Goal: Task Accomplishment & Management: Use online tool/utility

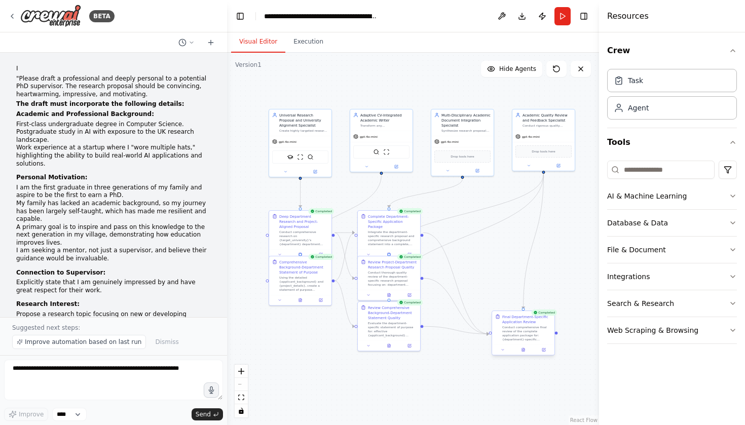
scroll to position [2267, 0]
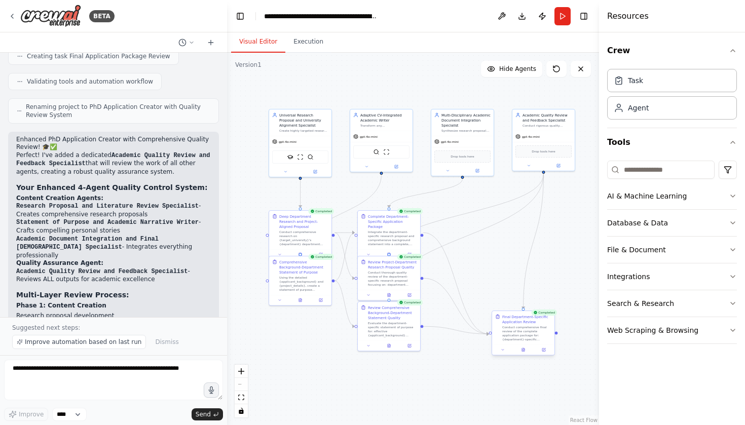
click at [526, 353] on div at bounding box center [523, 350] width 62 height 11
click at [522, 353] on button at bounding box center [522, 350] width 21 height 6
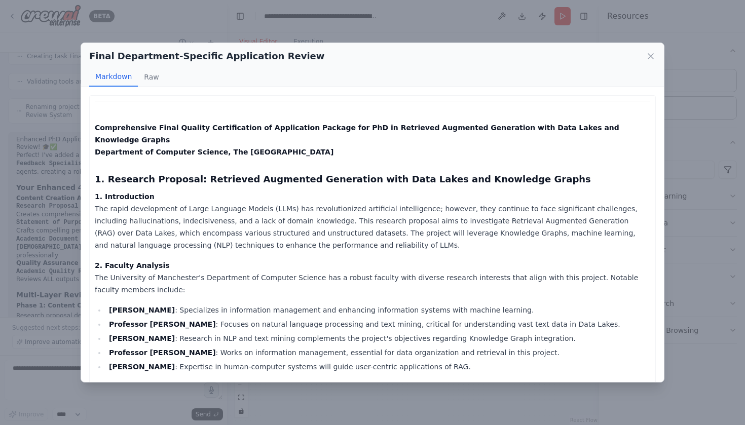
scroll to position [6222, 0]
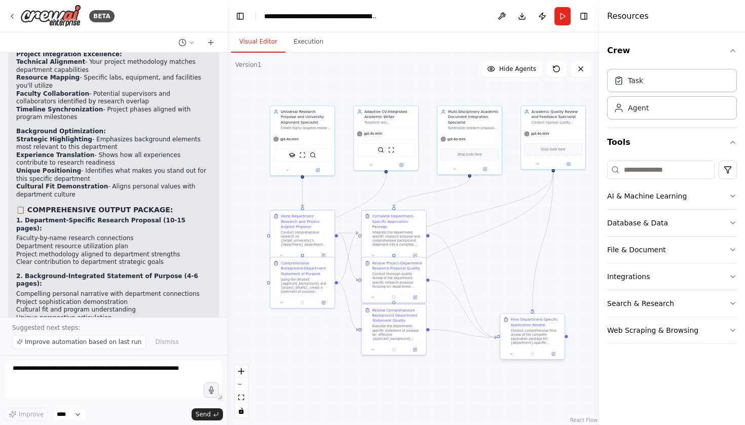
click at [529, 336] on div "Conduct comprehensive final review of the complete application package for: {de…" at bounding box center [536, 336] width 51 height 17
click at [302, 40] on button "Execution" at bounding box center [308, 41] width 46 height 21
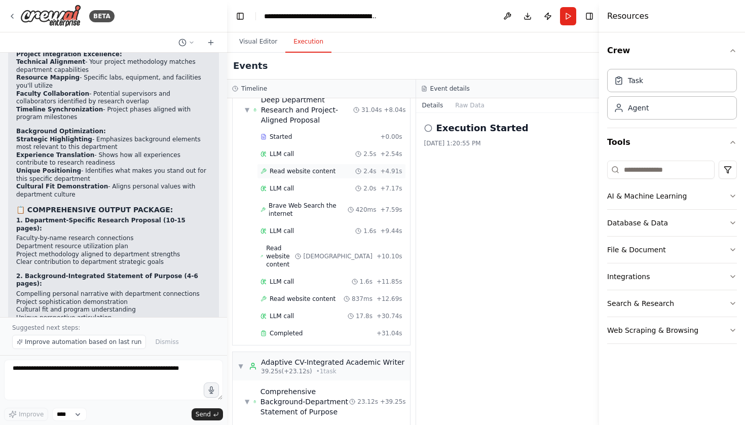
scroll to position [33, 0]
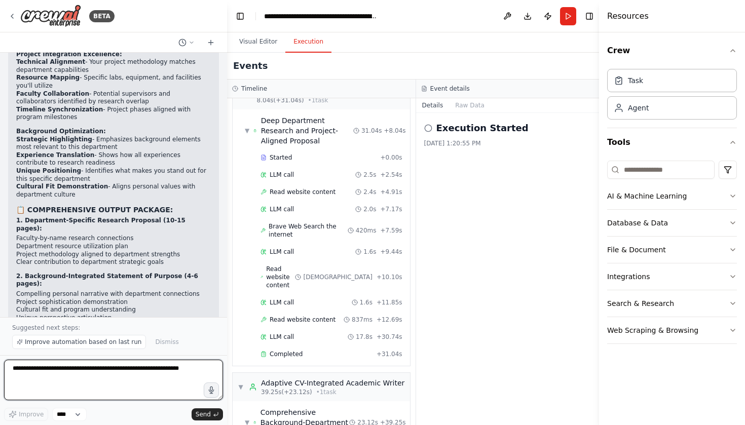
click at [96, 376] on textarea at bounding box center [113, 380] width 219 height 41
type textarea "*"
type textarea "**********"
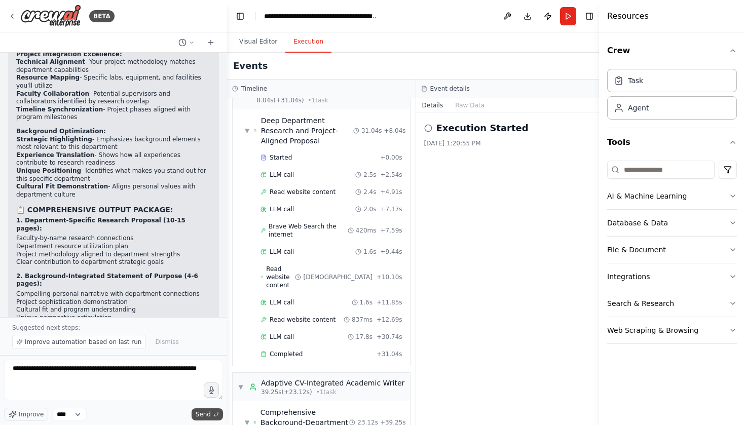
click at [209, 414] on span "Send" at bounding box center [203, 415] width 15 height 8
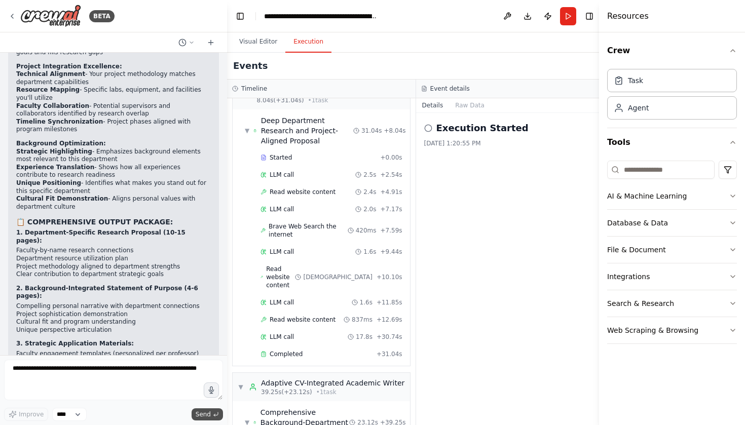
scroll to position [6252, 0]
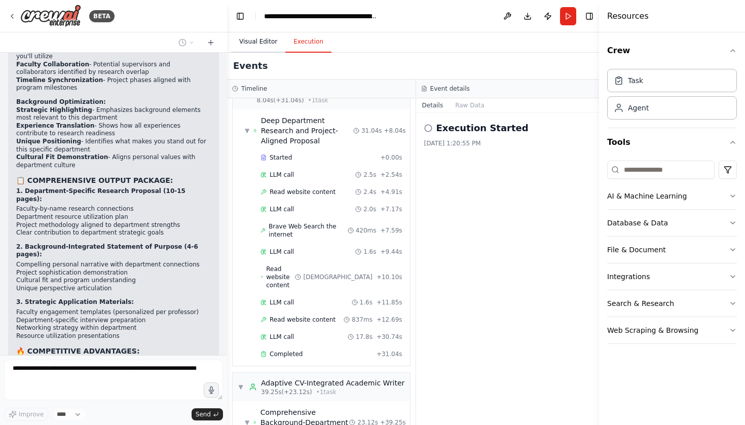
click at [266, 49] on button "Visual Editor" at bounding box center [258, 41] width 54 height 21
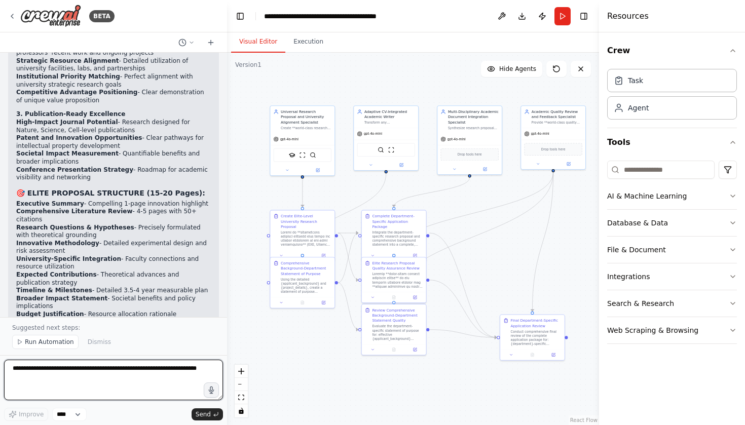
scroll to position [7415, 0]
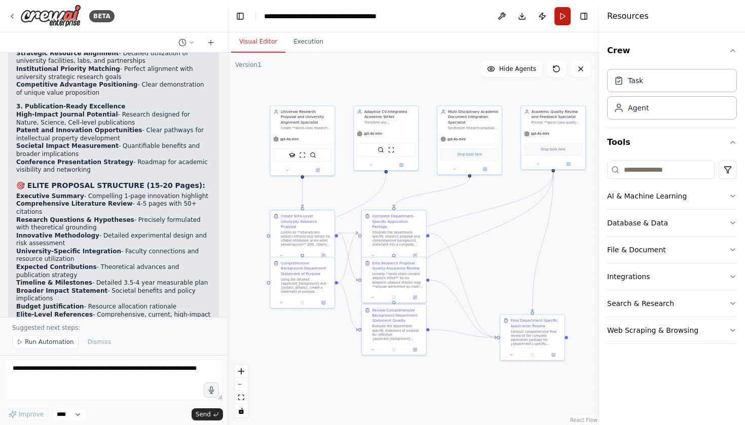
click at [563, 13] on button "Run" at bounding box center [563, 16] width 16 height 18
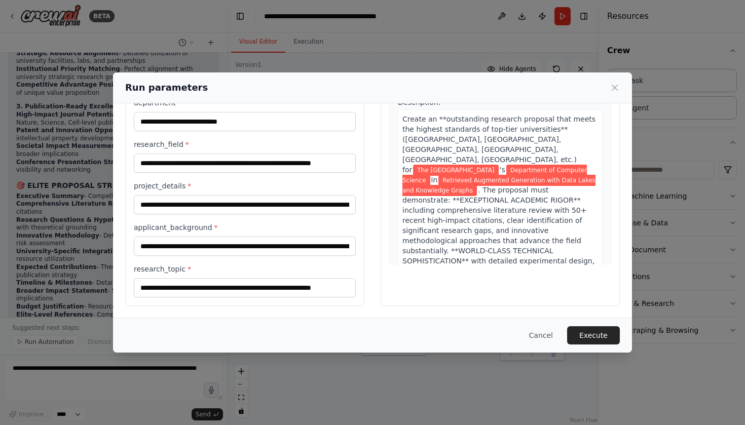
scroll to position [82, 0]
click at [583, 334] on button "Execute" at bounding box center [593, 335] width 53 height 18
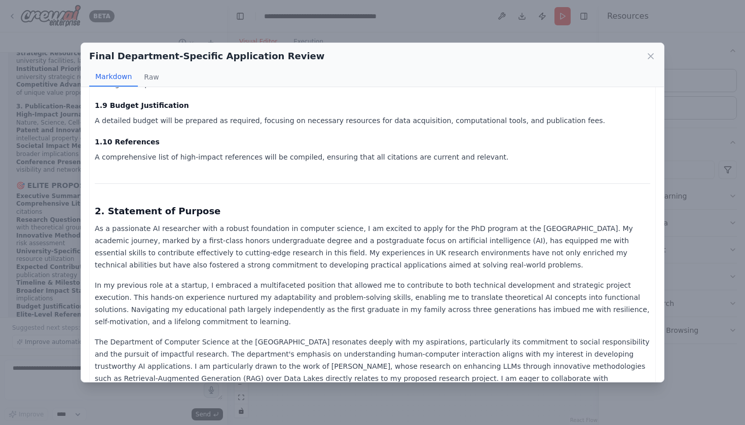
scroll to position [491, 0]
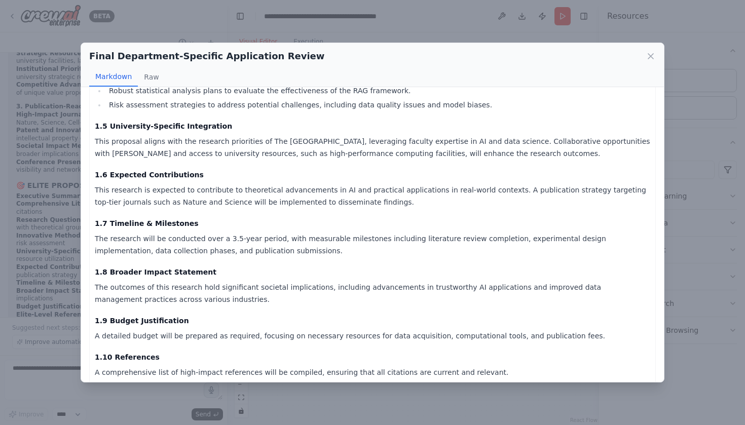
click at [656, 53] on div "Final Department-Specific Application Review Markdown Raw" at bounding box center [372, 65] width 583 height 44
click at [647, 58] on icon at bounding box center [651, 56] width 10 height 10
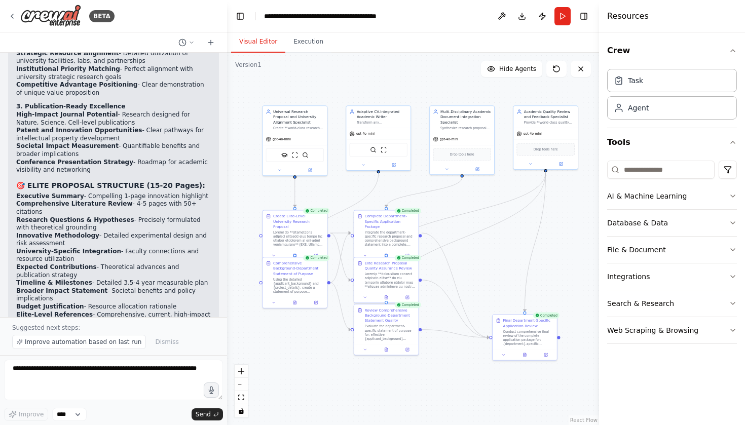
drag, startPoint x: 501, startPoint y: 211, endPoint x: 494, endPoint y: 211, distance: 7.6
click at [494, 211] on div ".deletable-edge-delete-btn { width: 20px; height: 20px; border: 0px solid #ffff…" at bounding box center [413, 239] width 372 height 373
drag, startPoint x: 297, startPoint y: 231, endPoint x: 284, endPoint y: 227, distance: 12.7
click at [284, 229] on div at bounding box center [293, 237] width 51 height 17
drag, startPoint x: 290, startPoint y: 277, endPoint x: 285, endPoint y: 293, distance: 16.5
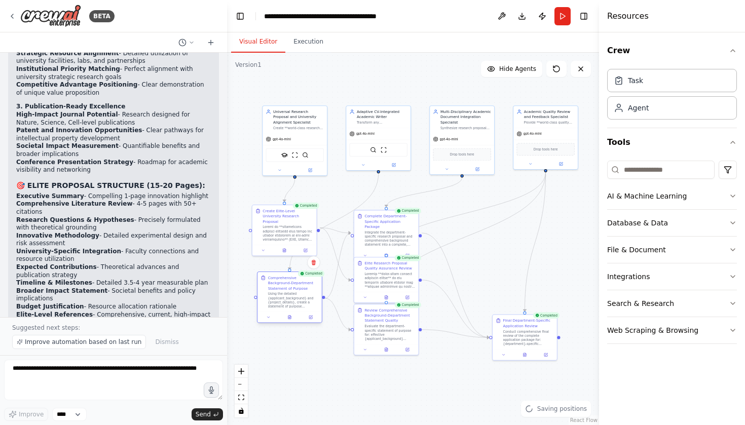
click at [285, 293] on div "Using the detailed {applicant_background} and {project_details}, create a state…" at bounding box center [293, 300] width 51 height 17
click at [388, 224] on div "Integrate the department-specific research proposal and comprehensive backgroun…" at bounding box center [393, 232] width 51 height 17
drag, startPoint x: 368, startPoint y: 326, endPoint x: 388, endPoint y: 336, distance: 22.9
click at [388, 336] on div "Evaluate the department-specific statement of purpose for: effective {applicant…" at bounding box center [408, 336] width 51 height 17
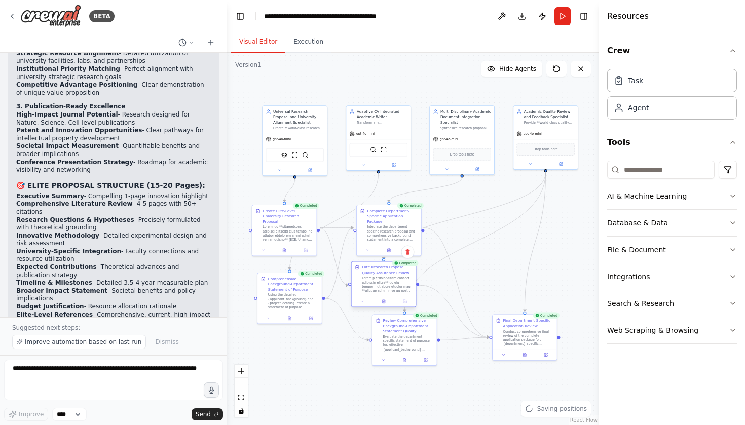
drag, startPoint x: 384, startPoint y: 267, endPoint x: 382, endPoint y: 274, distance: 7.3
click at [382, 274] on div "Elite Research Proposal Quality Assurance Review" at bounding box center [387, 270] width 51 height 11
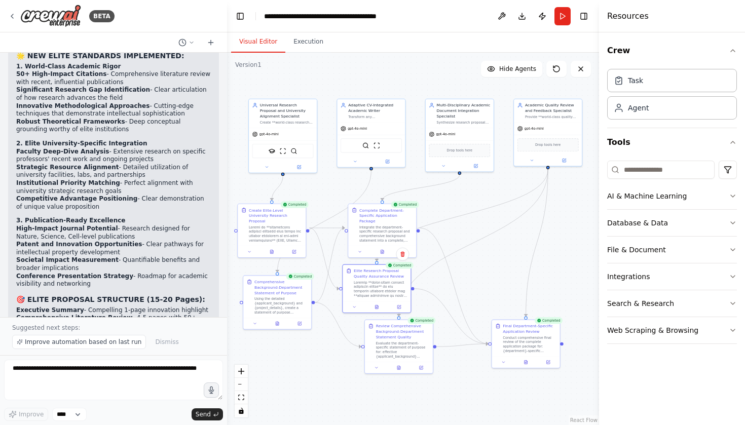
scroll to position [7287, 0]
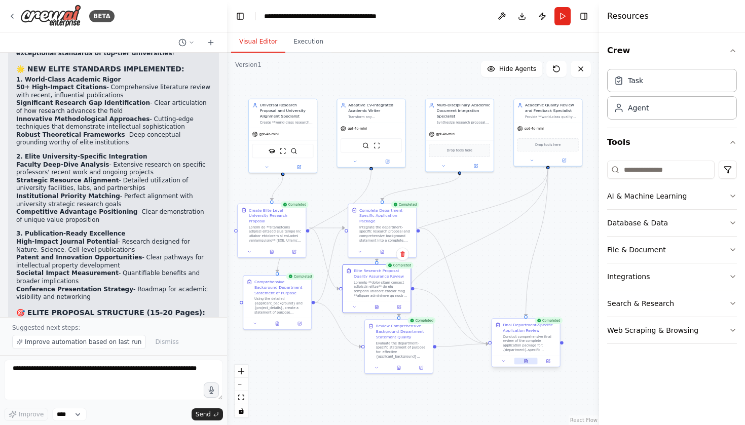
click at [524, 364] on button at bounding box center [526, 361] width 23 height 7
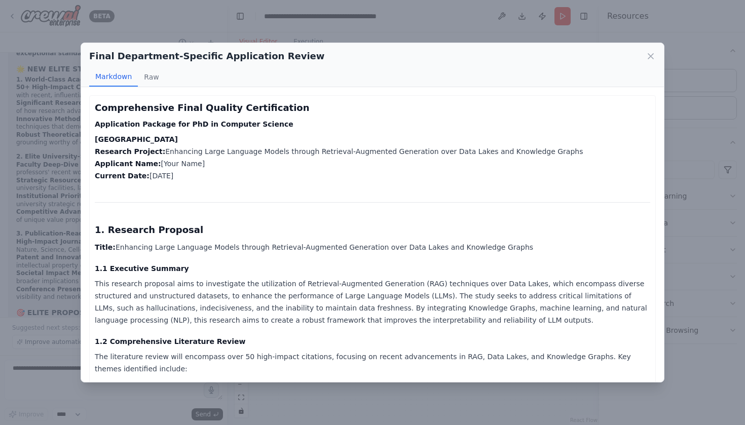
click at [370, 251] on p "Title: Enhancing Large Language Models through Retrieval-Augmented Generation o…" at bounding box center [373, 247] width 556 height 12
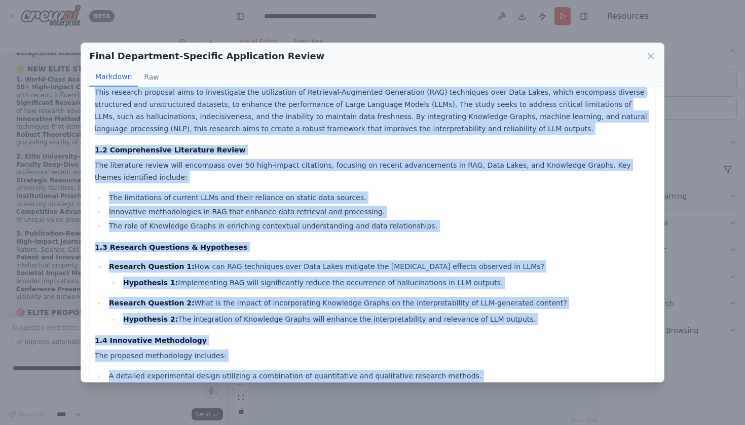
scroll to position [255, 0]
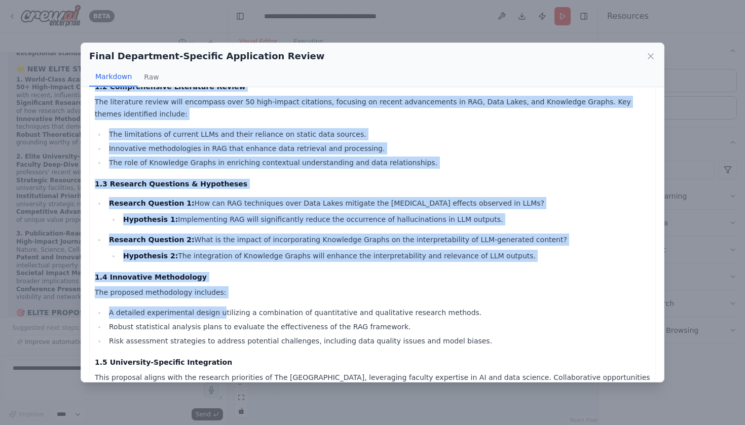
drag, startPoint x: 101, startPoint y: 227, endPoint x: 215, endPoint y: 315, distance: 144.2
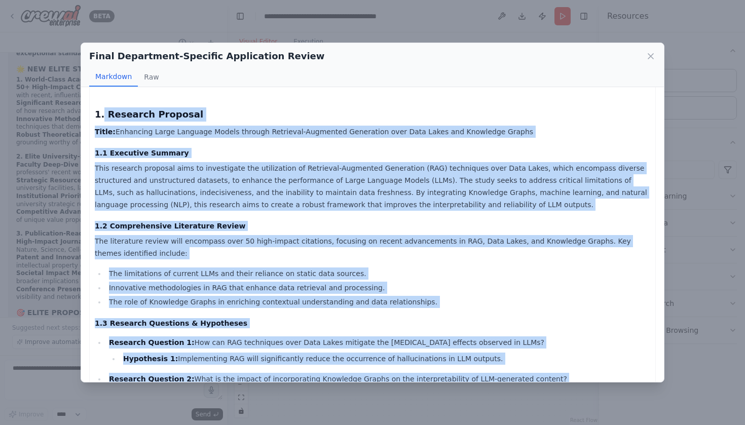
scroll to position [115, 0]
click at [192, 240] on p "The literature review will encompass over 50 high-impact citations, focusing on…" at bounding box center [373, 248] width 556 height 24
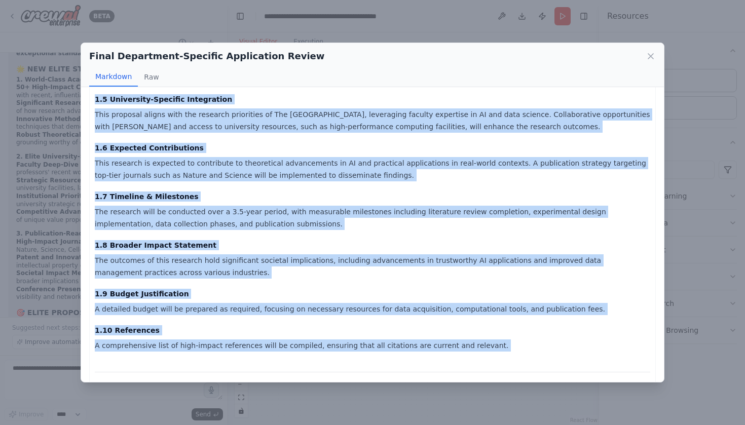
scroll to position [614, 0]
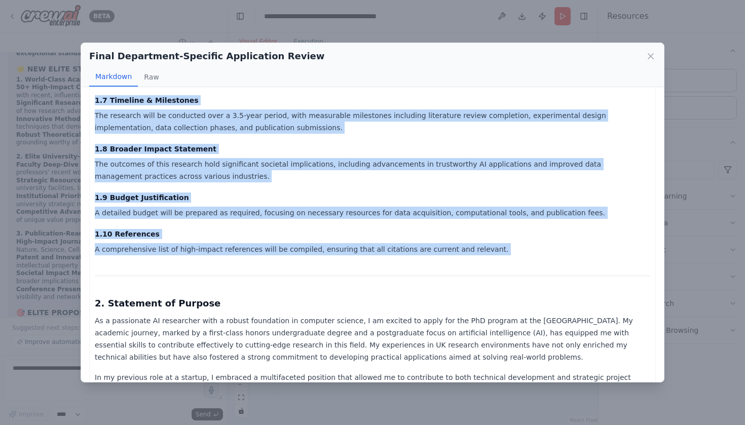
copy div "esearch Proposal Title: Enhancing Large Language Models through Retrieval-Augme…"
drag, startPoint x: 107, startPoint y: 117, endPoint x: 199, endPoint y: 294, distance: 199.5
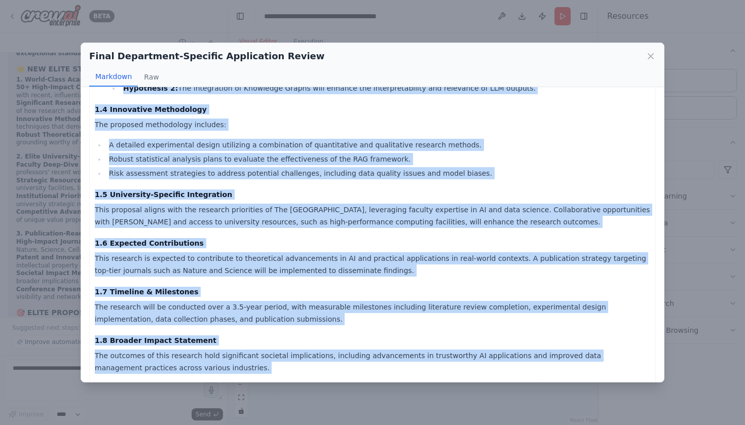
scroll to position [412, 0]
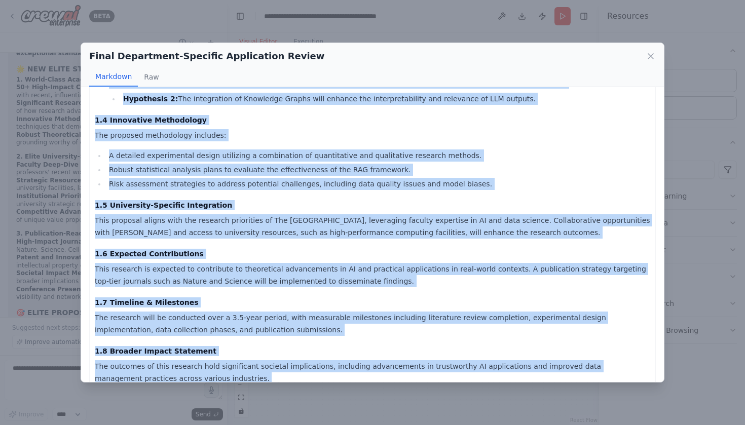
click at [50, 251] on div "Final Department-Specific Application Review Markdown Raw Comprehensive Final Q…" at bounding box center [372, 212] width 745 height 425
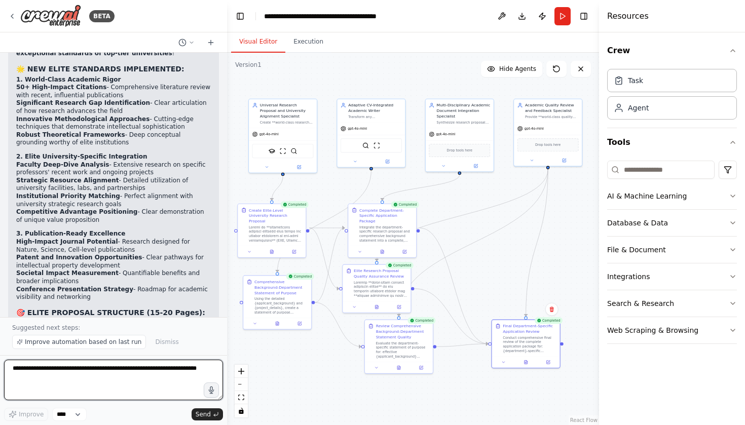
click at [61, 378] on textarea "**********" at bounding box center [113, 380] width 219 height 41
type textarea "**********"
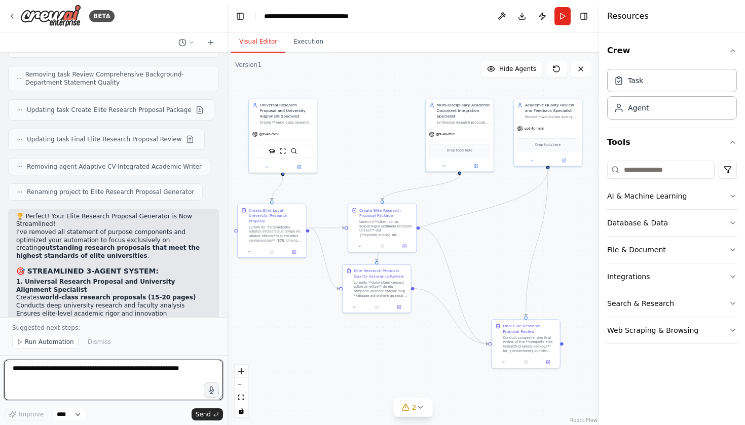
scroll to position [8334, 0]
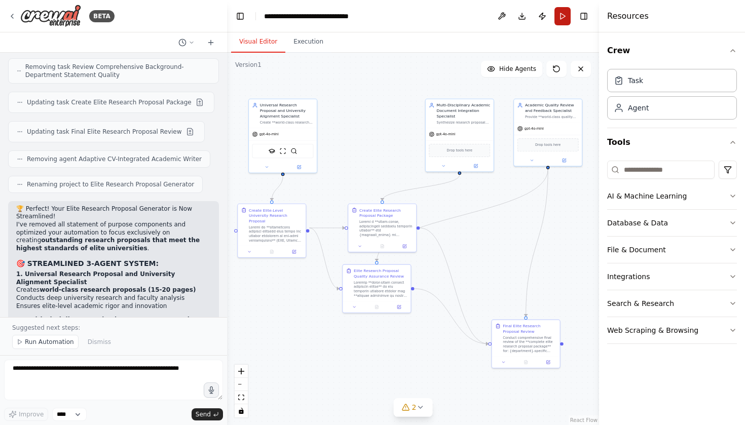
click at [562, 18] on button "Run" at bounding box center [563, 16] width 16 height 18
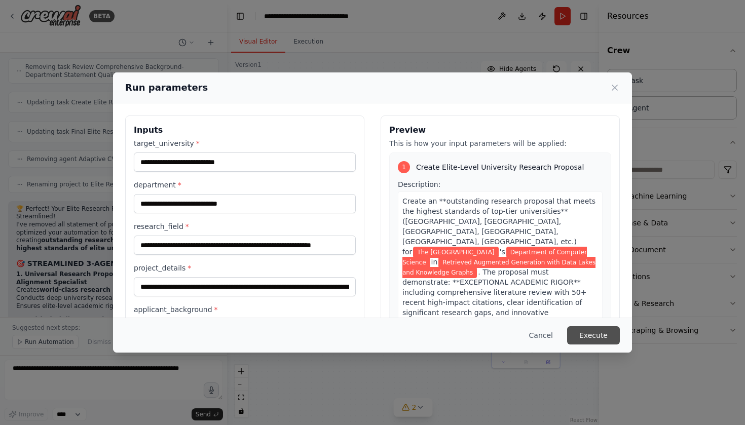
click at [584, 334] on button "Execute" at bounding box center [593, 335] width 53 height 18
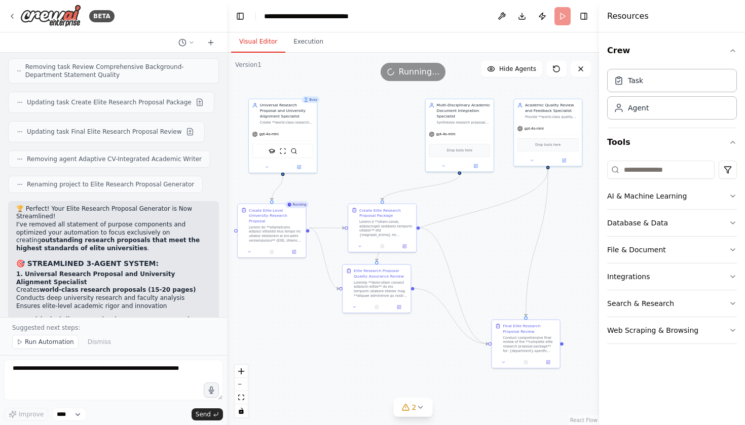
scroll to position [0, 0]
click at [529, 361] on button at bounding box center [526, 361] width 23 height 7
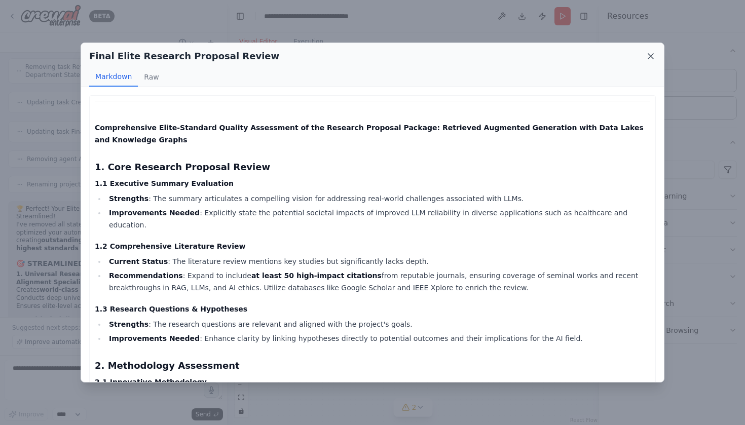
click at [652, 54] on icon at bounding box center [651, 56] width 10 height 10
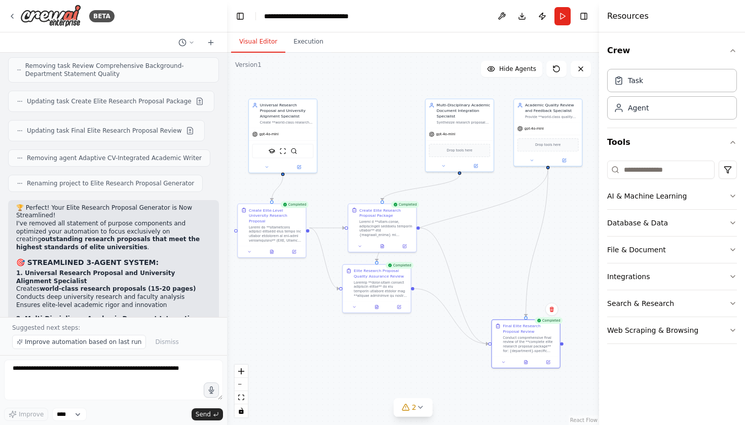
scroll to position [8334, 0]
drag, startPoint x: 50, startPoint y: 301, endPoint x: 34, endPoint y: 90, distance: 211.5
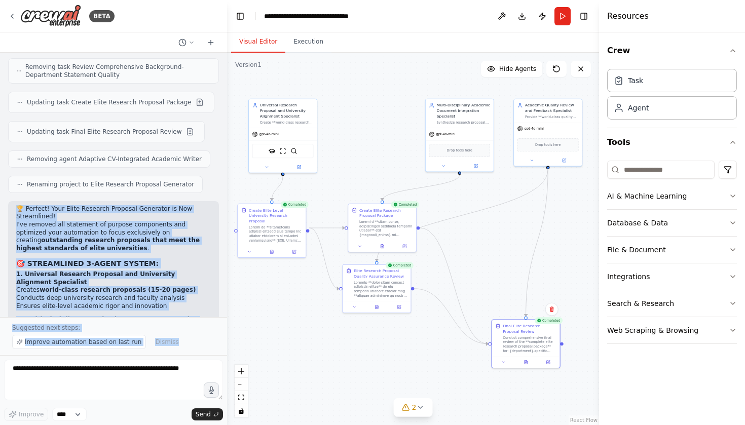
copy div "🏆 Perfect! Your Elite Research Proposal Generator is Now Streamlined! I've remo…"
drag, startPoint x: 14, startPoint y: 110, endPoint x: 158, endPoint y: 291, distance: 231.3
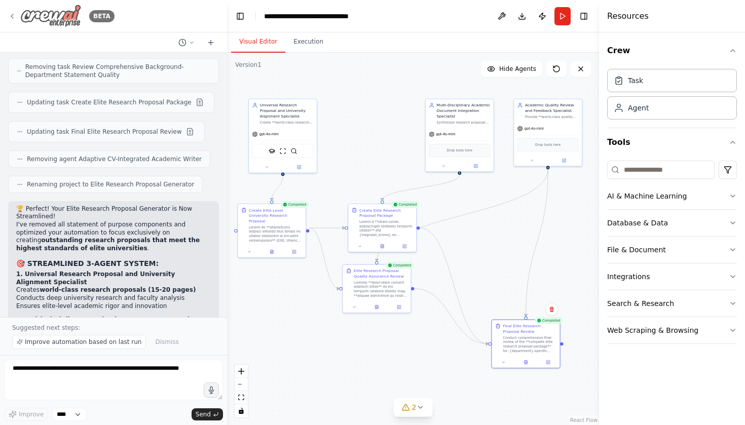
click at [13, 22] on div "BETA" at bounding box center [61, 16] width 106 height 23
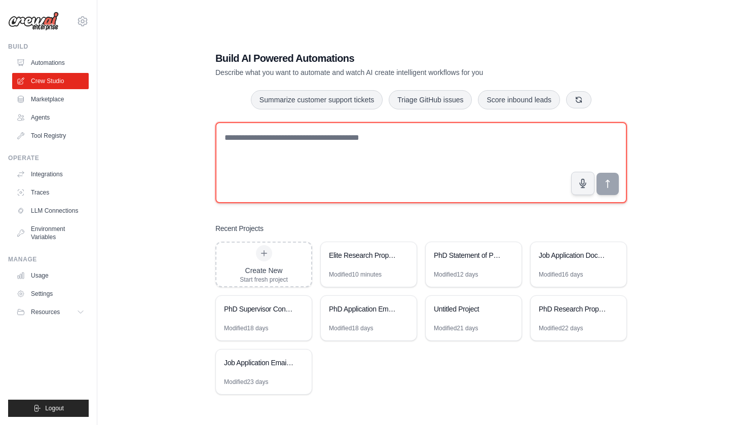
click at [274, 165] on textarea at bounding box center [421, 162] width 412 height 81
paste textarea "**********"
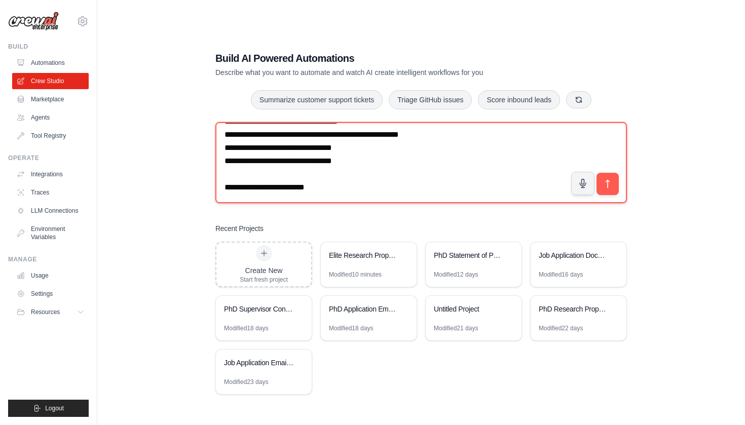
scroll to position [836, 0]
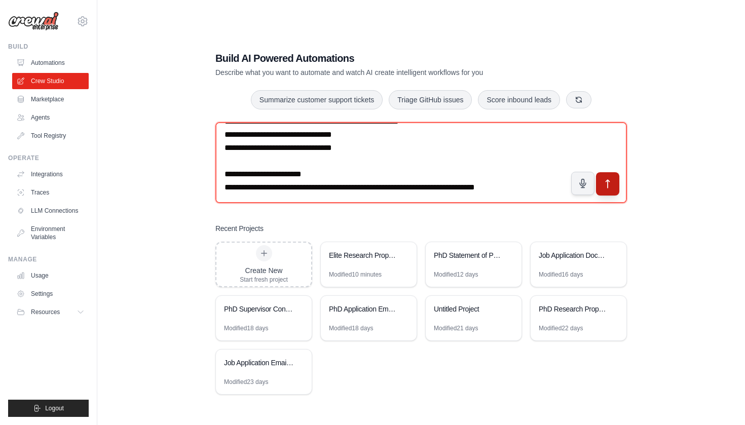
type textarea "**********"
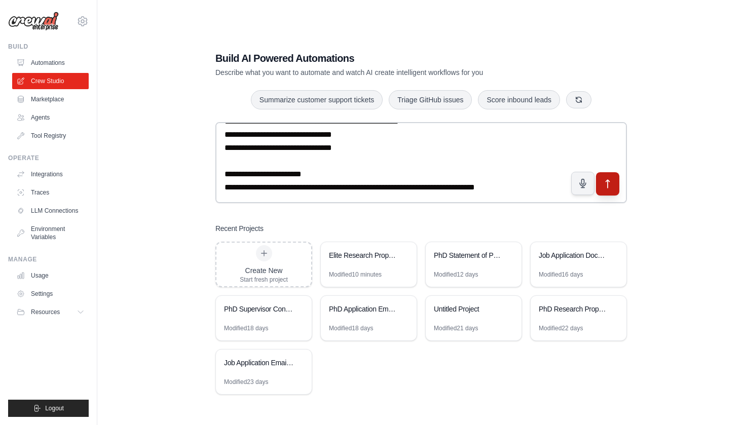
click at [609, 180] on icon "submit" at bounding box center [608, 184] width 4 height 8
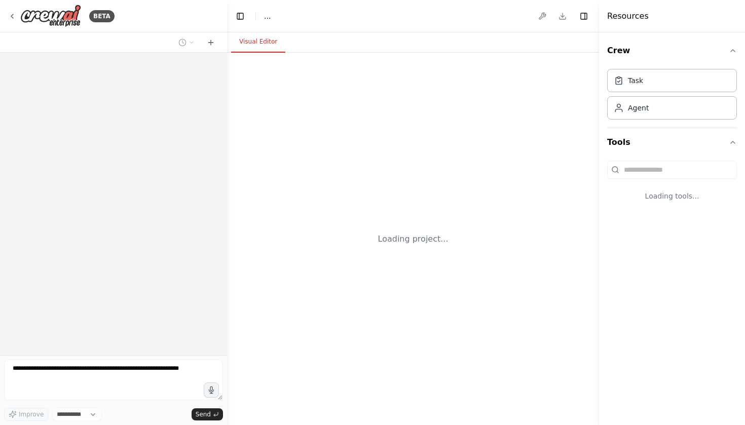
select select "****"
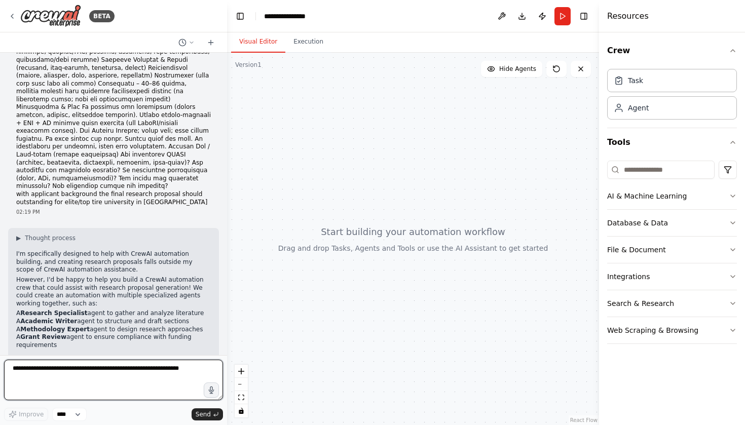
click at [120, 380] on textarea at bounding box center [113, 380] width 219 height 41
type textarea "***"
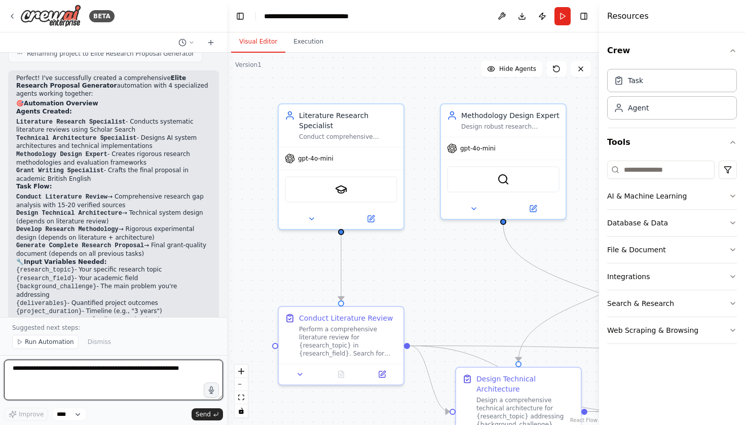
scroll to position [1331, 0]
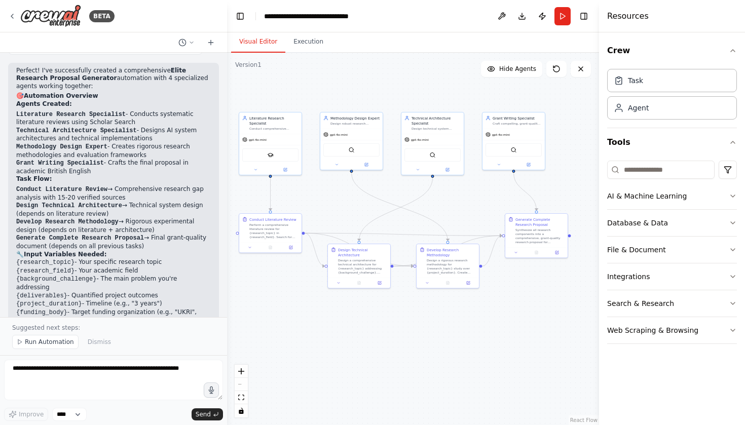
drag, startPoint x: 373, startPoint y: 278, endPoint x: 337, endPoint y: 206, distance: 80.5
click at [337, 206] on div ".deletable-edge-delete-btn { width: 20px; height: 20px; border: 0px solid #ffff…" at bounding box center [413, 239] width 372 height 373
click at [286, 157] on div "SerplyScholarSearchTool" at bounding box center [275, 155] width 56 height 13
click at [563, 13] on button "Run" at bounding box center [563, 16] width 16 height 18
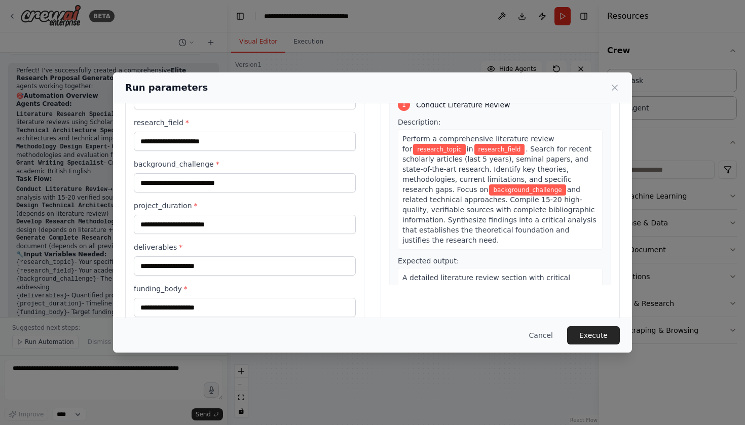
scroll to position [82, 0]
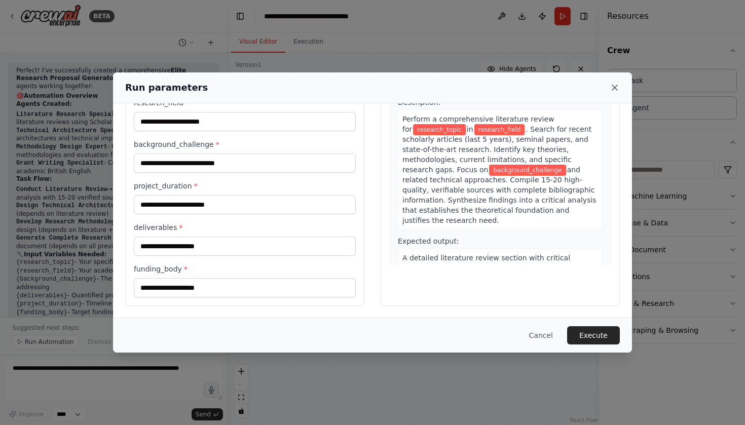
click at [612, 88] on icon at bounding box center [615, 88] width 10 height 10
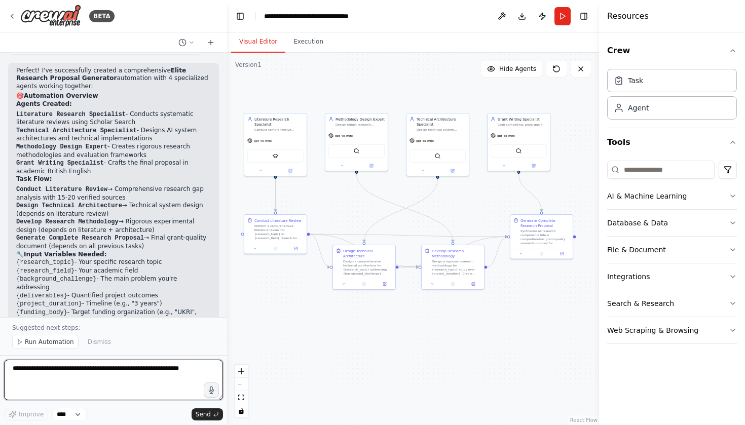
click at [79, 384] on textarea at bounding box center [113, 380] width 219 height 41
type textarea "**********"
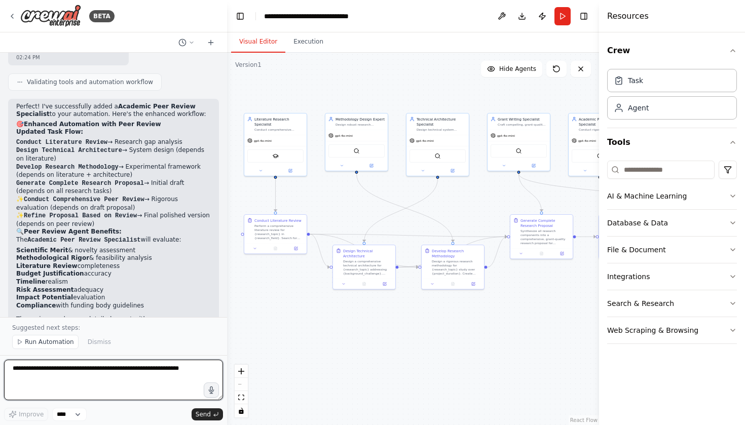
scroll to position [2002, 0]
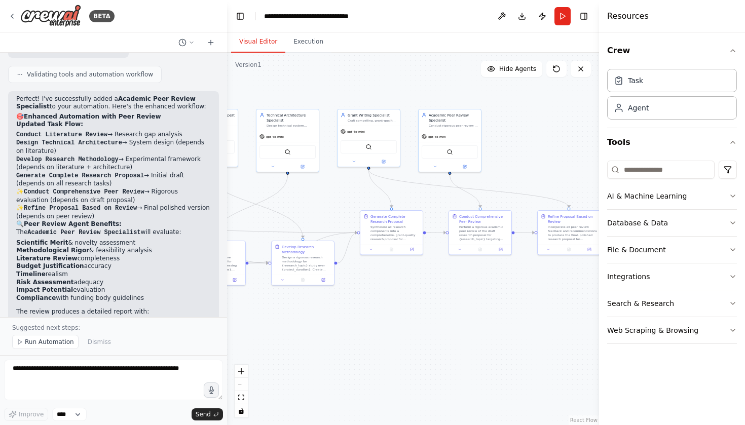
drag, startPoint x: 489, startPoint y: 312, endPoint x: 334, endPoint y: 309, distance: 154.6
click at [334, 309] on div ".deletable-edge-delete-btn { width: 20px; height: 20px; border: 0px solid #ffff…" at bounding box center [413, 239] width 372 height 373
click at [450, 312] on div ".deletable-edge-delete-btn { width: 20px; height: 20px; border: 0px solid #ffff…" at bounding box center [413, 239] width 372 height 373
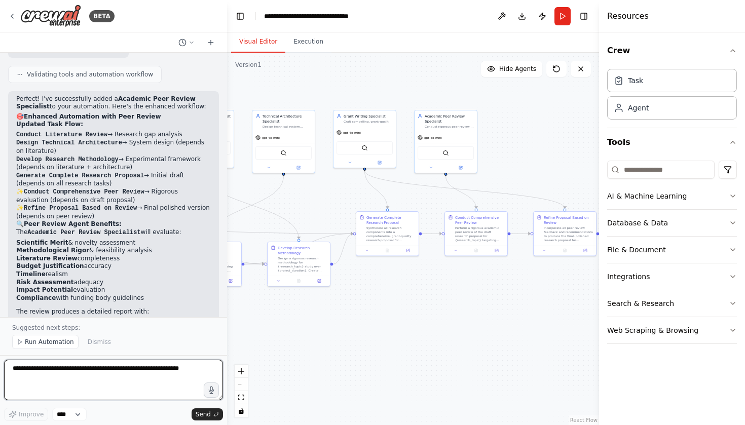
click at [81, 377] on textarea at bounding box center [113, 380] width 219 height 41
type textarea "**********"
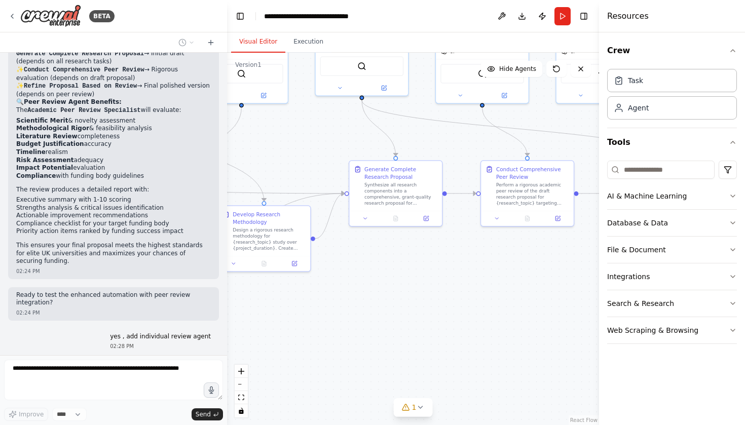
scroll to position [2158, 0]
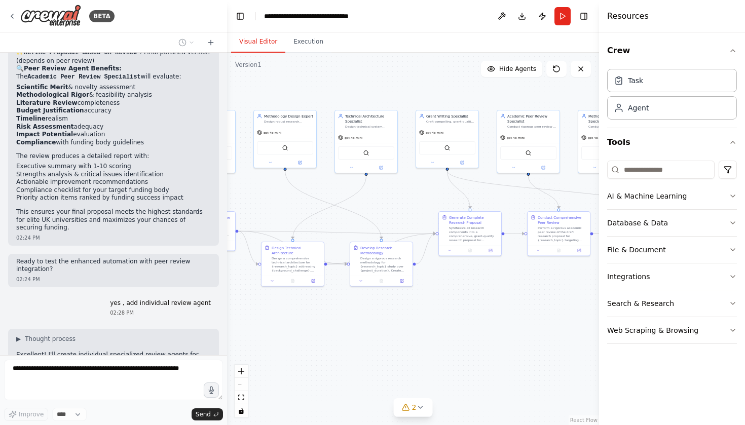
drag, startPoint x: 371, startPoint y: 317, endPoint x: 452, endPoint y: 316, distance: 81.1
click at [452, 316] on div ".deletable-edge-delete-btn { width: 20px; height: 20px; border: 0px solid #ffff…" at bounding box center [413, 239] width 372 height 373
click at [733, 52] on icon "button" at bounding box center [733, 51] width 8 height 8
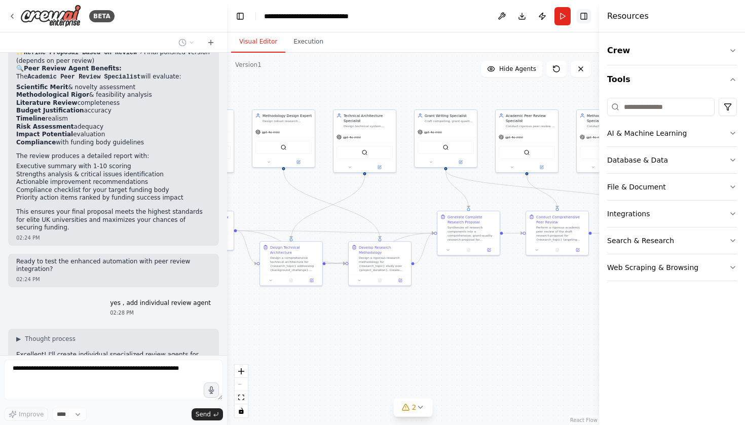
scroll to position [2191, 0]
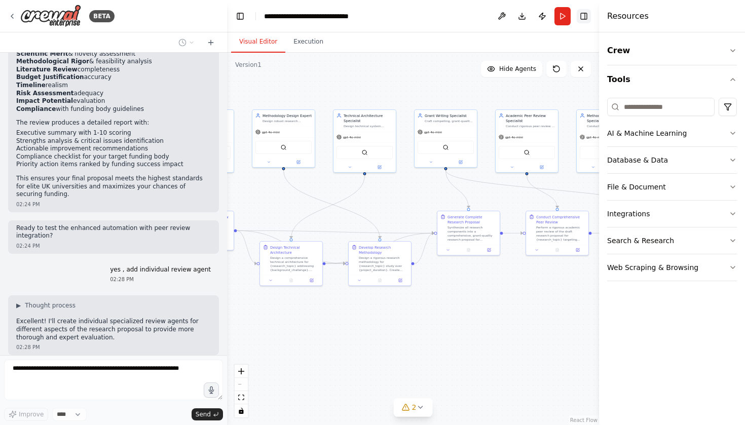
click at [582, 15] on button "Toggle Right Sidebar" at bounding box center [584, 16] width 14 height 14
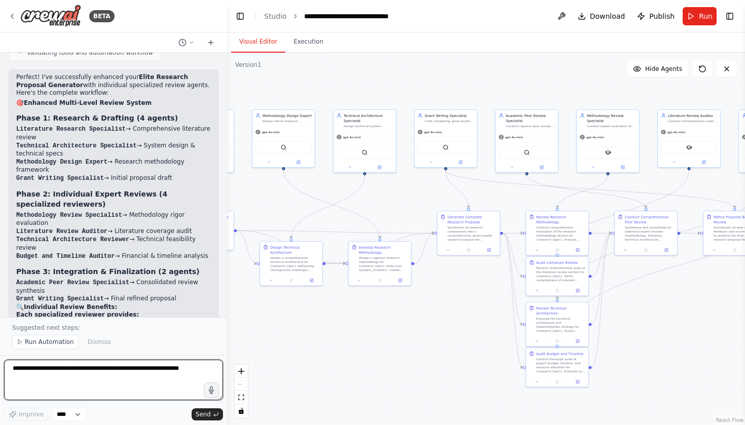
scroll to position [3034, 0]
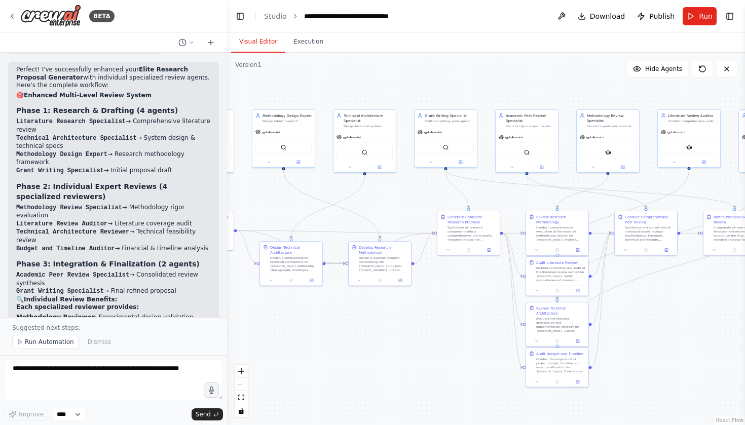
click at [356, 310] on div ".deletable-edge-delete-btn { width: 20px; height: 20px; border: 0px solid #ffff…" at bounding box center [486, 239] width 518 height 373
click at [693, 17] on button "Run" at bounding box center [700, 16] width 34 height 18
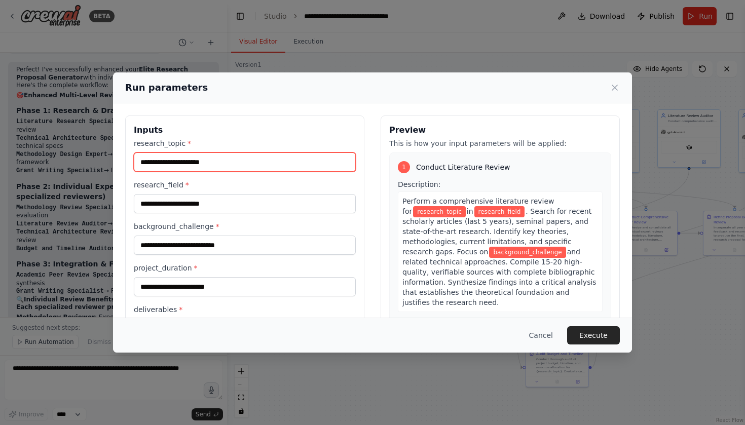
click at [241, 162] on input "research_topic *" at bounding box center [245, 162] width 222 height 19
click at [232, 163] on input "research_topic *" at bounding box center [245, 162] width 222 height 19
paste input "**********"
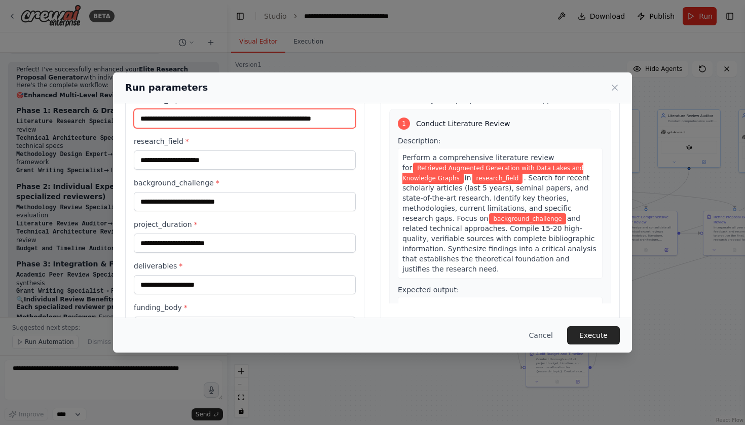
scroll to position [31, 0]
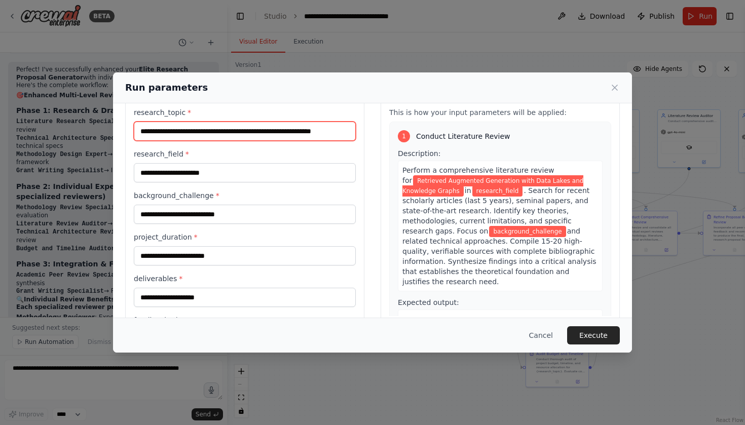
type input "**********"
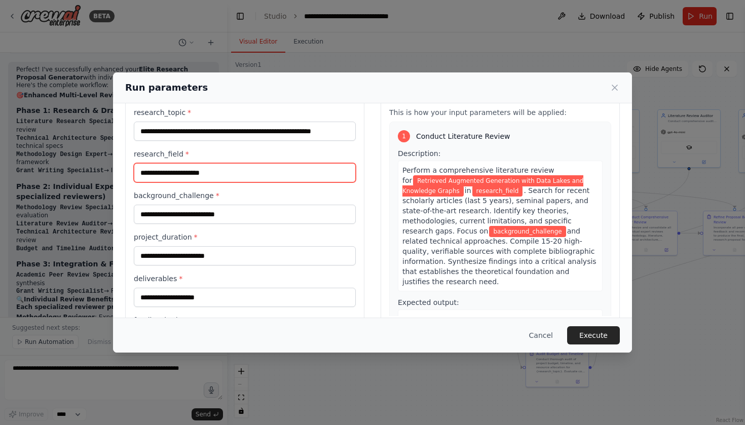
click at [169, 179] on input "research_field *" at bounding box center [245, 172] width 222 height 19
type input "**********"
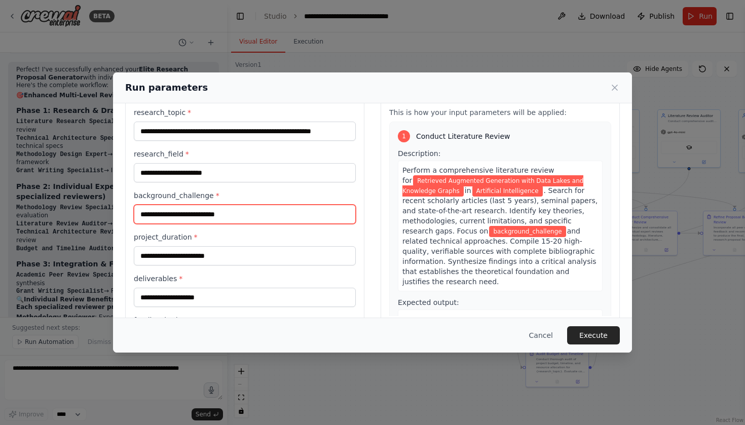
click at [181, 215] on input "background_challenge *" at bounding box center [245, 214] width 222 height 19
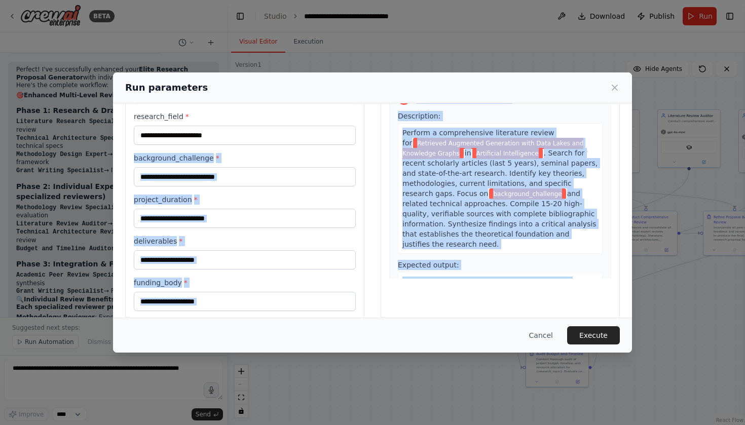
scroll to position [75, 0]
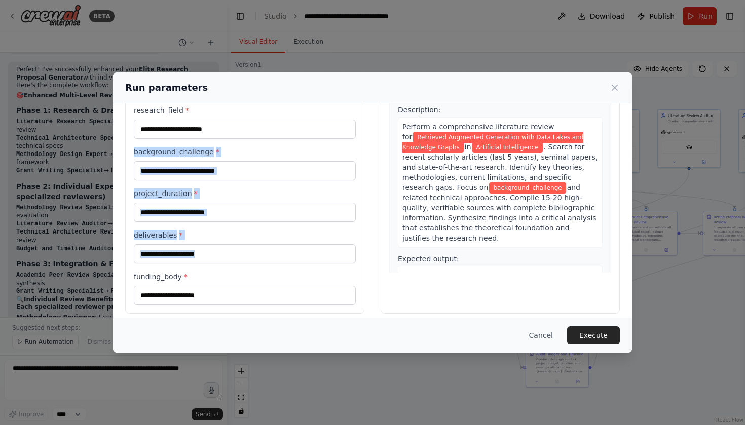
copy div "background_challenge * project_duration * deliverables *"
drag, startPoint x: 133, startPoint y: 225, endPoint x: 200, endPoint y: 284, distance: 89.0
click at [200, 284] on div "**********" at bounding box center [244, 177] width 239 height 273
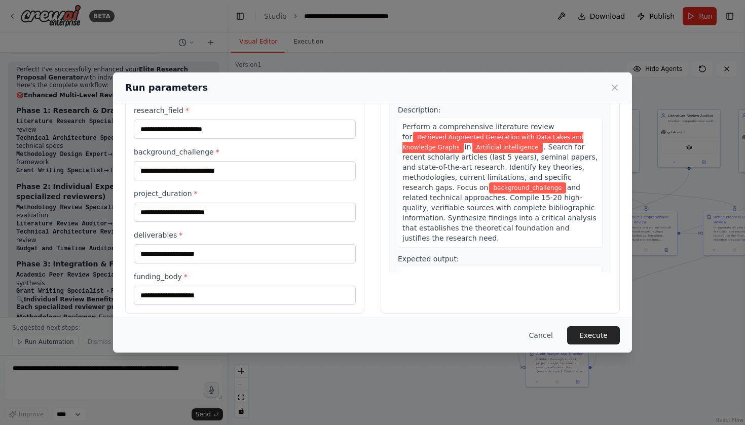
click at [85, 387] on div "**********" at bounding box center [372, 212] width 745 height 425
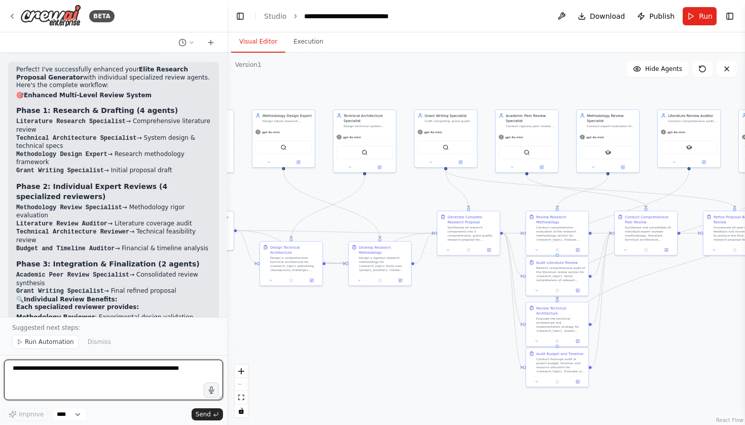
click at [87, 371] on textarea at bounding box center [113, 380] width 219 height 41
paste textarea "**********"
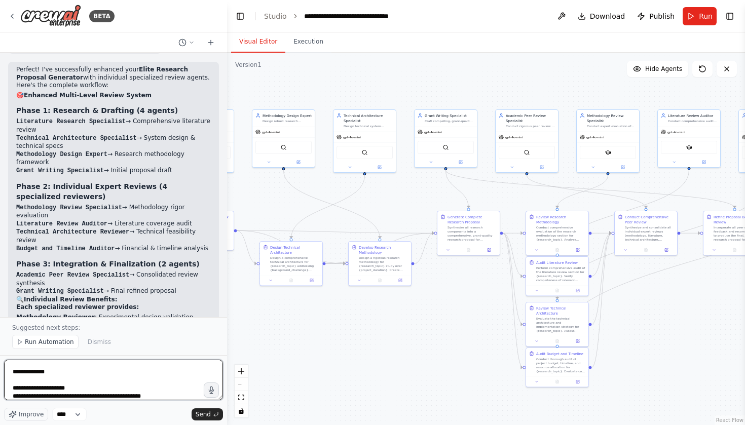
scroll to position [53, 0]
click at [13, 396] on textarea "**********" at bounding box center [113, 380] width 219 height 41
type textarea "**********"
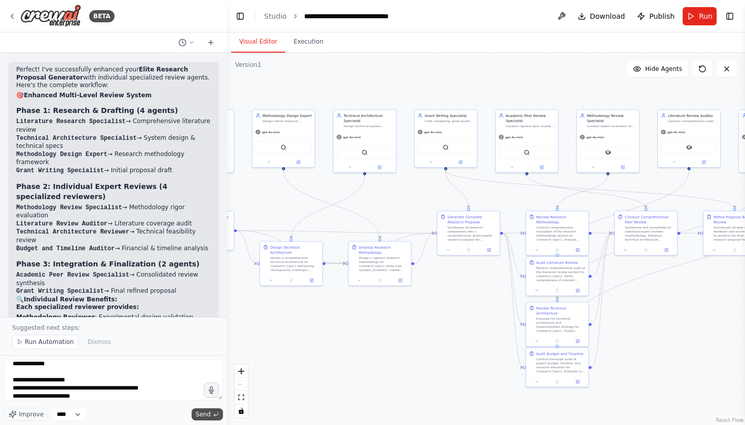
click at [199, 411] on span "Send" at bounding box center [203, 415] width 15 height 8
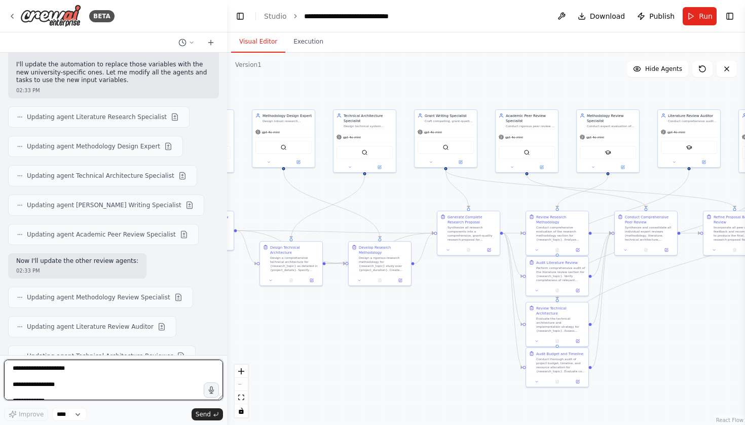
scroll to position [4291, 0]
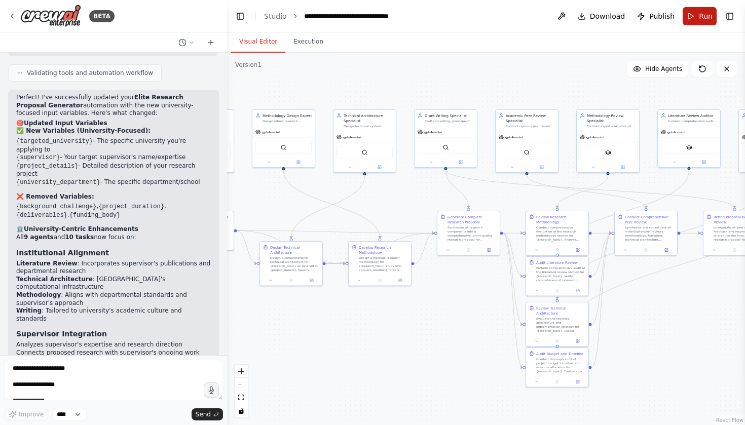
click at [691, 21] on button "Run" at bounding box center [700, 16] width 34 height 18
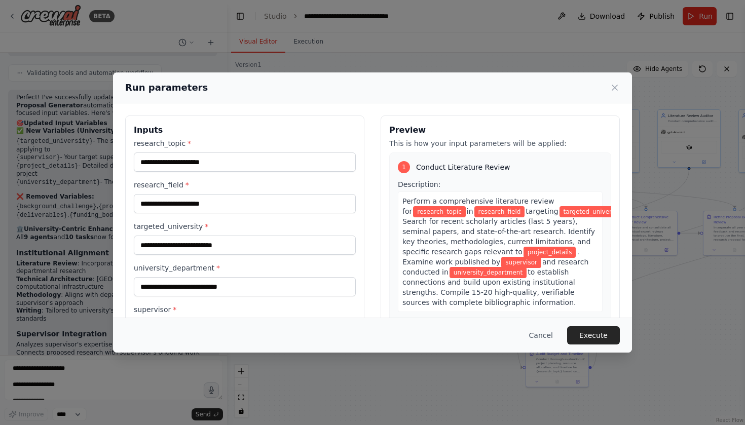
scroll to position [0, 0]
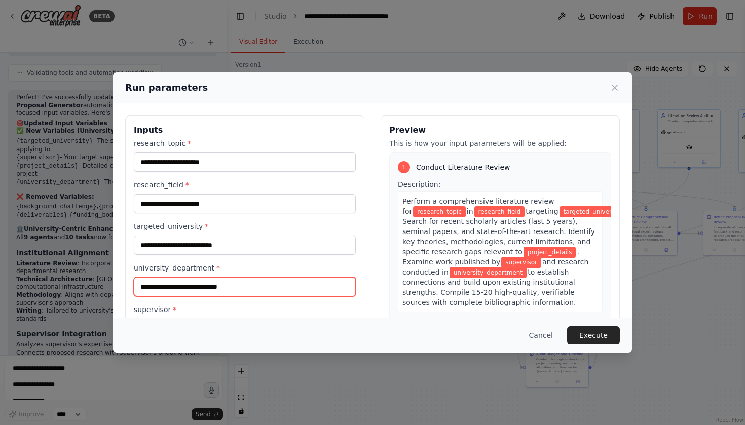
click at [170, 284] on input "university_department *" at bounding box center [245, 286] width 222 height 19
paste input "**********"
type input "**********"
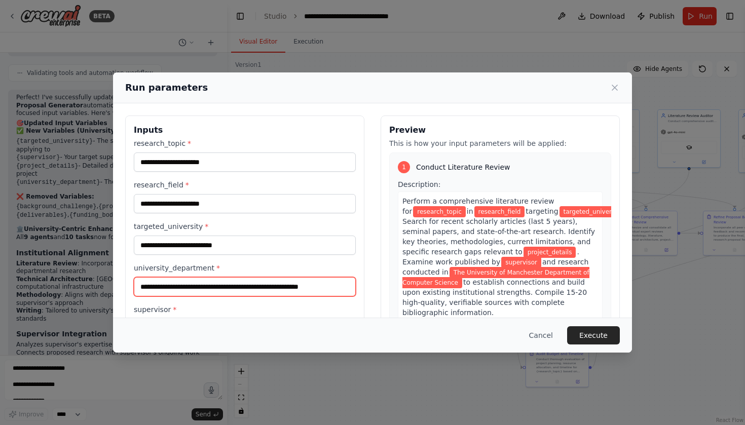
drag, startPoint x: 239, startPoint y: 288, endPoint x: 64, endPoint y: 285, distance: 174.9
click at [64, 285] on div "**********" at bounding box center [372, 212] width 745 height 425
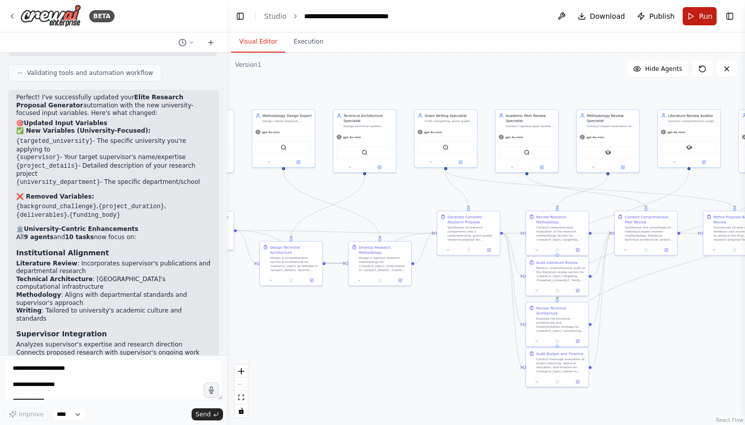
click at [708, 15] on span "Run" at bounding box center [706, 16] width 14 height 10
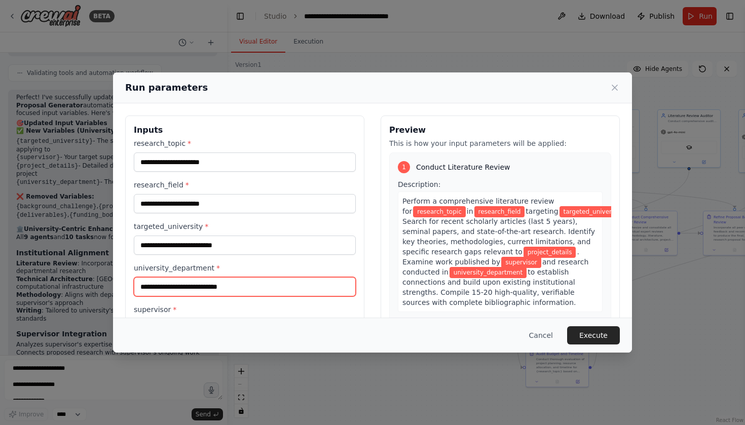
click at [175, 291] on input "university_department *" at bounding box center [245, 286] width 222 height 19
paste input "**********"
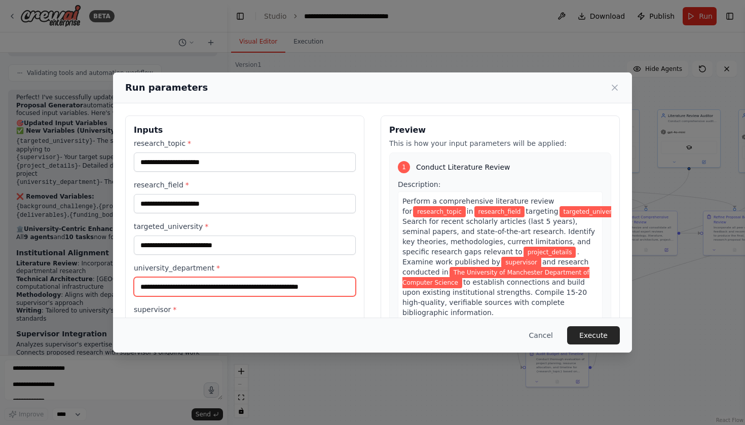
drag, startPoint x: 239, startPoint y: 288, endPoint x: 132, endPoint y: 287, distance: 107.0
click at [132, 287] on div "**********" at bounding box center [244, 252] width 239 height 273
type input "**********"
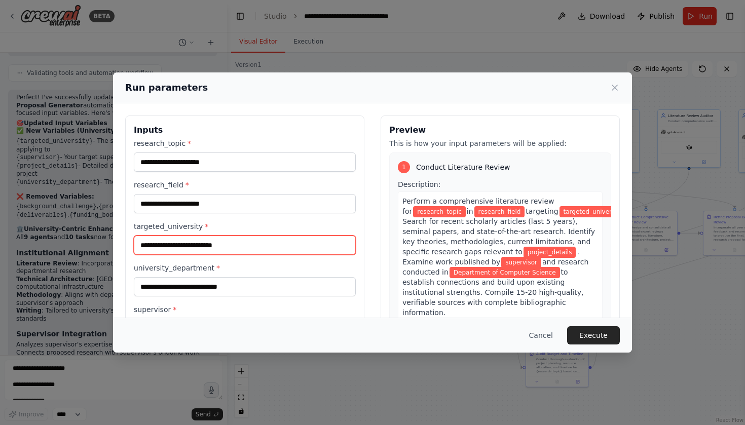
click at [165, 249] on input "targeted_university *" at bounding box center [245, 245] width 222 height 19
paste input "**********"
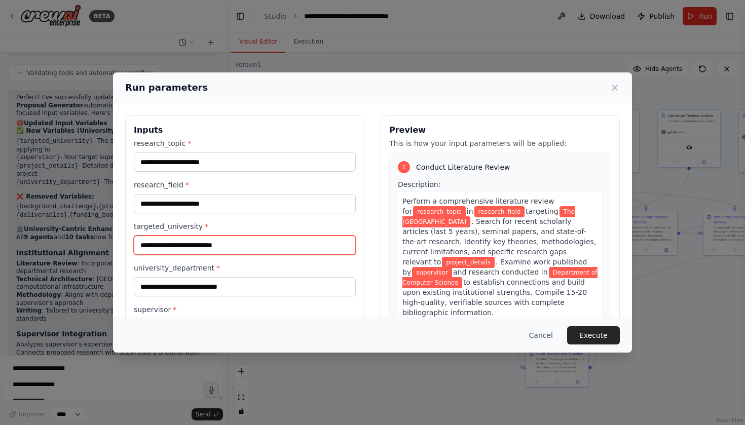
type input "**********"
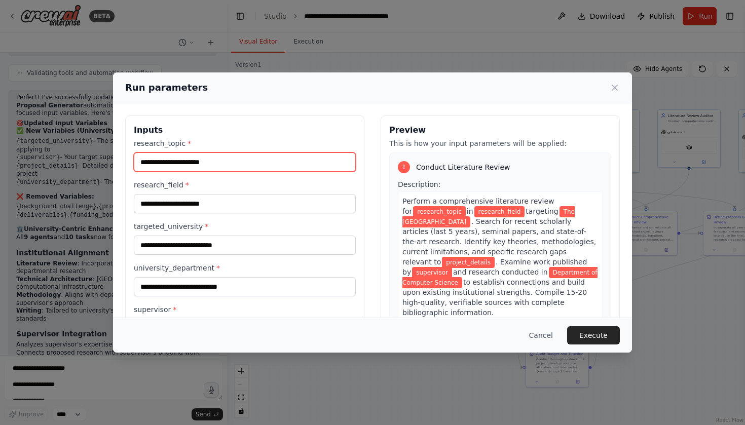
click at [192, 164] on input "research_topic *" at bounding box center [245, 162] width 222 height 19
paste input "**********"
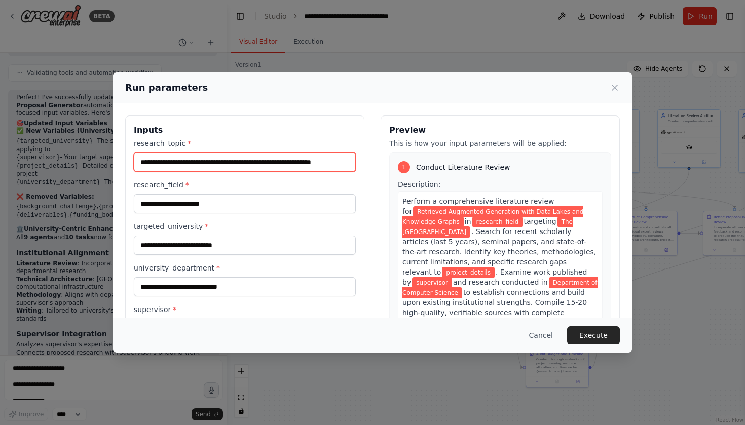
type input "**********"
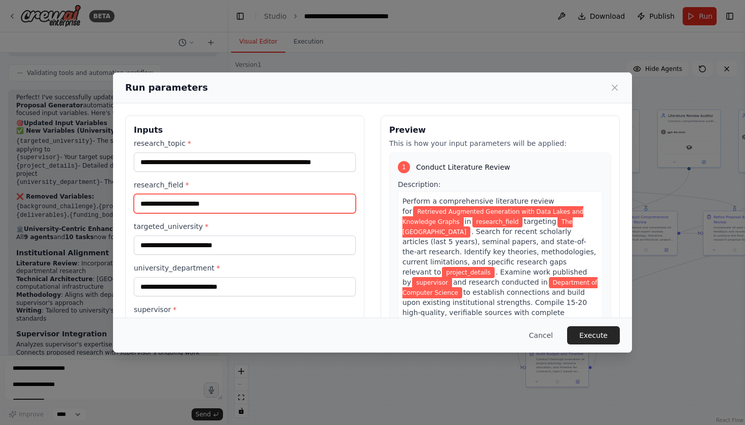
click at [178, 204] on input "research_field *" at bounding box center [245, 203] width 222 height 19
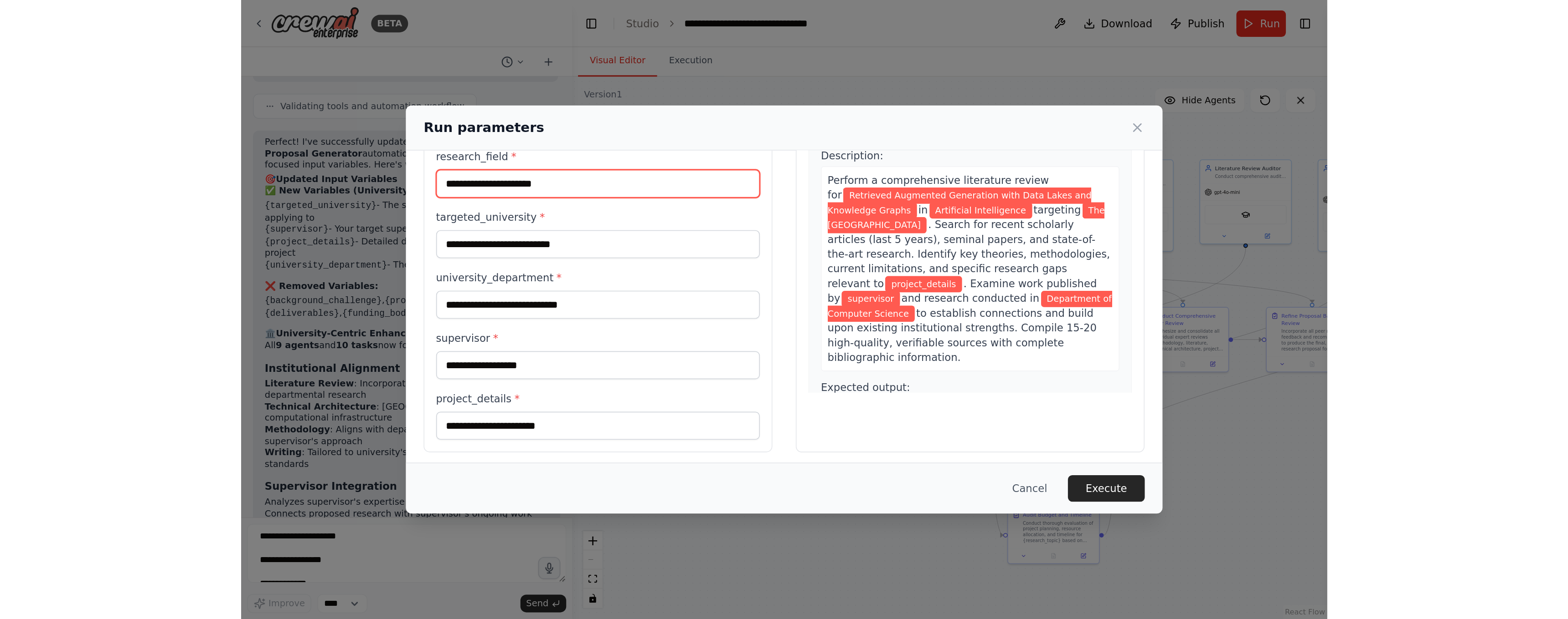
scroll to position [73, 0]
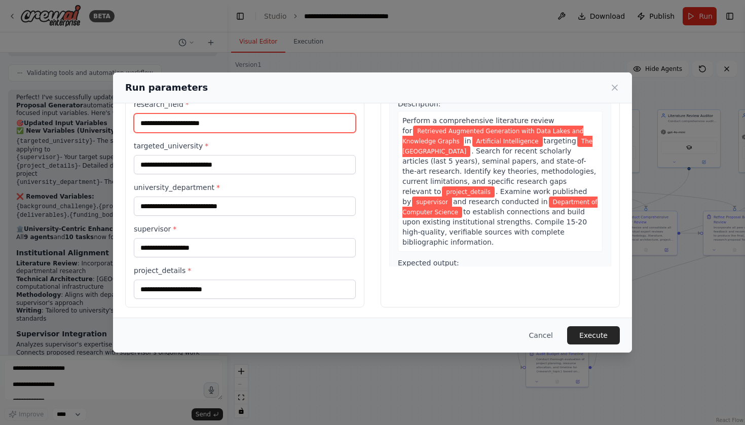
type input "**********"
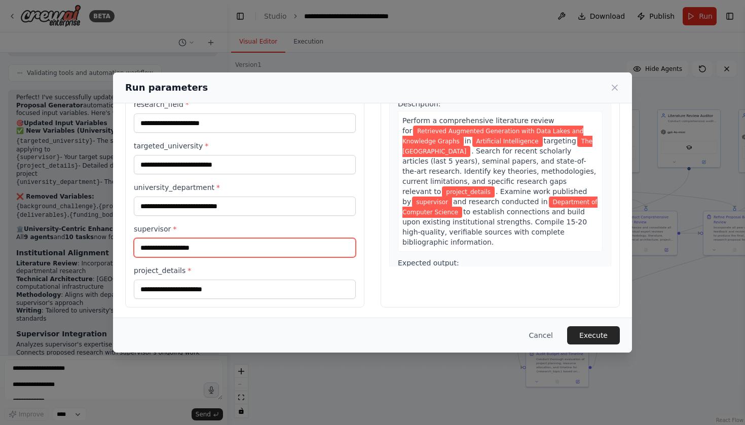
click at [184, 247] on input "supervisor *" at bounding box center [245, 247] width 222 height 19
paste input "**********"
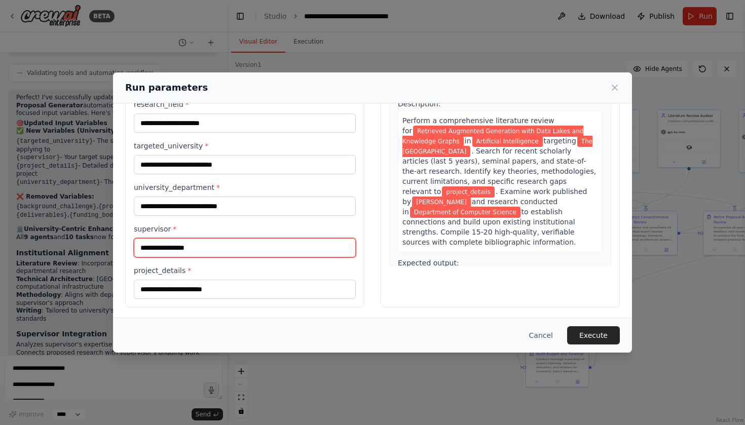
type input "**********"
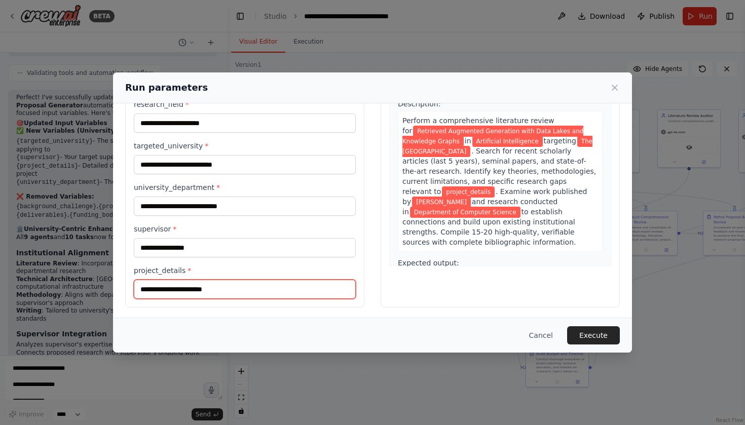
click at [171, 290] on input "project_details *" at bounding box center [245, 289] width 222 height 19
paste input "**********"
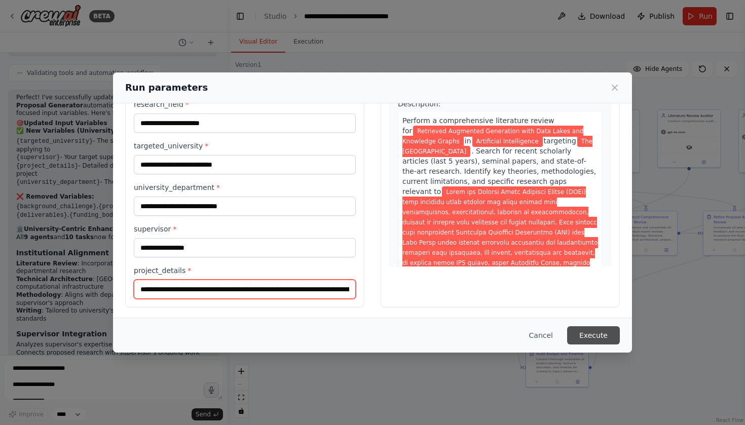
type input "**********"
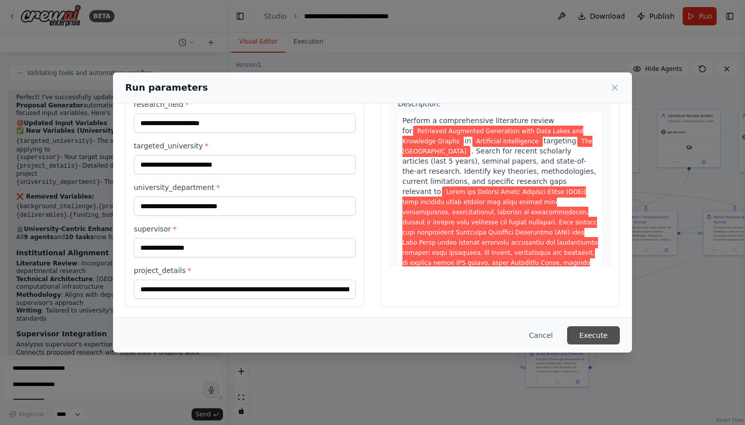
click at [604, 337] on button "Execute" at bounding box center [593, 335] width 53 height 18
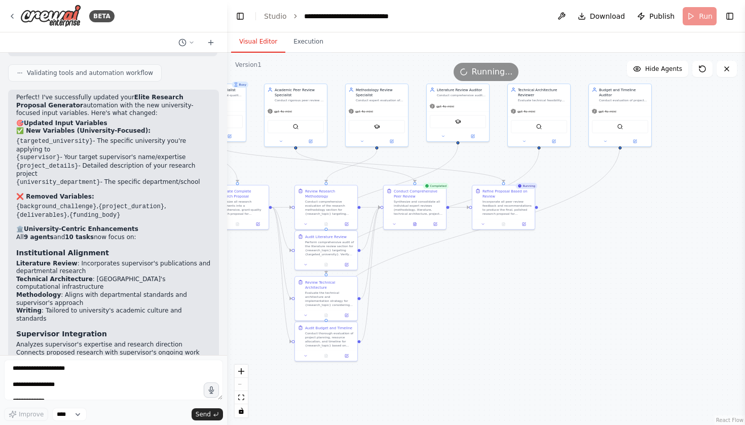
drag, startPoint x: 653, startPoint y: 306, endPoint x: 421, endPoint y: 280, distance: 233.1
click at [421, 280] on div ".deletable-edge-delete-btn { width: 20px; height: 20px; border: 0px solid #ffff…" at bounding box center [486, 239] width 518 height 373
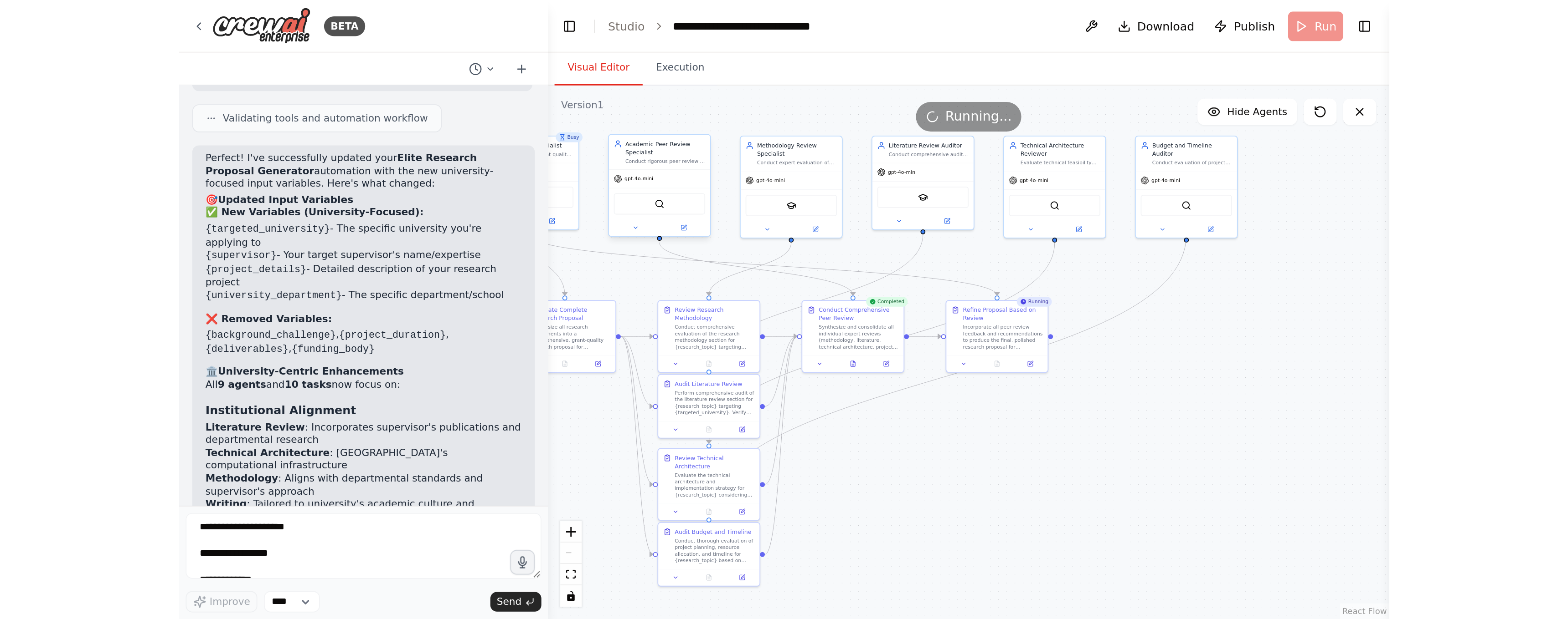
scroll to position [3618, 0]
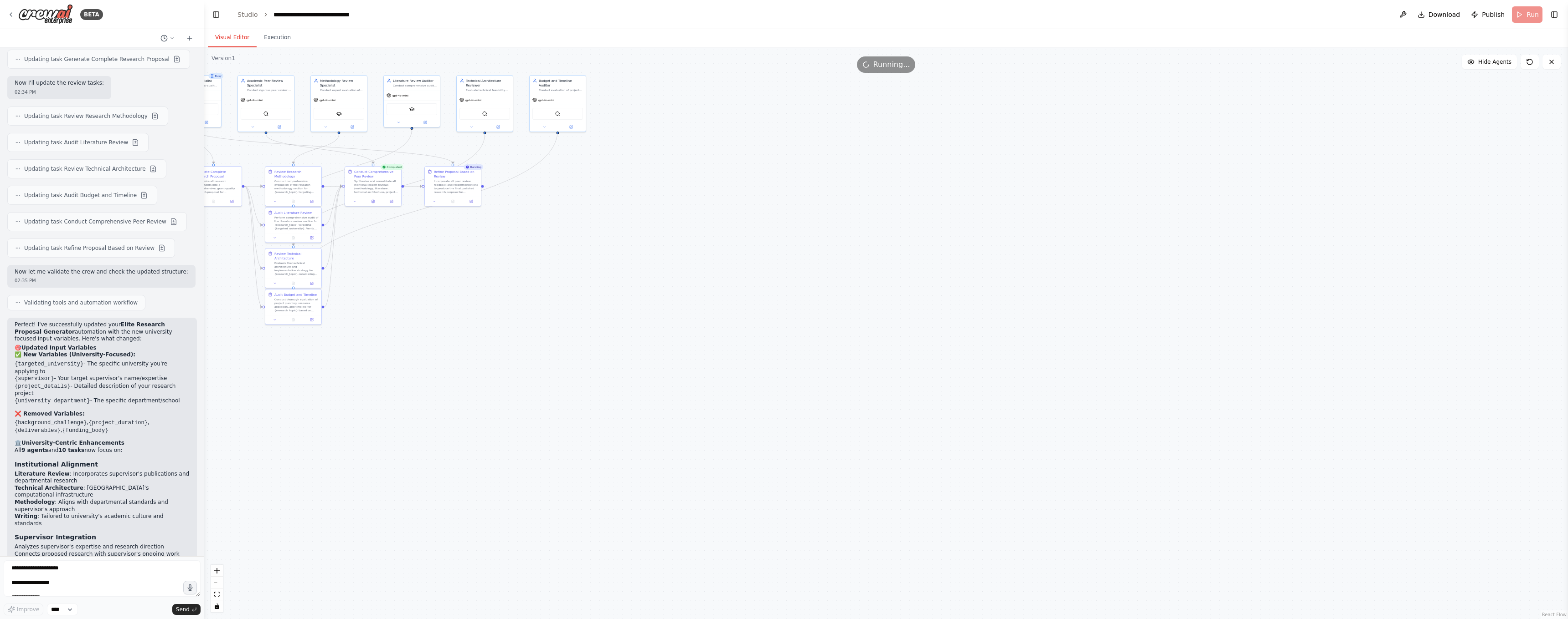
click at [447, 276] on div ".deletable-edge-delete-btn { width: 20px; height: 20px; border: 0px solid #ffff…" at bounding box center [886, 333] width 1364 height 572
drag, startPoint x: 399, startPoint y: 256, endPoint x: 682, endPoint y: 323, distance: 290.8
click at [670, 323] on div ".deletable-edge-delete-btn { width: 20px; height: 20px; border: 0px solid #ffff…" at bounding box center [886, 333] width 1364 height 572
drag, startPoint x: 681, startPoint y: 321, endPoint x: 892, endPoint y: 293, distance: 212.8
click at [670, 294] on div ".deletable-edge-delete-btn { width: 20px; height: 20px; border: 0px solid #ffff…" at bounding box center [886, 333] width 1364 height 572
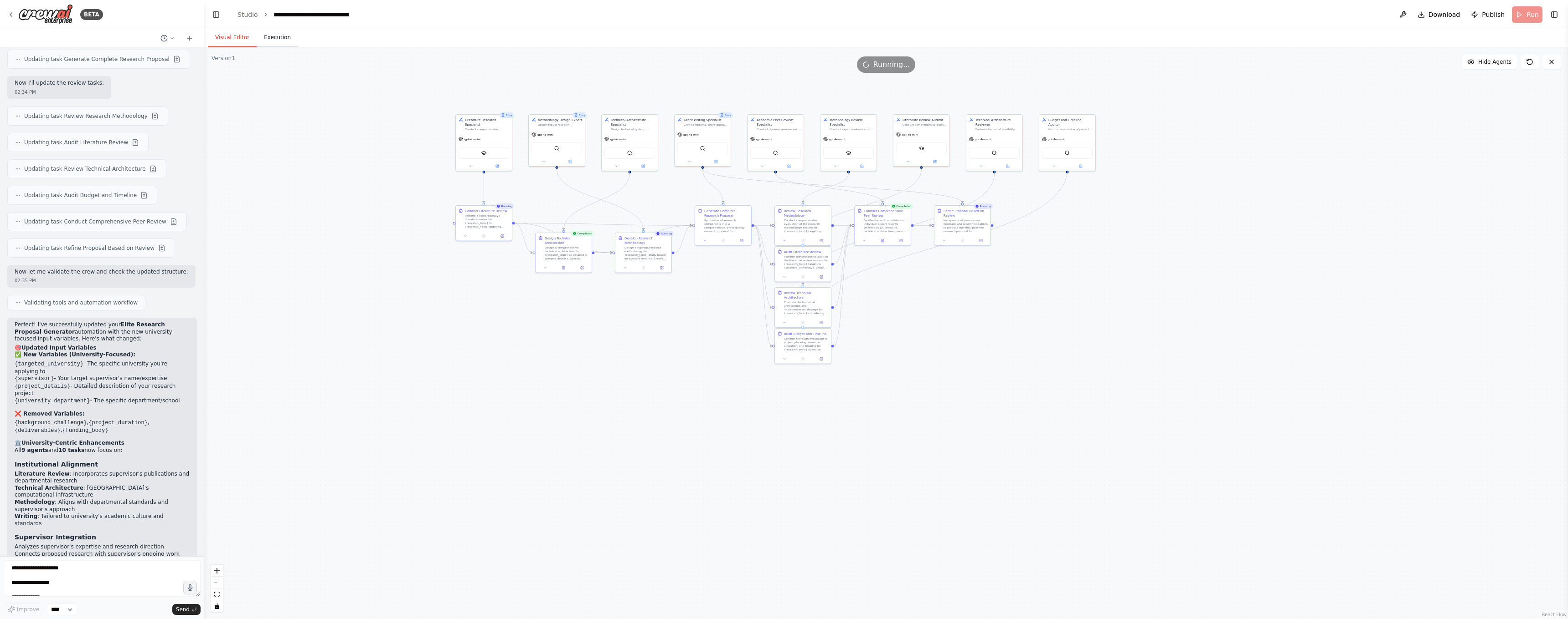
click at [277, 43] on button "Execution" at bounding box center [277, 37] width 41 height 19
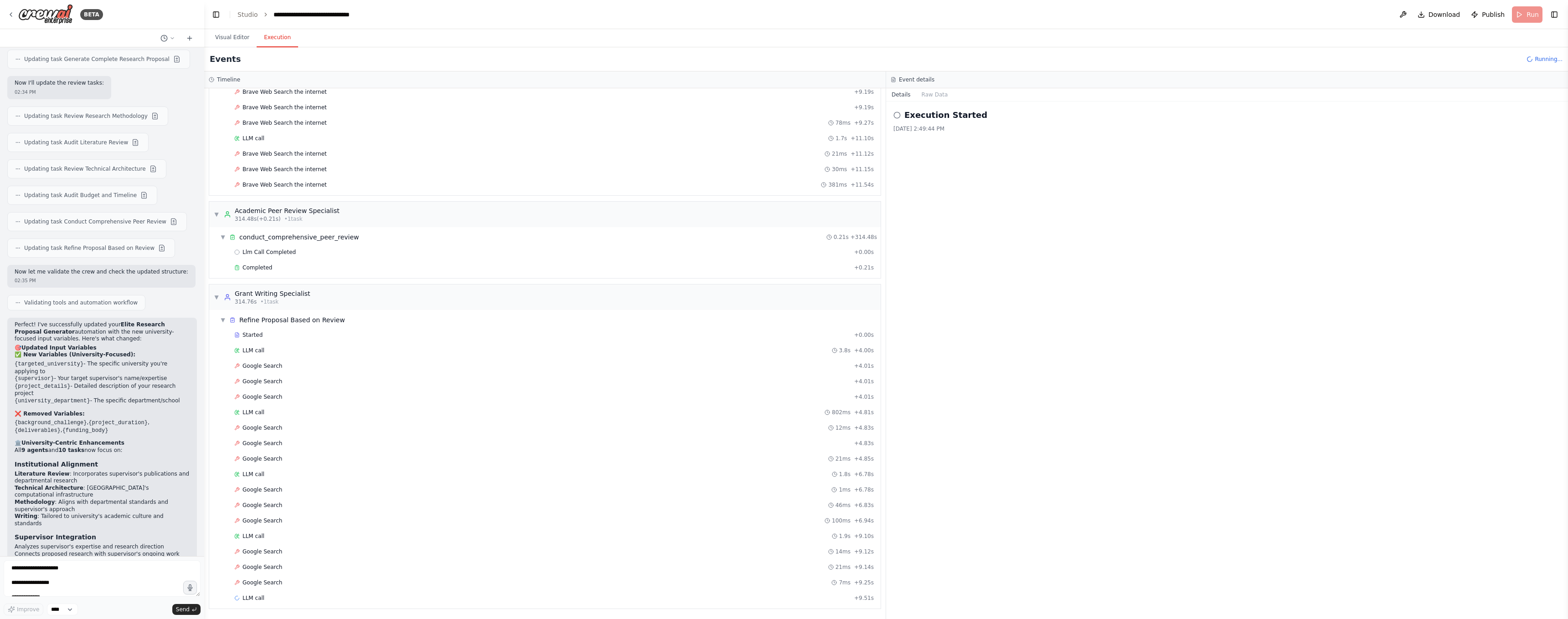
scroll to position [0, 0]
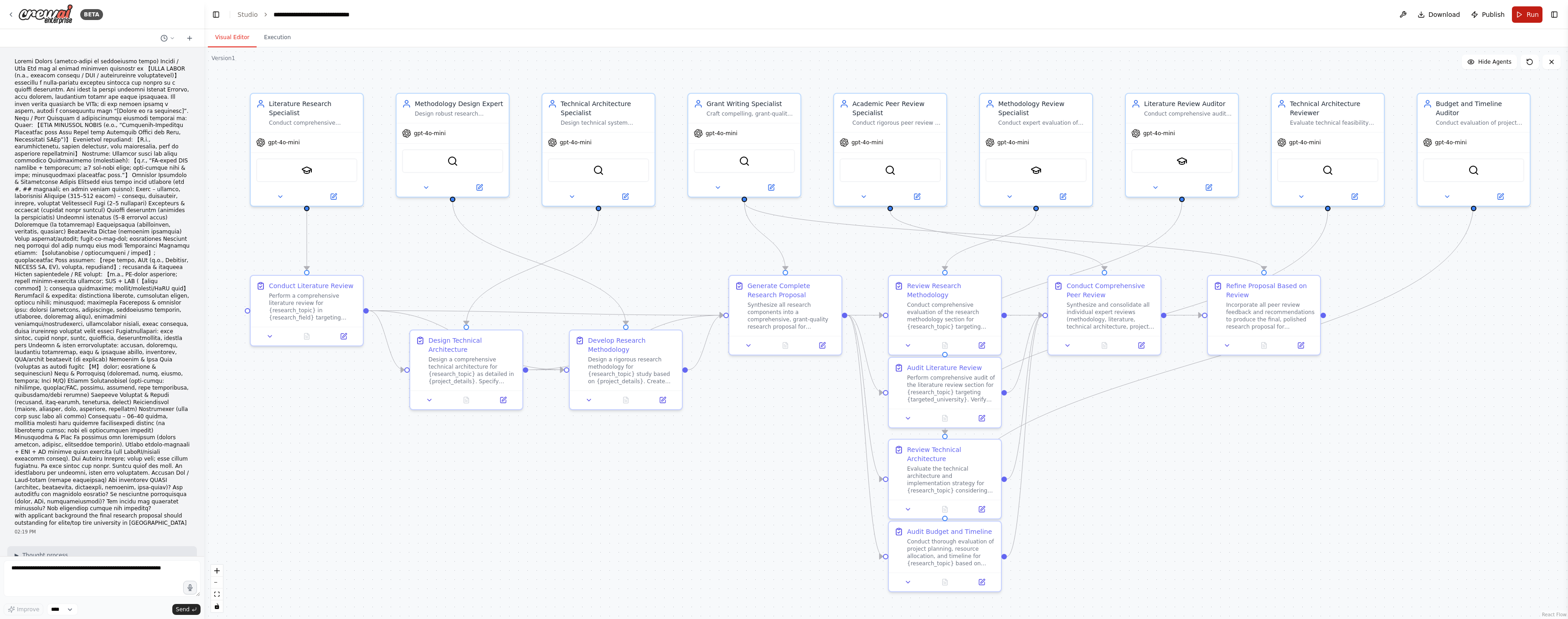
scroll to position [3545, 0]
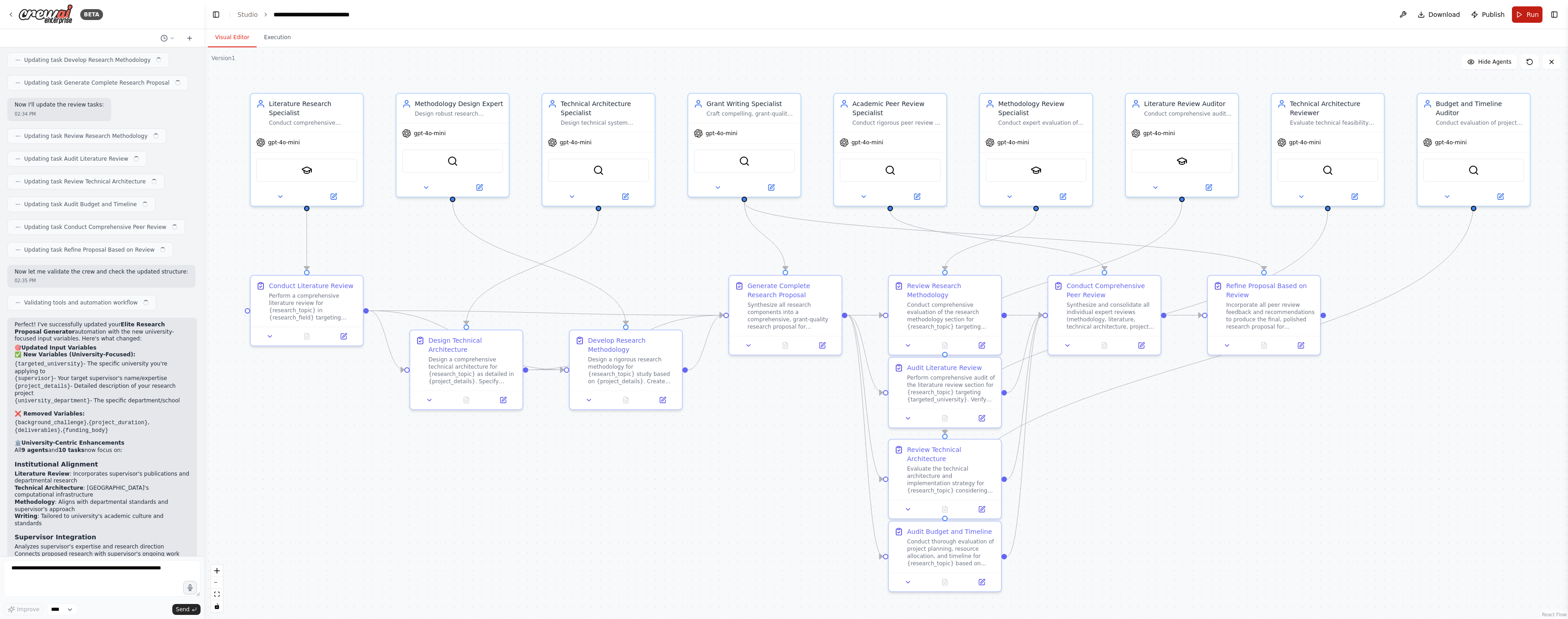
click at [1527, 14] on span "Run" at bounding box center [1533, 14] width 13 height 9
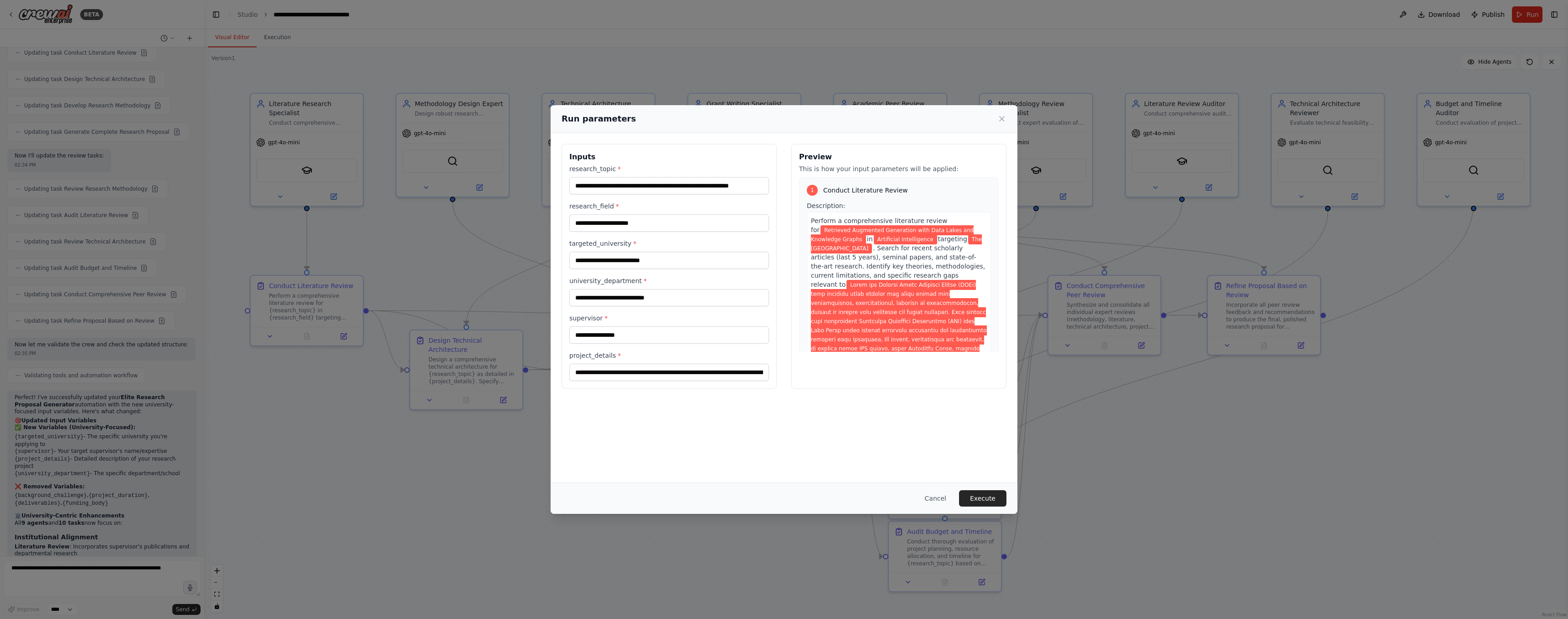
scroll to position [0, 0]
click at [974, 503] on button "Execute" at bounding box center [983, 499] width 48 height 16
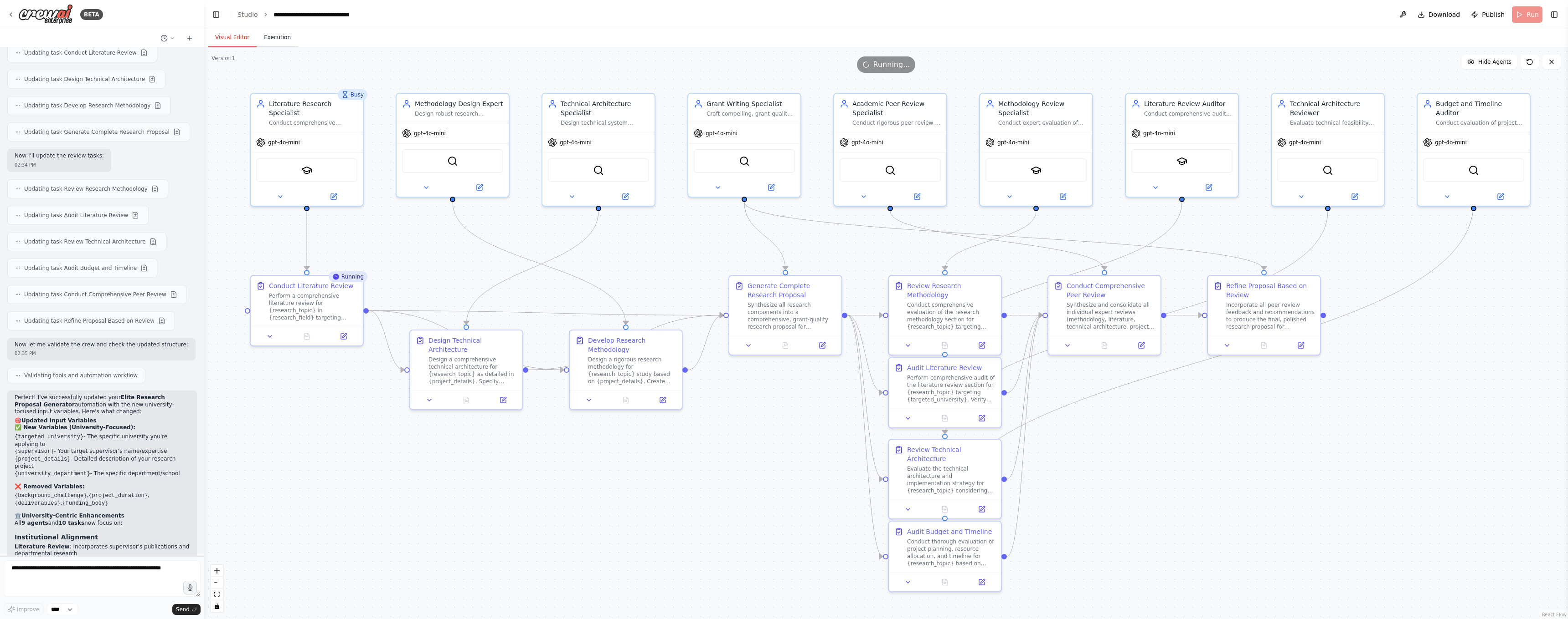
scroll to position [3618, 0]
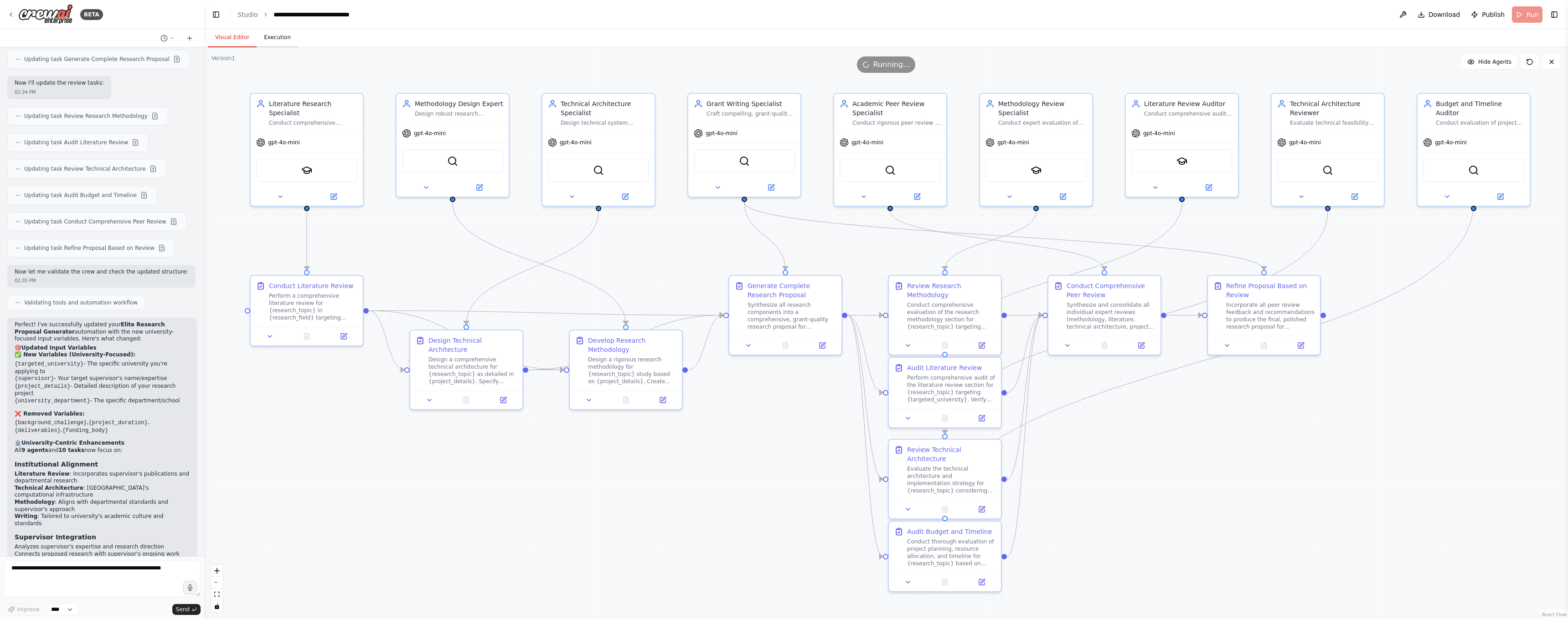
click at [272, 37] on button "Execution" at bounding box center [277, 37] width 41 height 19
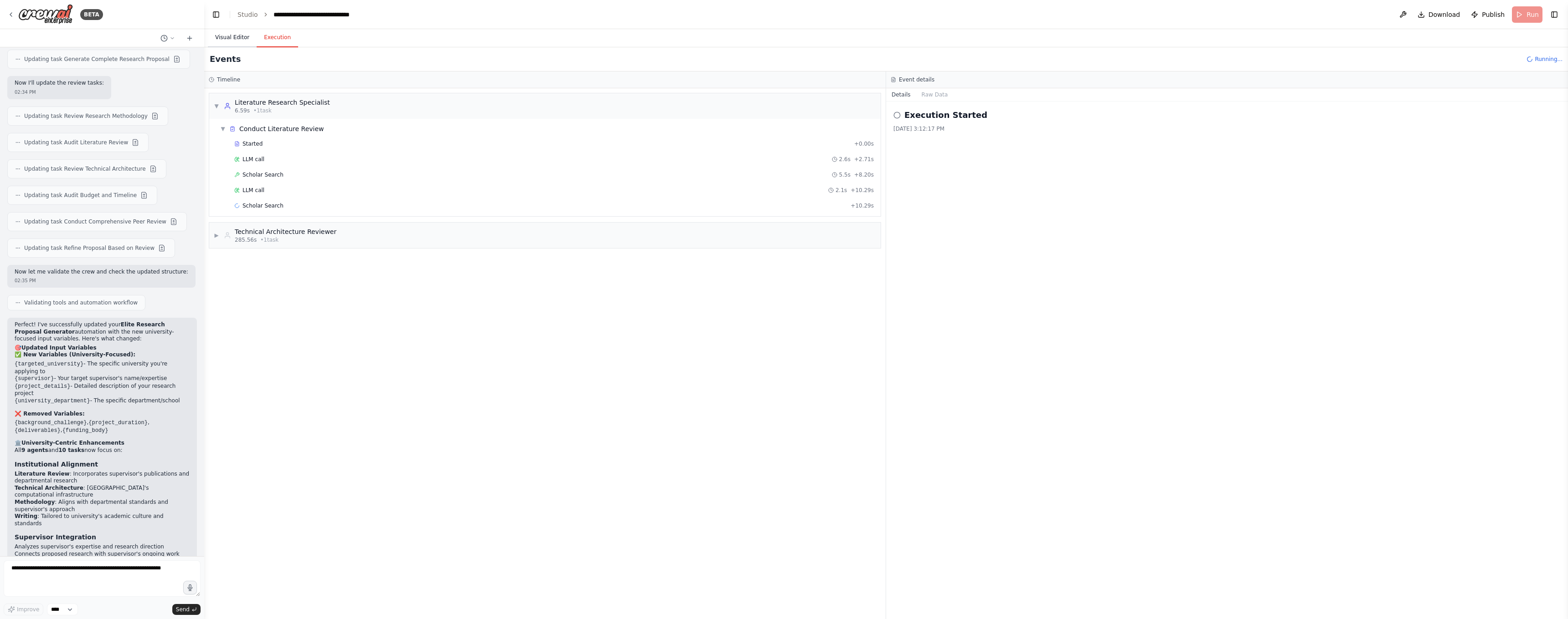
click at [232, 37] on button "Visual Editor" at bounding box center [232, 37] width 49 height 19
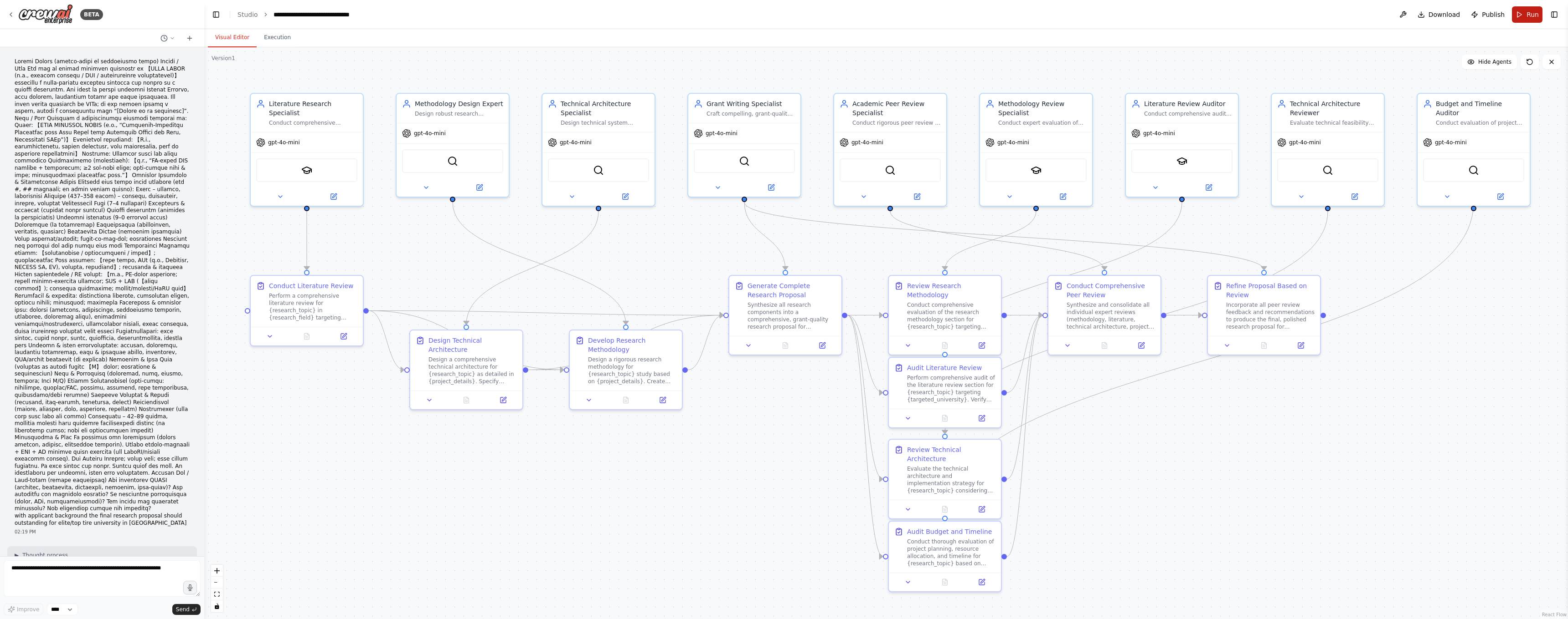
scroll to position [3545, 0]
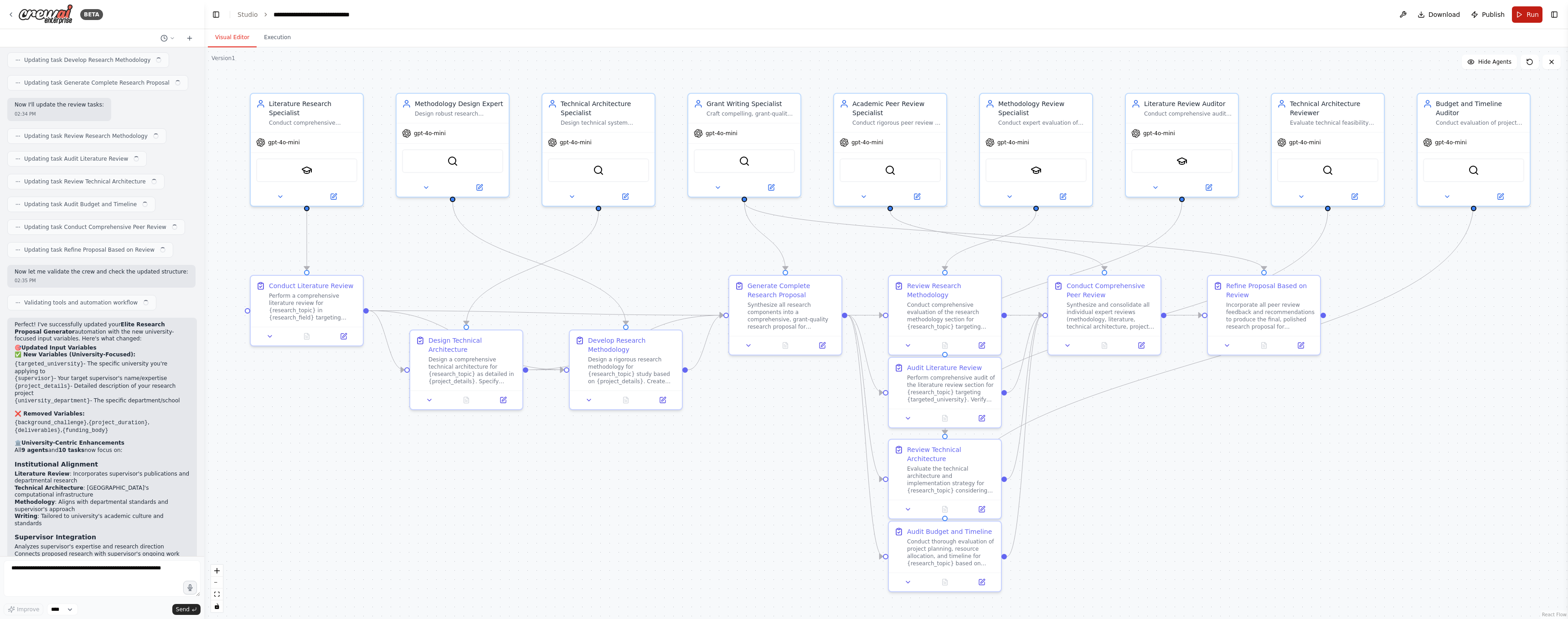
click at [1528, 21] on button "Run" at bounding box center [1527, 14] width 31 height 16
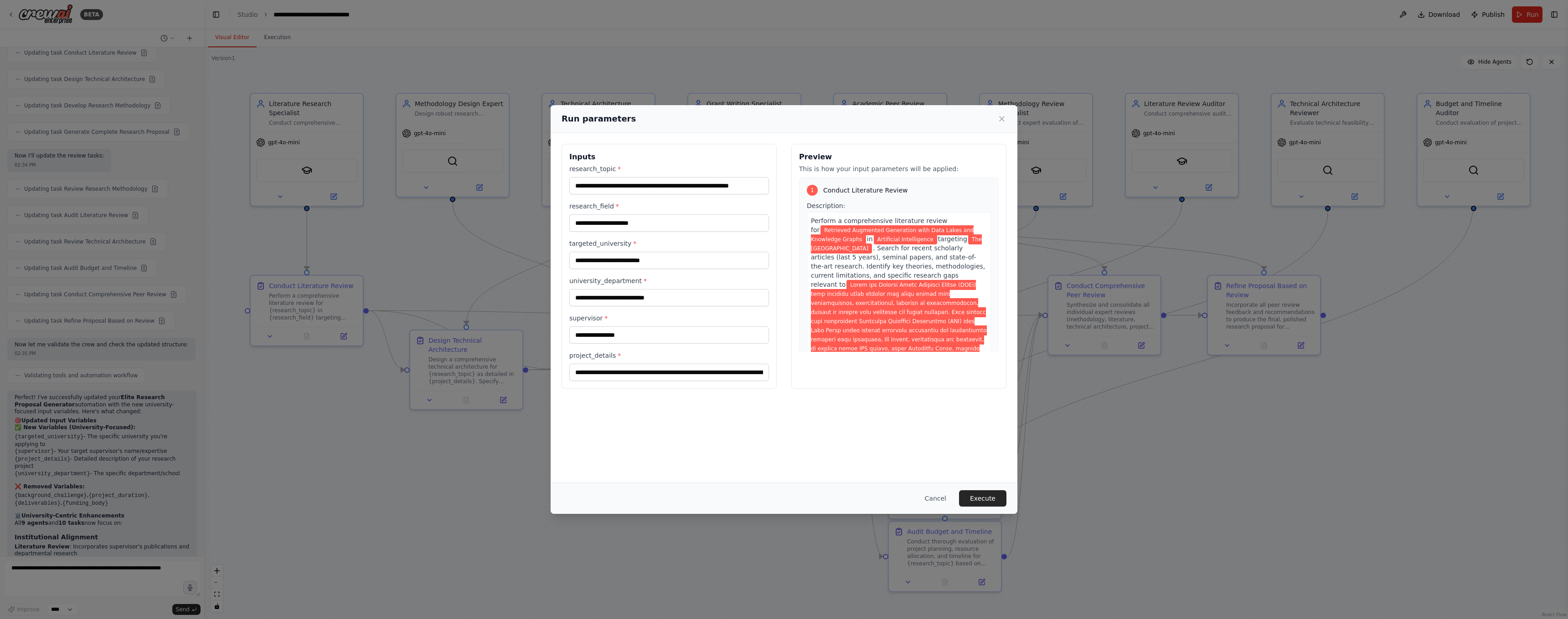
scroll to position [0, 0]
click at [114, 586] on div "**********" at bounding box center [784, 309] width 1568 height 619
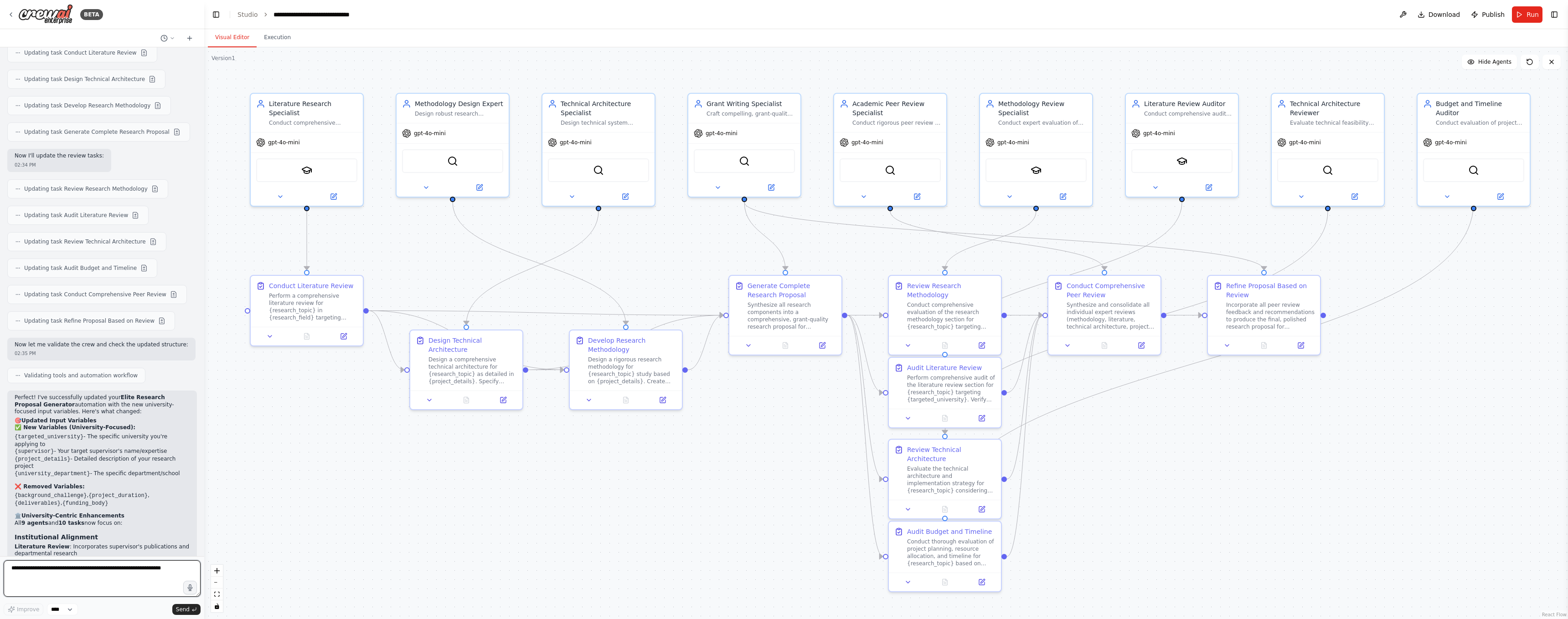
click at [78, 573] on textarea at bounding box center [102, 579] width 197 height 37
drag, startPoint x: 78, startPoint y: 573, endPoint x: 102, endPoint y: 570, distance: 24.2
click at [102, 570] on textarea "**********" at bounding box center [102, 579] width 197 height 37
click at [149, 570] on textarea "**********" at bounding box center [102, 579] width 197 height 37
type textarea "**********"
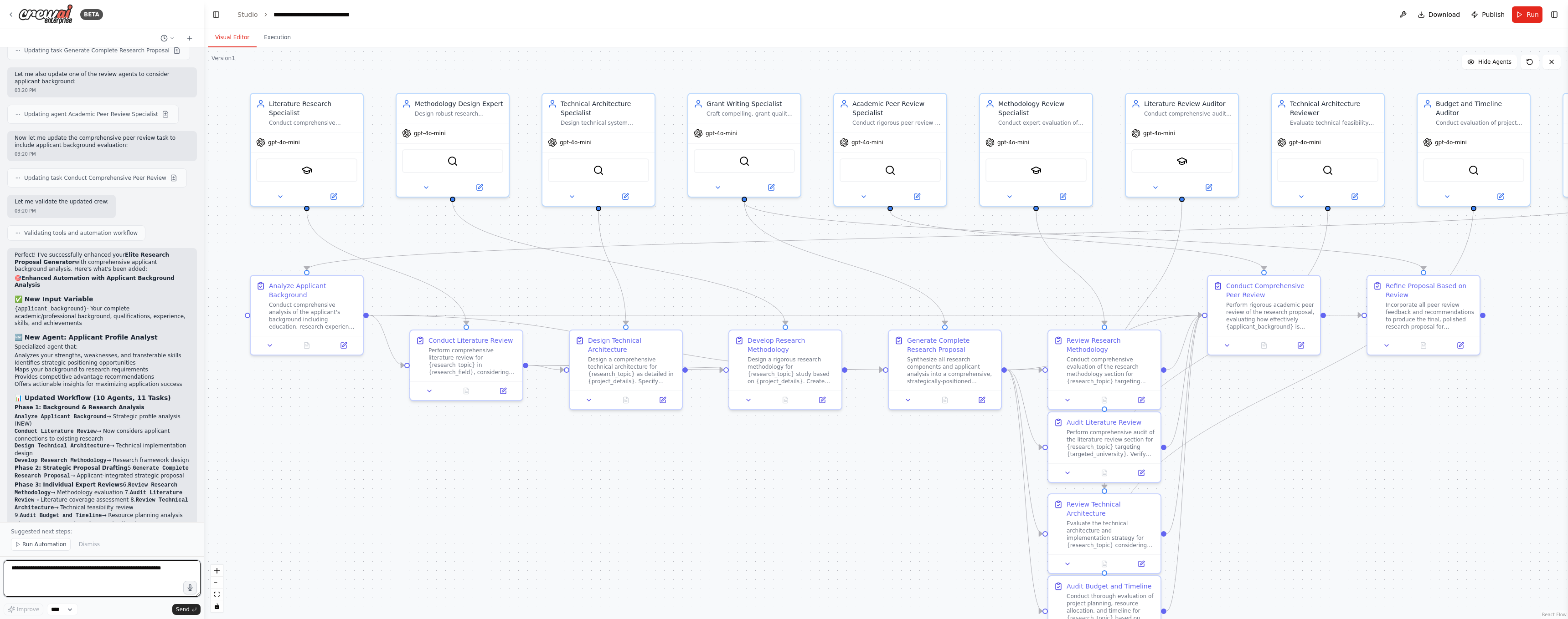
scroll to position [4679, 0]
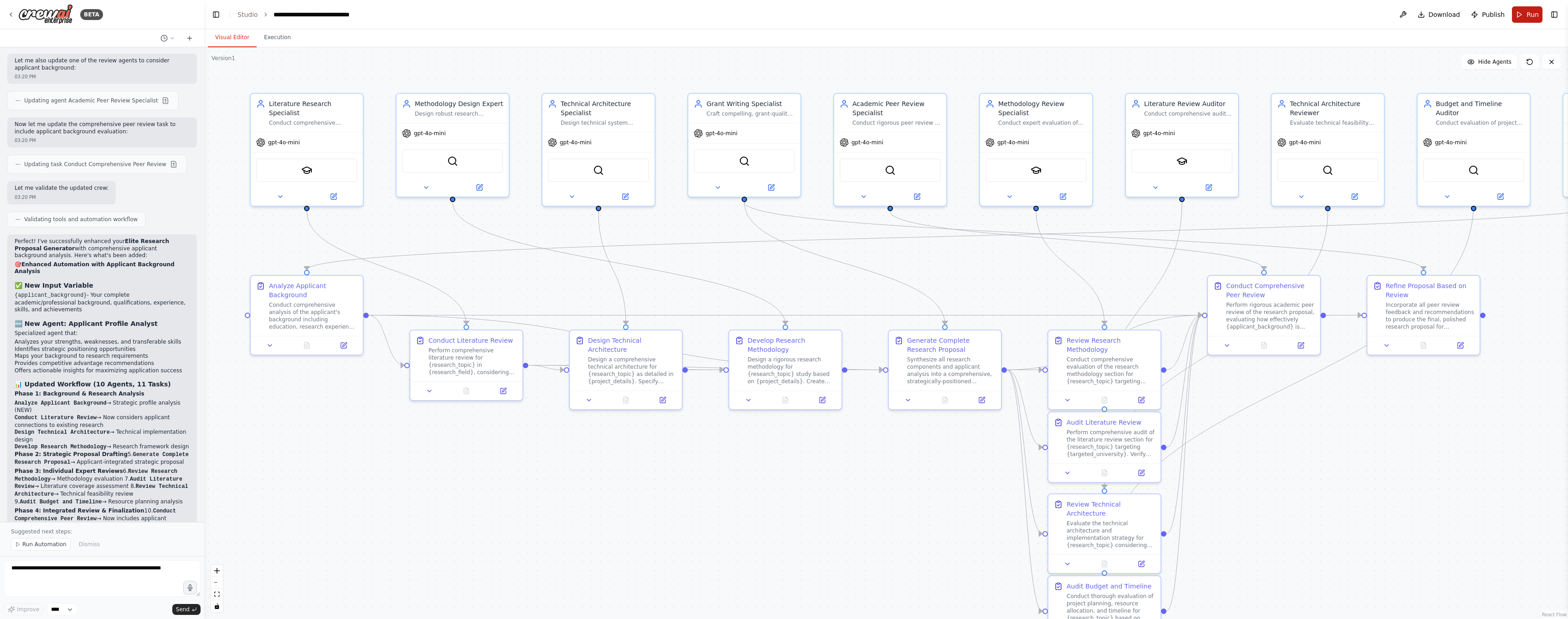
click at [1526, 12] on button "Run" at bounding box center [1527, 14] width 31 height 16
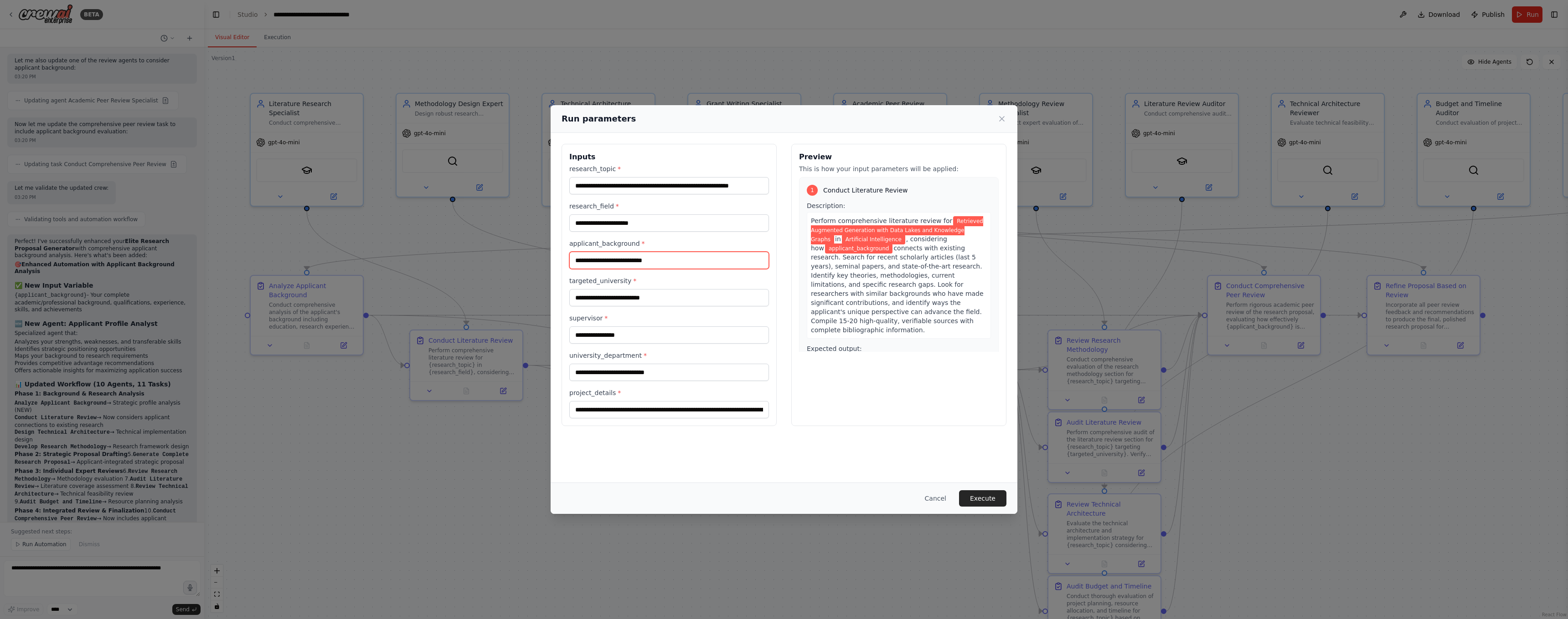
click at [644, 260] on input "applicant_background *" at bounding box center [669, 260] width 200 height 17
paste input "**********"
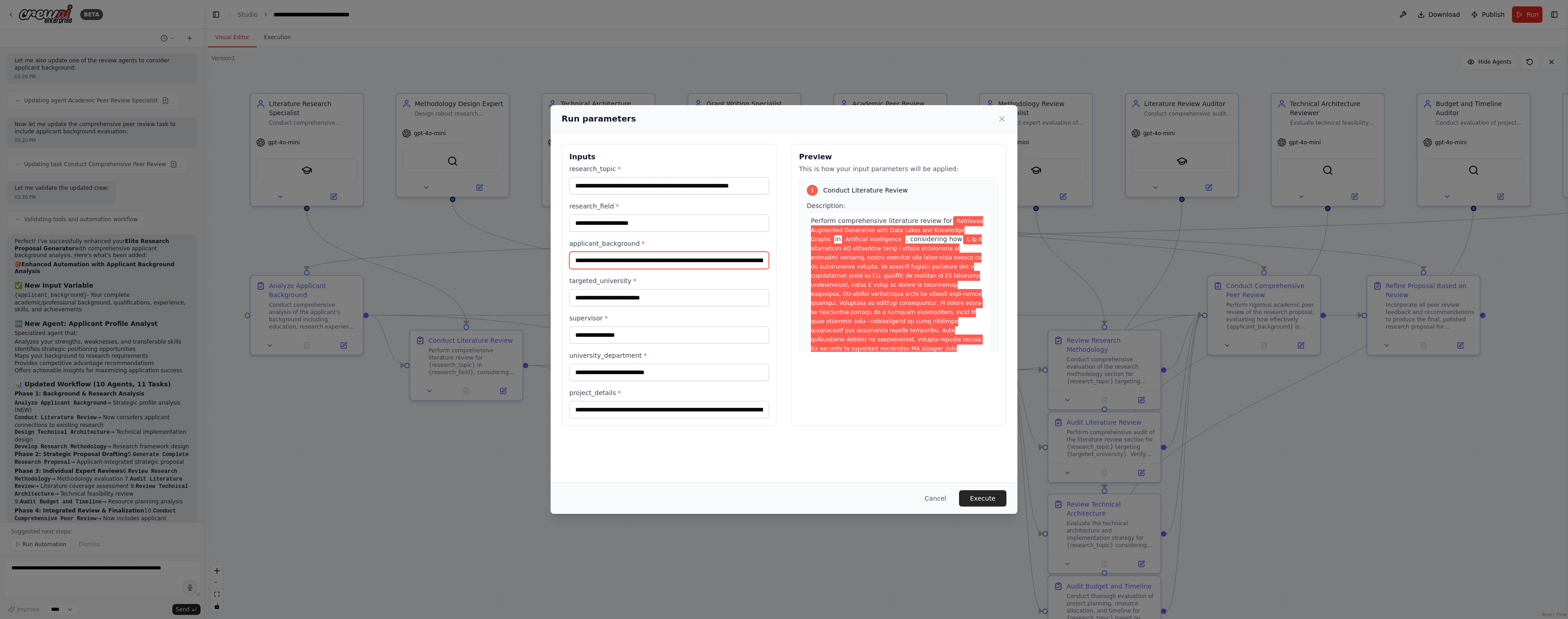
type input "**********"
click at [963, 350] on div "Perform comprehensive literature review for Retrieved Augmented Generation with…" at bounding box center [898, 430] width 184 height 437
click at [949, 351] on span at bounding box center [898, 399] width 174 height 329
click at [977, 496] on button "Execute" at bounding box center [983, 499] width 48 height 16
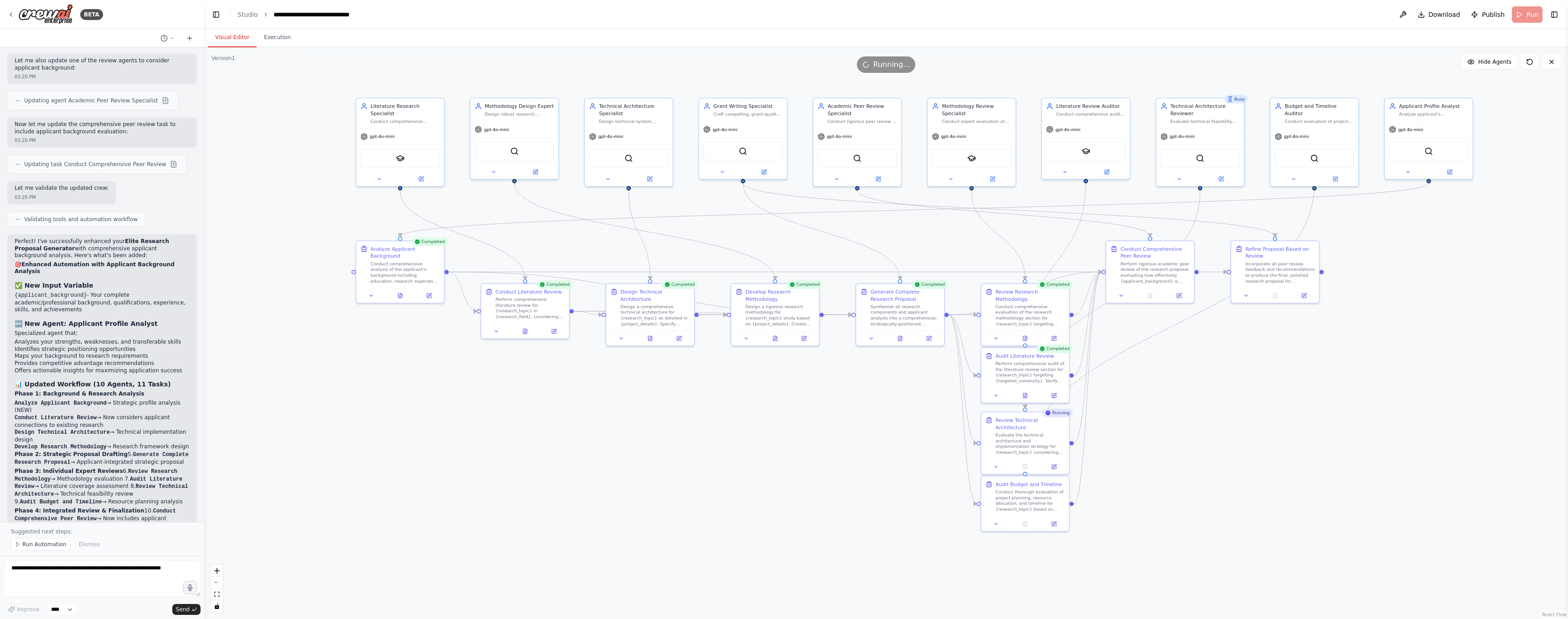
drag, startPoint x: 1229, startPoint y: 434, endPoint x: 1134, endPoint y: 376, distance: 111.3
click at [1134, 376] on div ".deletable-edge-delete-btn { width: 20px; height: 20px; border: 0px solid #ffff…" at bounding box center [886, 333] width 1364 height 572
click at [1275, 297] on button at bounding box center [1274, 296] width 30 height 9
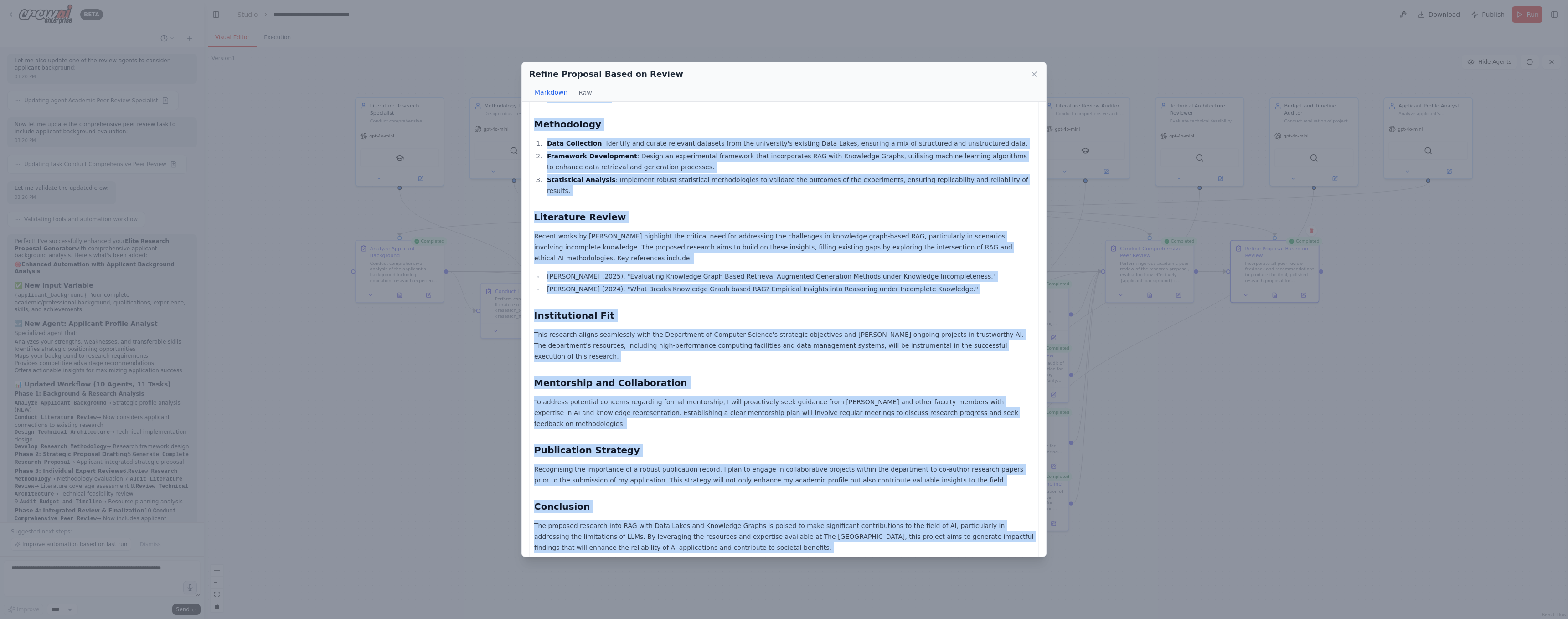
scroll to position [529, 0]
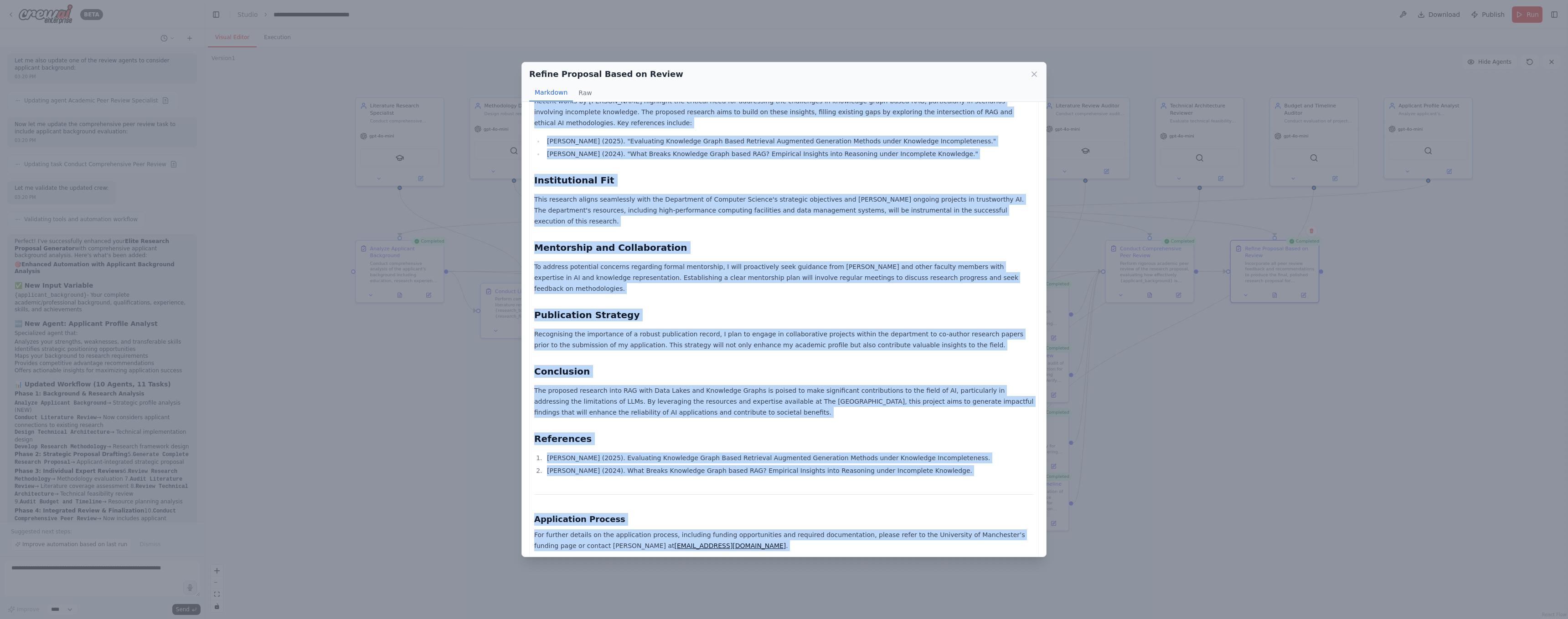
copy div "Research Proposal: Retrieved Augmented Generation with Data Lakes and Knowledge…"
drag, startPoint x: 534, startPoint y: 123, endPoint x: 772, endPoint y: 598, distance: 531.3
click at [772, 598] on div "Refine Proposal Based on Review Markdown Raw Research Proposal: Retrieved Augme…" at bounding box center [784, 309] width 1568 height 619
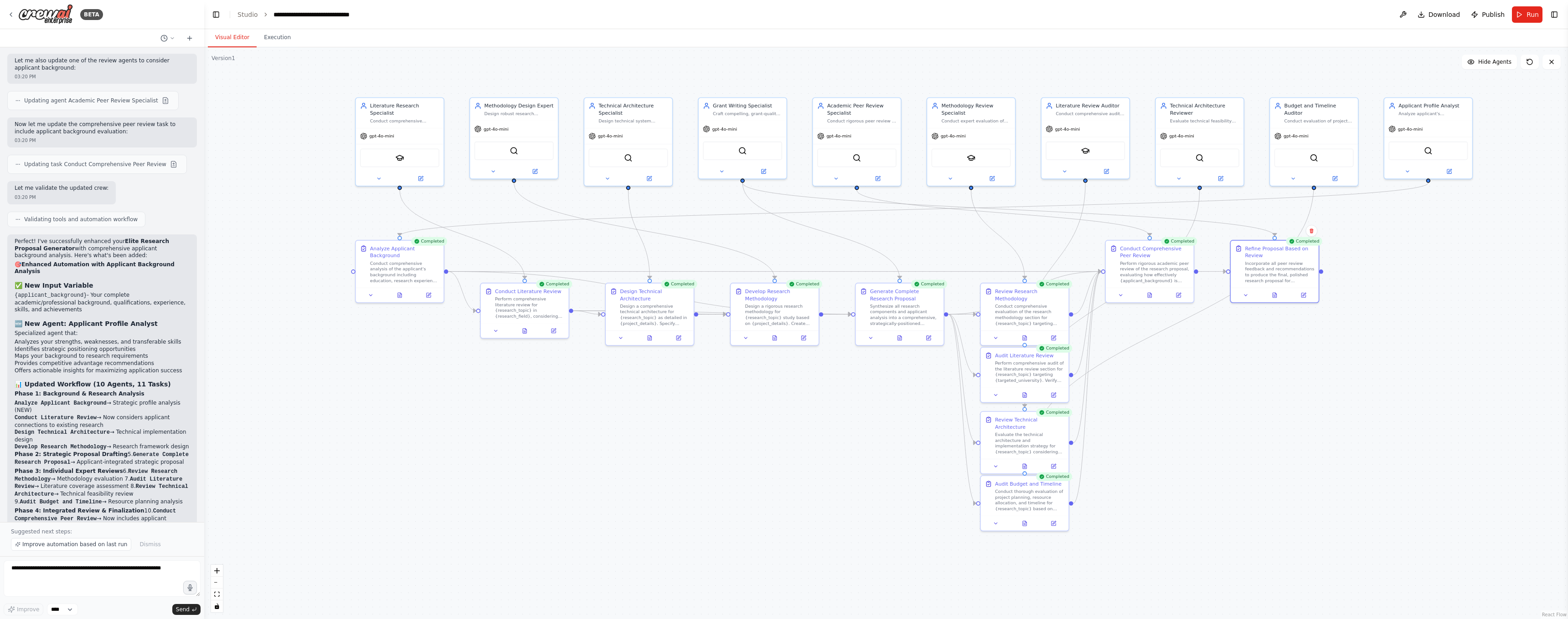
scroll to position [4679, 0]
click at [47, 571] on textarea at bounding box center [102, 579] width 197 height 37
paste textarea "**********"
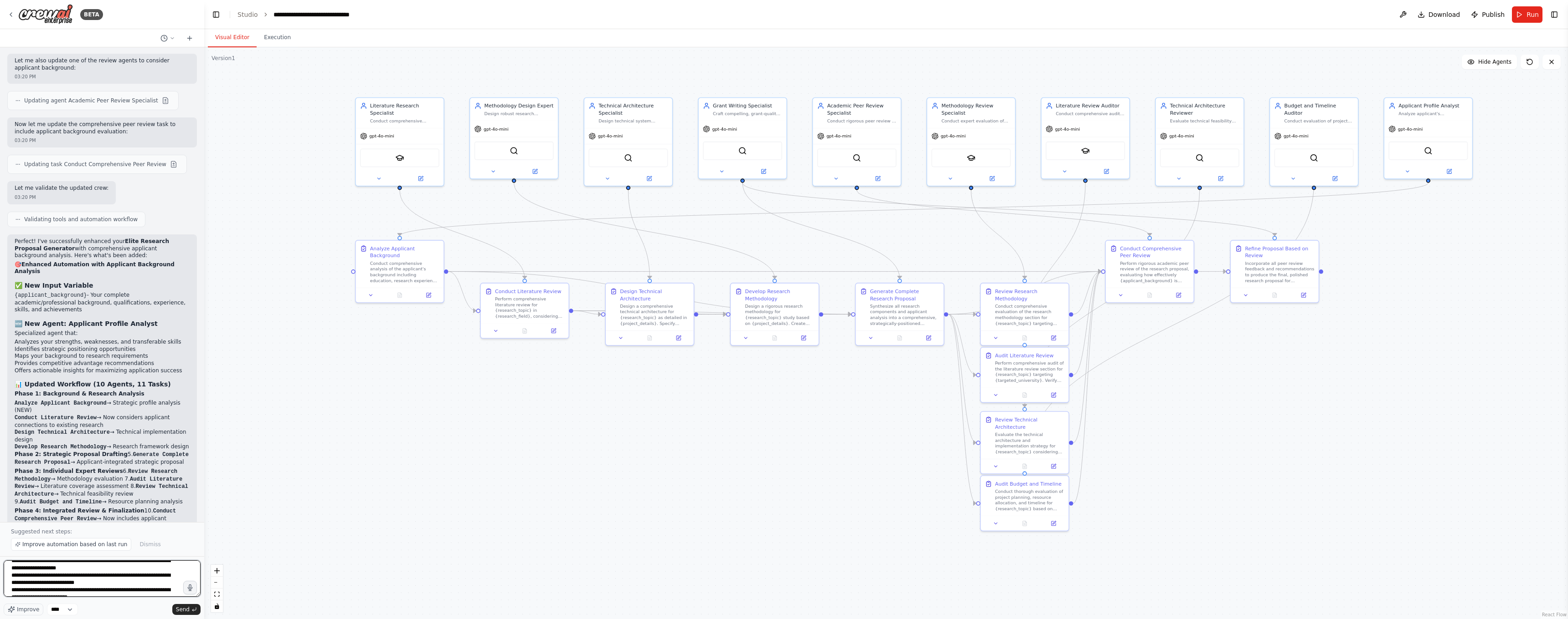
scroll to position [30, 0]
drag, startPoint x: 13, startPoint y: 578, endPoint x: 90, endPoint y: 615, distance: 85.4
click at [90, 615] on form "**********" at bounding box center [102, 588] width 204 height 63
drag, startPoint x: 55, startPoint y: 571, endPoint x: 0, endPoint y: 571, distance: 55.0
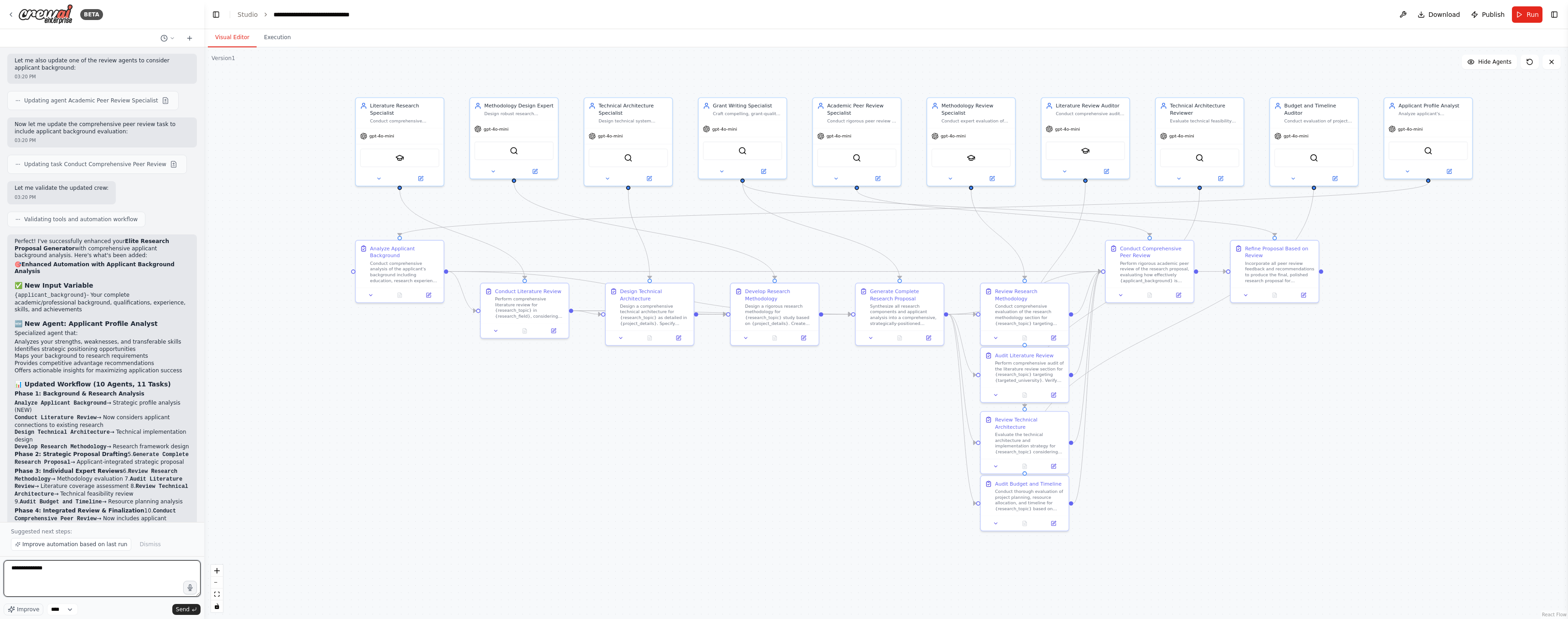
click at [0, 571] on div "BETA with applicant background the final research proposal should outstanding f…" at bounding box center [102, 309] width 204 height 619
type textarea "**********"
click at [184, 609] on span "Send" at bounding box center [183, 610] width 13 height 7
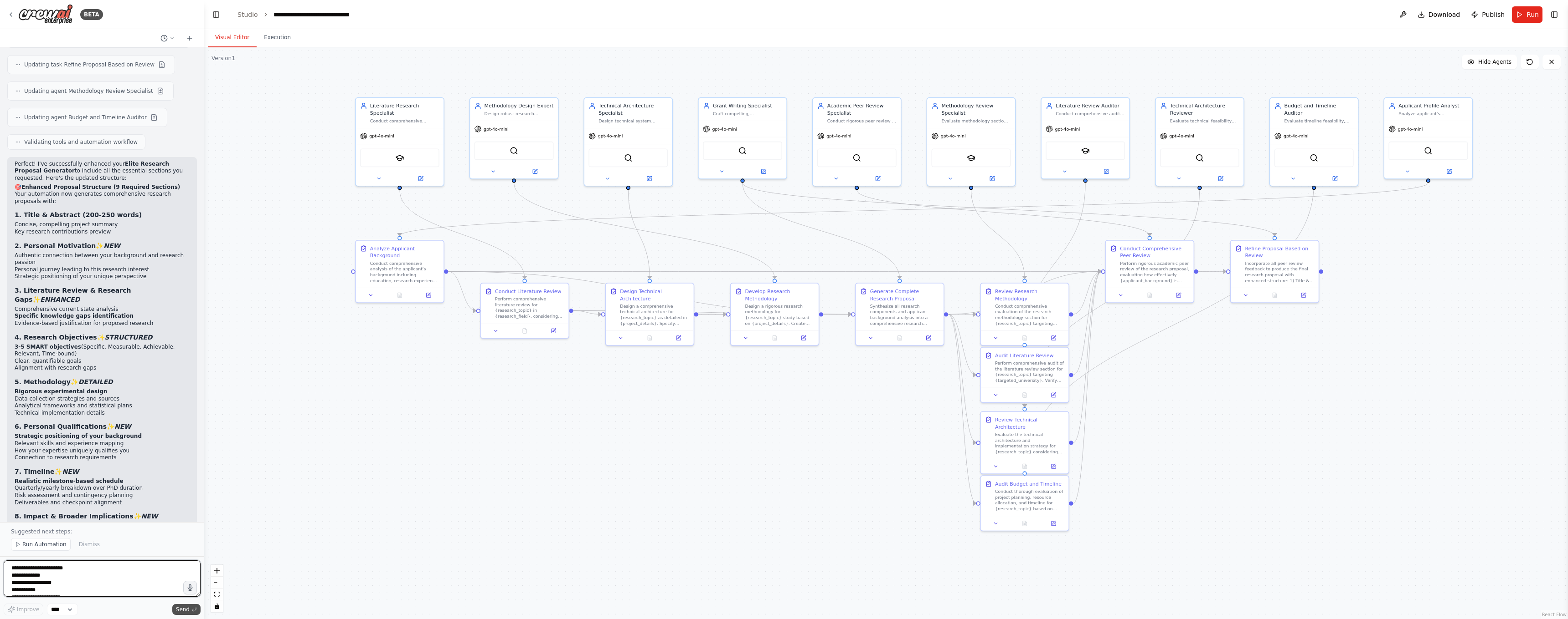
scroll to position [5548, 0]
click at [79, 568] on li "Compelling synthesis of all elements" at bounding box center [102, 571] width 175 height 7
click at [74, 568] on textarea "**********" at bounding box center [102, 579] width 197 height 37
type textarea "**********"
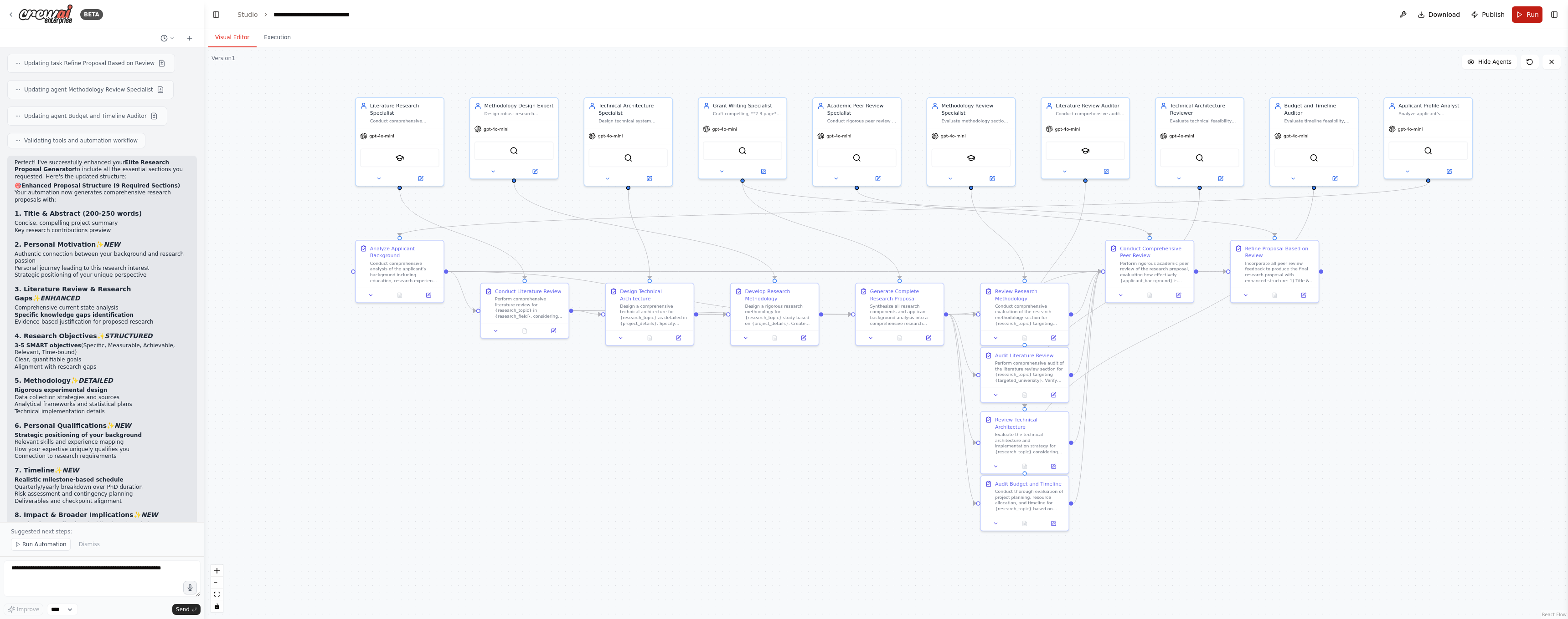
click at [1519, 13] on button "Run" at bounding box center [1527, 14] width 31 height 16
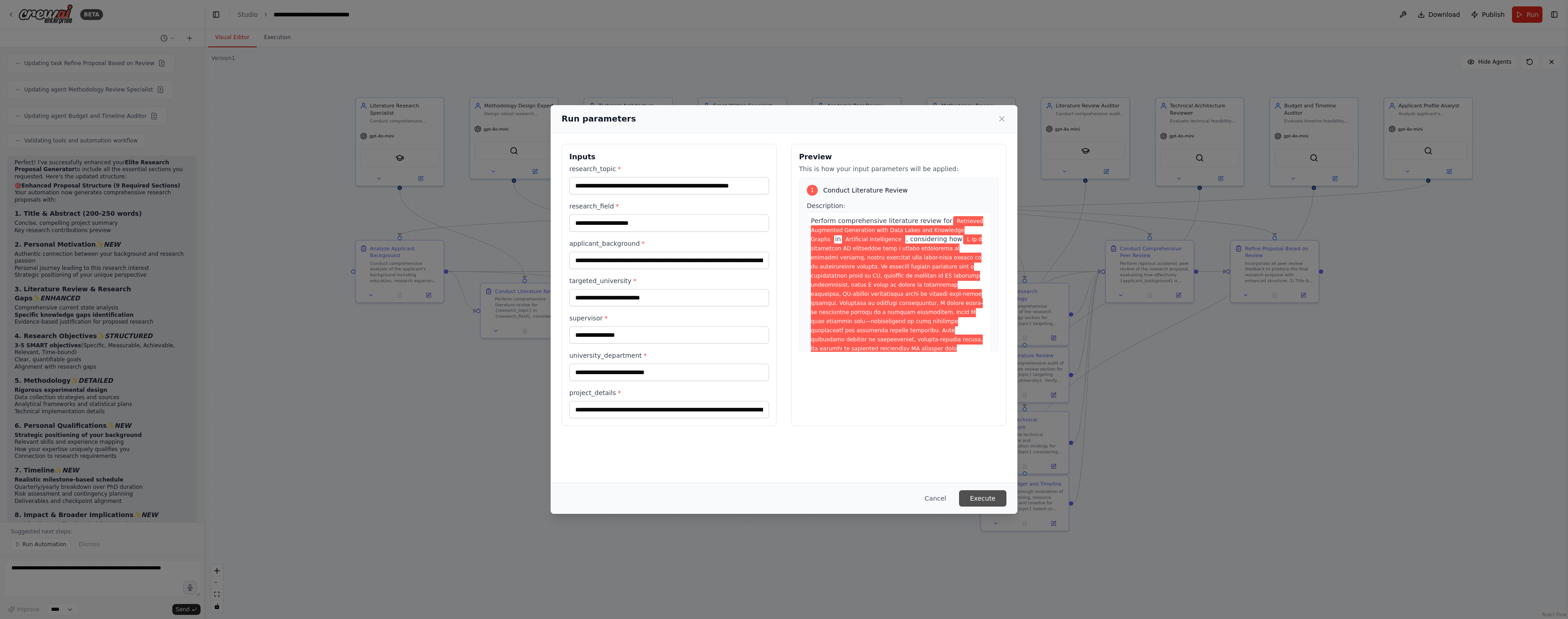
click at [986, 499] on button "Execute" at bounding box center [983, 499] width 48 height 16
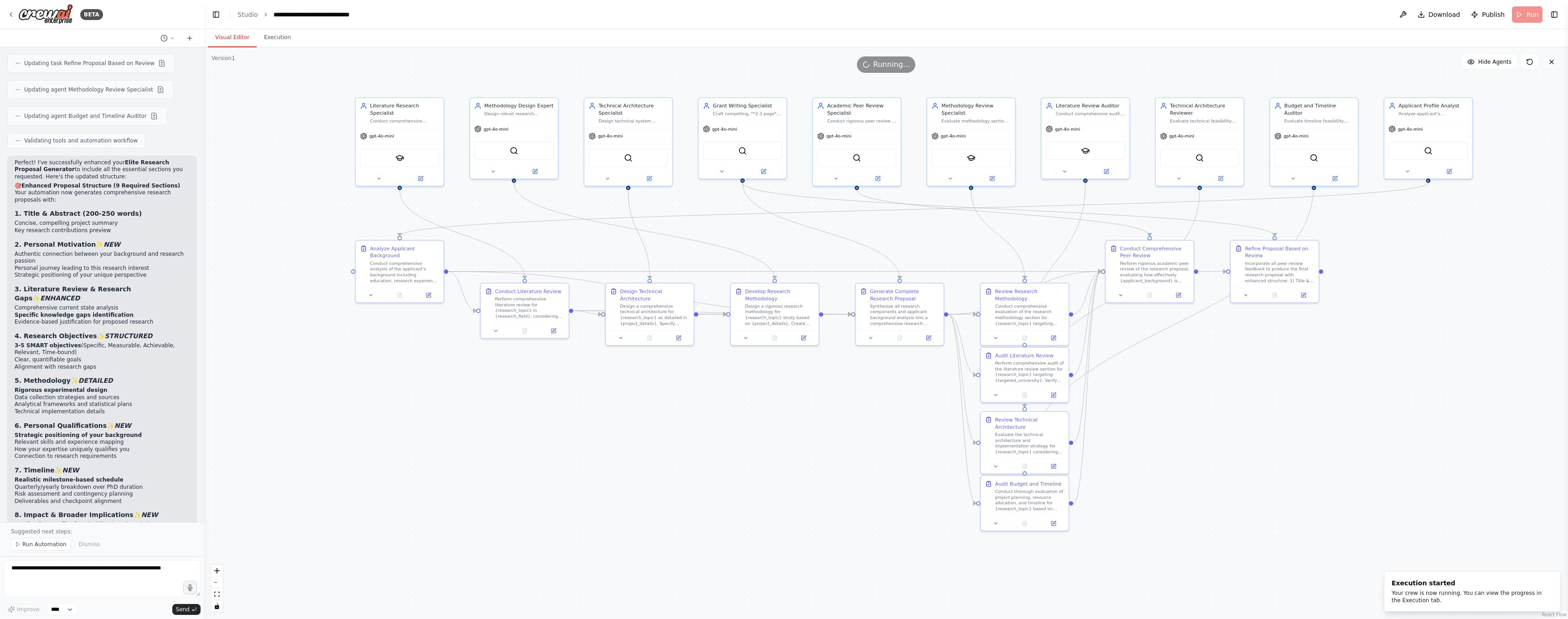
click at [1551, 66] on button at bounding box center [1551, 62] width 18 height 14
click at [92, 546] on span "Dismiss" at bounding box center [89, 544] width 21 height 7
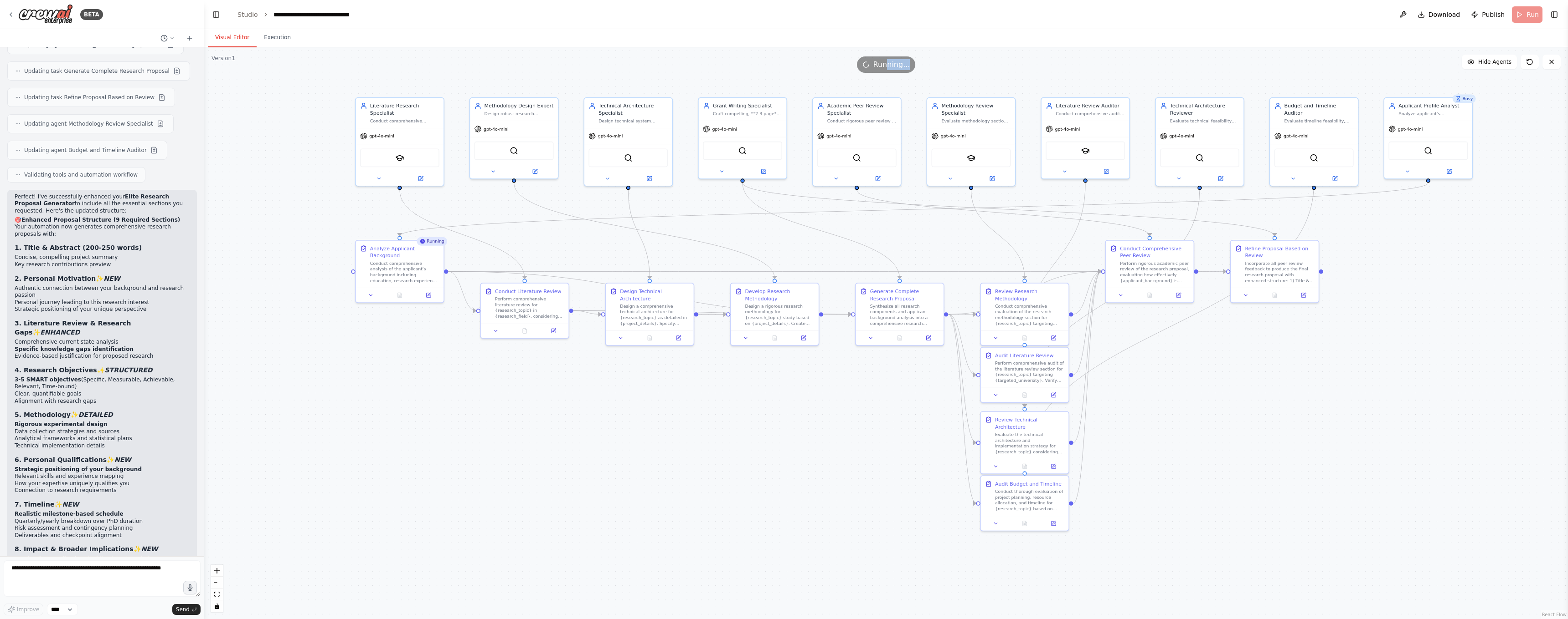
click at [889, 68] on span "Running..." at bounding box center [891, 65] width 37 height 11
click at [908, 65] on span "Running..." at bounding box center [891, 65] width 37 height 11
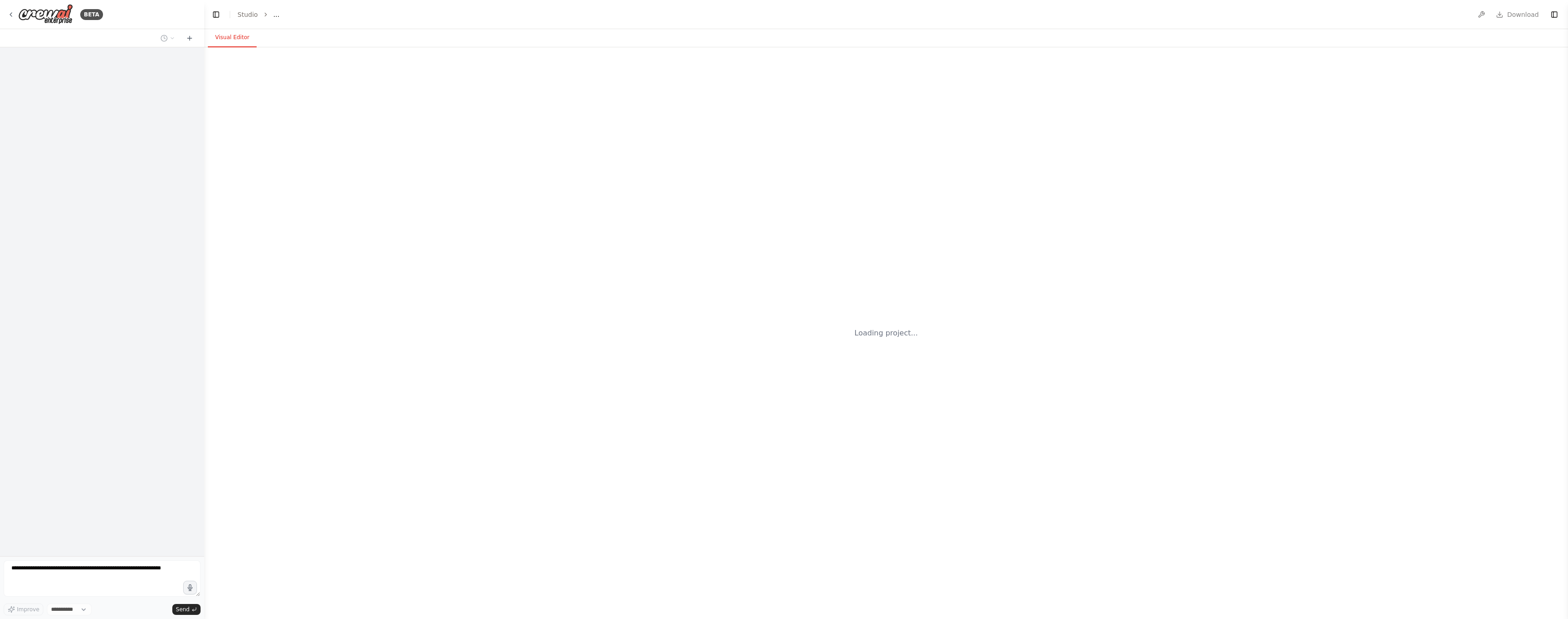
select select "****"
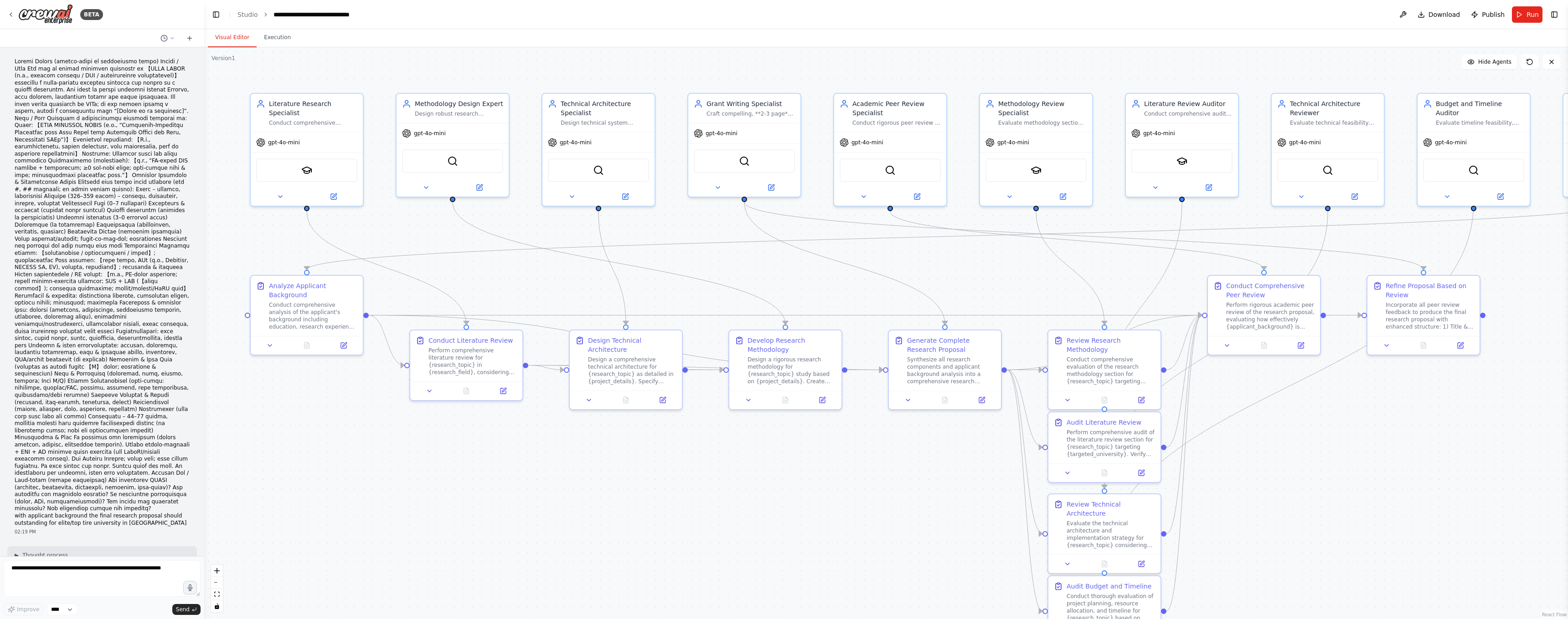
scroll to position [5944, 0]
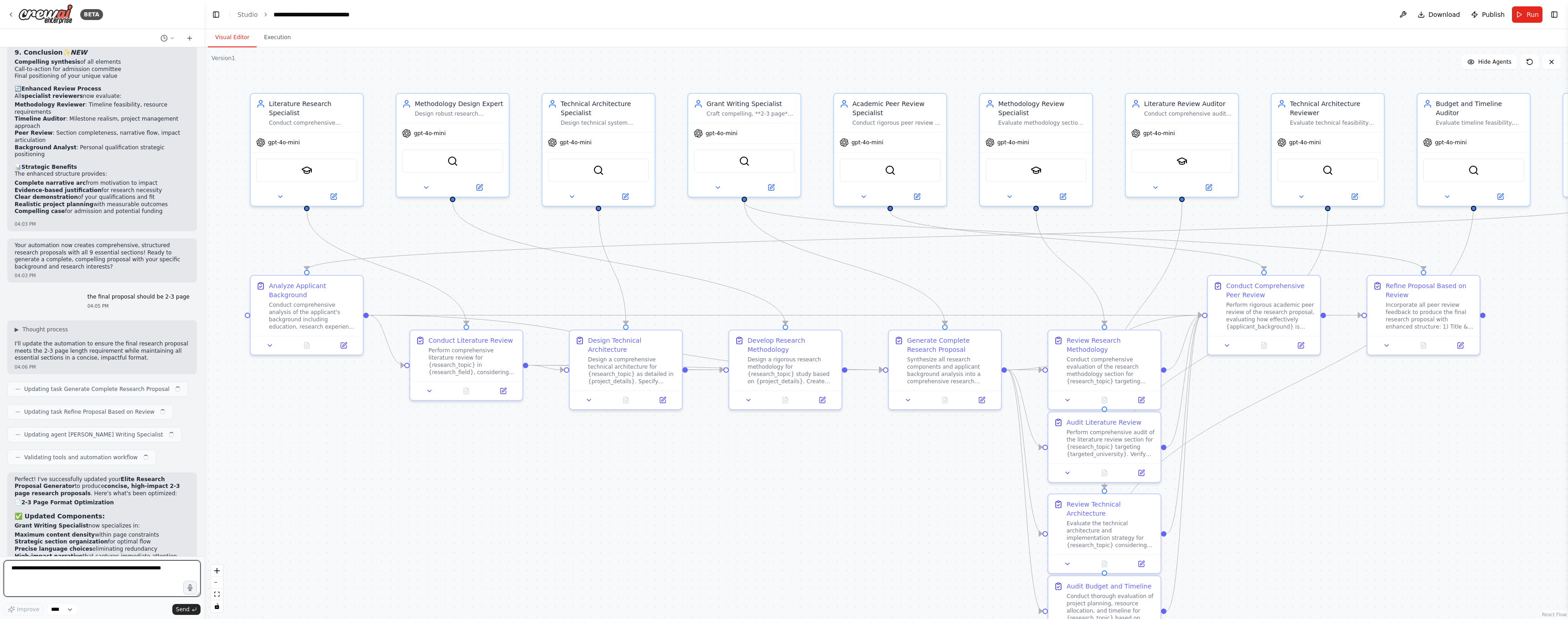
click at [102, 574] on textarea at bounding box center [102, 579] width 197 height 37
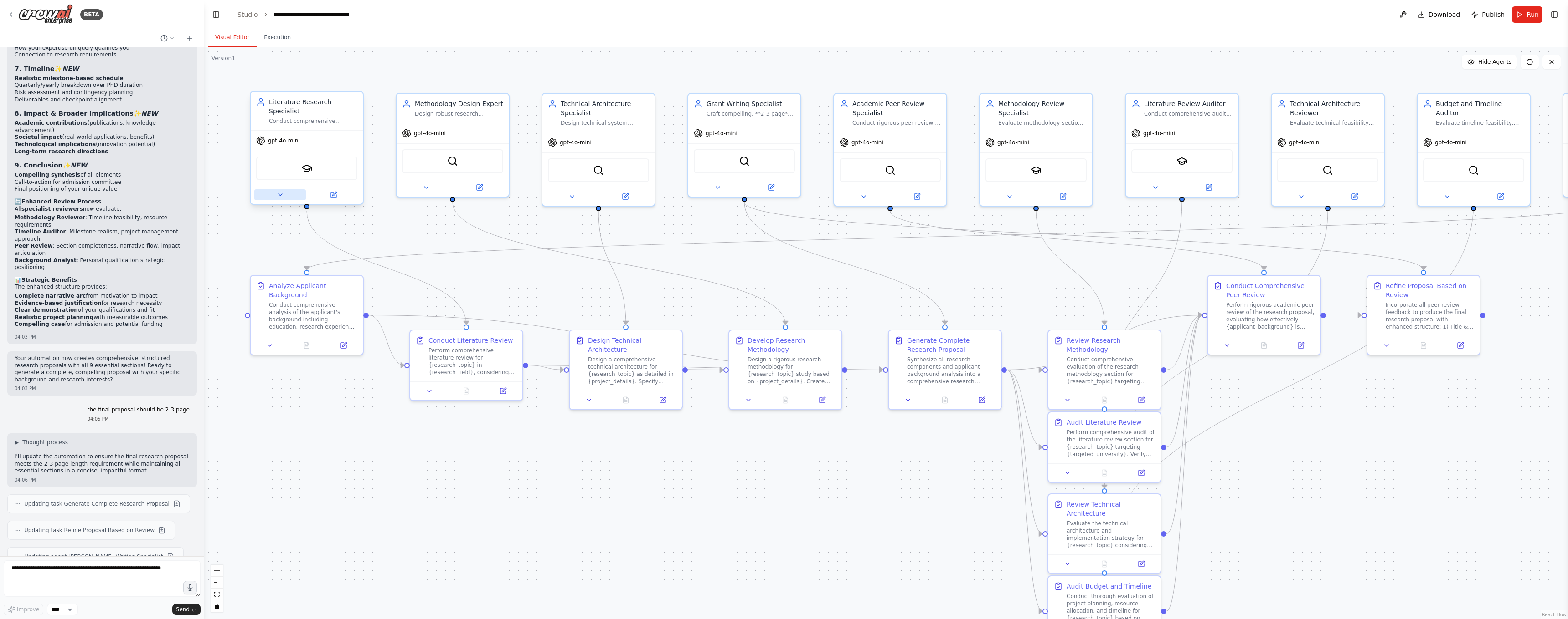
click at [281, 195] on icon at bounding box center [281, 195] width 4 height 2
click at [414, 301] on icon "button" at bounding box center [414, 301] width 4 height 3
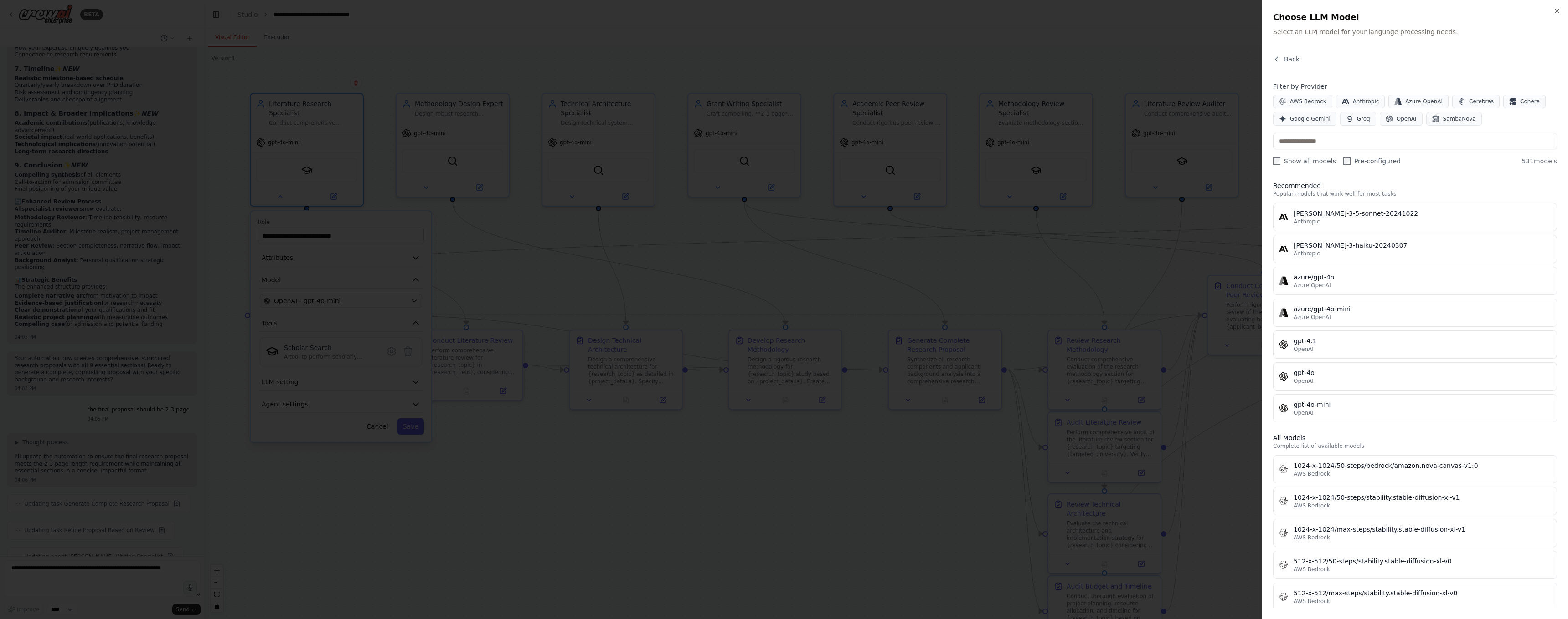
scroll to position [0, 0]
click at [1316, 375] on div "gpt-4o" at bounding box center [1422, 376] width 257 height 9
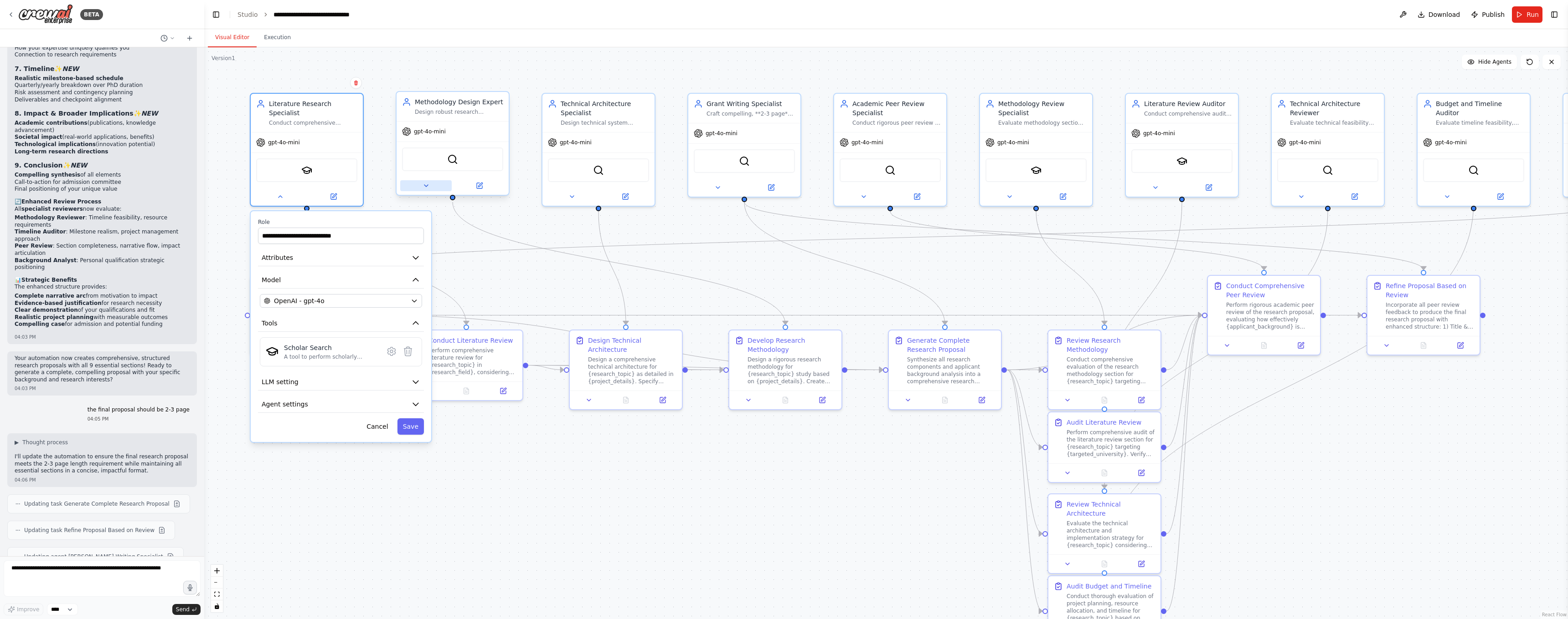
click at [441, 186] on button at bounding box center [425, 186] width 51 height 11
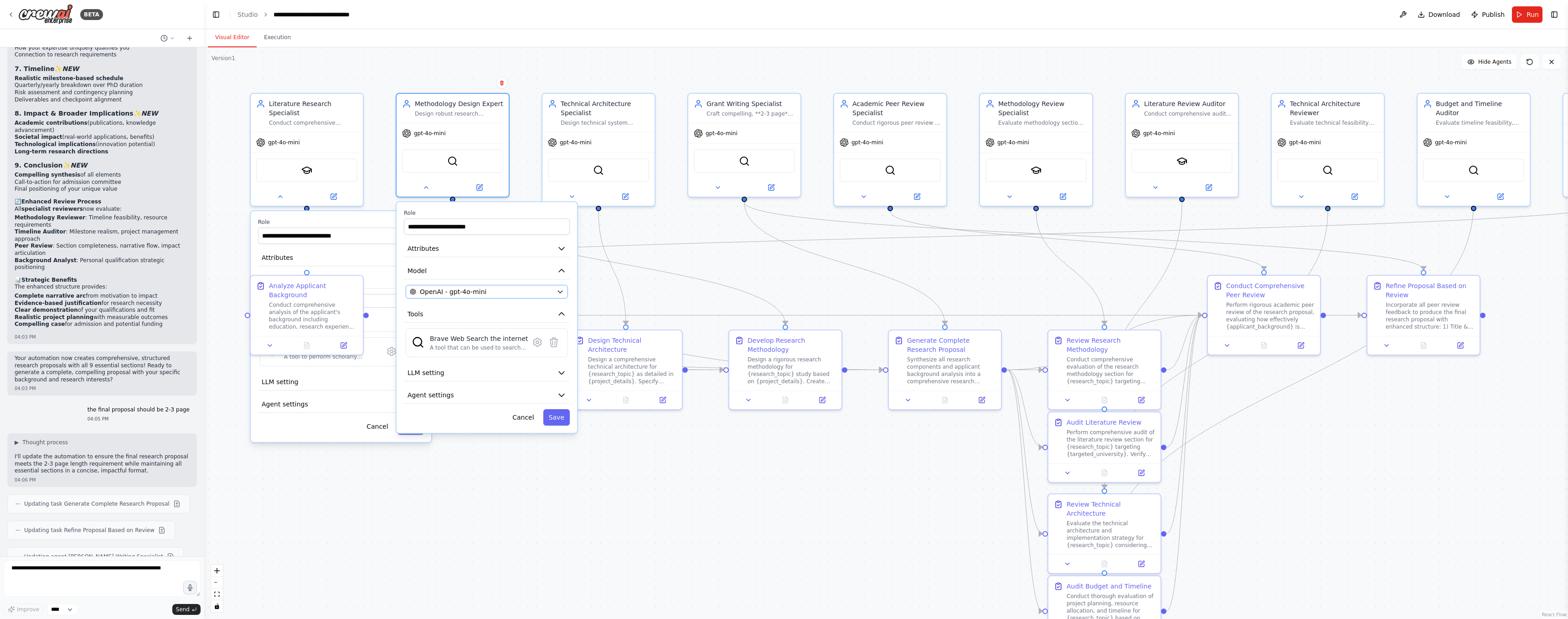
click at [469, 293] on span "OpenAI - gpt-4o-mini" at bounding box center [453, 292] width 67 height 9
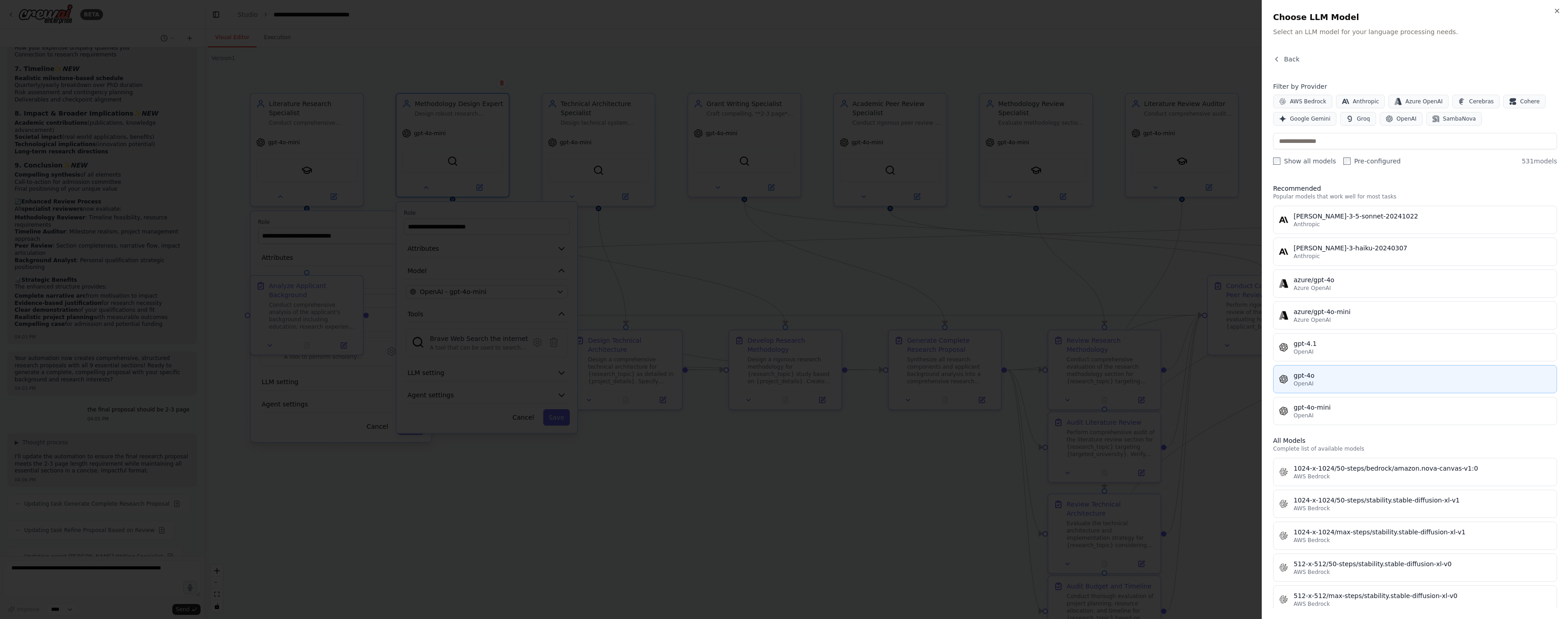
click at [1306, 387] on span "OpenAI" at bounding box center [1304, 384] width 20 height 7
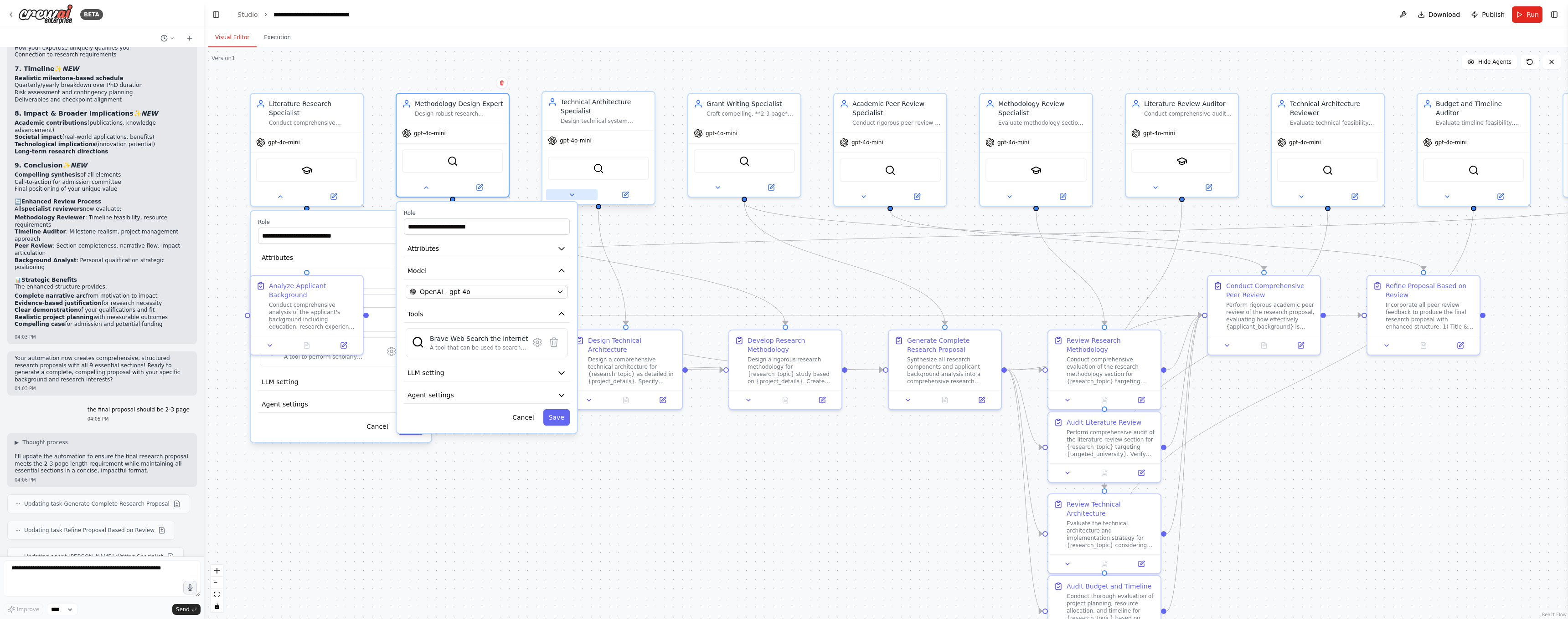
click at [579, 197] on button at bounding box center [571, 195] width 51 height 11
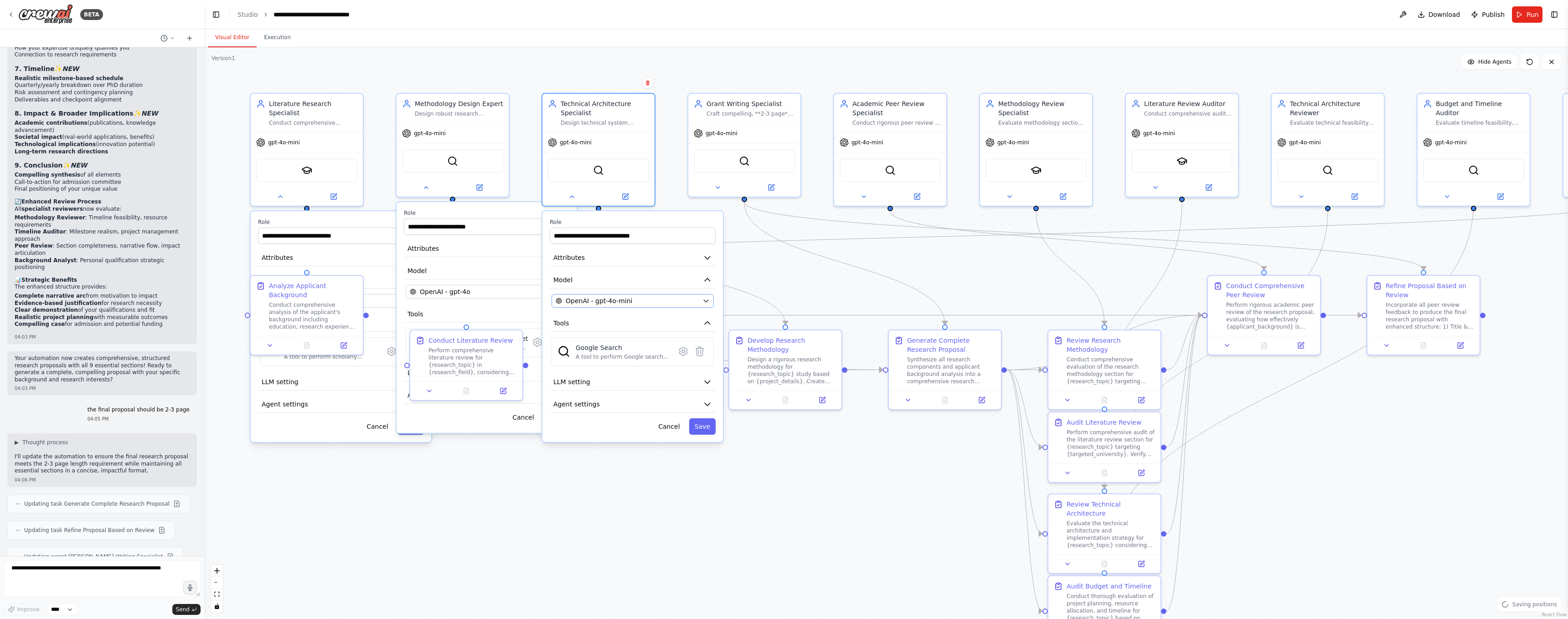
click at [681, 296] on div "OpenAI - gpt-4o-mini" at bounding box center [627, 301] width 143 height 9
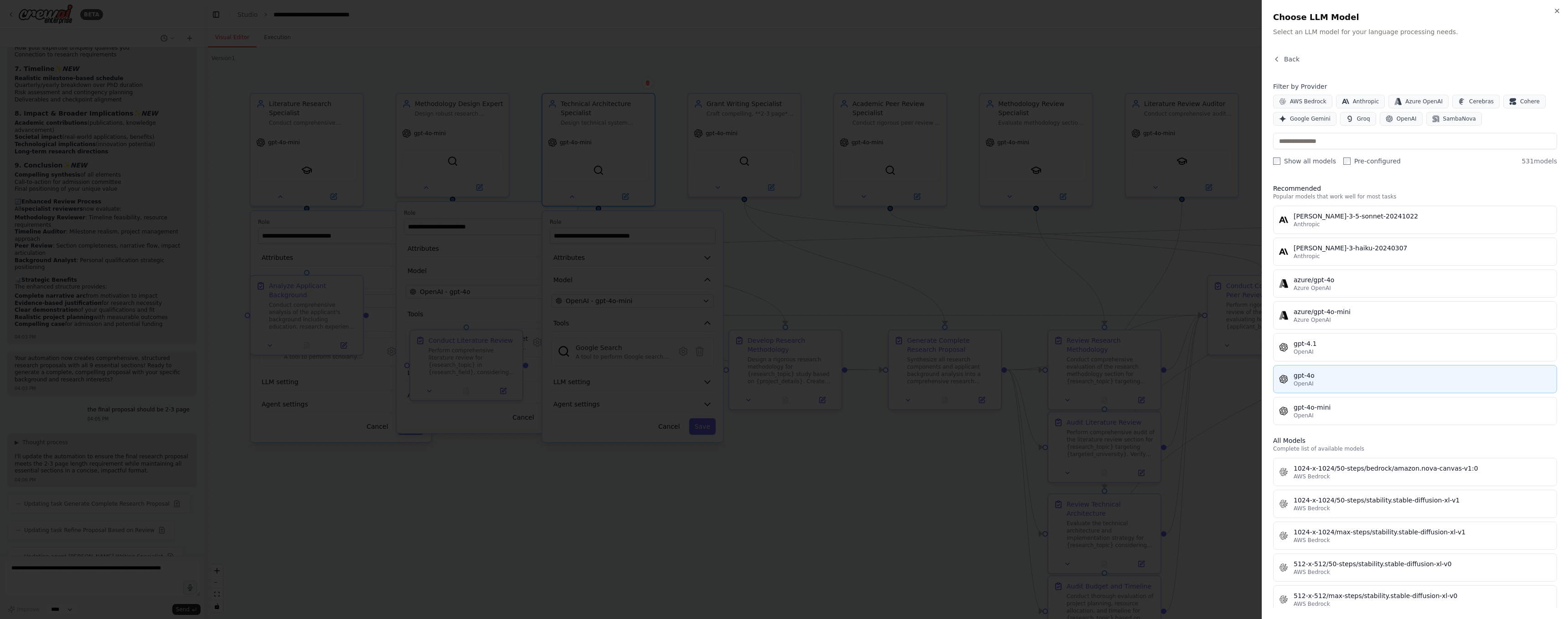
click at [1320, 376] on div "gpt-4o" at bounding box center [1422, 376] width 257 height 9
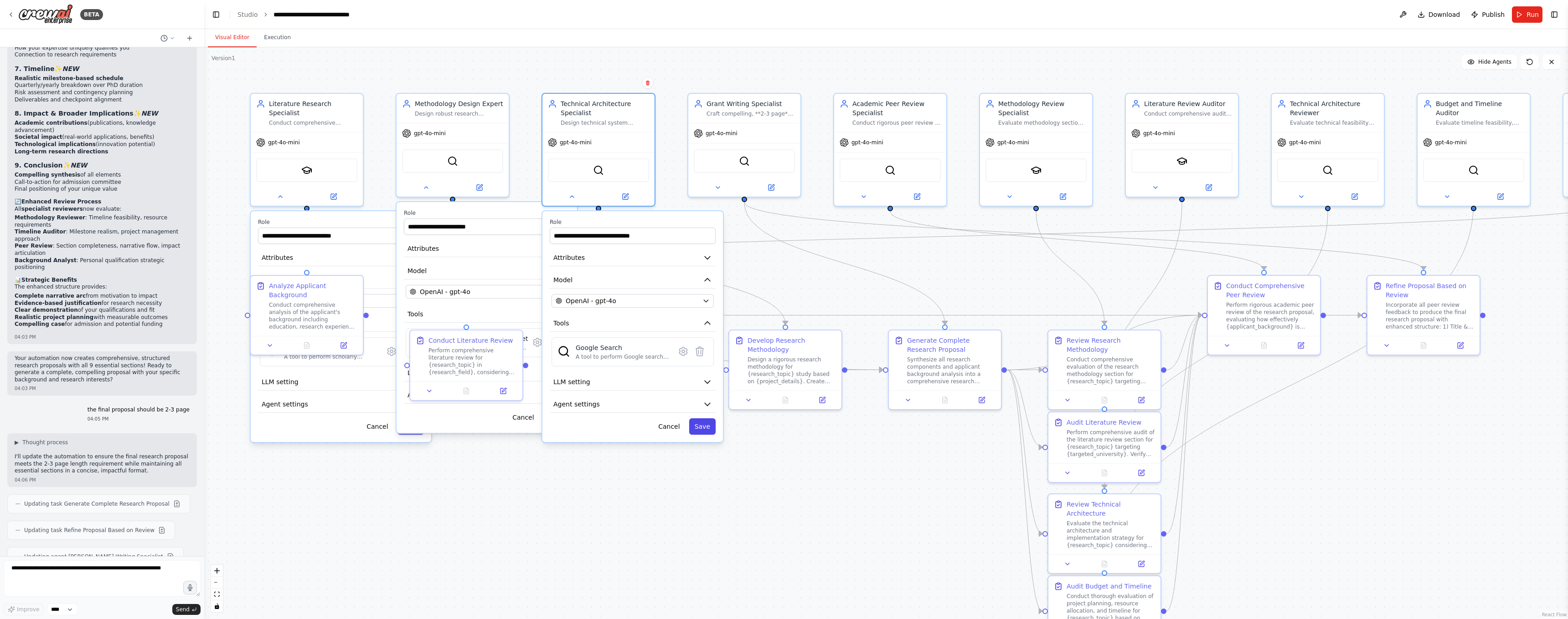
click at [708, 427] on button "Save" at bounding box center [701, 427] width 26 height 16
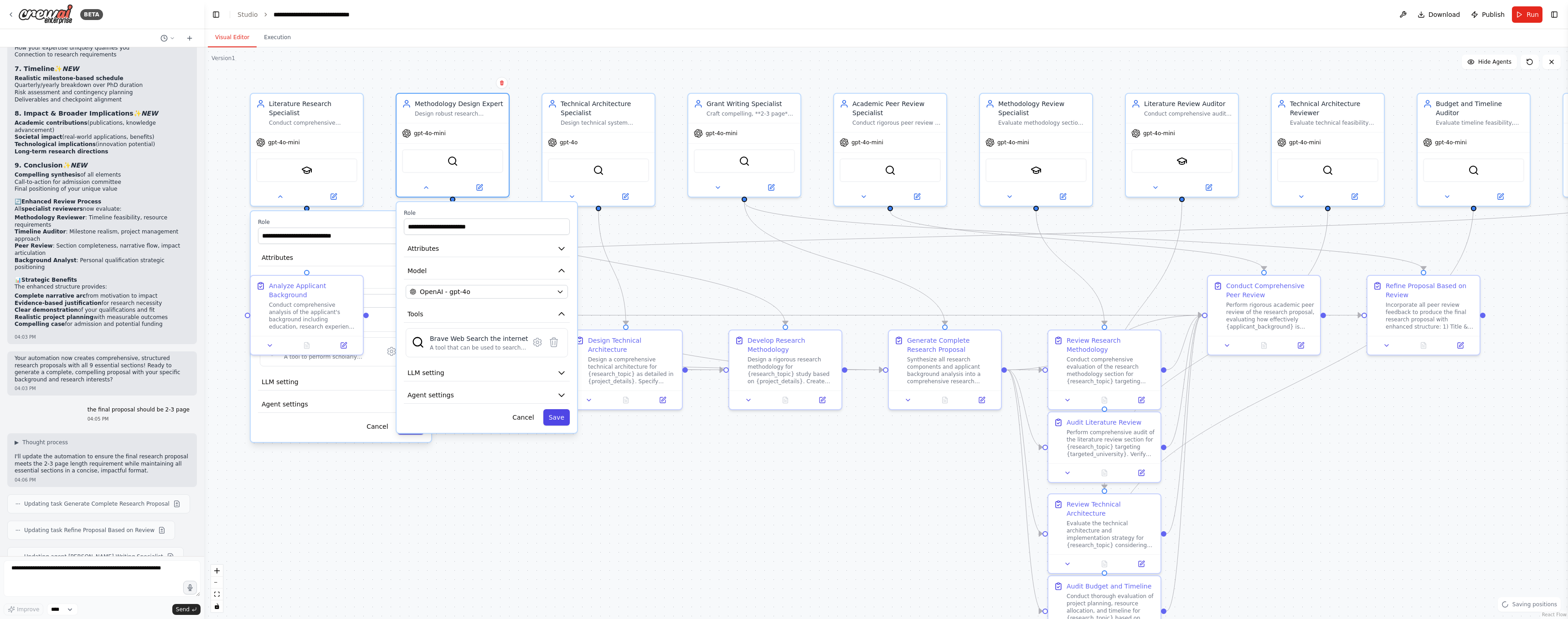
click at [566, 423] on button "Save" at bounding box center [556, 418] width 26 height 16
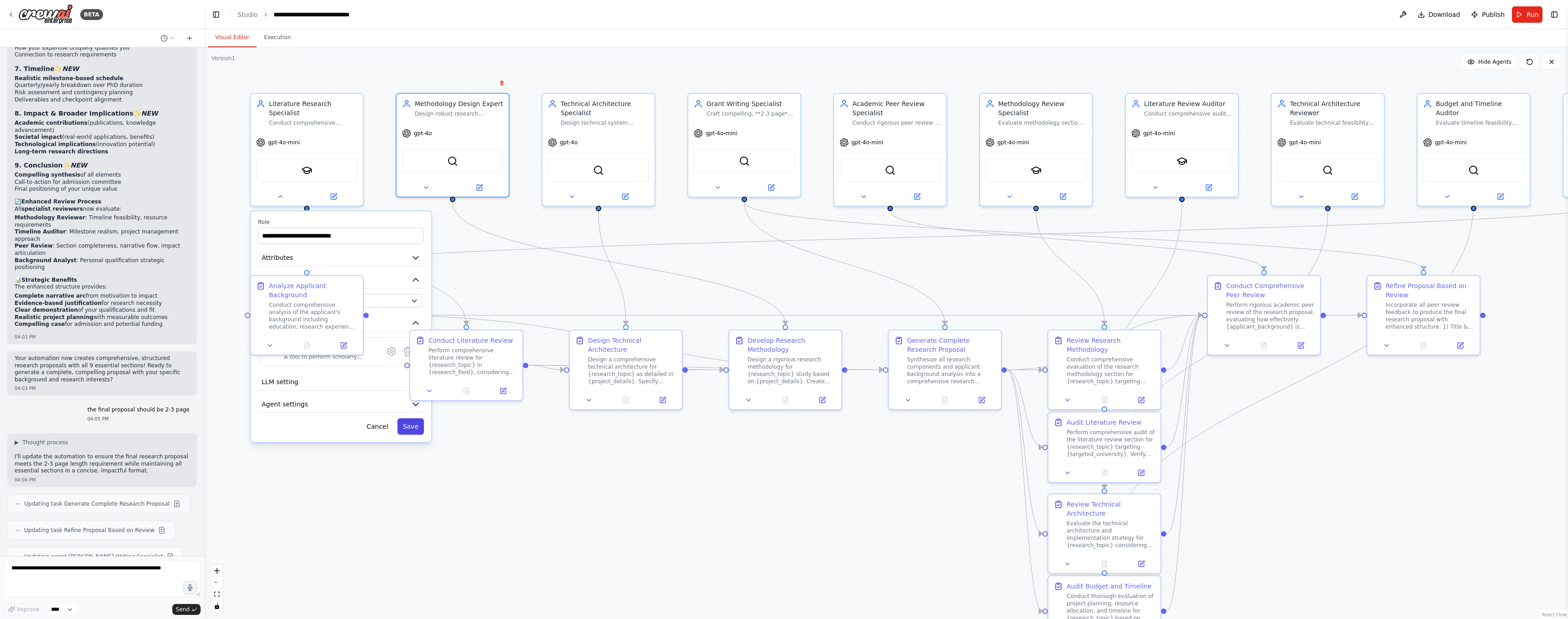
click at [410, 429] on button "Save" at bounding box center [410, 427] width 26 height 16
click at [719, 186] on icon at bounding box center [717, 186] width 7 height 7
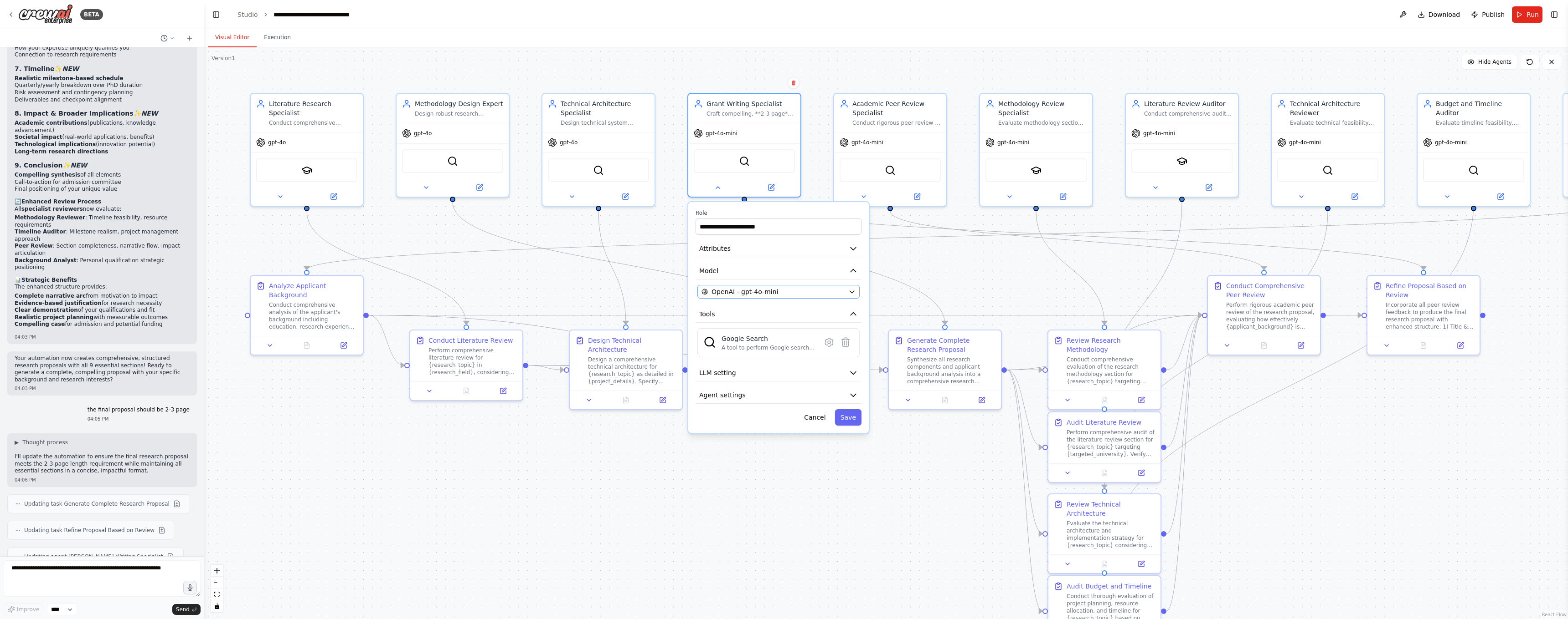
click at [807, 292] on div "OpenAI - gpt-4o-mini" at bounding box center [772, 292] width 143 height 9
click at [848, 419] on button "Save" at bounding box center [848, 418] width 26 height 16
click at [854, 417] on button "Save" at bounding box center [848, 418] width 26 height 16
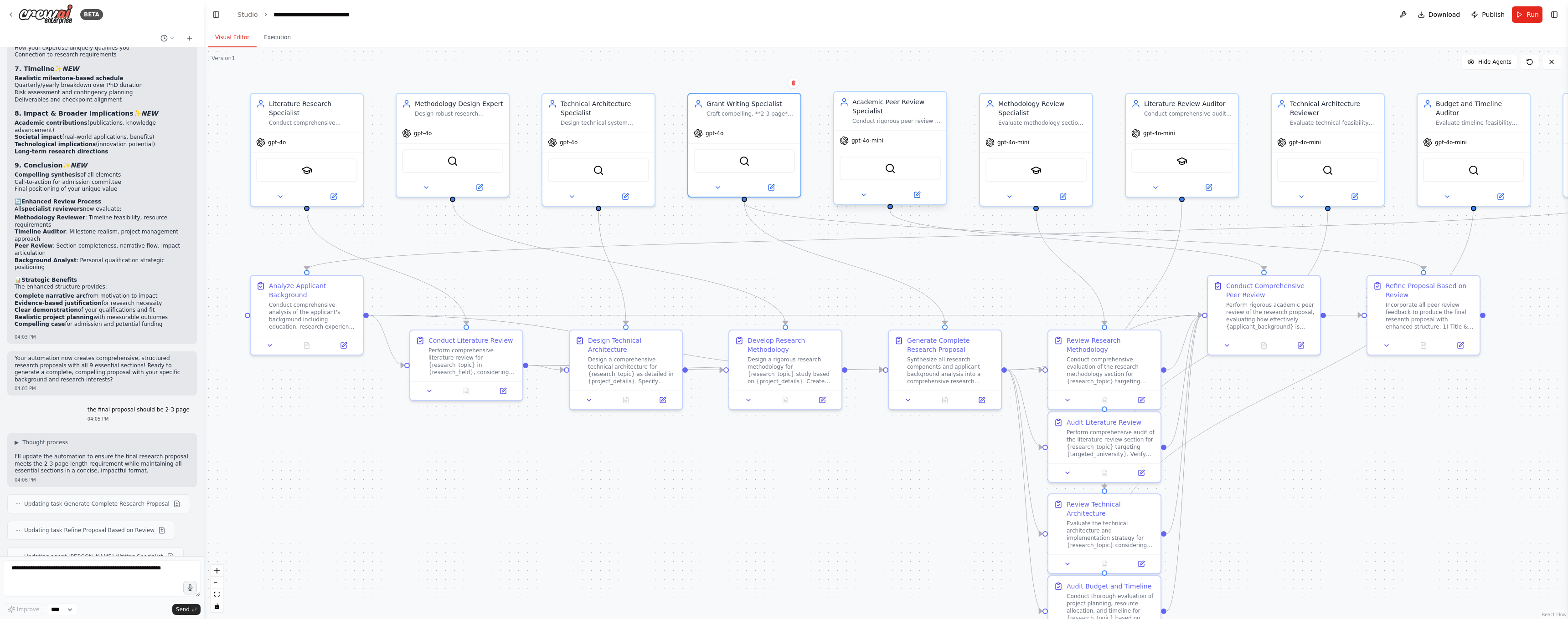
click at [865, 203] on div at bounding box center [890, 195] width 112 height 18
click at [989, 193] on button at bounding box center [1009, 195] width 51 height 11
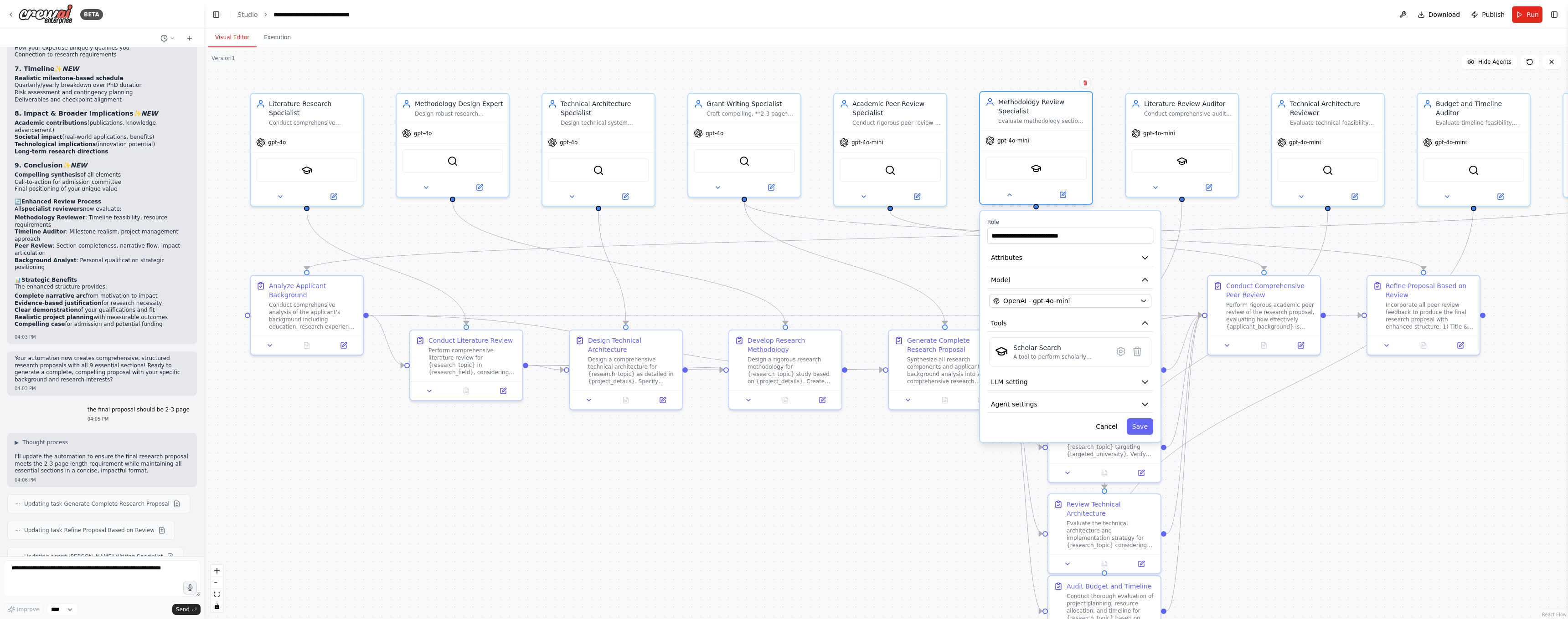
click at [1072, 136] on div "gpt-4o-mini" at bounding box center [1036, 140] width 112 height 20
click at [1145, 112] on div "Conduct comprehensive audit of literature review sections, ensuring coverage al…" at bounding box center [1188, 112] width 88 height 7
click at [938, 103] on div "Academic Peer Review Specialist" at bounding box center [896, 106] width 88 height 18
click at [1299, 119] on div "Evaluate technical feasibility and system architecture soundness, ensuring desi…" at bounding box center [1334, 121] width 88 height 7
click at [1471, 118] on div "Evaluate timeline feasibility, milestone structure, resource allocation, and pr…" at bounding box center [1480, 121] width 88 height 7
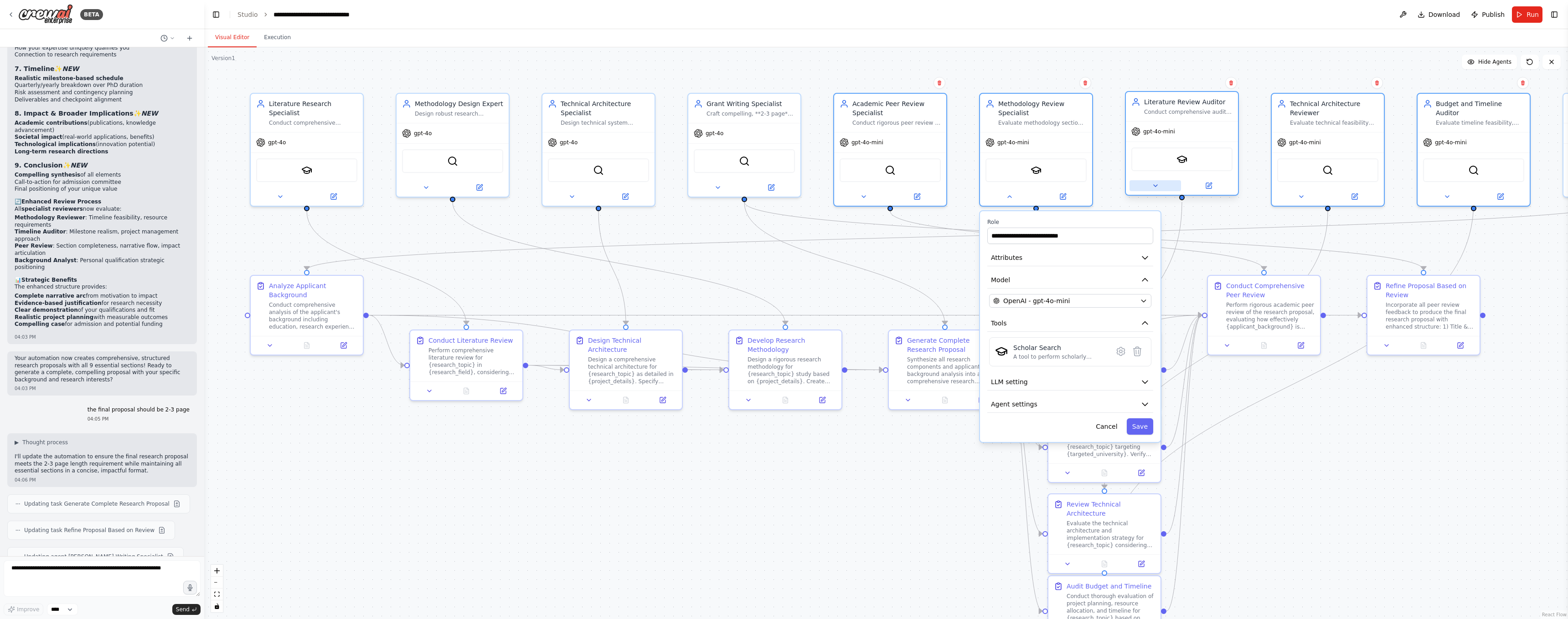
click at [1154, 188] on icon at bounding box center [1155, 186] width 7 height 7
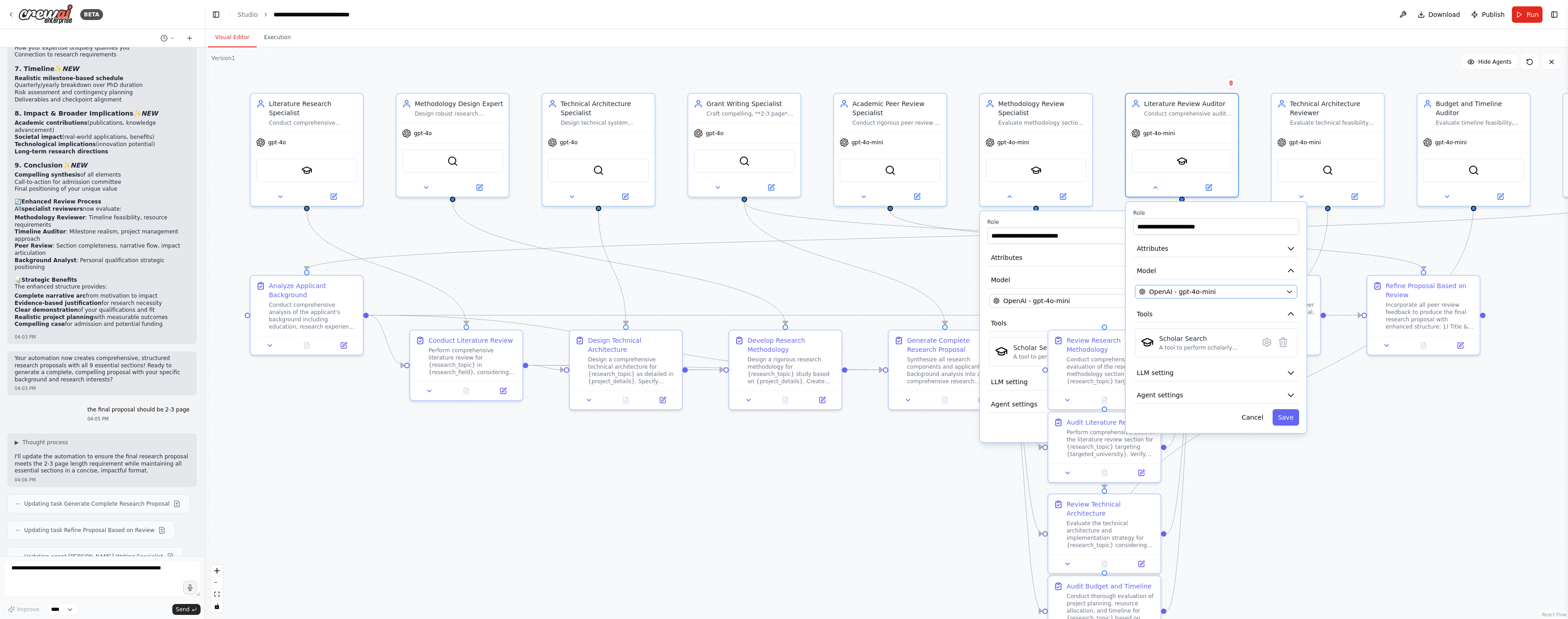
click at [1175, 296] on span "OpenAI - gpt-4o-mini" at bounding box center [1182, 292] width 67 height 9
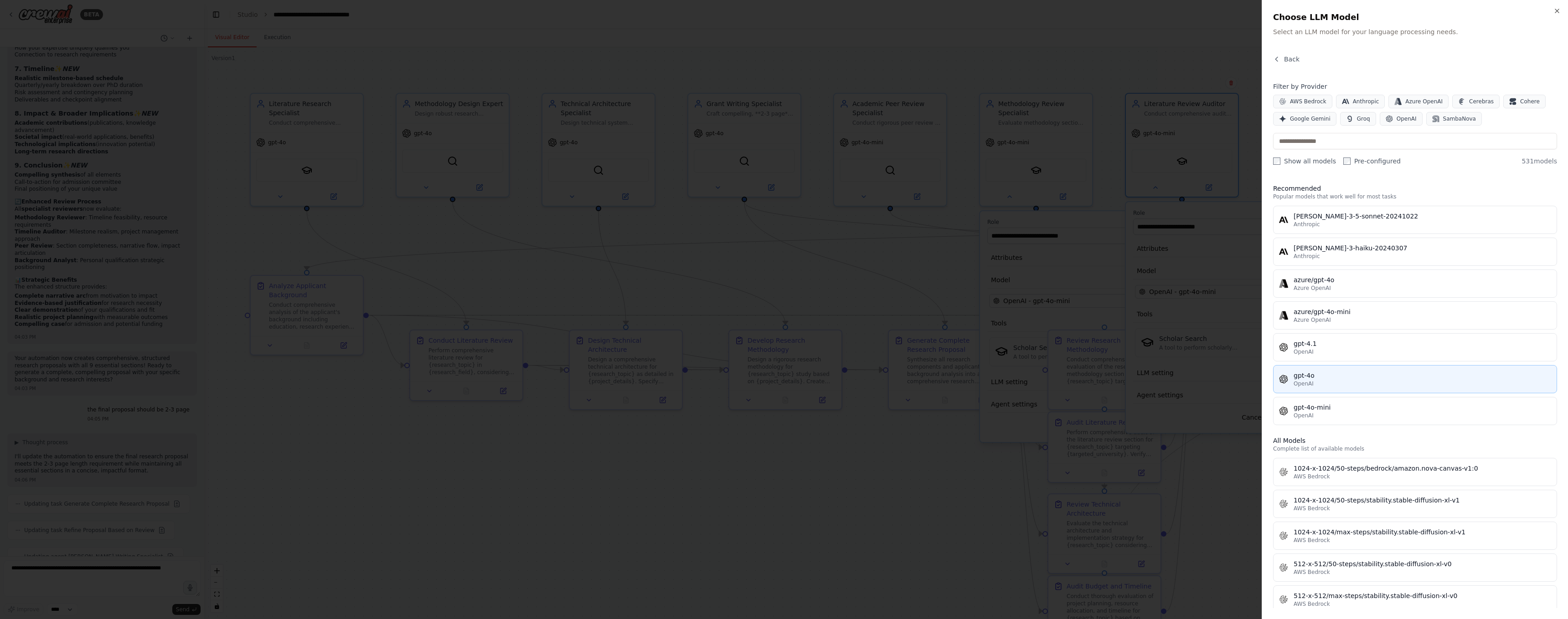
click at [1313, 370] on button "gpt-4o OpenAI" at bounding box center [1415, 379] width 284 height 28
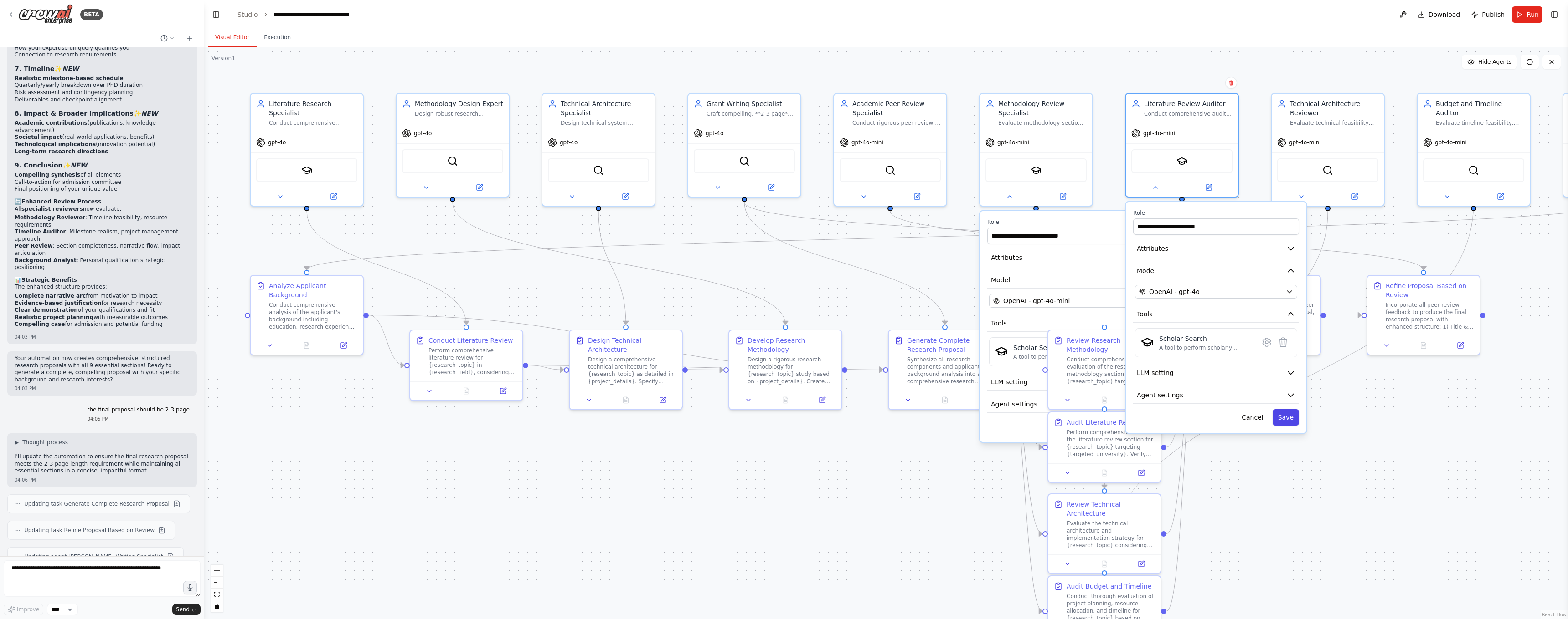
click at [1286, 418] on button "Save" at bounding box center [1285, 418] width 26 height 16
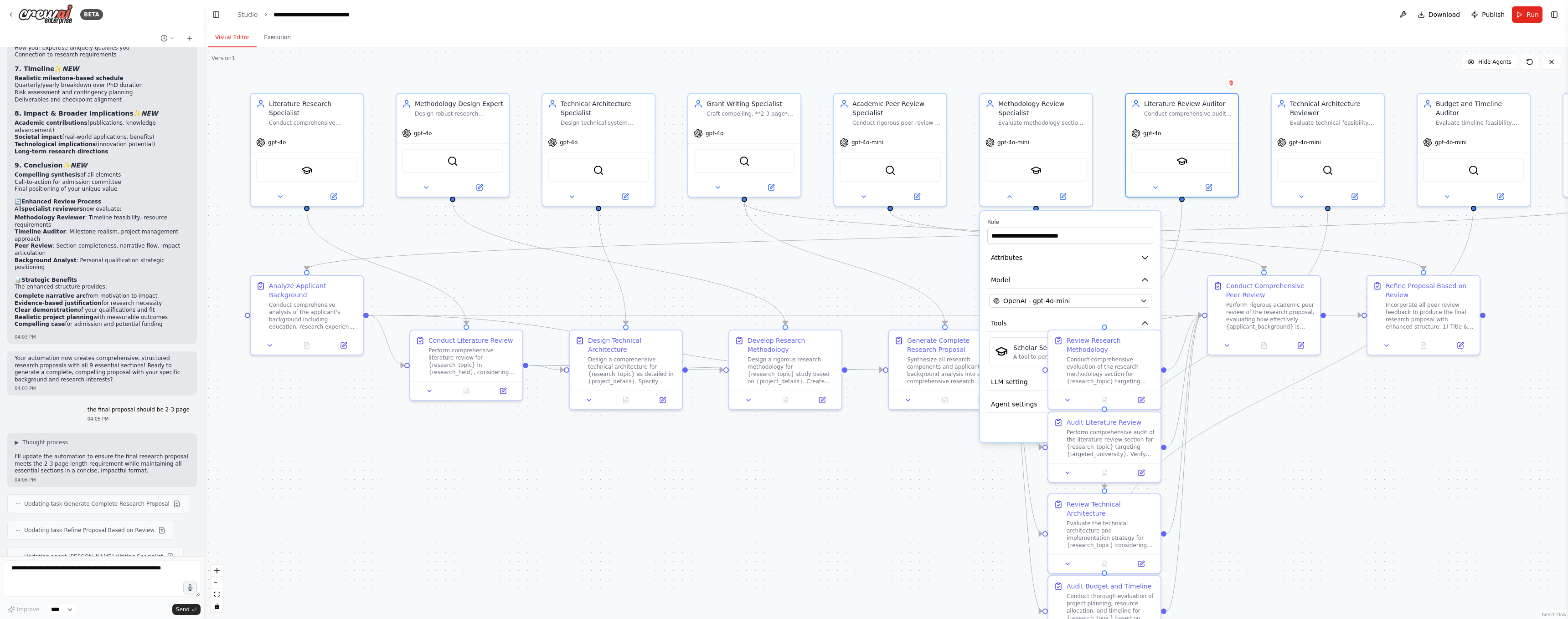
click at [1003, 437] on div "**********" at bounding box center [1070, 326] width 181 height 231
click at [1081, 299] on div "OpenAI - gpt-4o-mini" at bounding box center [1065, 301] width 143 height 9
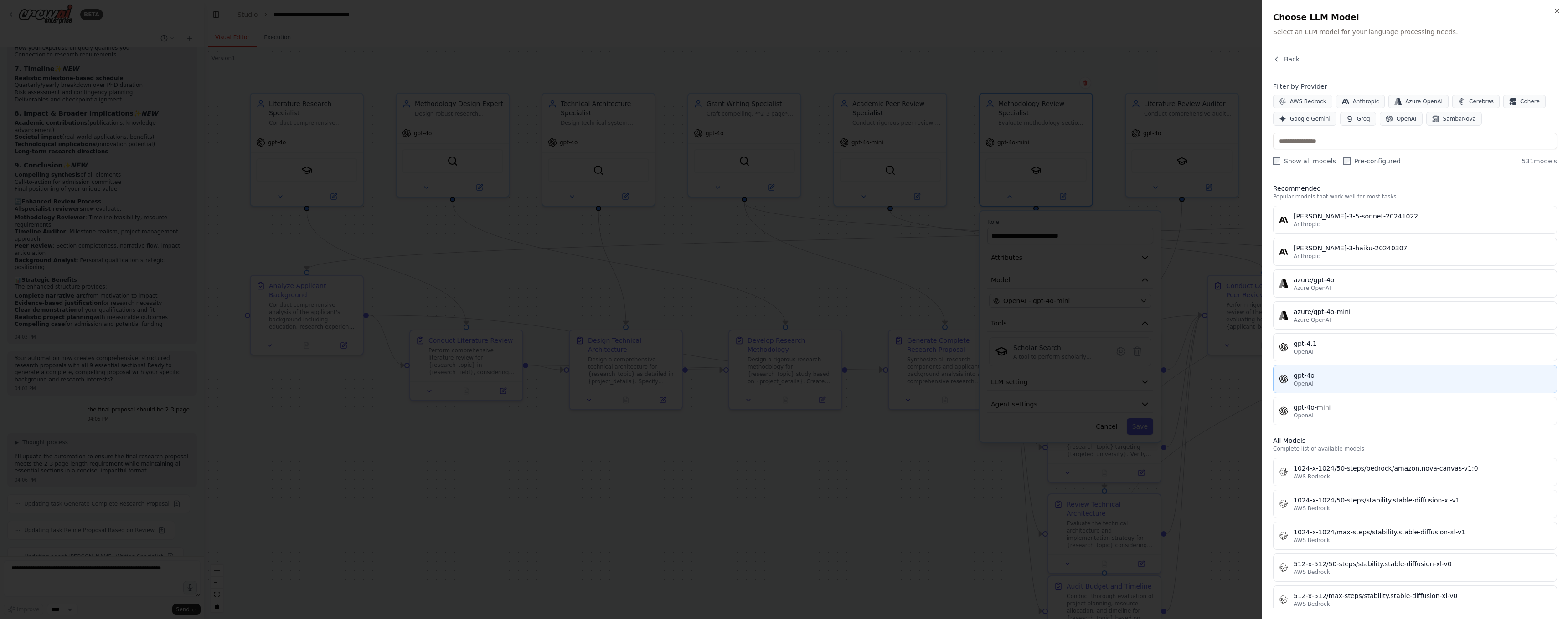
click at [1310, 373] on div "gpt-4o" at bounding box center [1422, 376] width 257 height 9
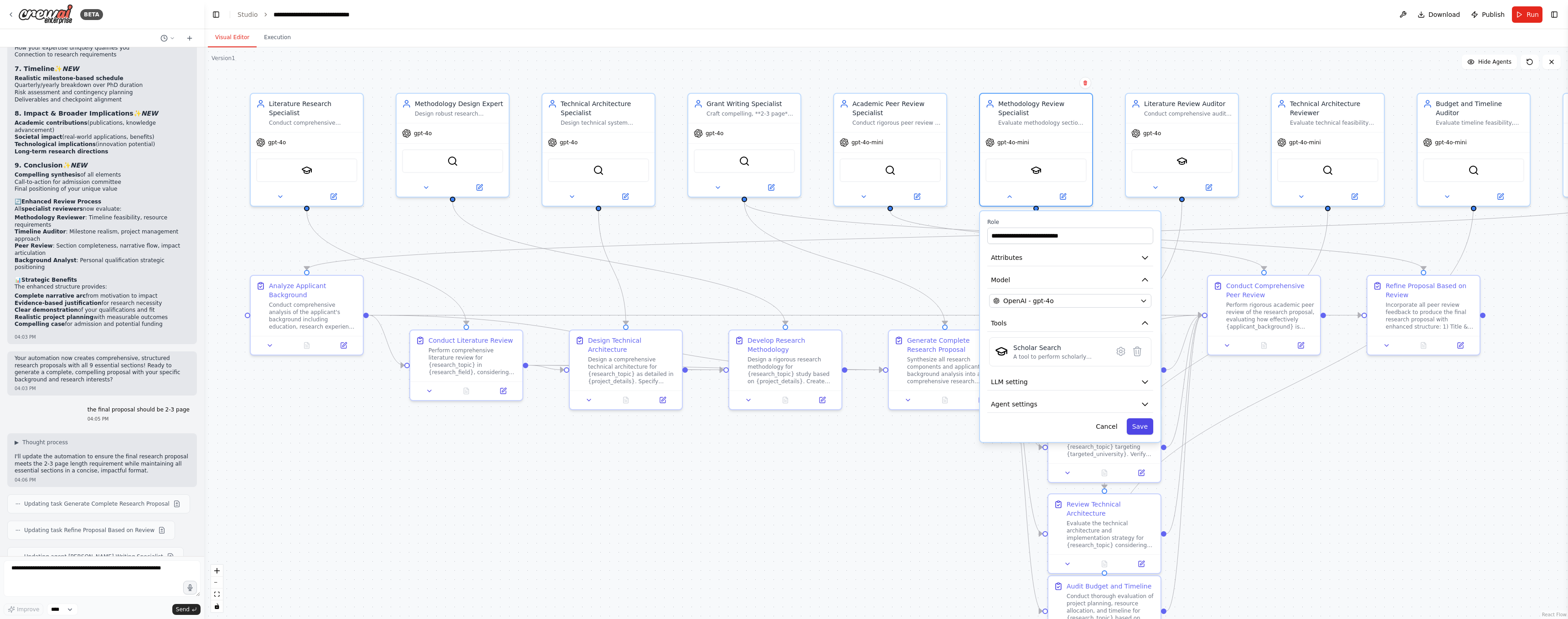
click at [1138, 423] on button "Save" at bounding box center [1139, 427] width 26 height 16
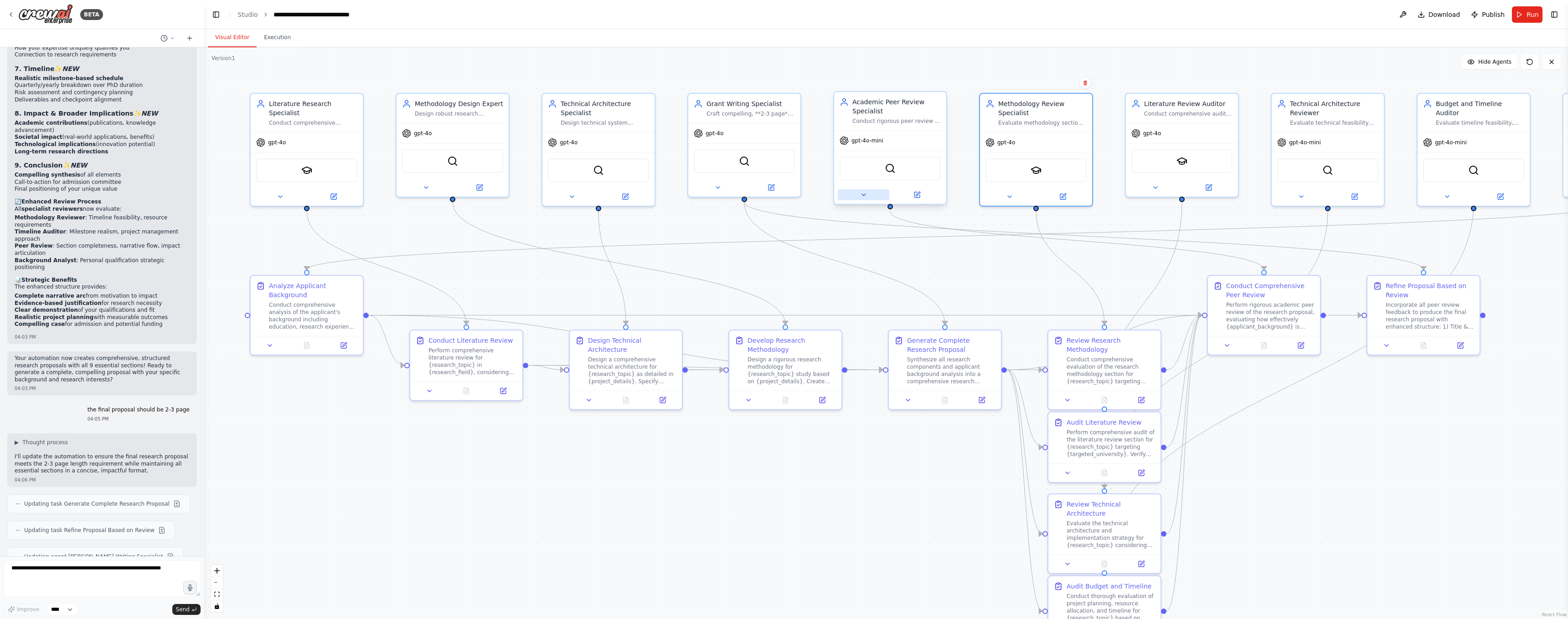
click at [861, 194] on icon at bounding box center [864, 195] width 7 height 7
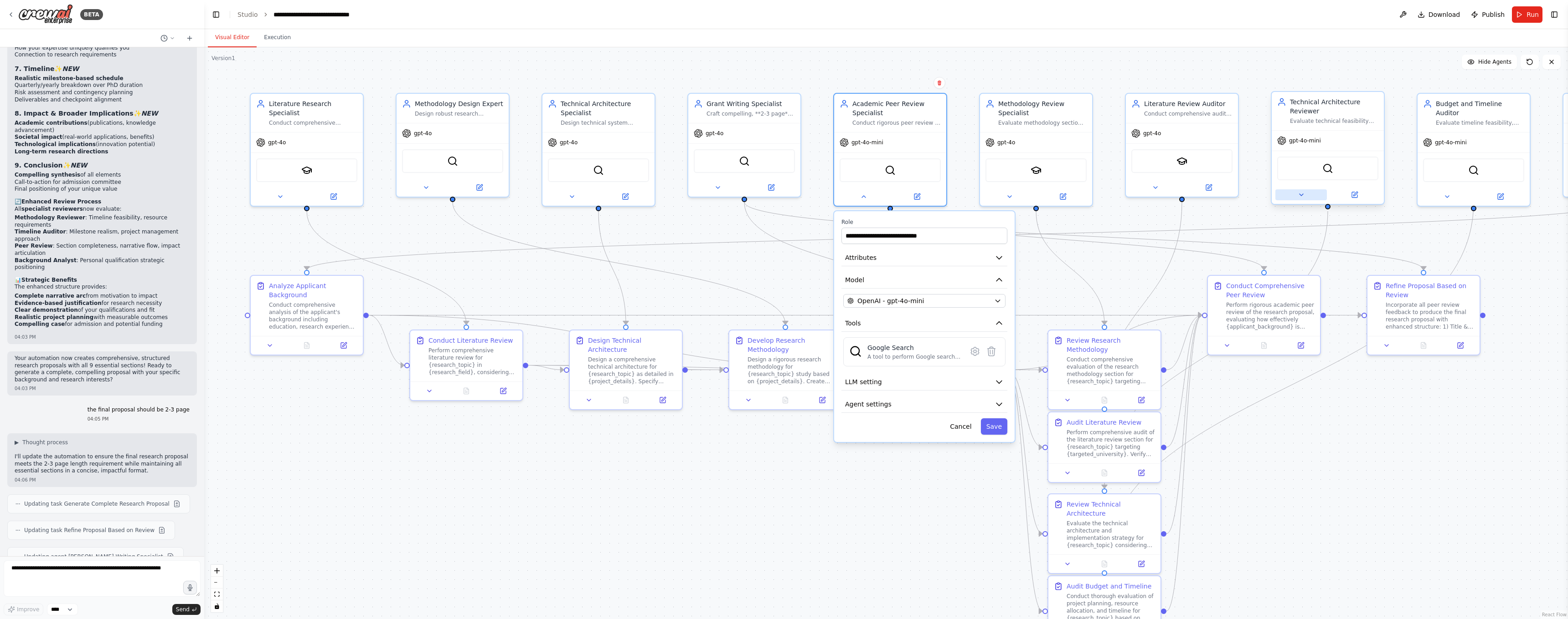
click at [1301, 197] on icon at bounding box center [1301, 195] width 7 height 7
click at [1418, 305] on button "OpenAI - gpt-4o-mini" at bounding box center [1361, 300] width 162 height 13
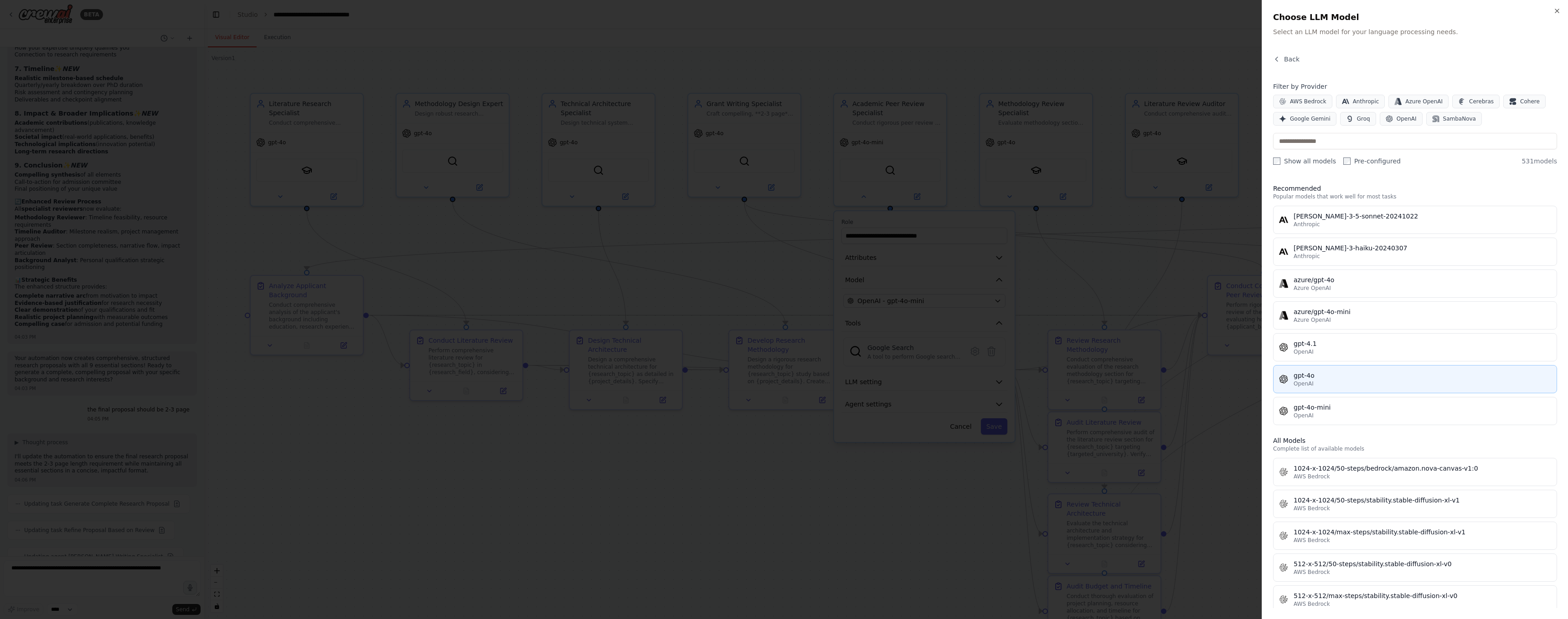
click at [1319, 382] on div "OpenAI" at bounding box center [1422, 384] width 257 height 7
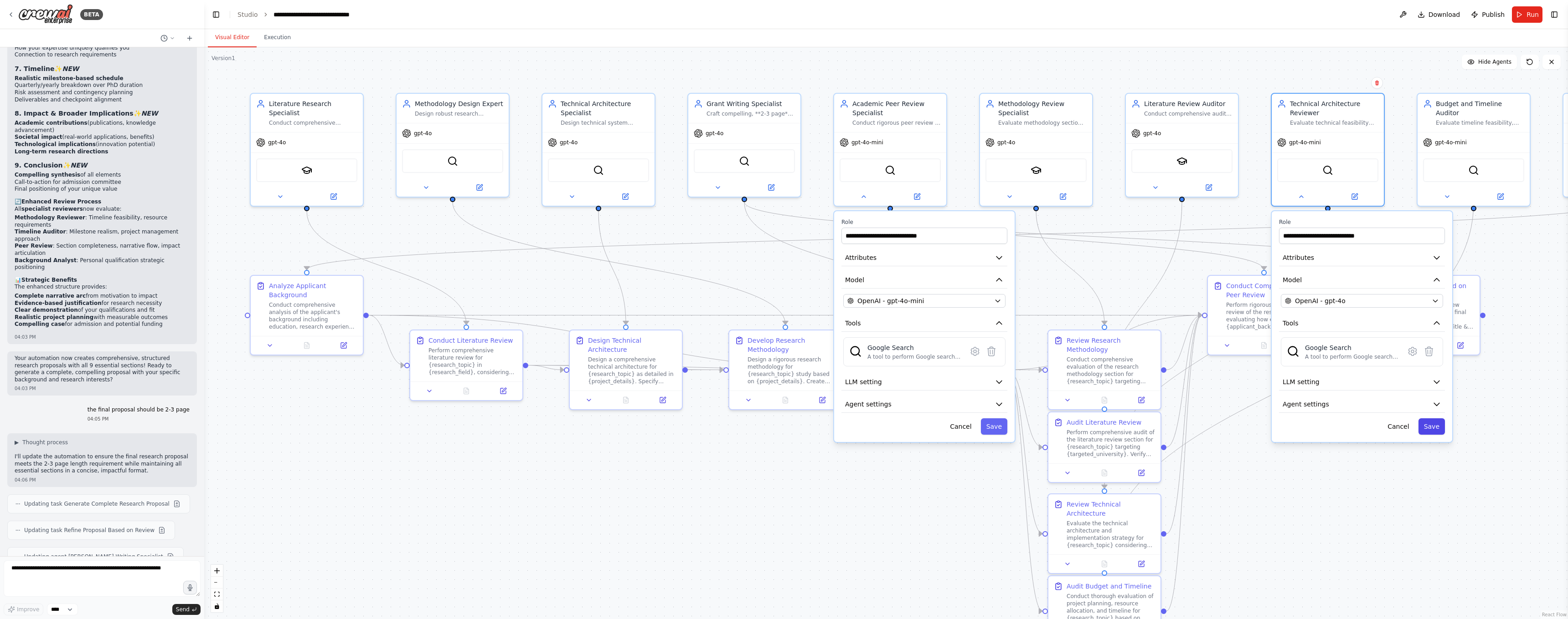
click at [1429, 422] on button "Save" at bounding box center [1431, 427] width 26 height 16
click at [993, 425] on button "Save" at bounding box center [993, 427] width 26 height 16
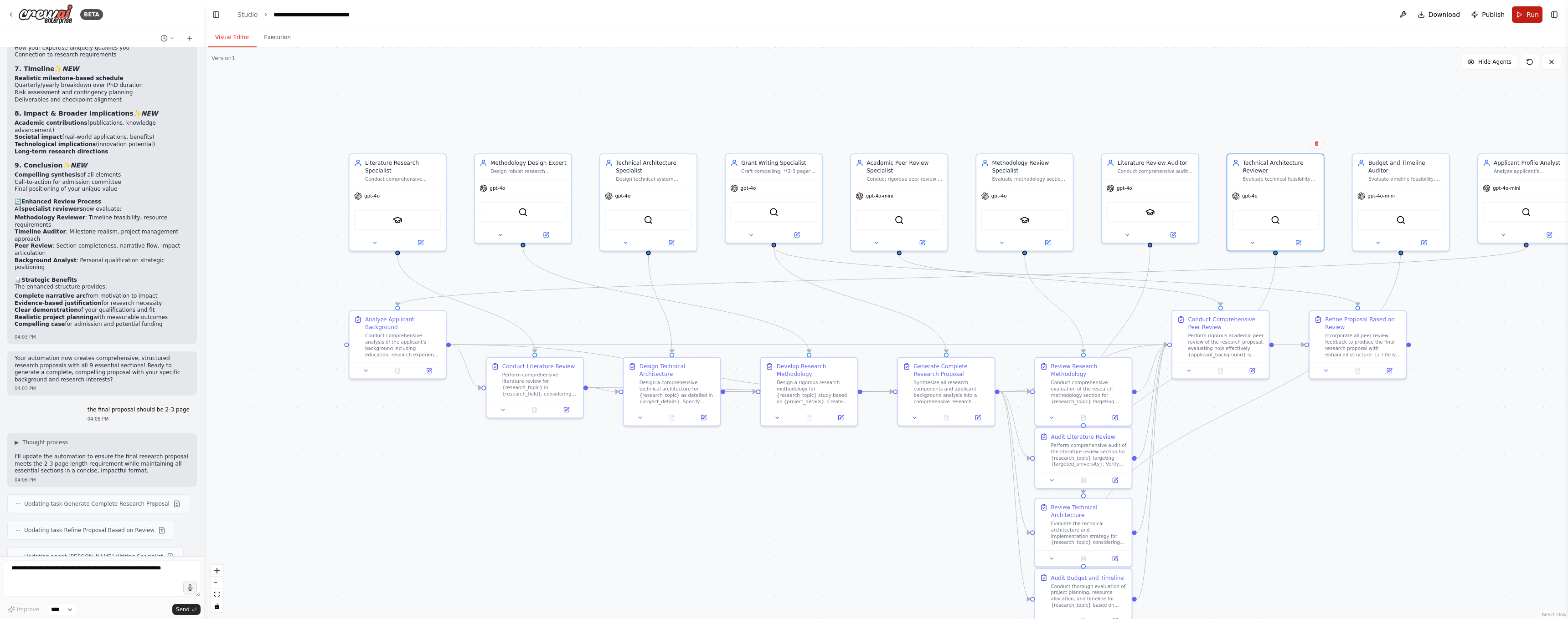
click at [1528, 15] on span "Run" at bounding box center [1533, 14] width 13 height 9
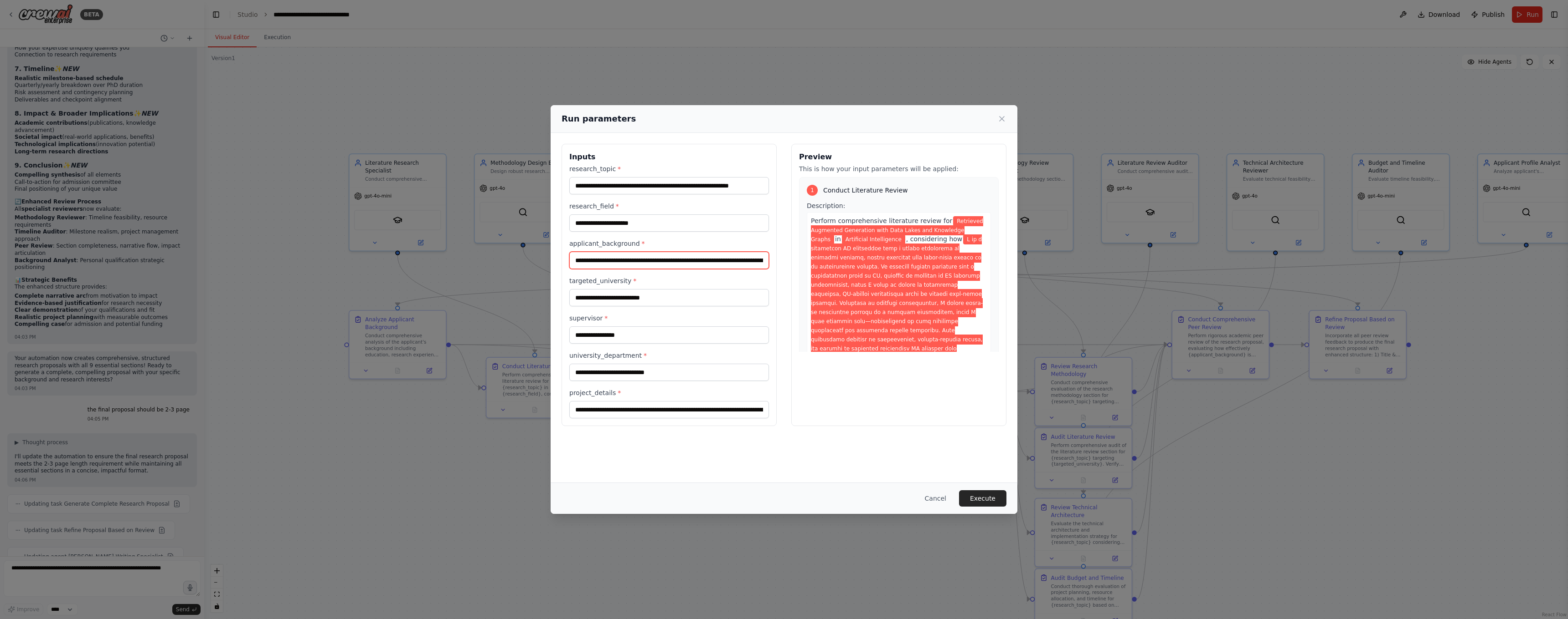
click at [614, 261] on input "applicant_background *" at bounding box center [669, 260] width 200 height 17
paste input "**********"
type input "**********"
click at [977, 498] on button "Execute" at bounding box center [983, 499] width 48 height 16
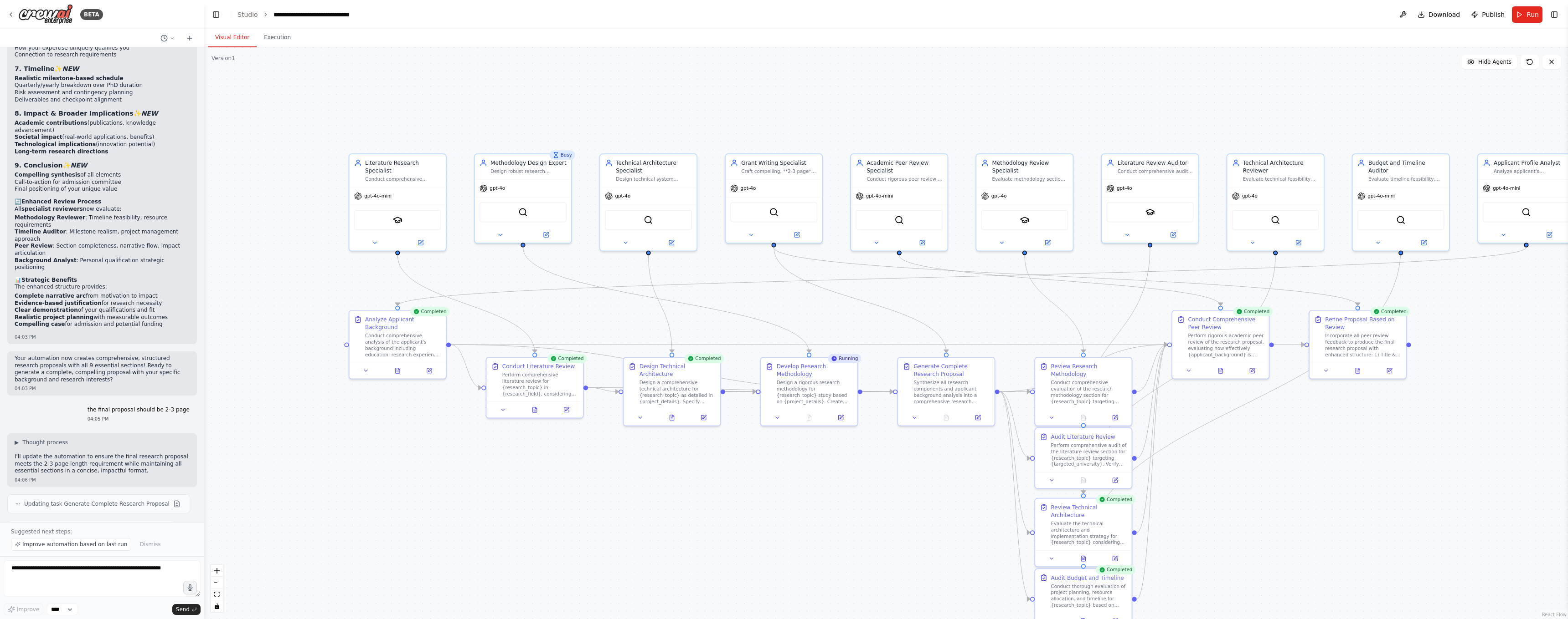
scroll to position [6102, 0]
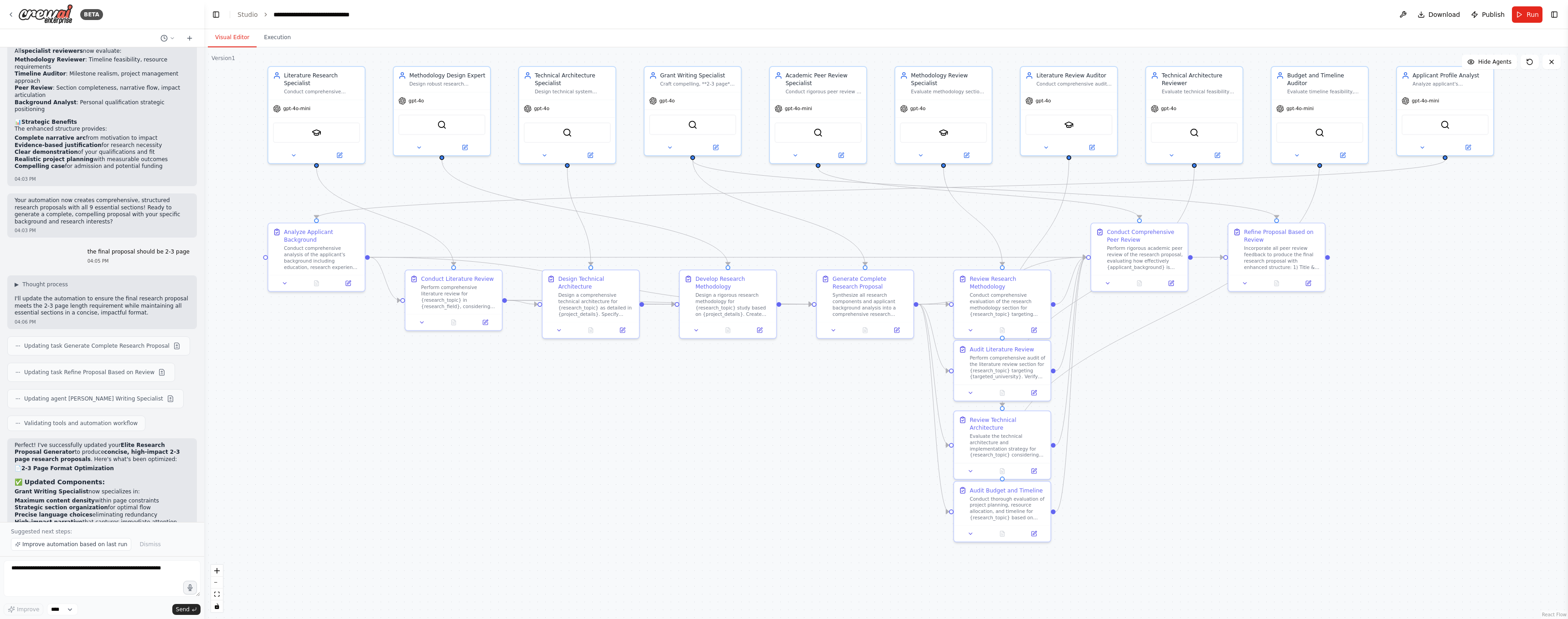
drag, startPoint x: 1222, startPoint y: 450, endPoint x: 1141, endPoint y: 364, distance: 118.1
click at [1140, 363] on div ".deletable-edge-delete-btn { width: 20px; height: 20px; border: 0px solid #ffff…" at bounding box center [886, 333] width 1364 height 572
click at [1527, 14] on button "Run" at bounding box center [1527, 14] width 31 height 16
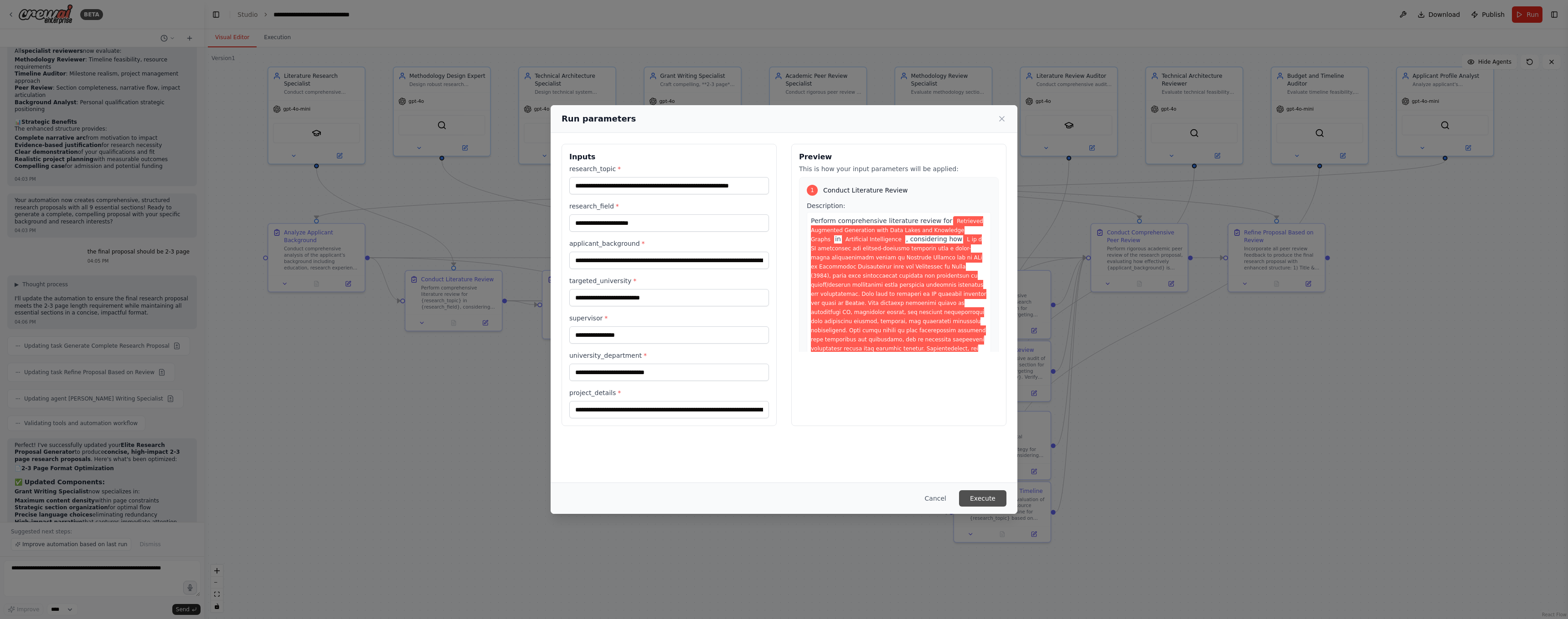
click at [977, 497] on button "Execute" at bounding box center [983, 499] width 48 height 16
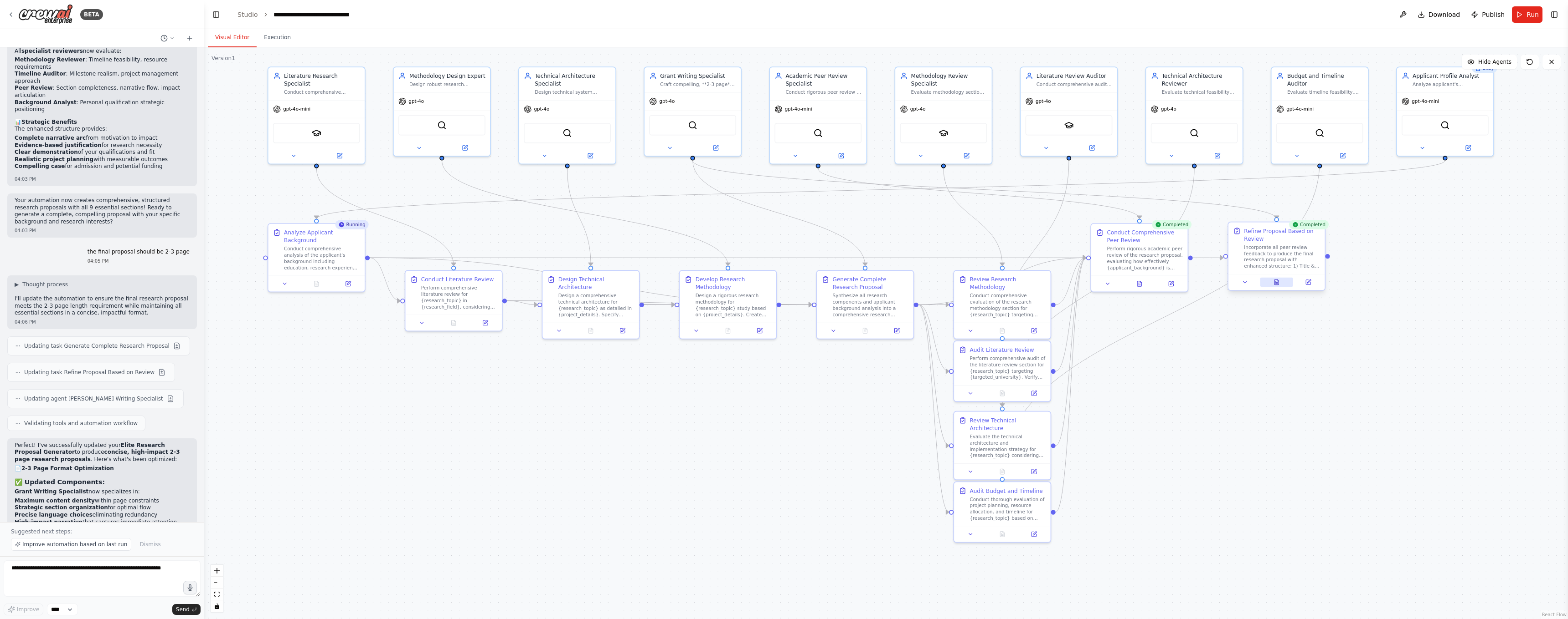
click at [1278, 282] on icon at bounding box center [1276, 282] width 4 height 5
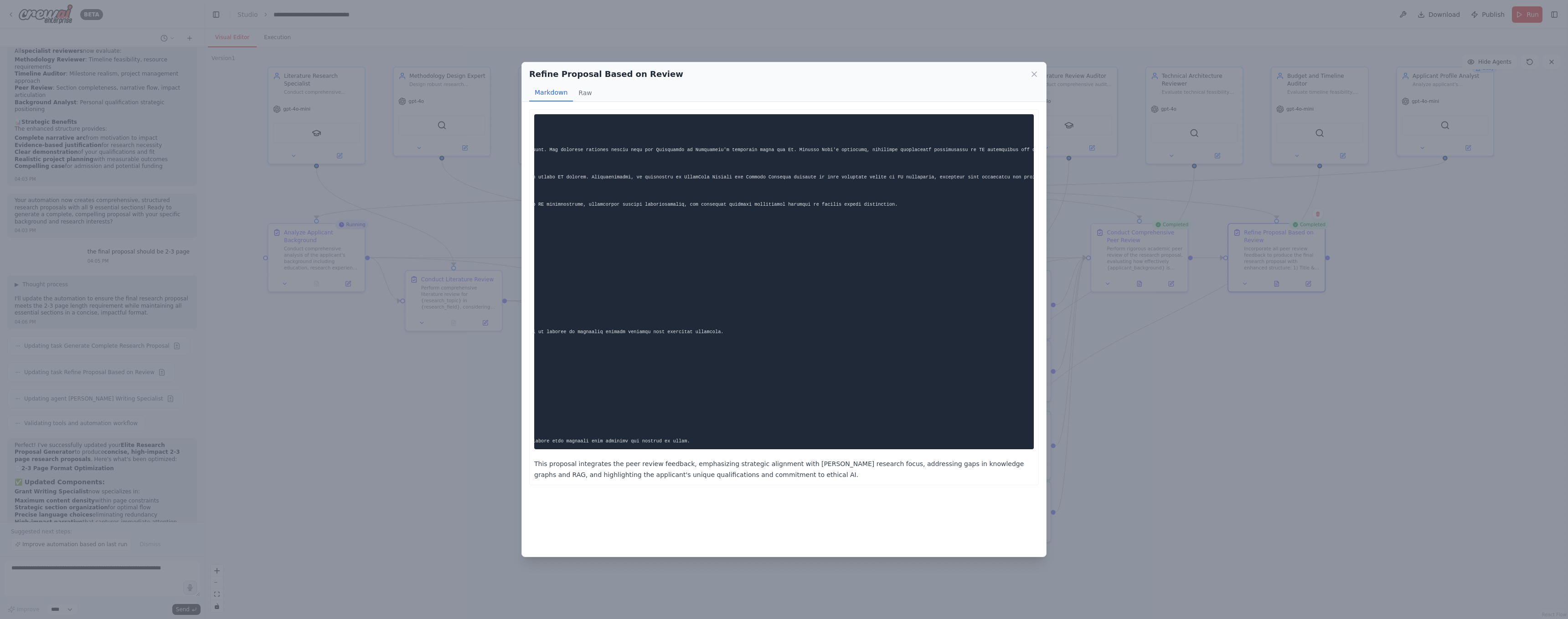
scroll to position [0, 0]
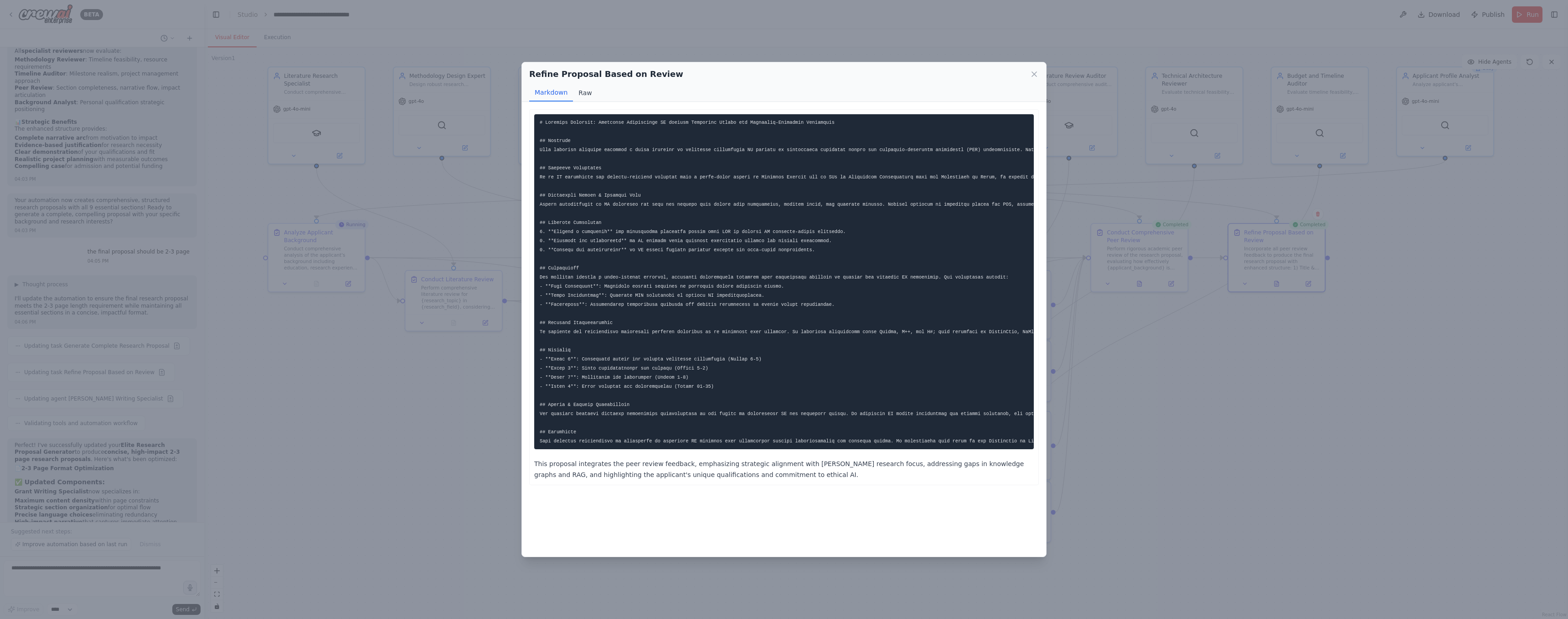
click at [578, 94] on button "Raw" at bounding box center [584, 93] width 24 height 17
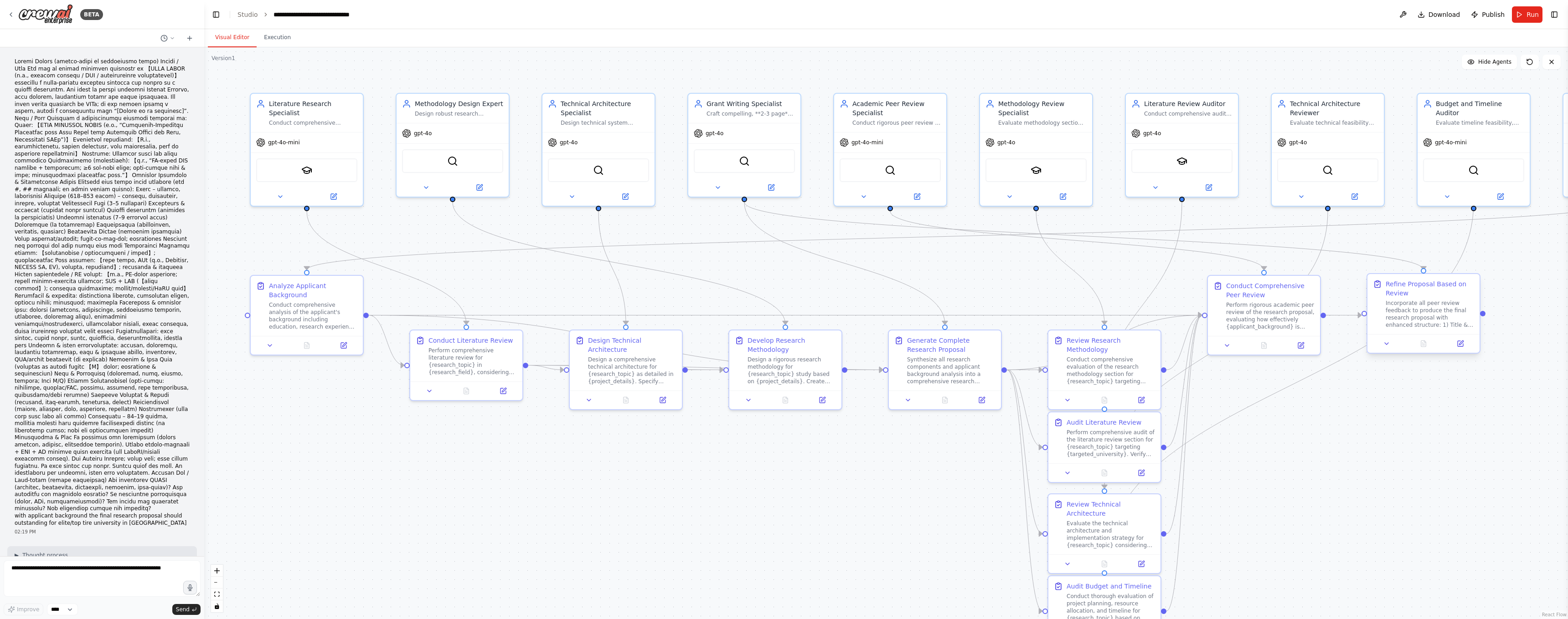
scroll to position [5944, 0]
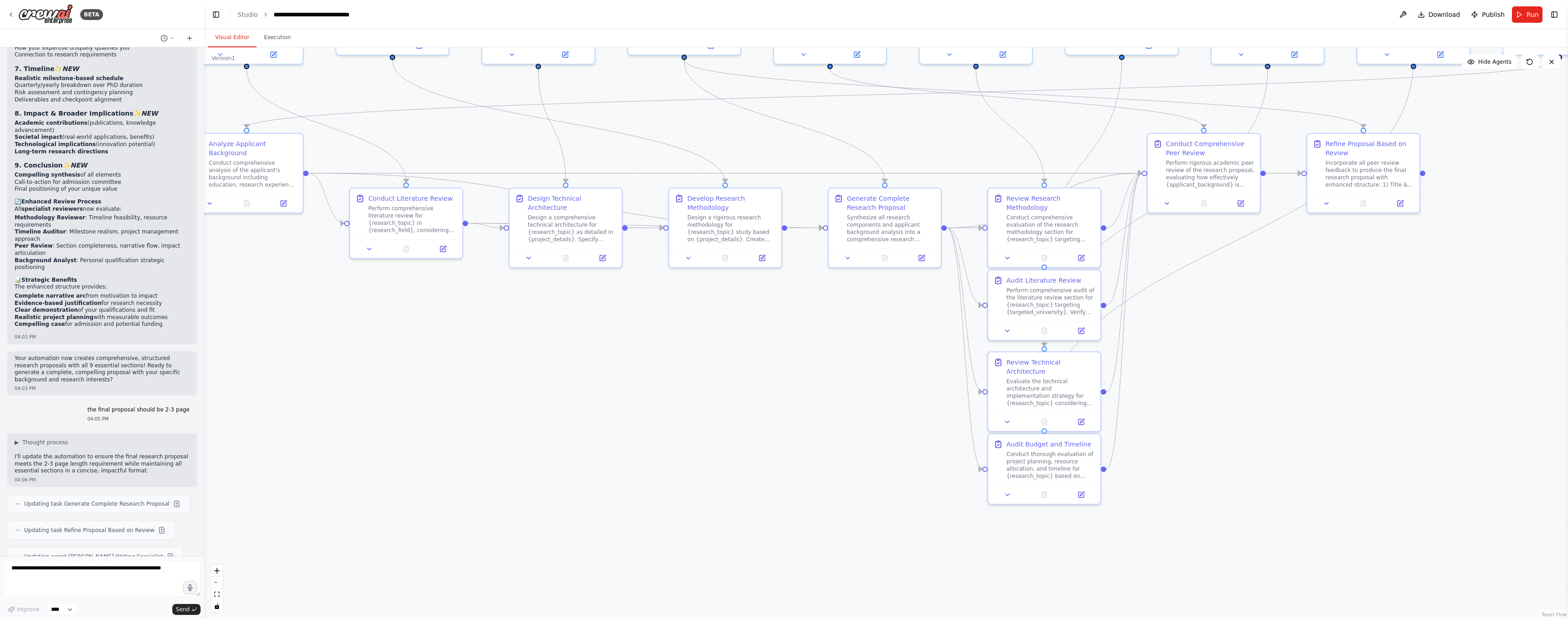
drag, startPoint x: 1361, startPoint y: 439, endPoint x: 1298, endPoint y: 294, distance: 158.1
click at [1298, 294] on div ".deletable-edge-delete-btn { width: 20px; height: 20px; border: 0px solid #ffff…" at bounding box center [886, 333] width 1364 height 572
click at [1343, 163] on div "Incorporate all peer review feedback to produce the final research proposal wit…" at bounding box center [1368, 169] width 88 height 29
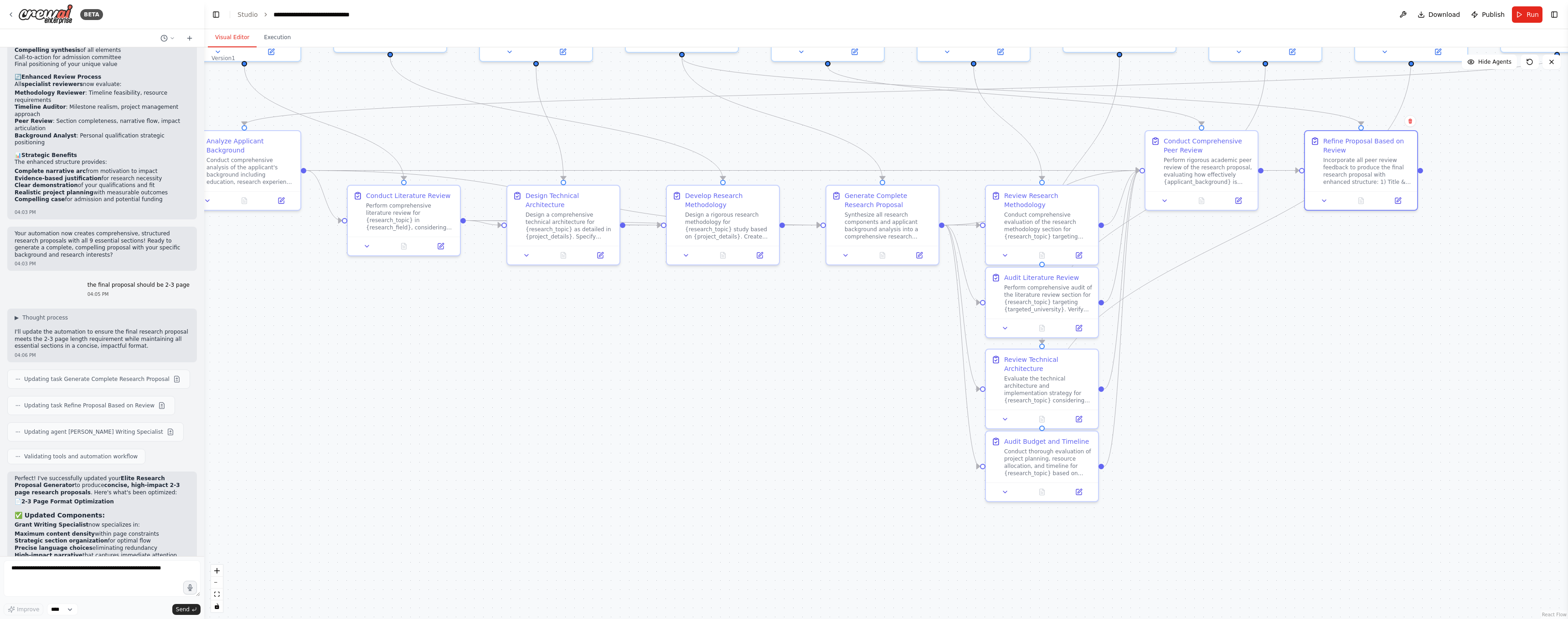
scroll to position [6068, 0]
click at [1523, 15] on button "Run" at bounding box center [1527, 14] width 31 height 16
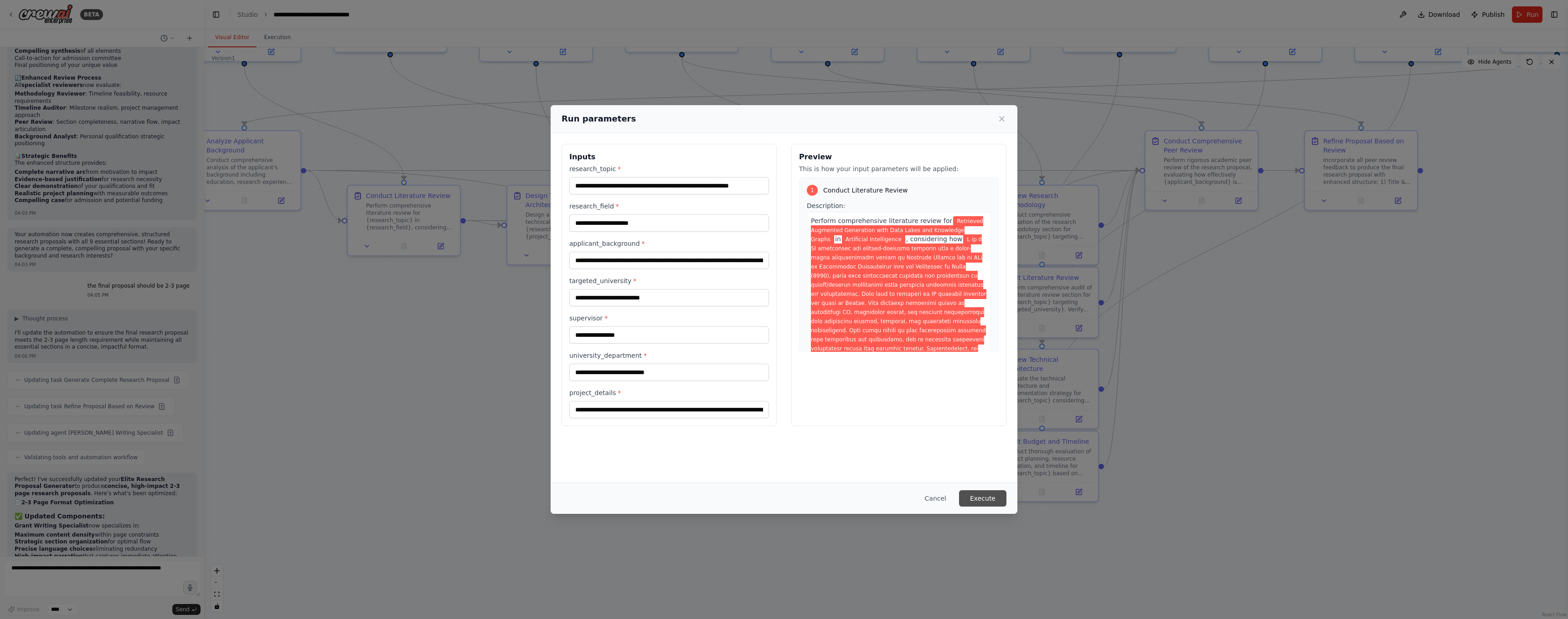
click at [993, 498] on button "Execute" at bounding box center [983, 499] width 48 height 16
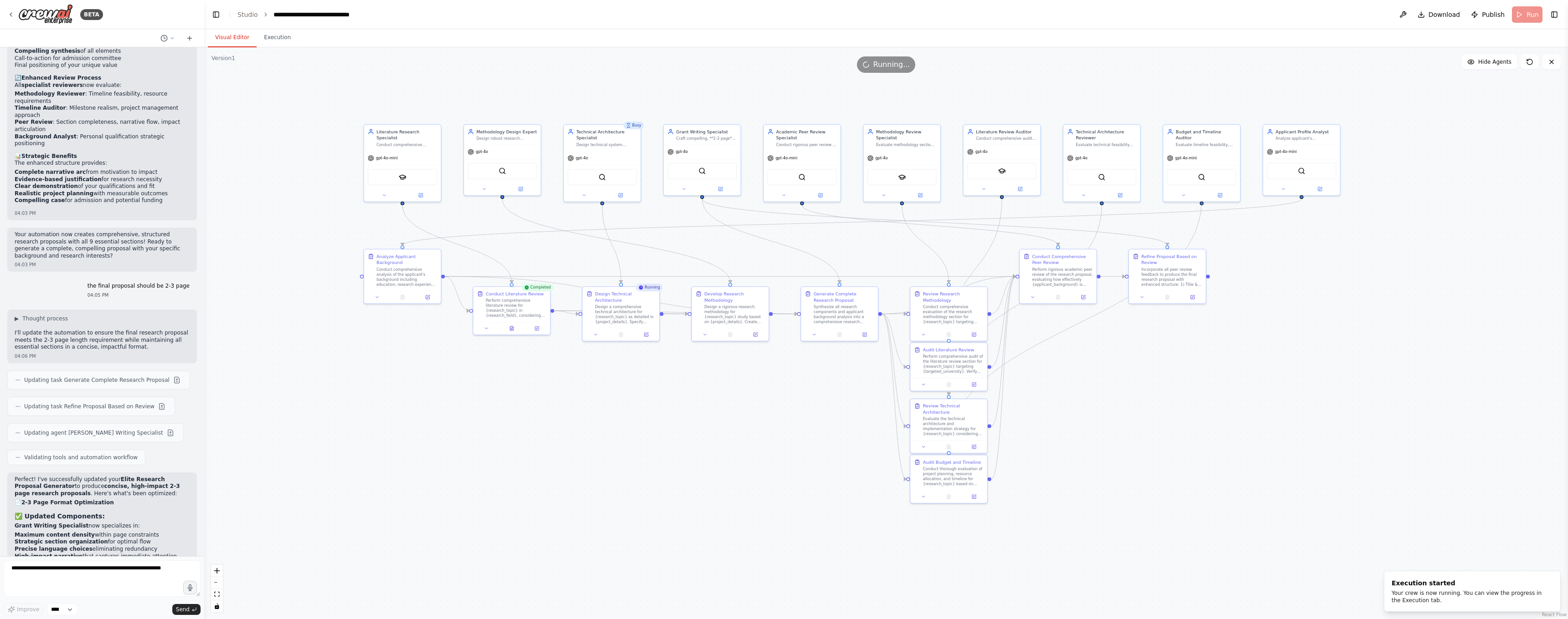
drag, startPoint x: 746, startPoint y: 461, endPoint x: 746, endPoint y: 475, distance: 14.0
click at [746, 475] on div ".deletable-edge-delete-btn { width: 20px; height: 20px; border: 0px solid #ffff…" at bounding box center [886, 333] width 1364 height 572
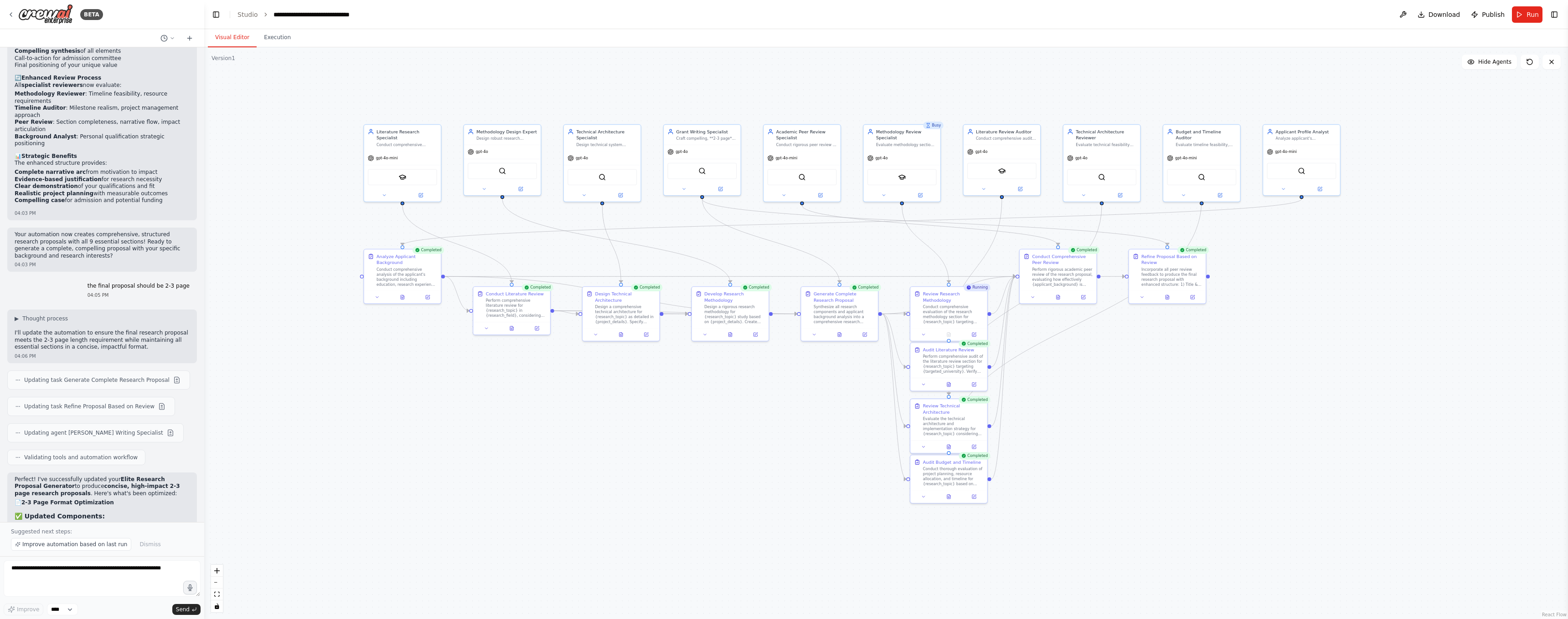
click at [1167, 297] on icon at bounding box center [1167, 296] width 4 height 4
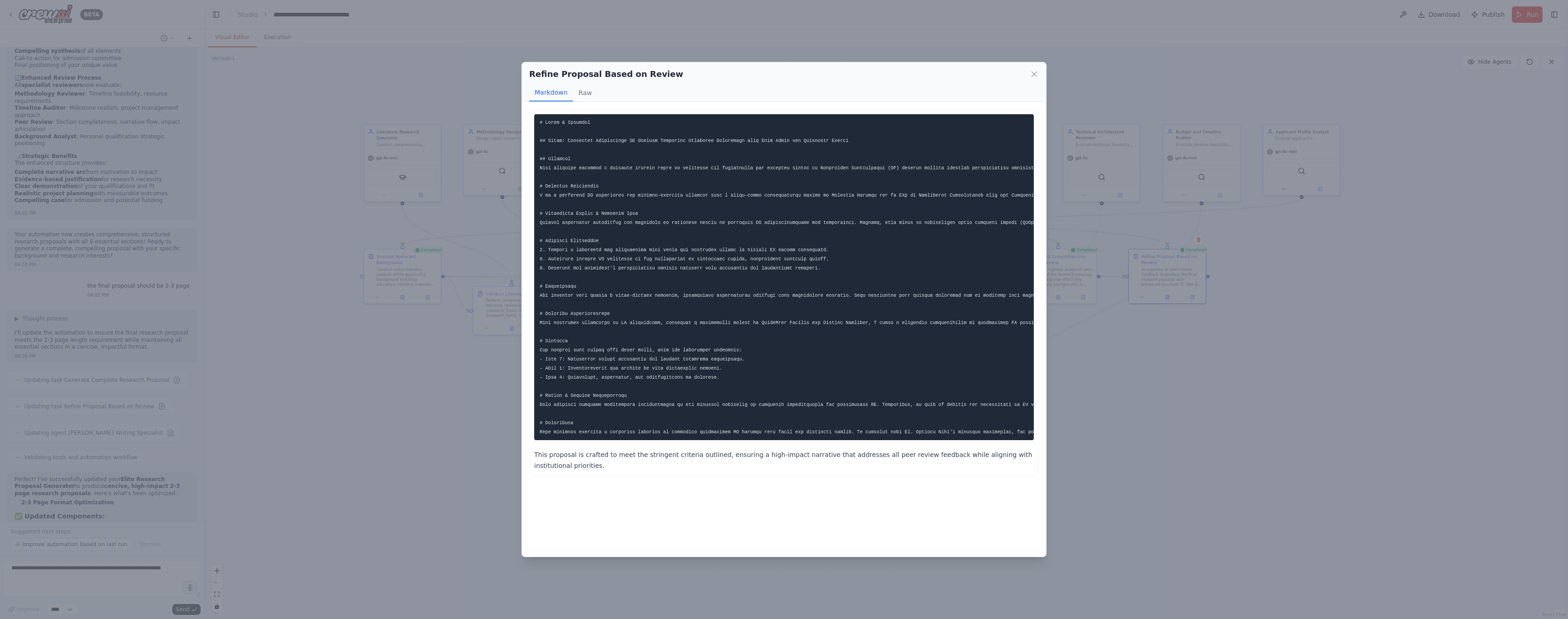
scroll to position [0, 0]
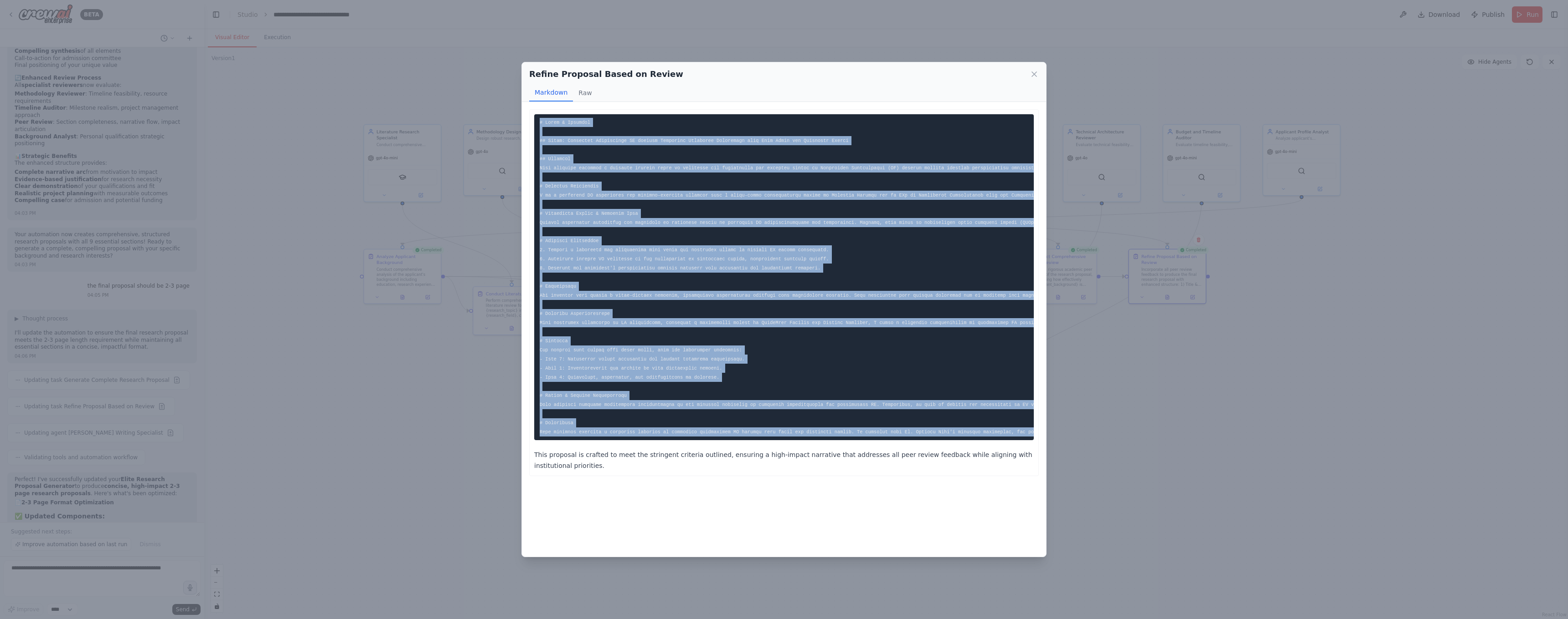
copy div "# Title & Abstract ## Title: Advancing Trustworthy AI through Retrieved Augment…"
drag, startPoint x: 540, startPoint y: 121, endPoint x: 632, endPoint y: 443, distance: 334.9
click at [632, 443] on div "This proposal is crafted to meet the stringent criteria outlined, ensuring a hi…" at bounding box center [784, 292] width 500 height 357
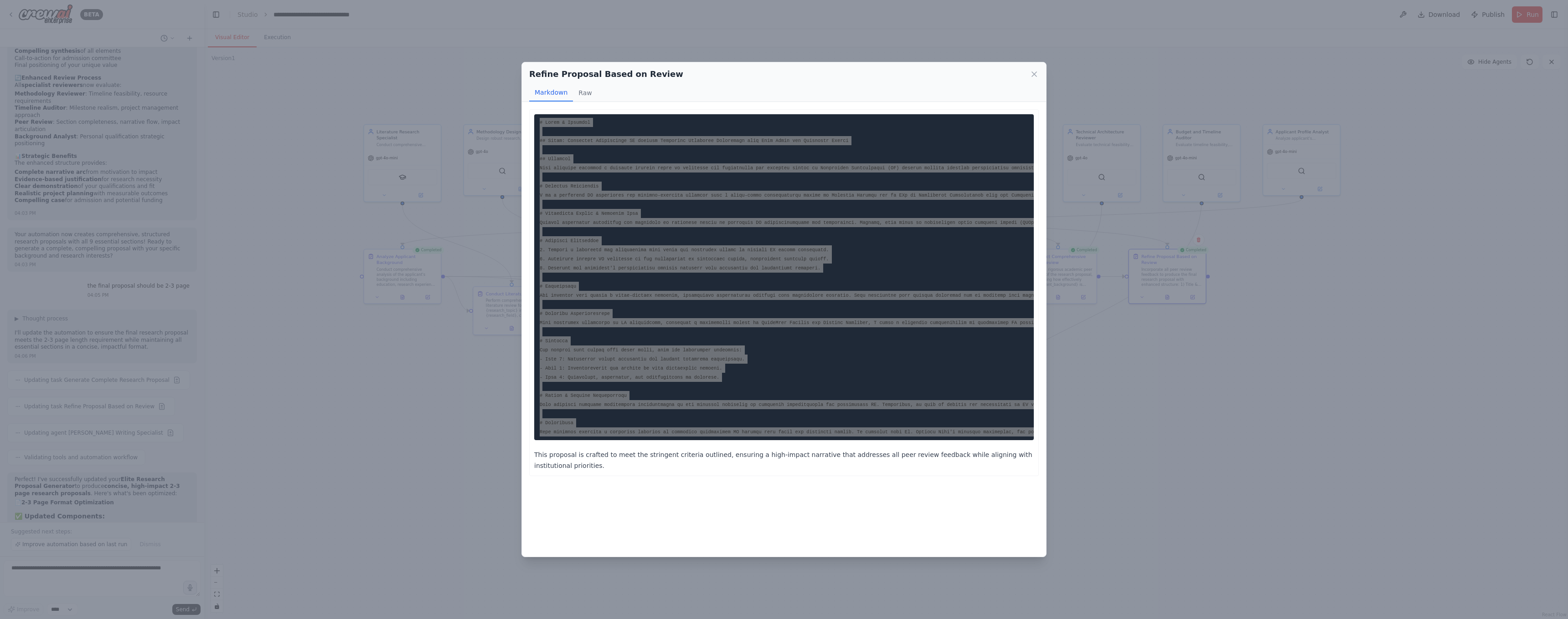
click at [589, 147] on pre at bounding box center [784, 277] width 500 height 326
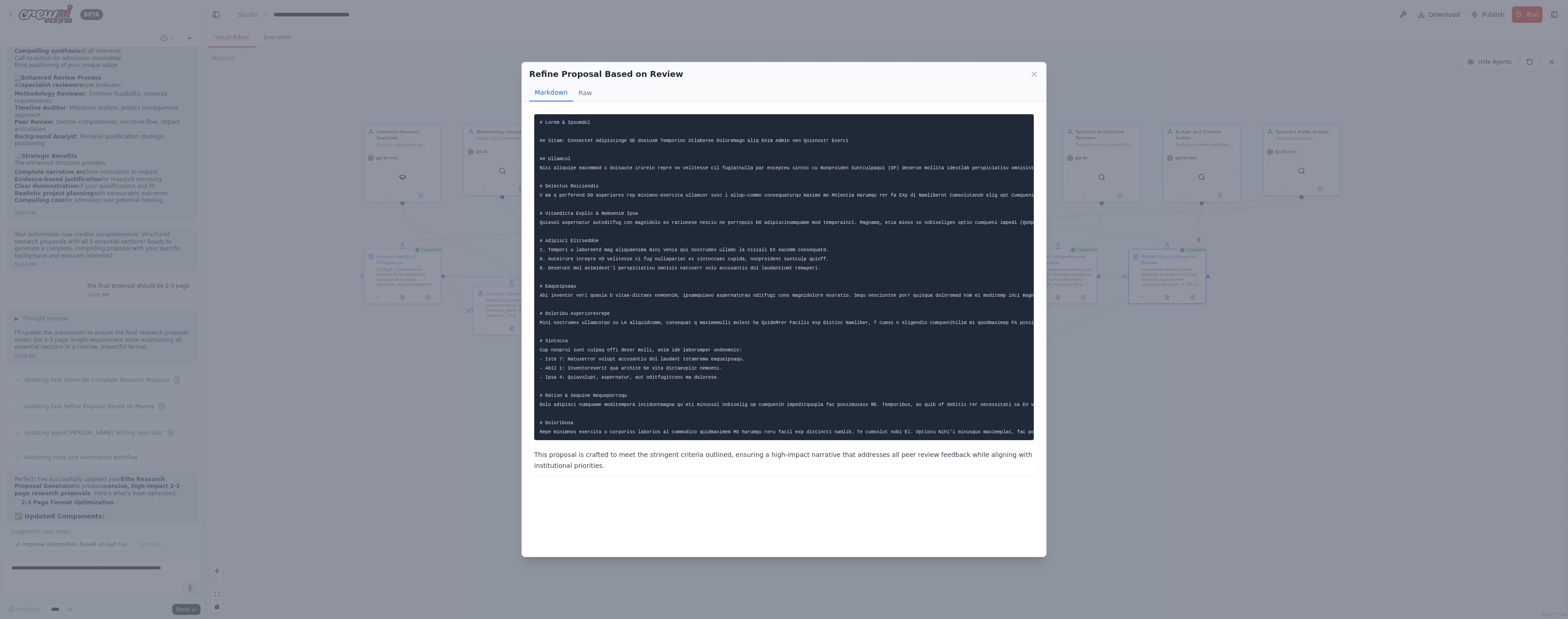
click at [592, 250] on code at bounding box center [1363, 277] width 1648 height 315
click at [124, 500] on div "Refine Proposal Based on Review Markdown Raw This proposal is crafted to meet t…" at bounding box center [784, 309] width 1568 height 619
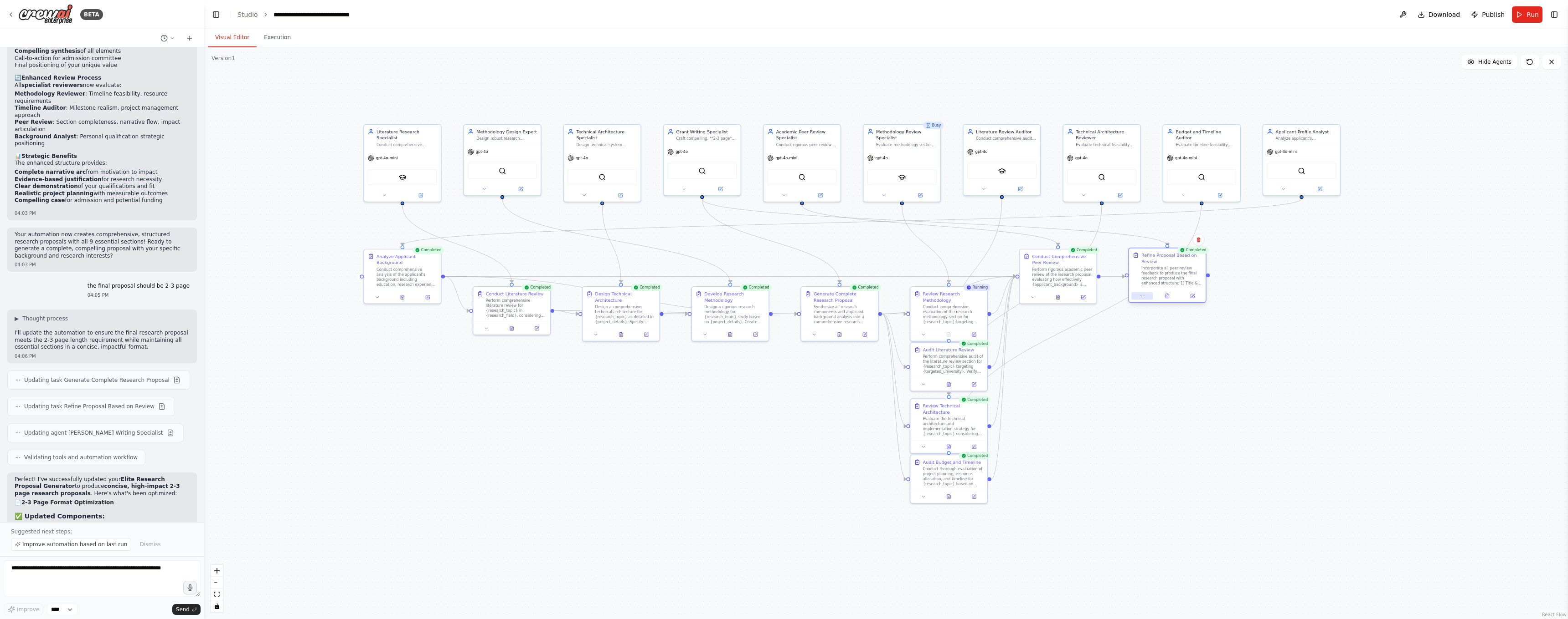
click at [1140, 296] on button at bounding box center [1142, 296] width 22 height 7
click at [1147, 295] on icon at bounding box center [1145, 296] width 5 height 5
click at [1243, 438] on button "button" at bounding box center [1244, 437] width 12 height 6
click at [1245, 459] on button "Save" at bounding box center [1242, 458] width 18 height 12
click at [1174, 294] on button at bounding box center [1170, 296] width 26 height 7
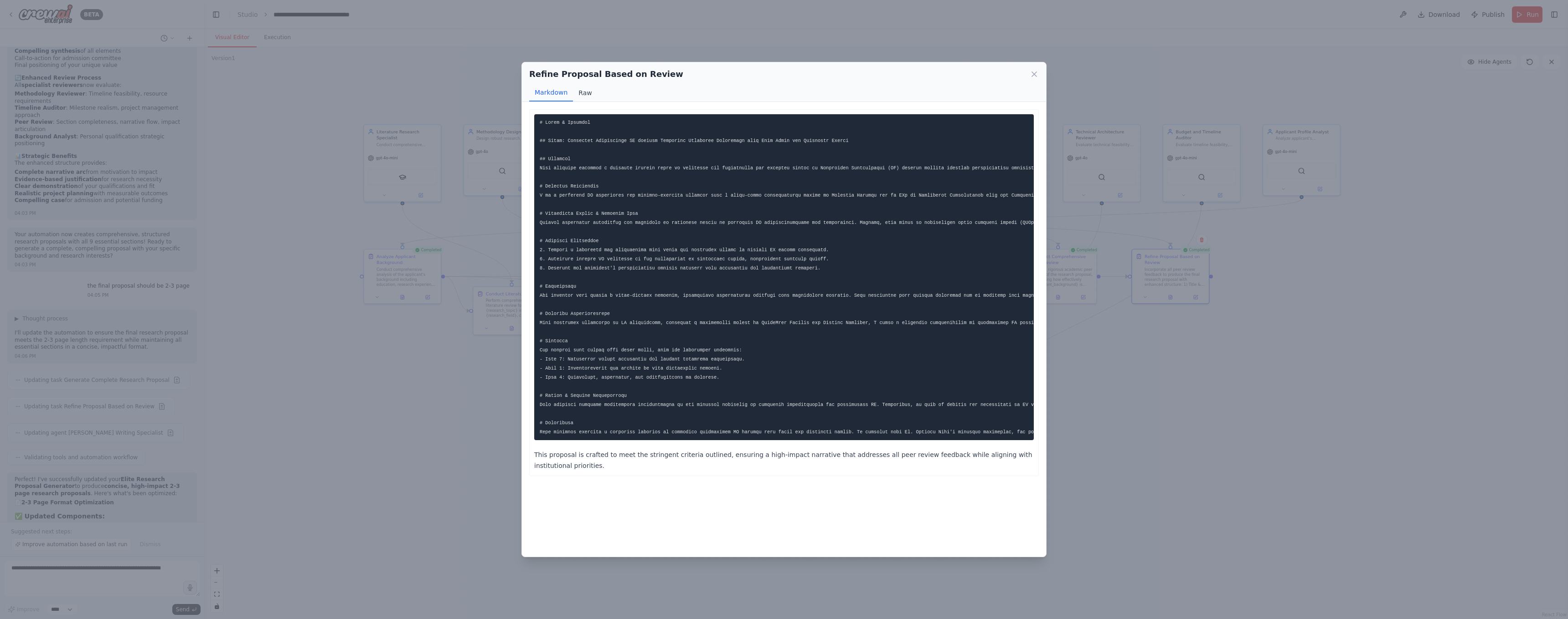
click at [586, 91] on button "Raw" at bounding box center [584, 93] width 24 height 17
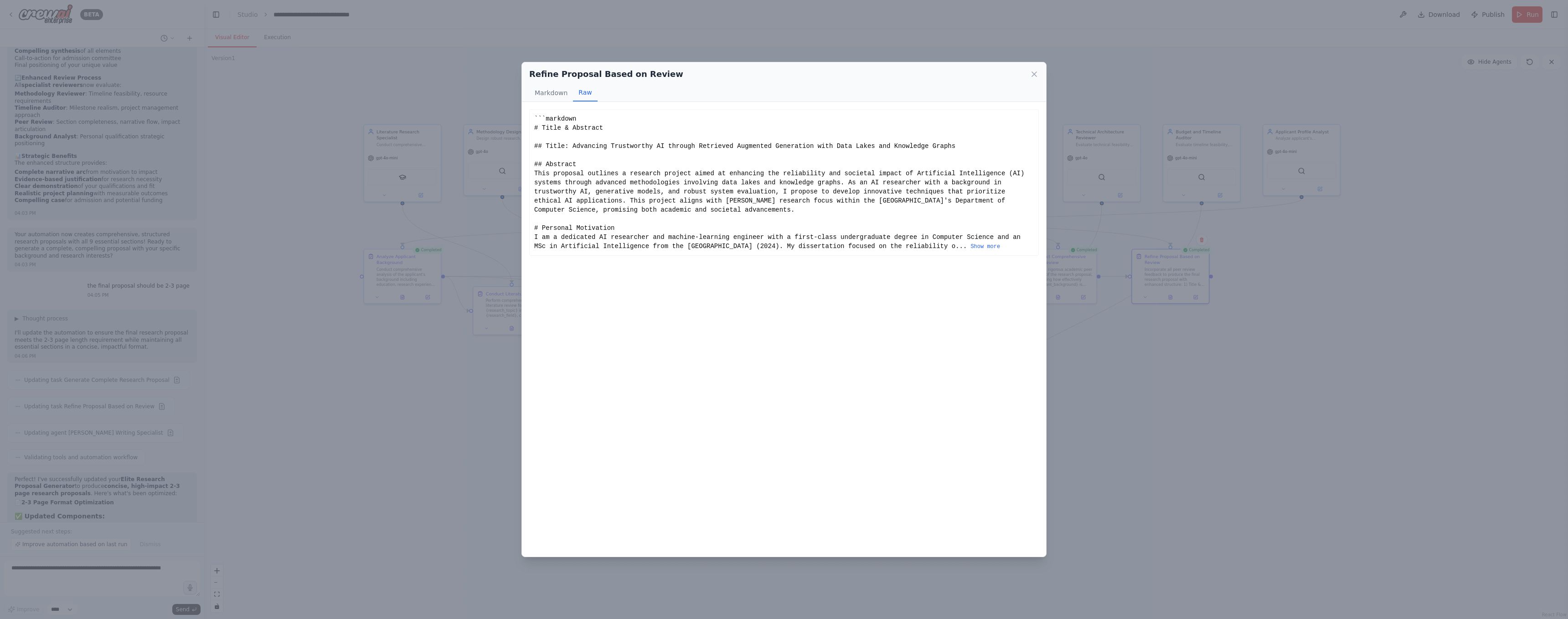
click at [541, 118] on div "```markdown # Title & Abstract ## Title: Advancing Trustworthy AI through Retri…" at bounding box center [784, 182] width 500 height 137
click at [1000, 245] on button "Show more" at bounding box center [984, 247] width 30 height 7
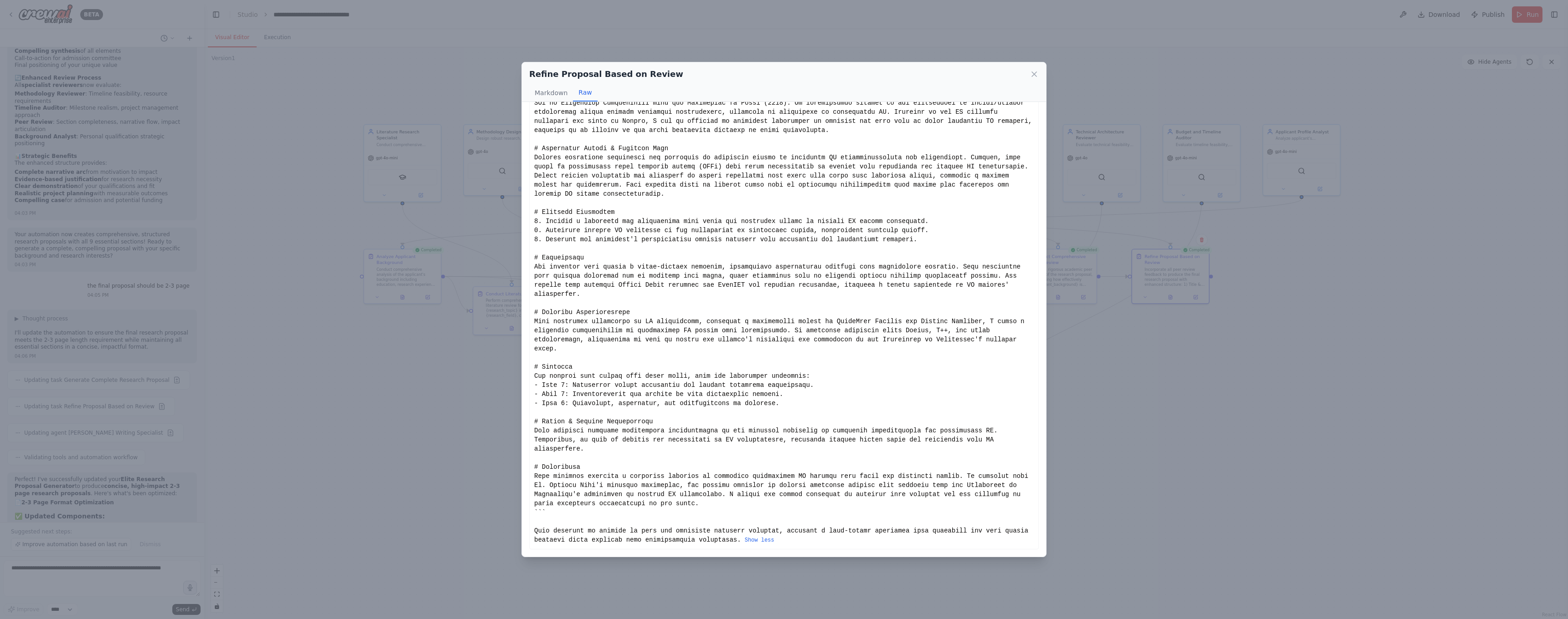
scroll to position [144, 0]
click at [774, 441] on div "Show less" at bounding box center [784, 258] width 500 height 574
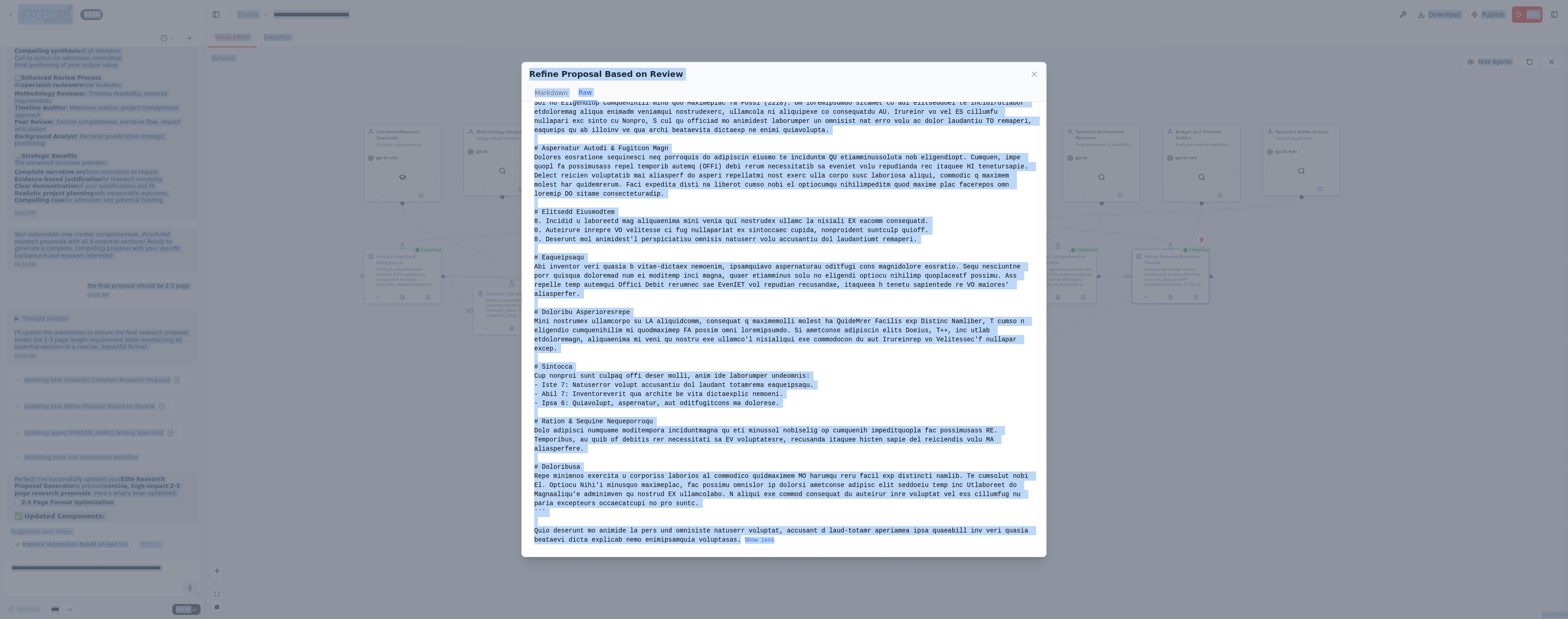
click at [774, 441] on div "Show less" at bounding box center [784, 258] width 500 height 574
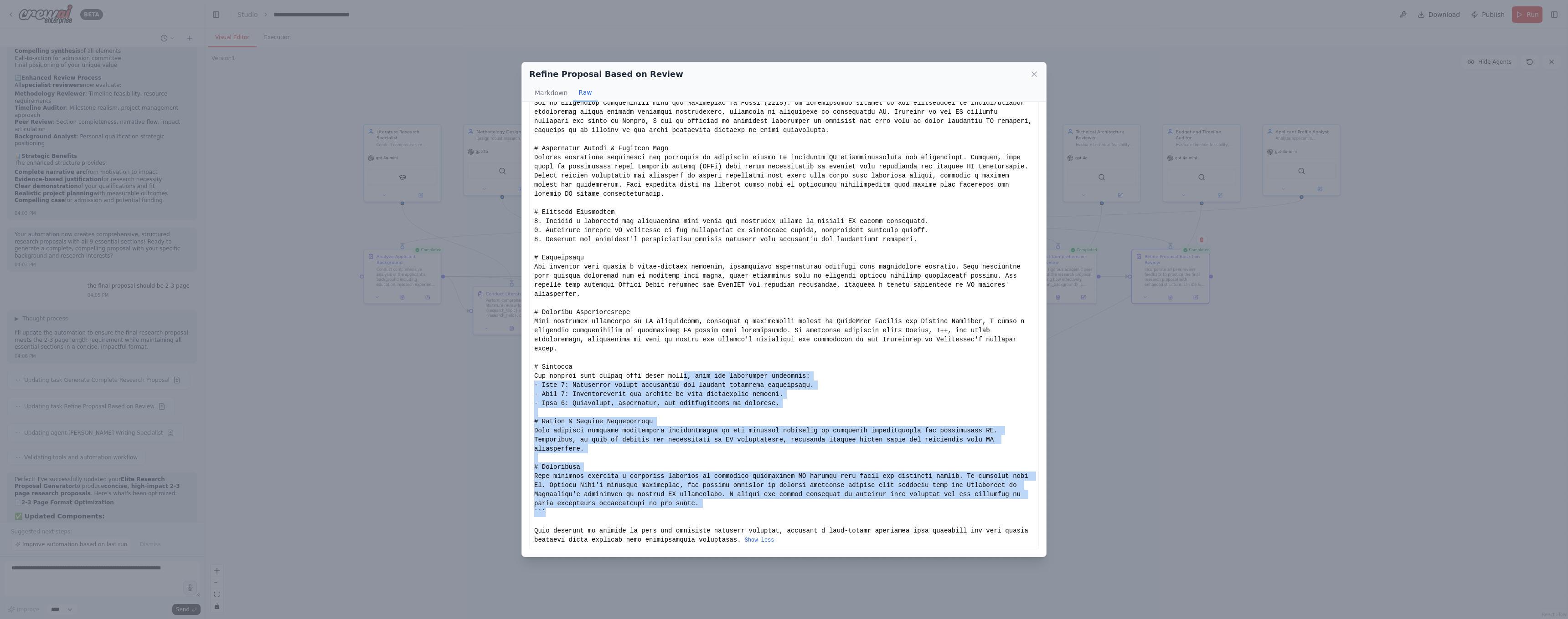
drag, startPoint x: 775, startPoint y: 511, endPoint x: 688, endPoint y: 373, distance: 163.1
click at [688, 373] on div "Show less" at bounding box center [784, 258] width 500 height 574
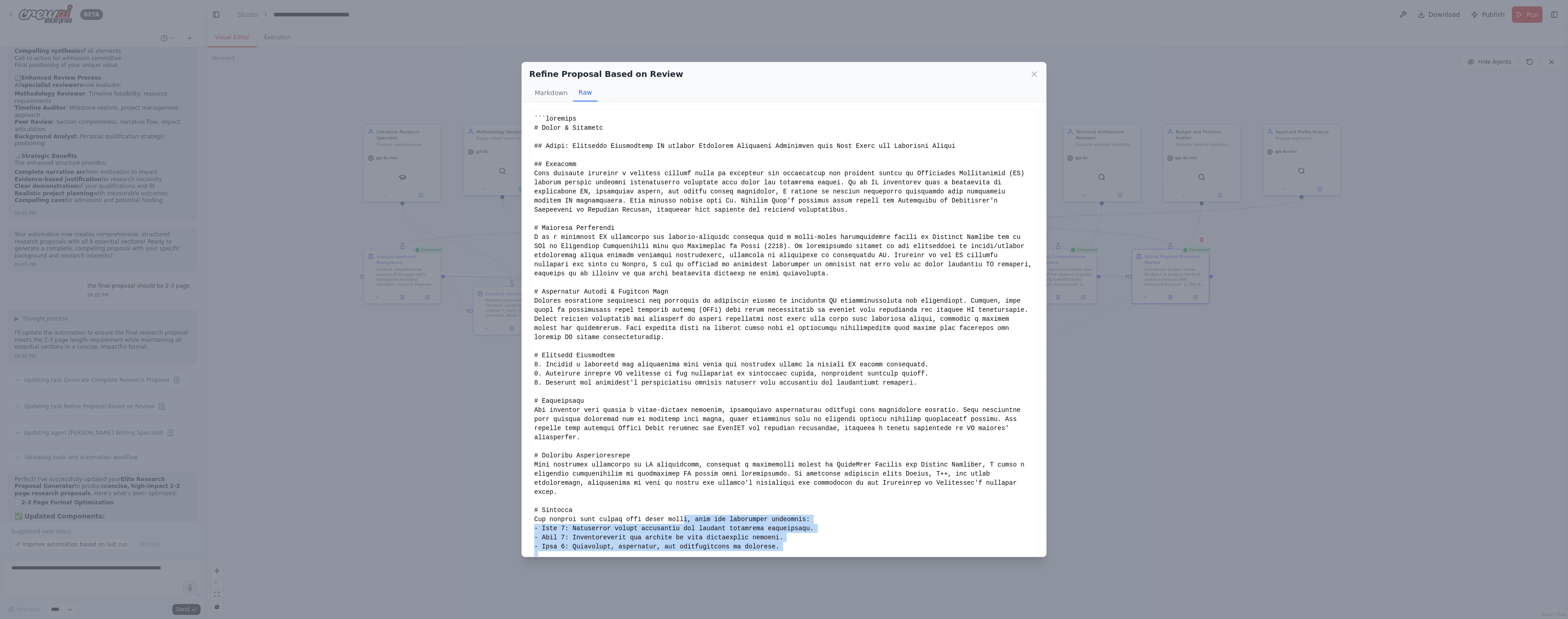
scroll to position [0, 0]
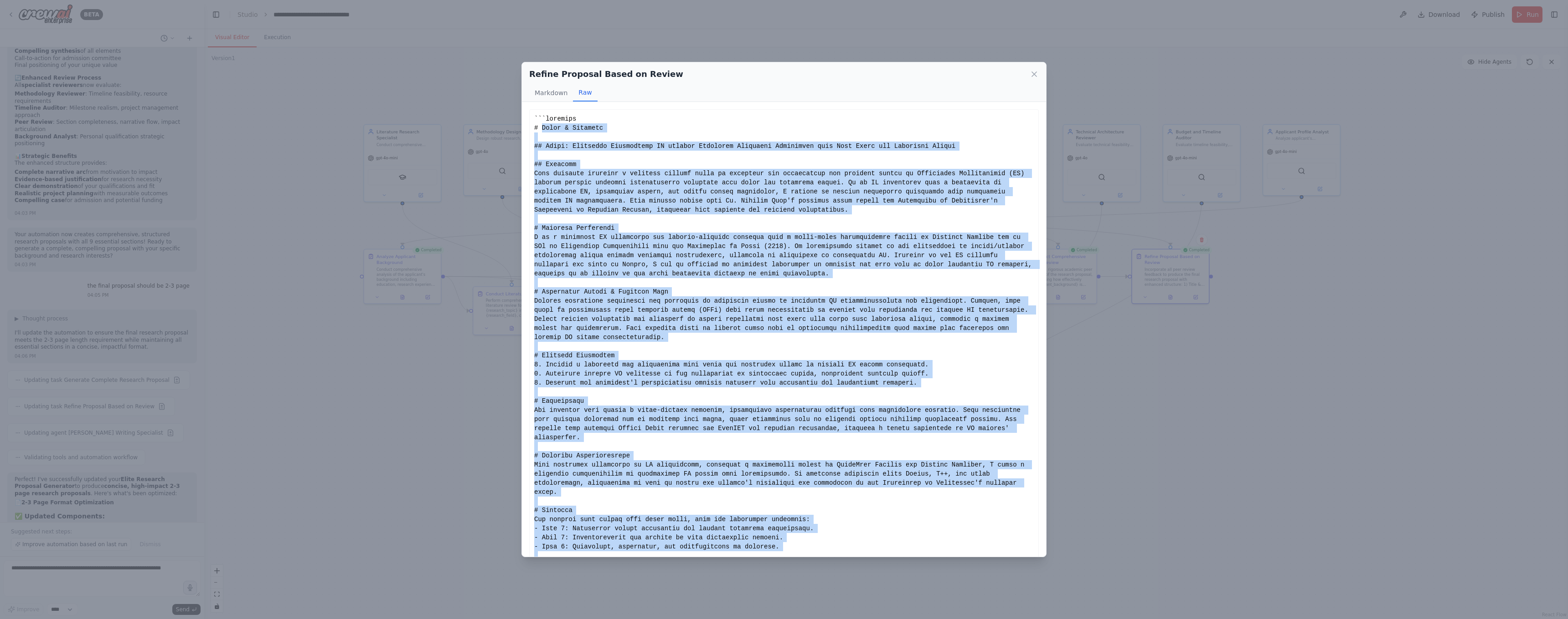
click at [541, 127] on div "Show less" at bounding box center [784, 401] width 500 height 574
copy div "Title & Abstract ## Title: Advancing Trustworthy AI through Retrieved Augmented…"
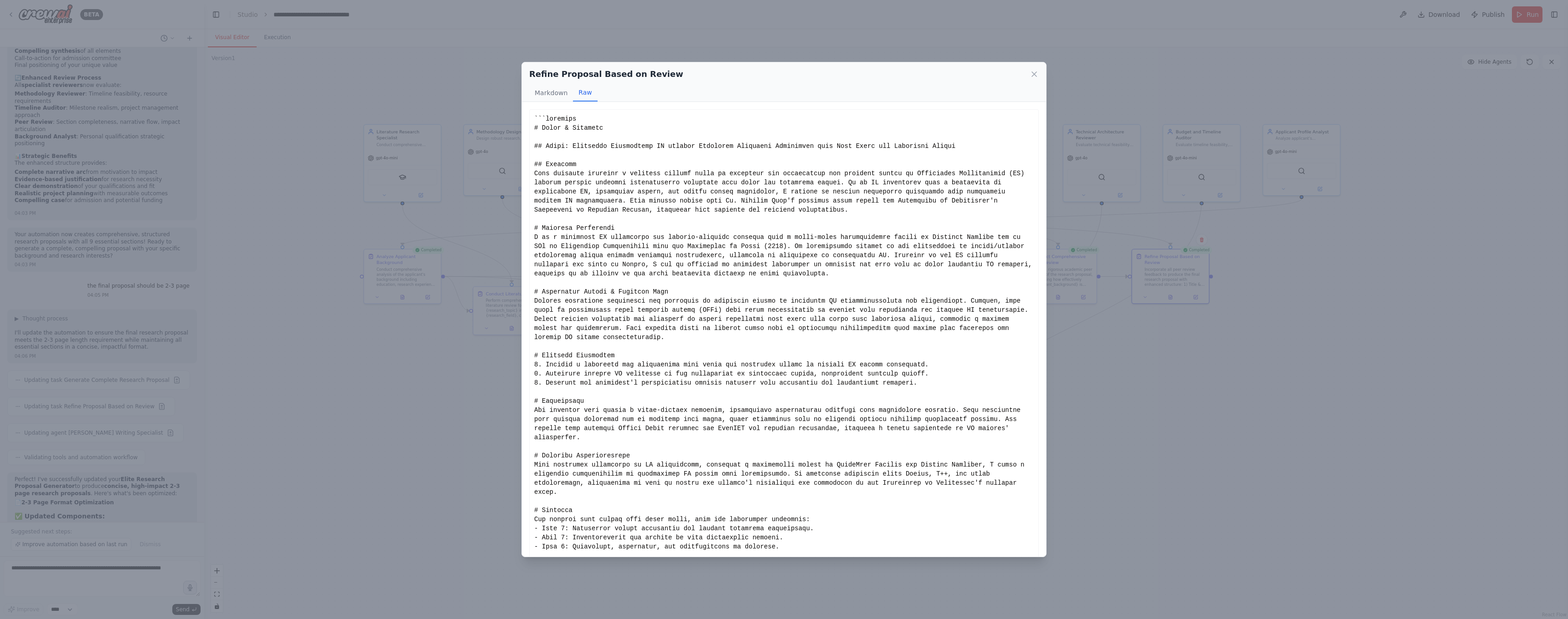
click at [153, 535] on div "Refine Proposal Based on Review Markdown Raw This proposal is crafted to meet t…" at bounding box center [784, 309] width 1568 height 619
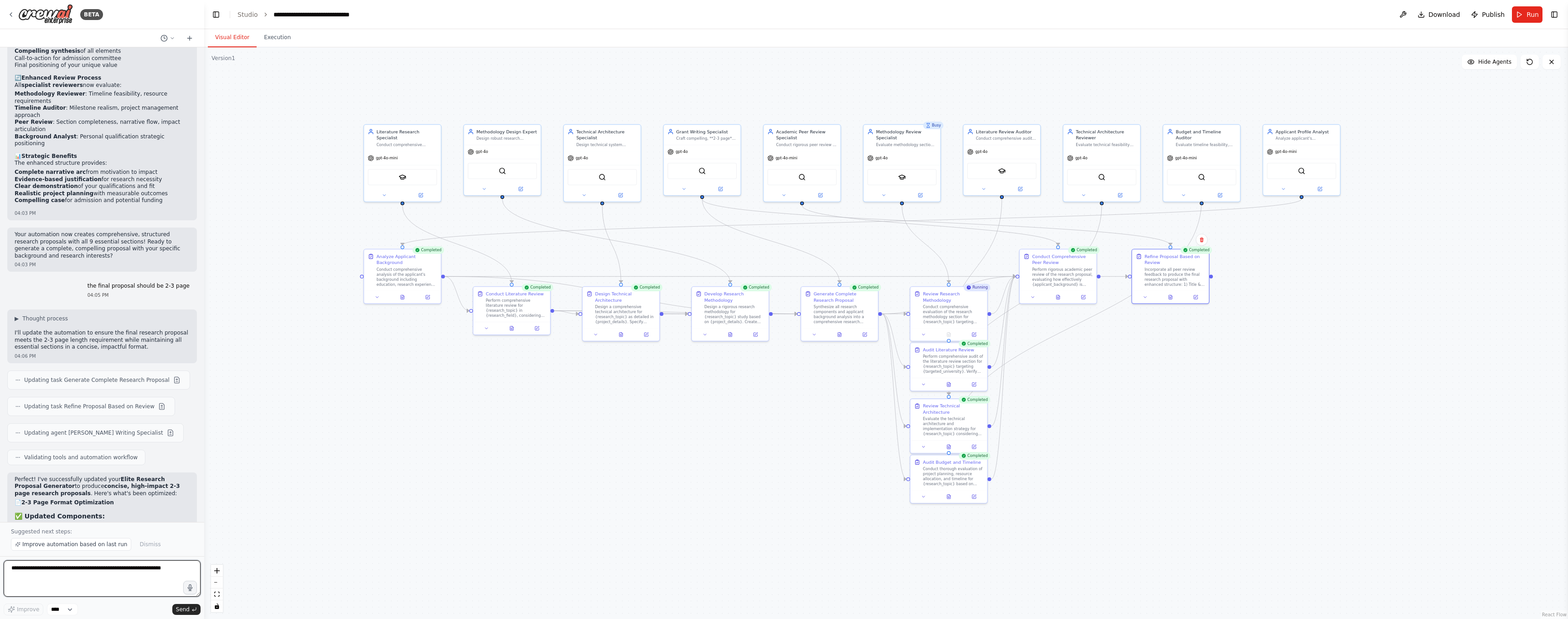
click at [112, 589] on textarea at bounding box center [102, 579] width 197 height 37
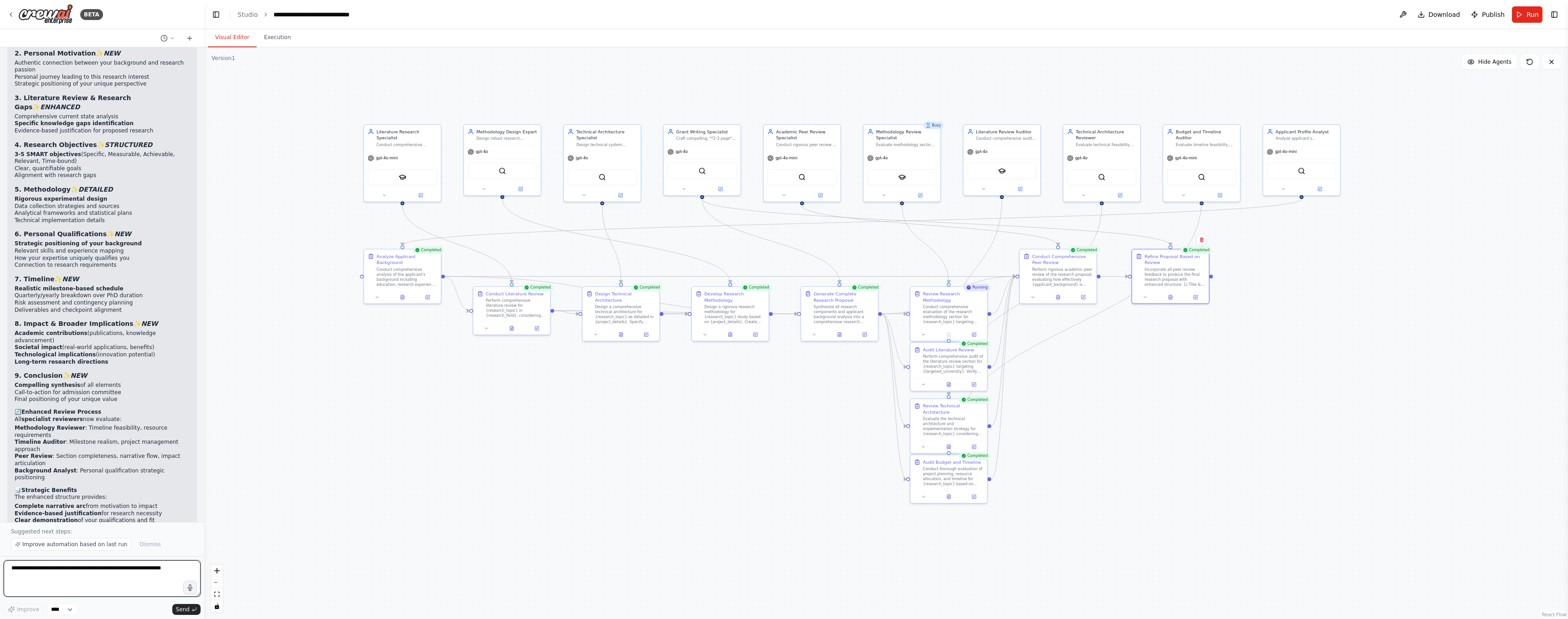
scroll to position [5733, 0]
click at [111, 618] on p "the final proposal should be 2-3 page" at bounding box center [138, 622] width 102 height 7
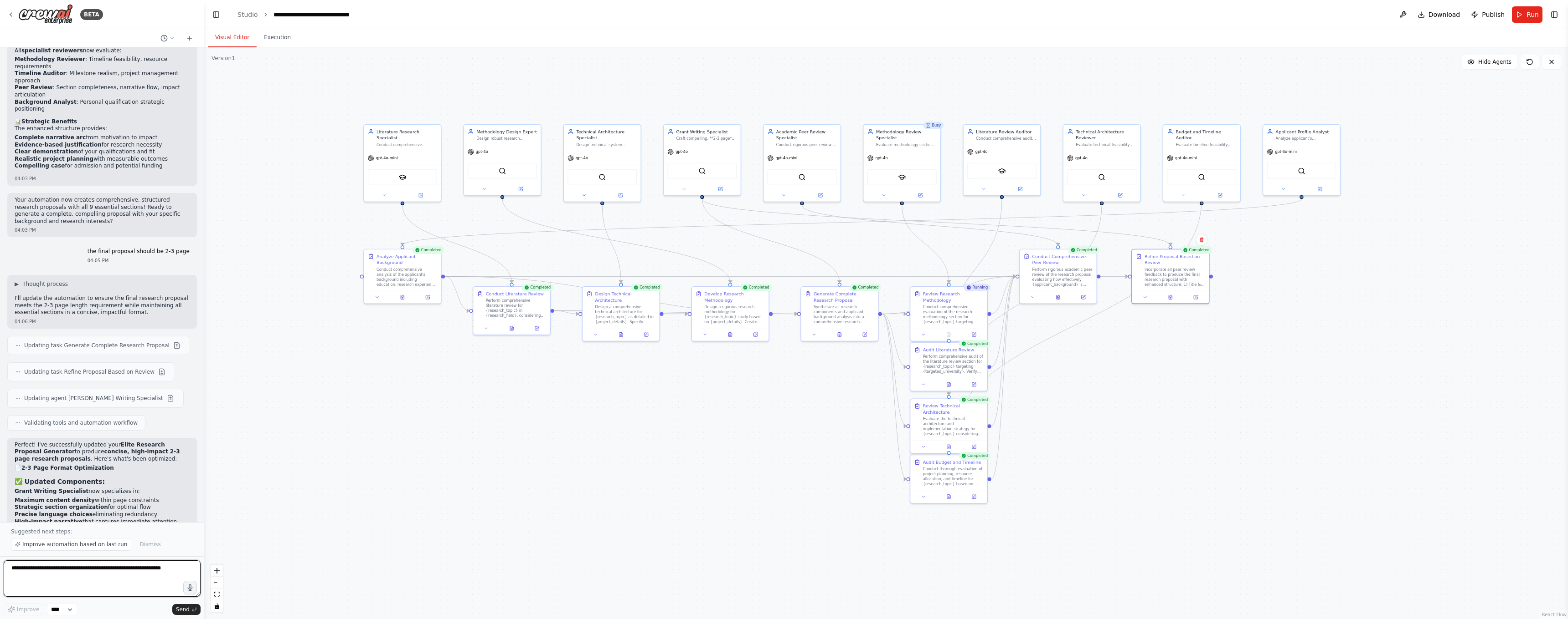
click at [90, 576] on textarea at bounding box center [102, 579] width 197 height 37
type textarea "**********"
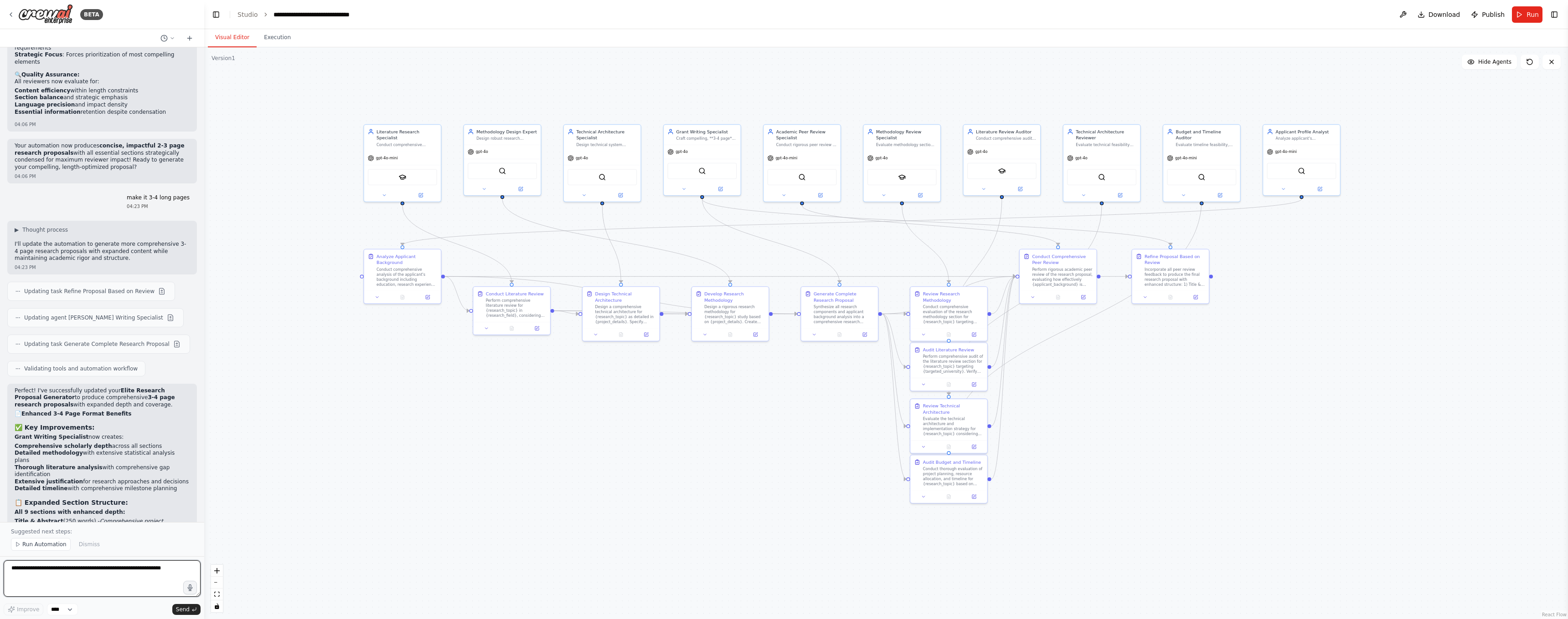
scroll to position [6743, 0]
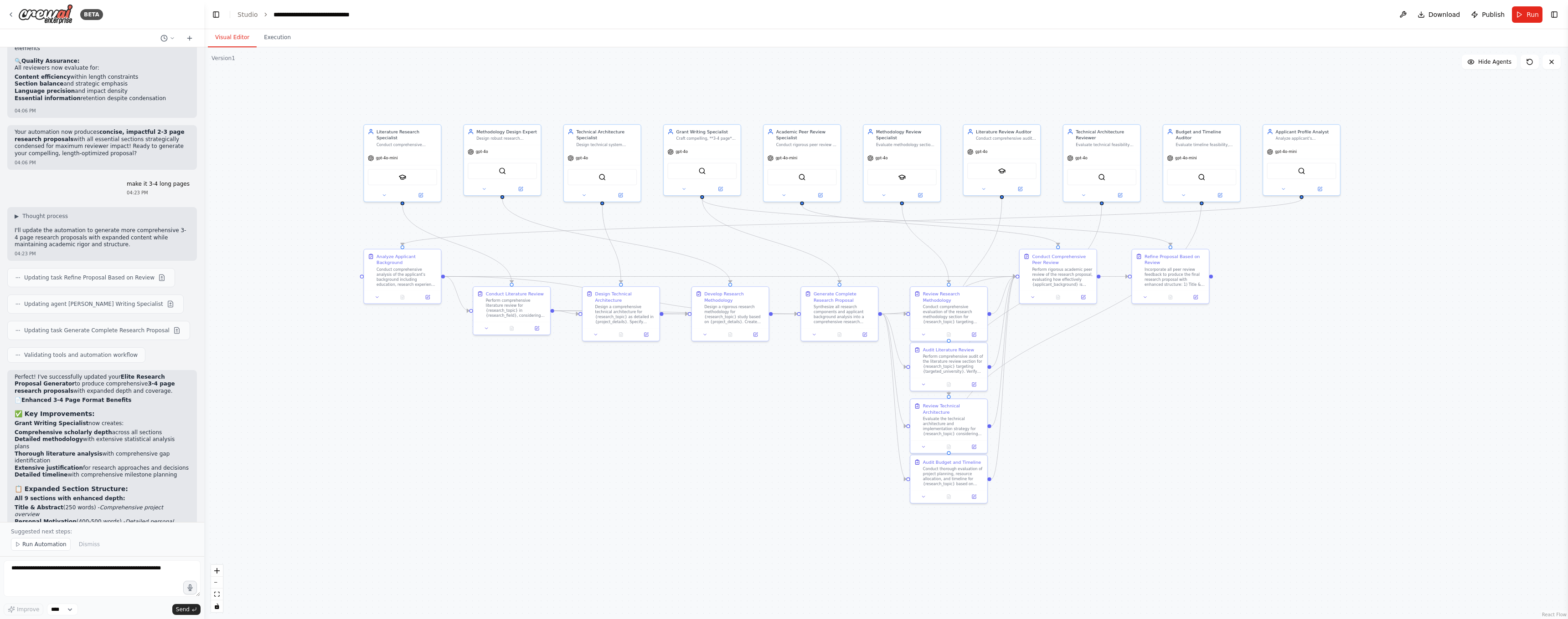
click at [1519, 13] on button "Run" at bounding box center [1527, 14] width 31 height 16
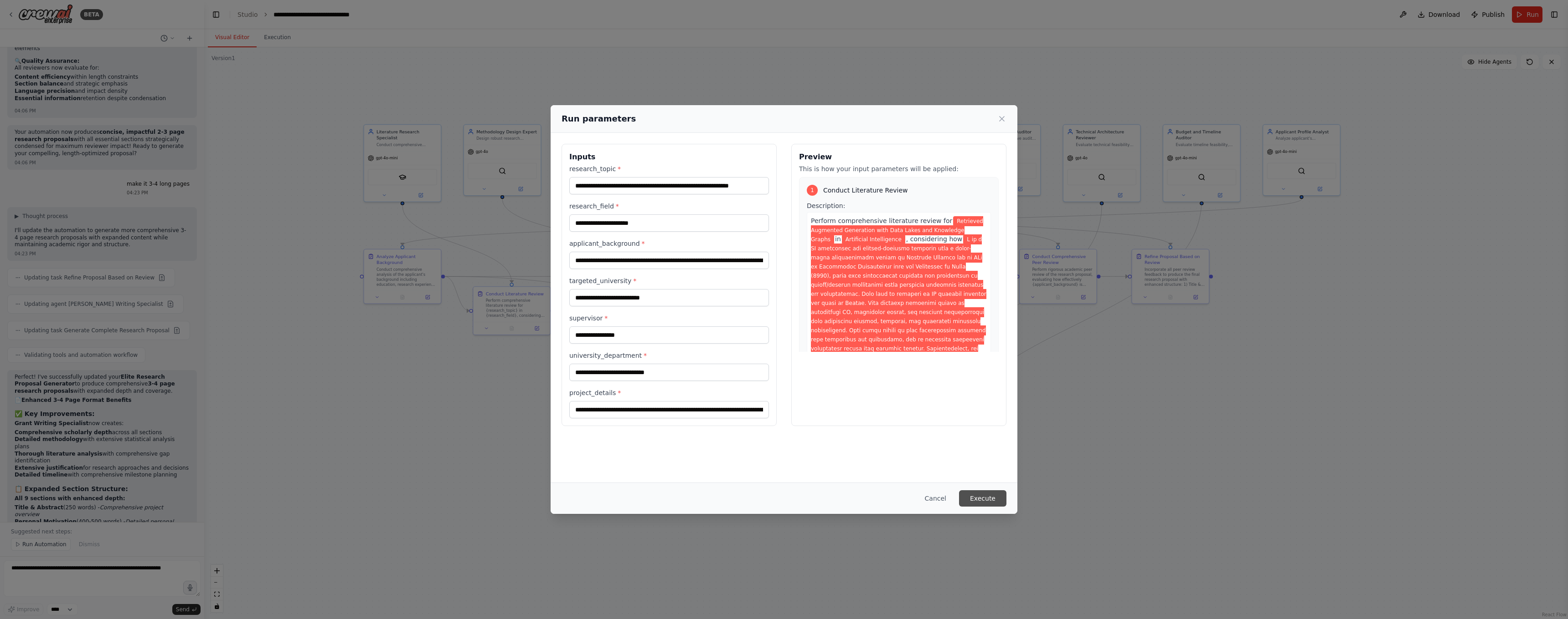
click at [978, 499] on button "Execute" at bounding box center [983, 499] width 48 height 16
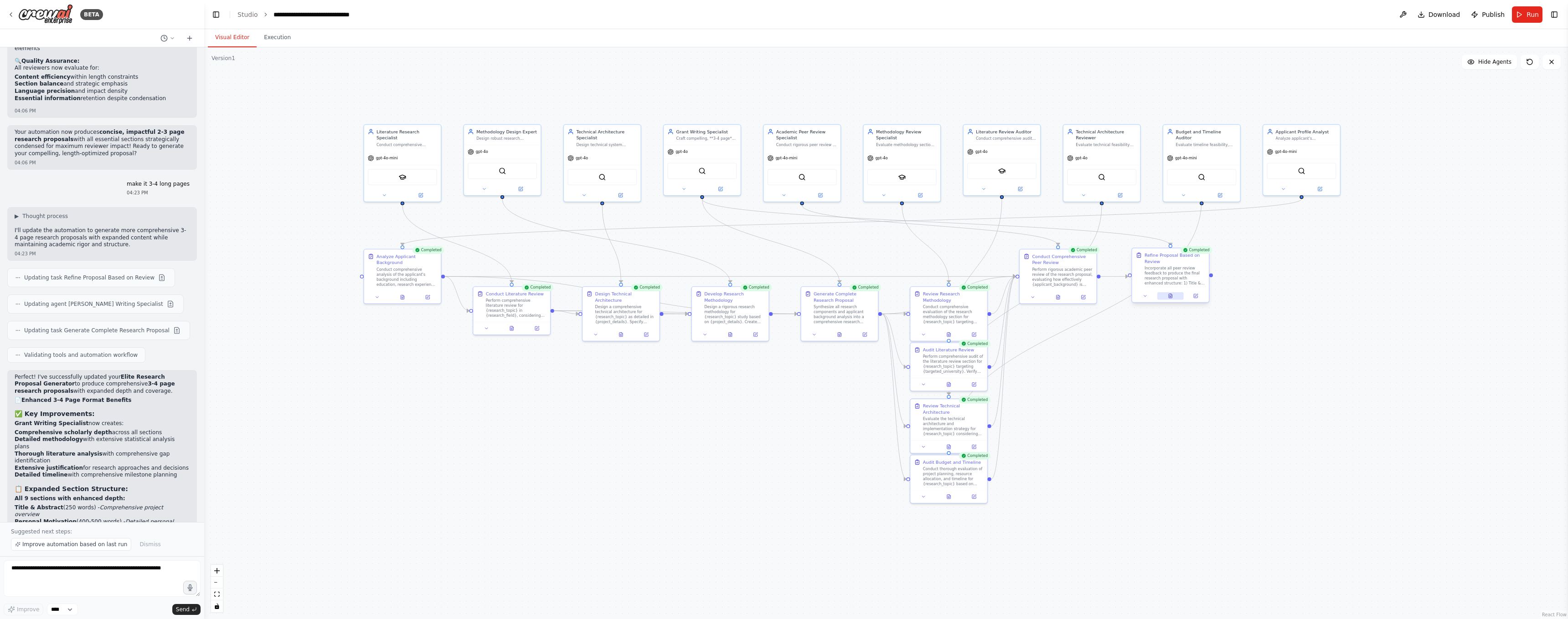
click at [1172, 299] on button at bounding box center [1170, 296] width 26 height 7
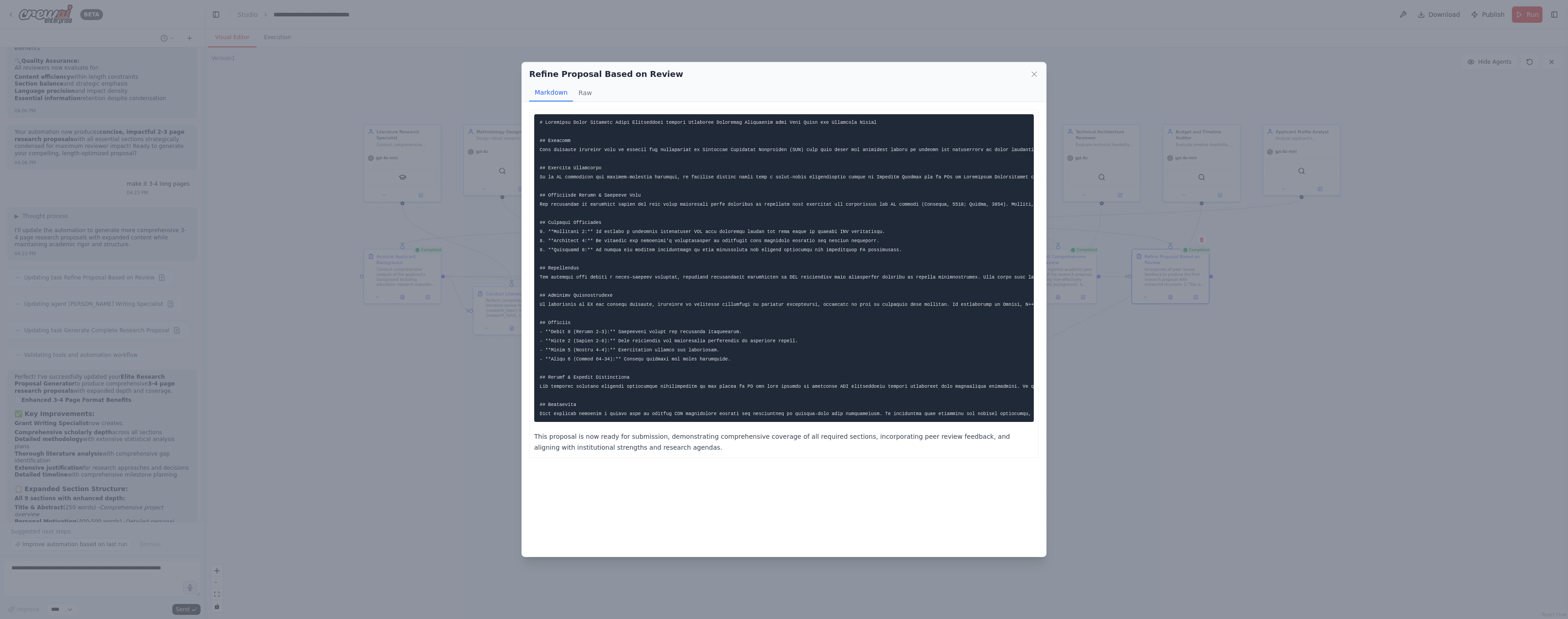
click at [827, 290] on pre at bounding box center [784, 268] width 500 height 308
click at [776, 290] on pre at bounding box center [784, 268] width 500 height 308
click at [762, 290] on pre at bounding box center [784, 268] width 500 height 308
click at [583, 95] on button "Raw" at bounding box center [584, 93] width 24 height 17
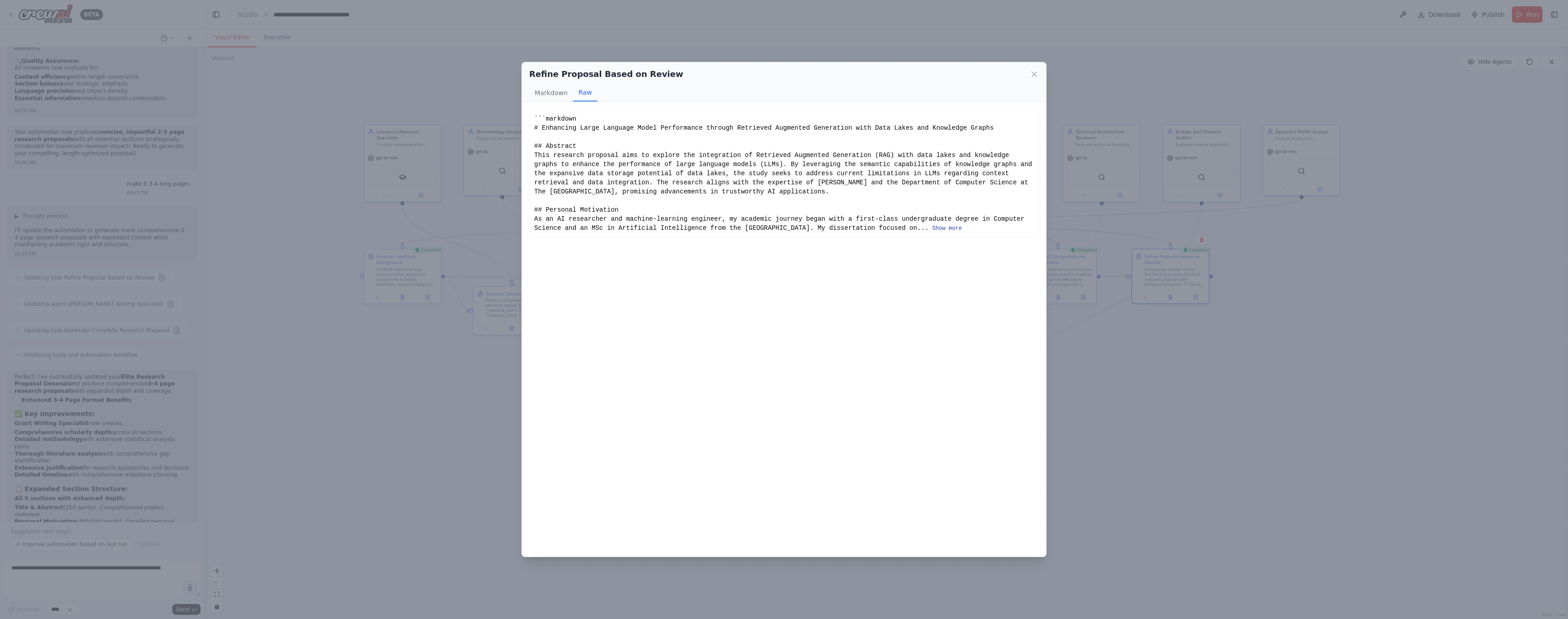
click at [962, 230] on button "Show more" at bounding box center [947, 228] width 30 height 7
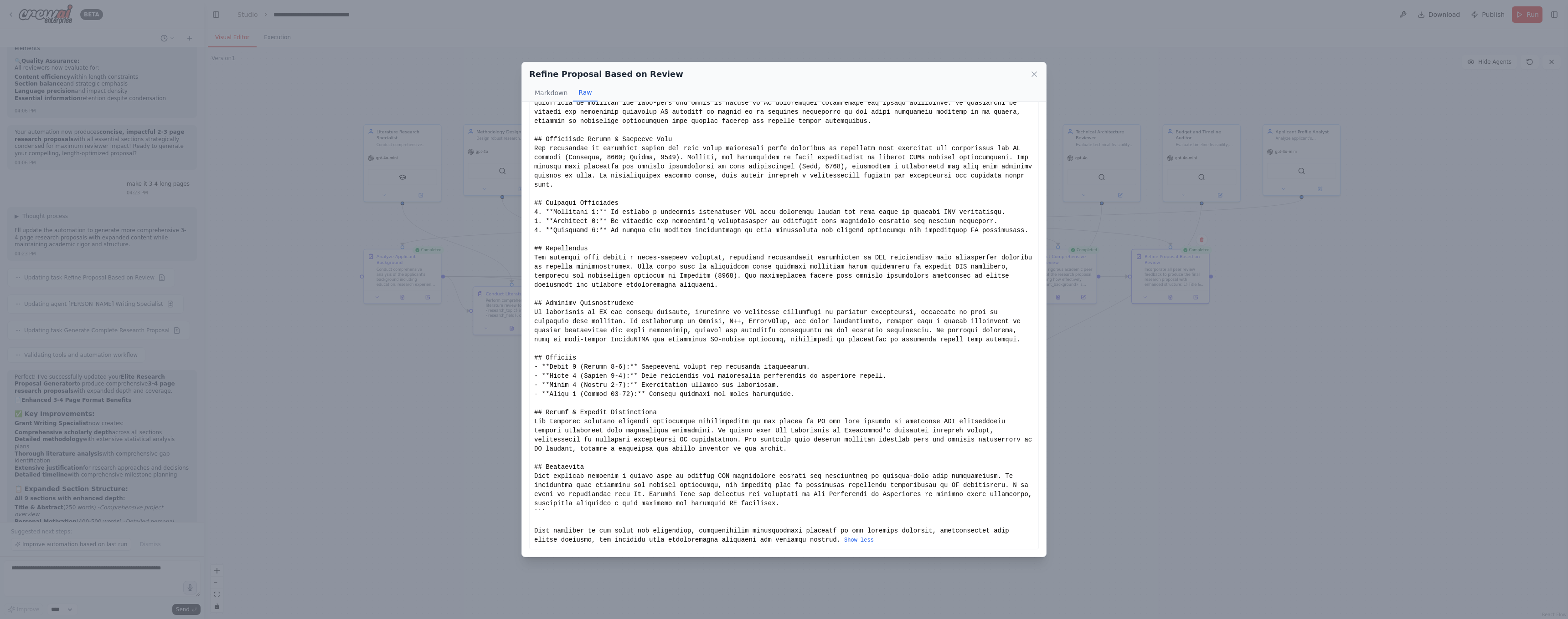
scroll to position [162, 0]
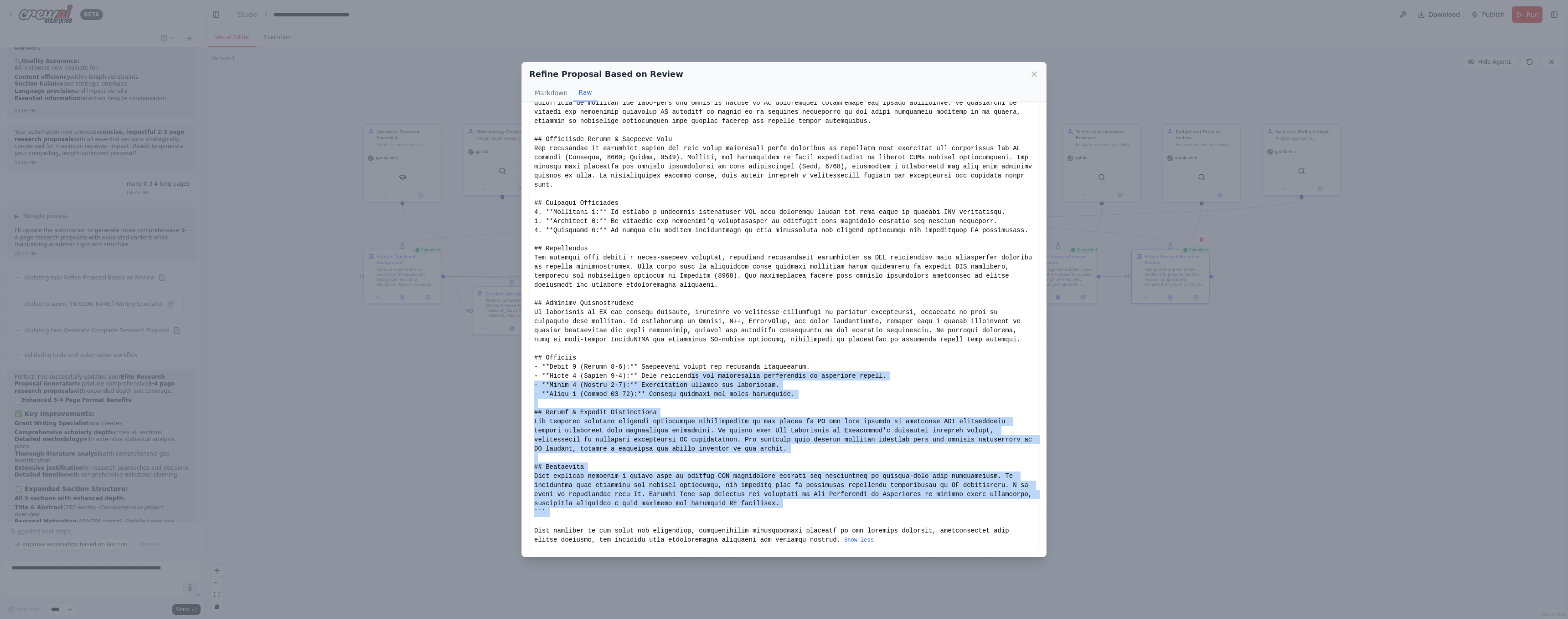
drag, startPoint x: 827, startPoint y: 518, endPoint x: 698, endPoint y: 376, distance: 191.8
click at [698, 376] on div "Show less" at bounding box center [784, 258] width 500 height 574
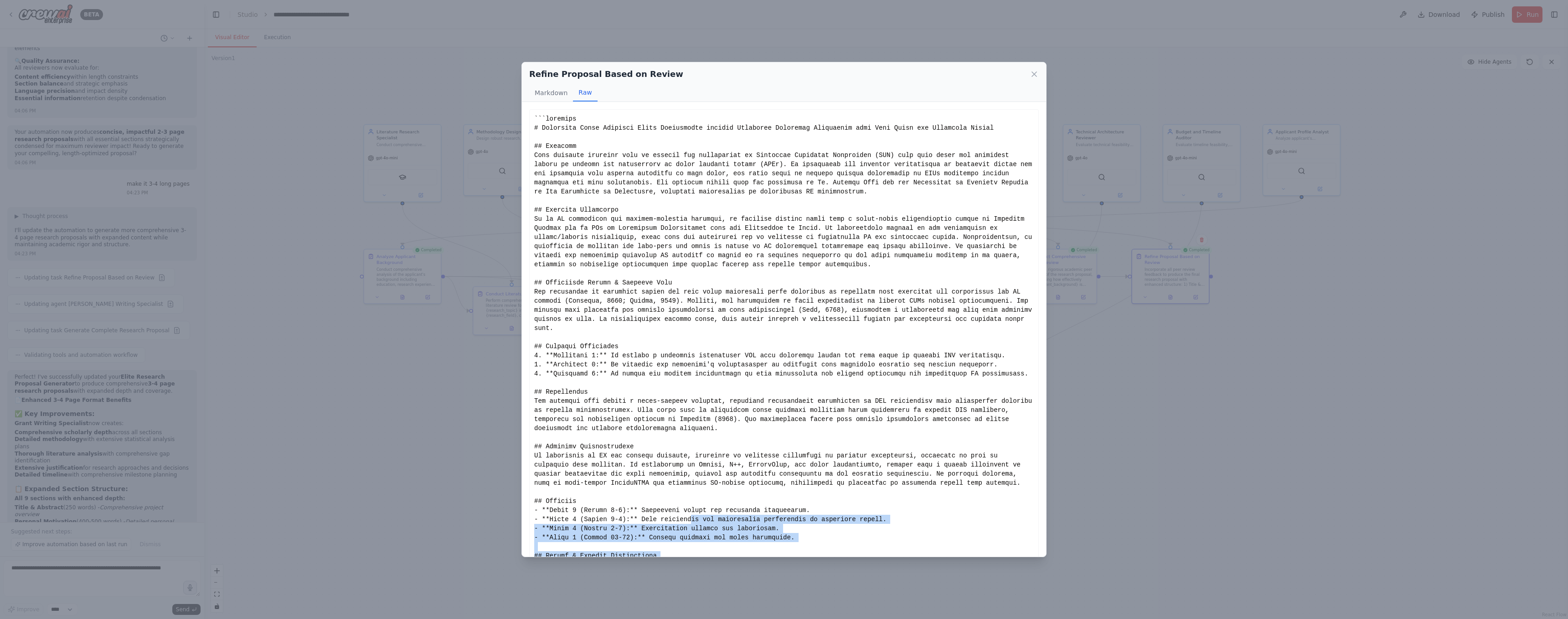
scroll to position [0, 0]
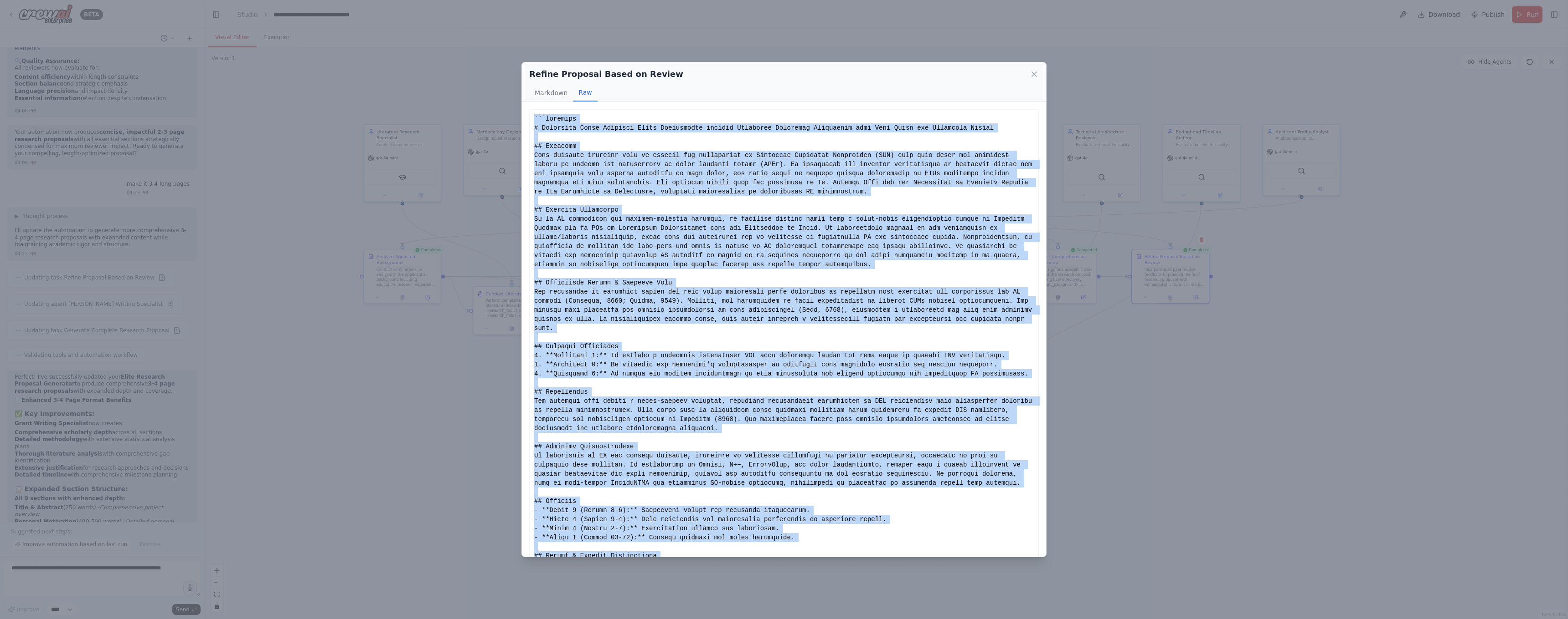
click at [536, 118] on div "Show less" at bounding box center [784, 401] width 500 height 574
copy div "```markdown # Enhancing Large Language Model Performance through Retrieved Augm…"
click at [1064, 353] on div "Refine Proposal Based on Review Markdown Raw This proposal is now ready for sub…" at bounding box center [784, 309] width 1568 height 619
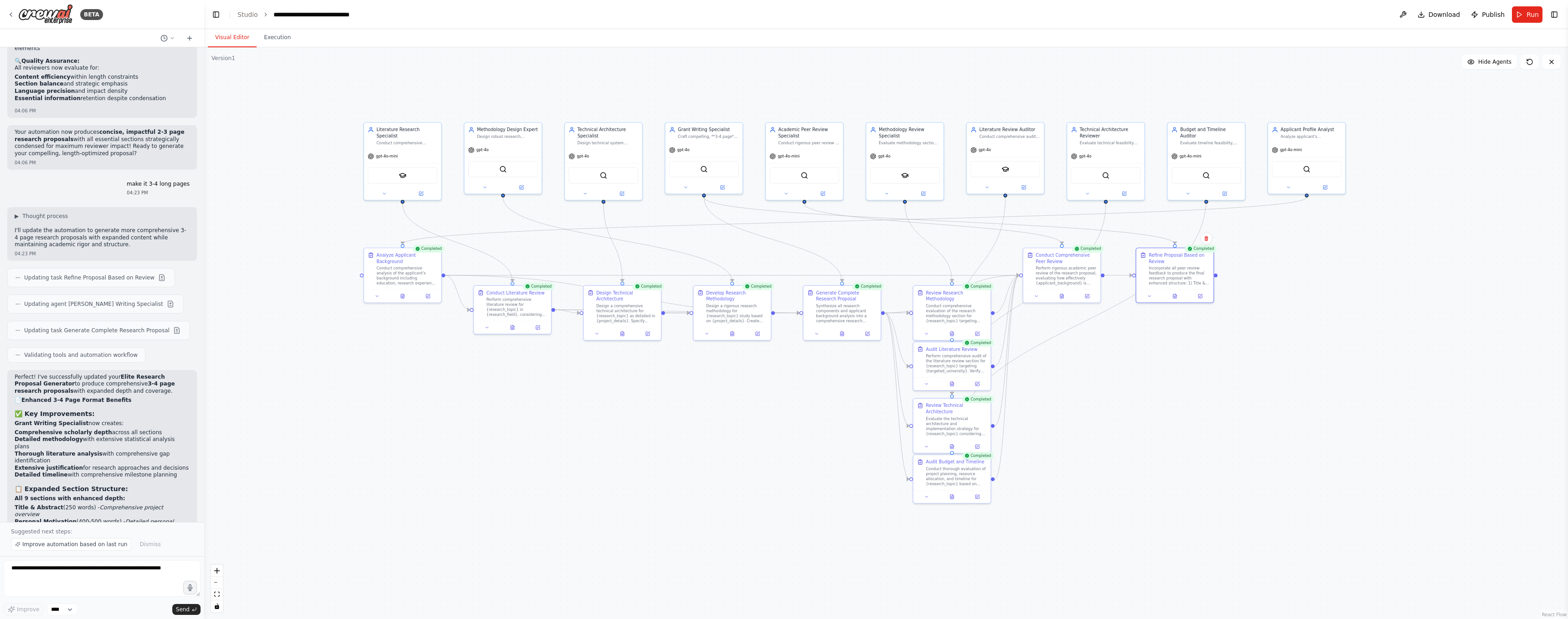
click at [685, 188] on icon at bounding box center [686, 188] width 5 height 5
click at [67, 581] on textarea at bounding box center [102, 579] width 197 height 37
type textarea "**********"
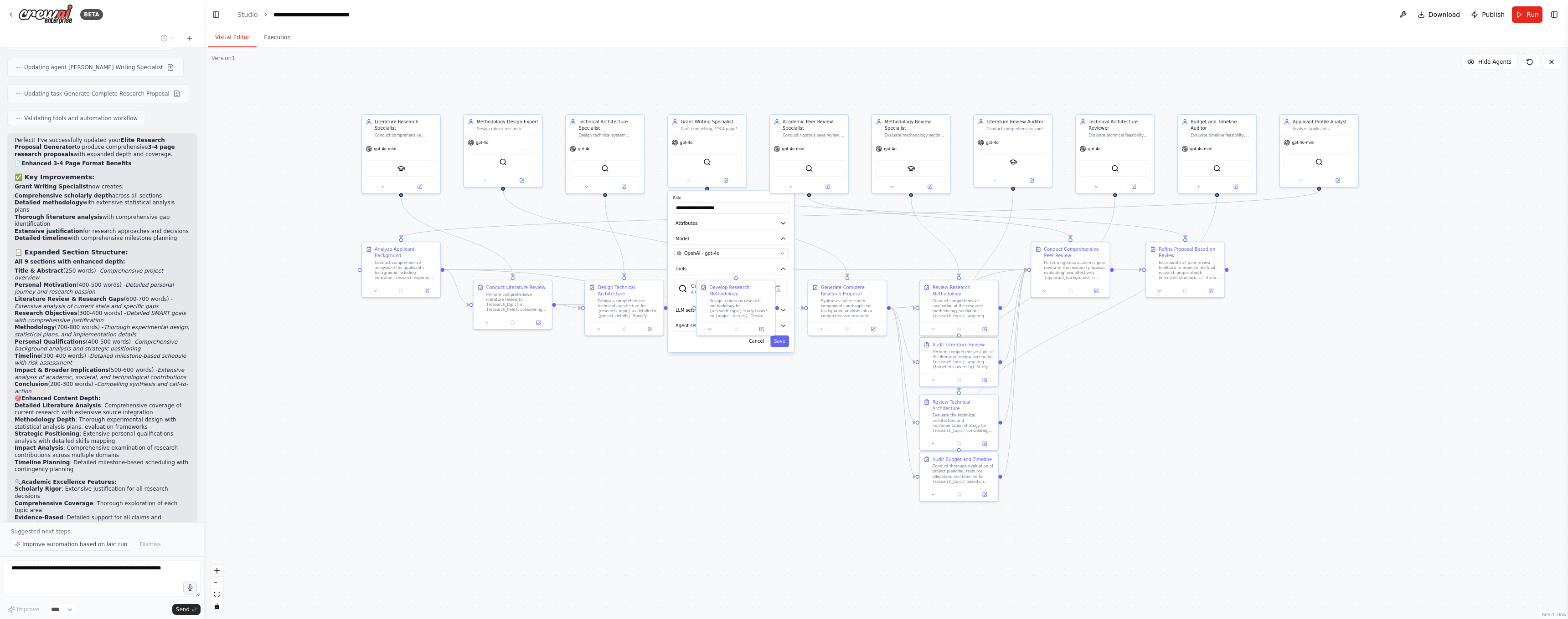
scroll to position [6910, 0]
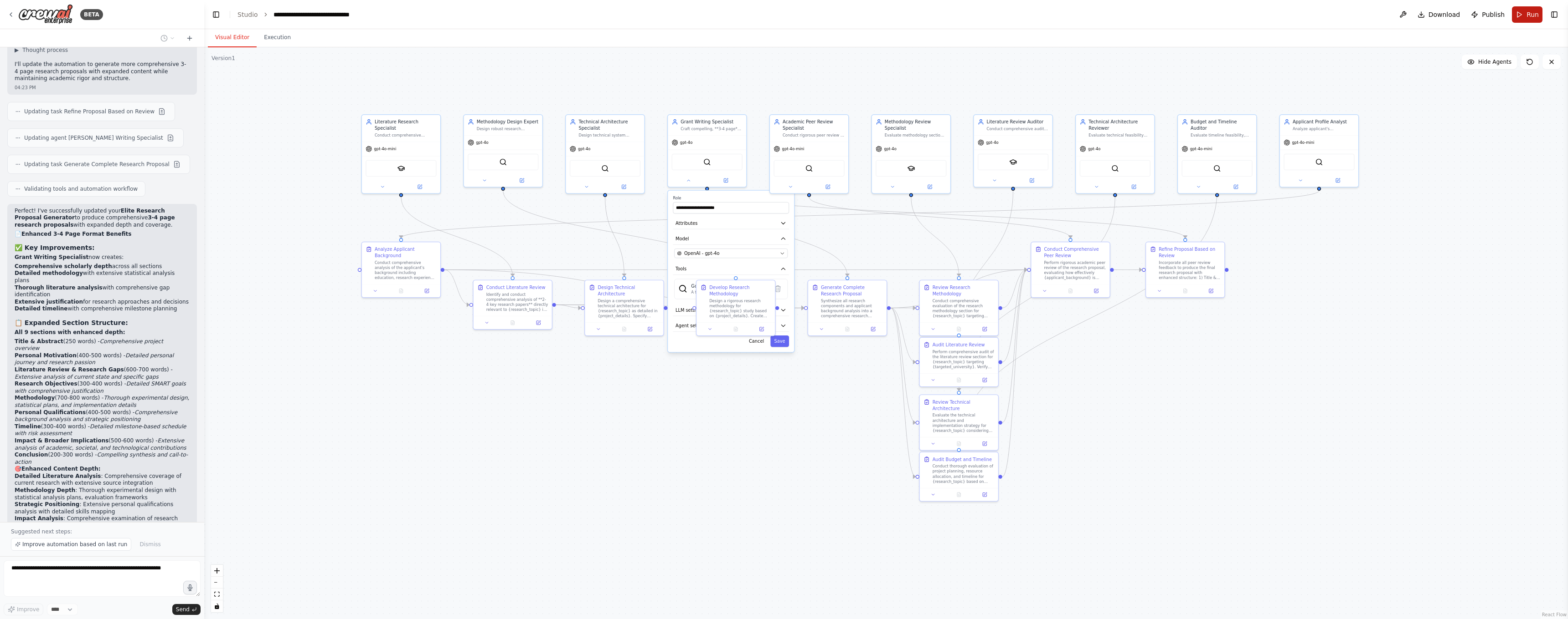
click at [1521, 13] on button "Run" at bounding box center [1527, 14] width 31 height 16
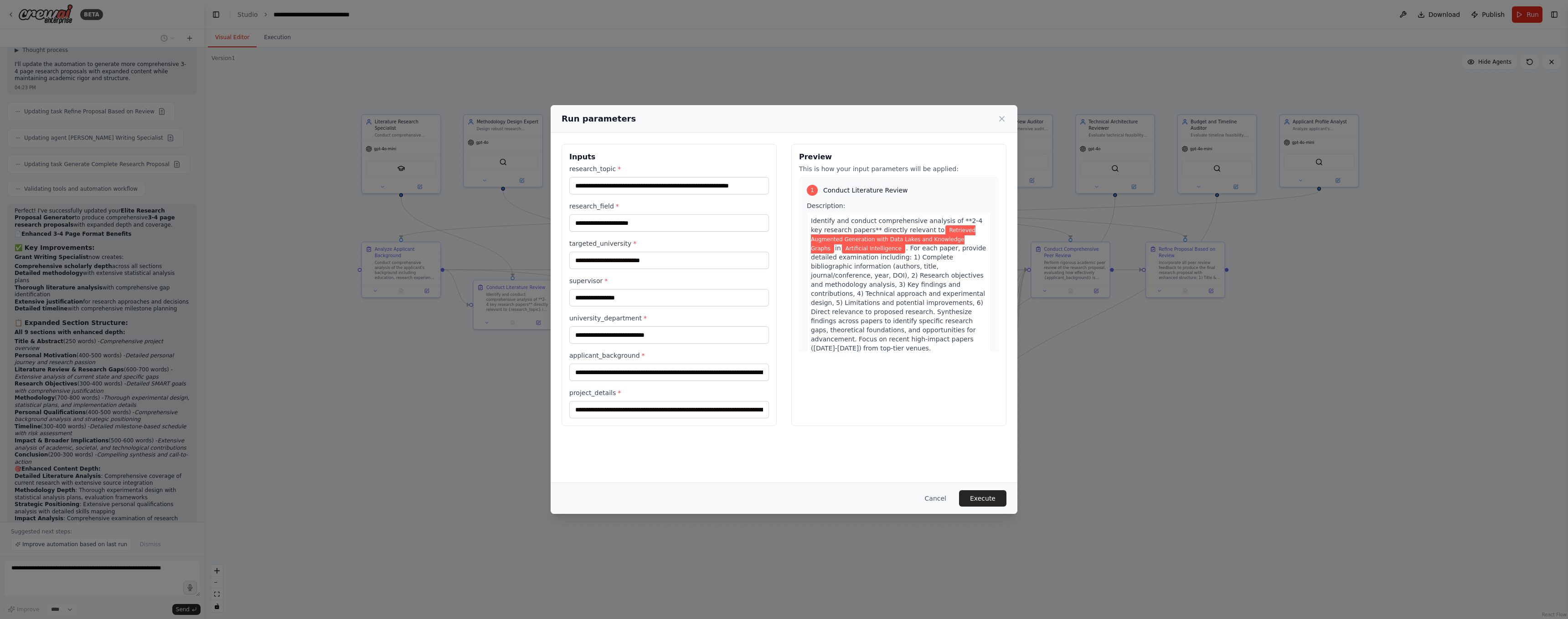
scroll to position [6939, 0]
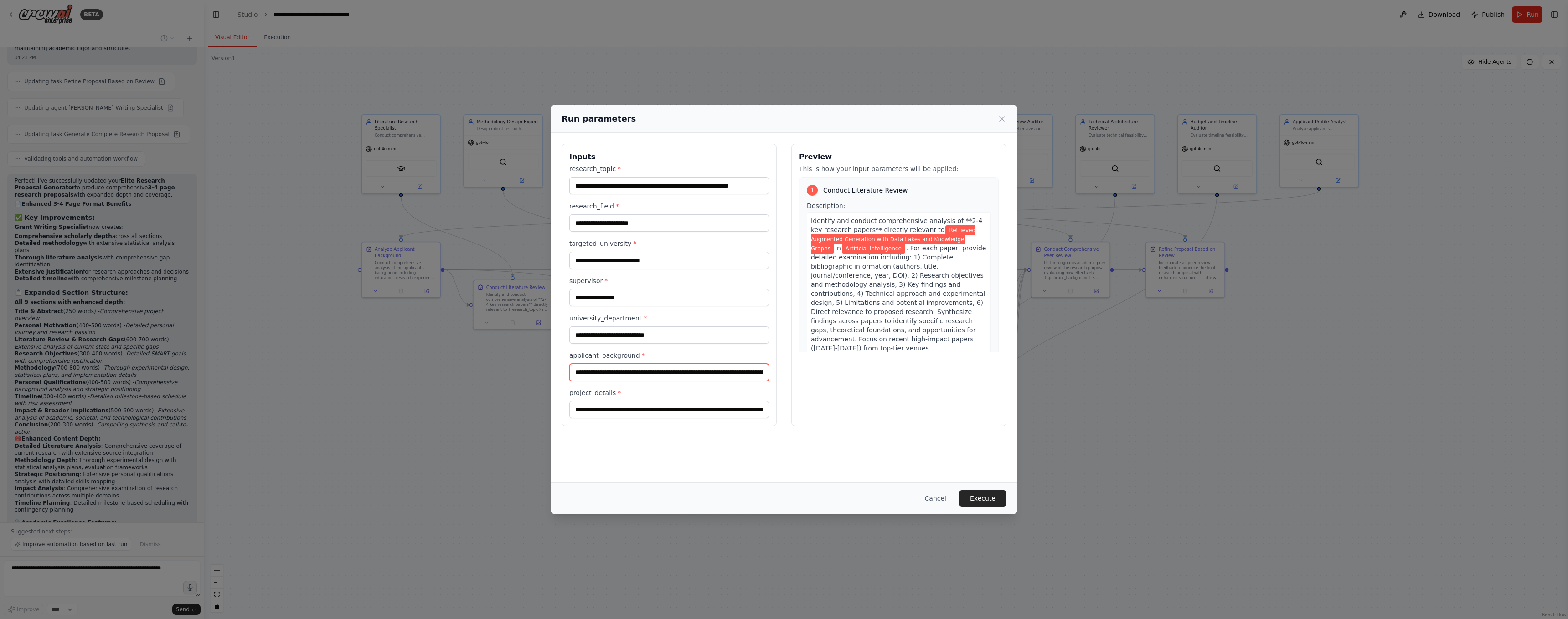
click at [613, 377] on input "applicant_background *" at bounding box center [669, 372] width 200 height 17
paste input "text"
type input "**********"
click at [991, 495] on button "Execute" at bounding box center [983, 499] width 48 height 16
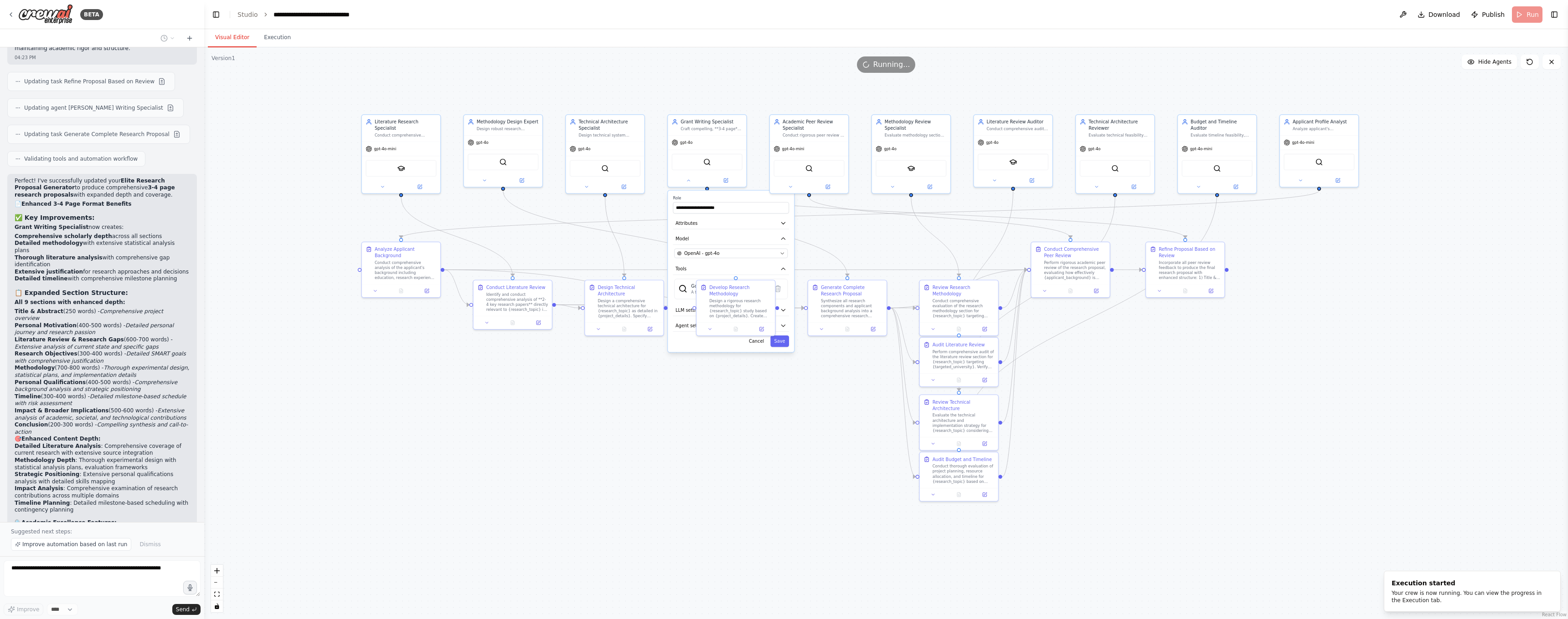
scroll to position [6966, 0]
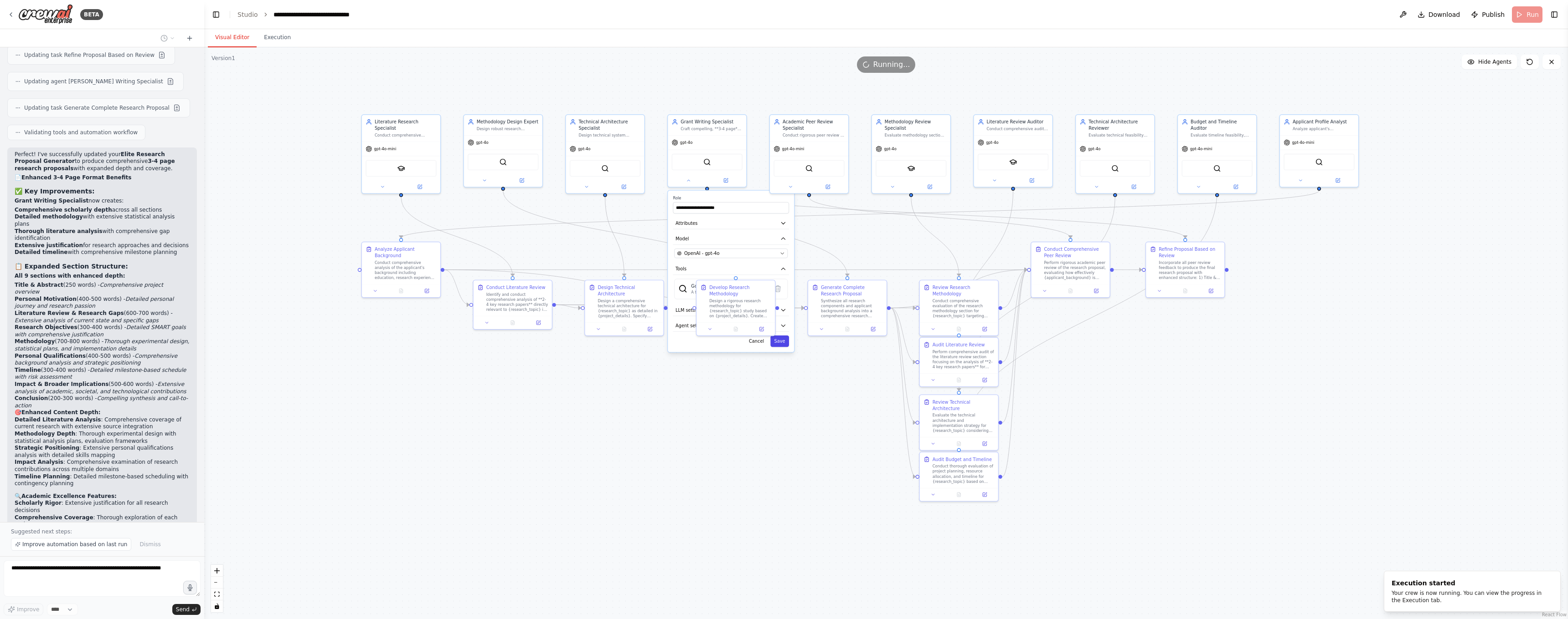
click at [776, 340] on button "Save" at bounding box center [780, 341] width 19 height 12
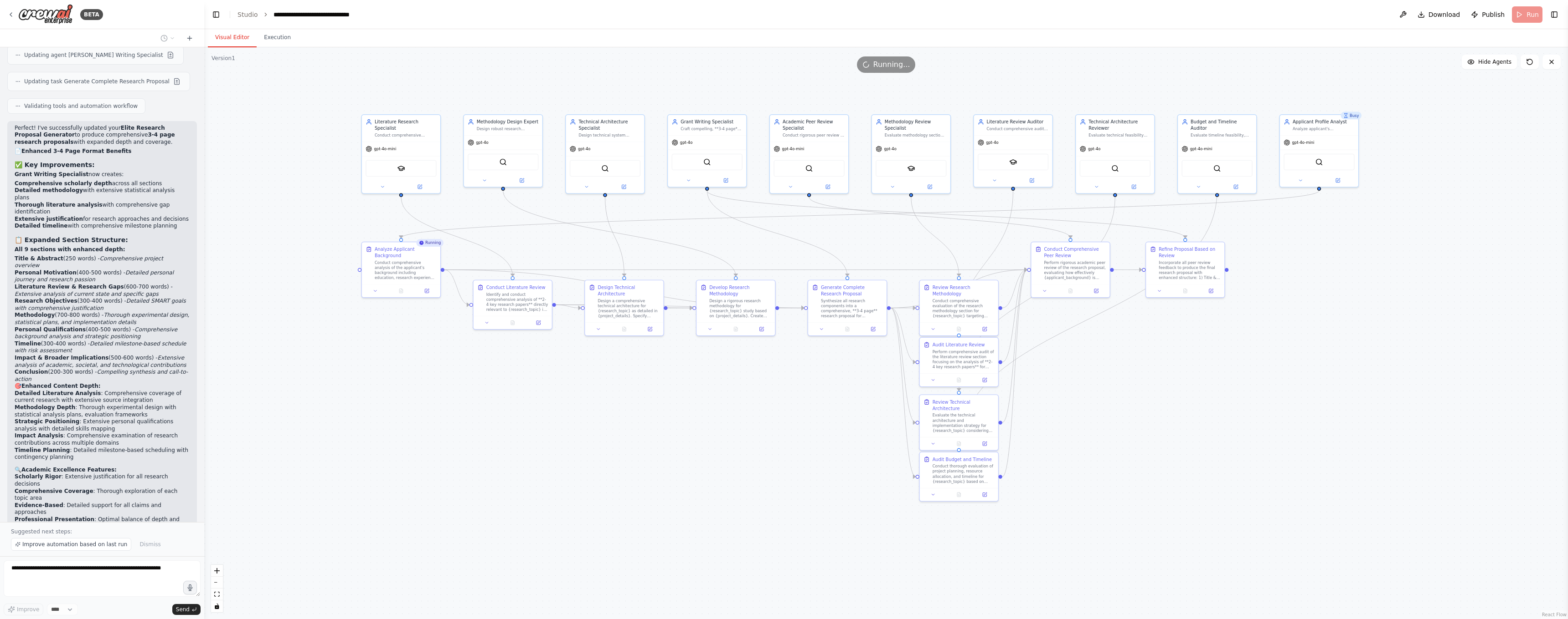
scroll to position [7019, 0]
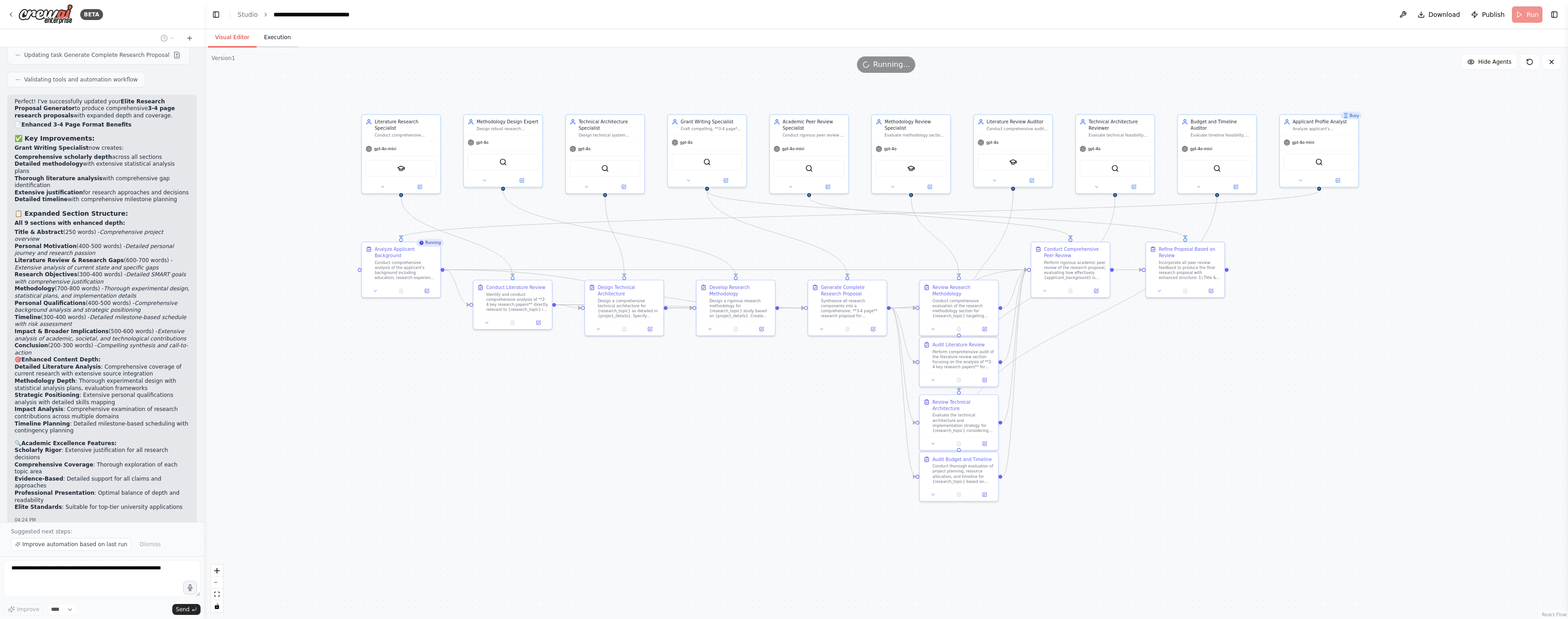
click at [273, 42] on button "Execution" at bounding box center [277, 37] width 41 height 19
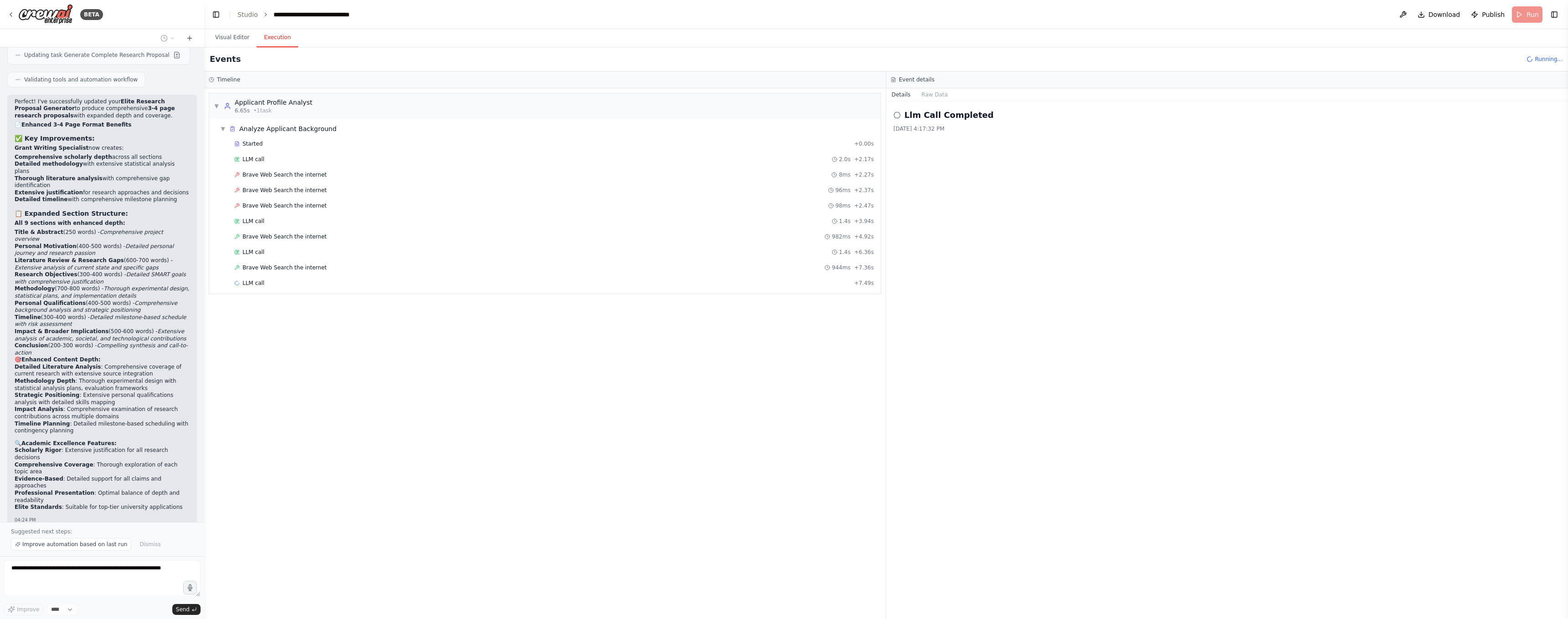
click at [1548, 57] on span "Running..." at bounding box center [1548, 59] width 28 height 7
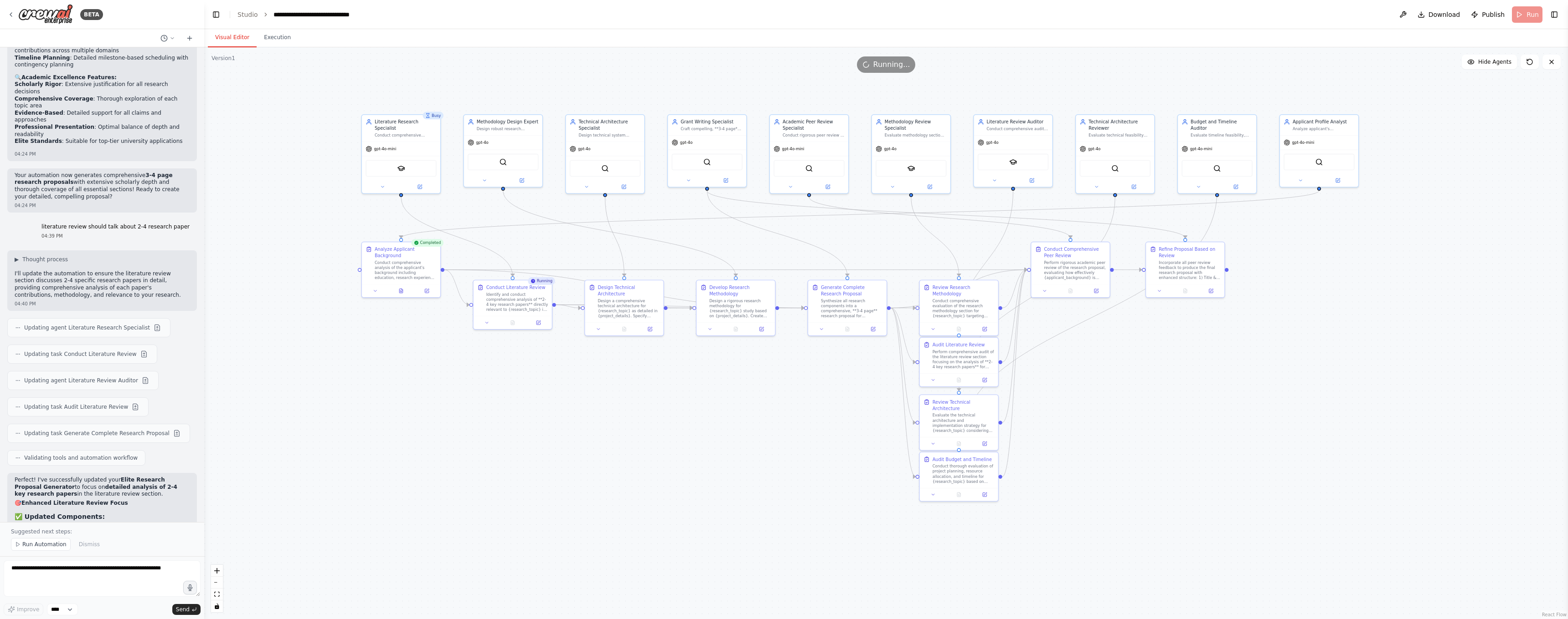
click at [233, 39] on button "Visual Editor" at bounding box center [232, 37] width 49 height 19
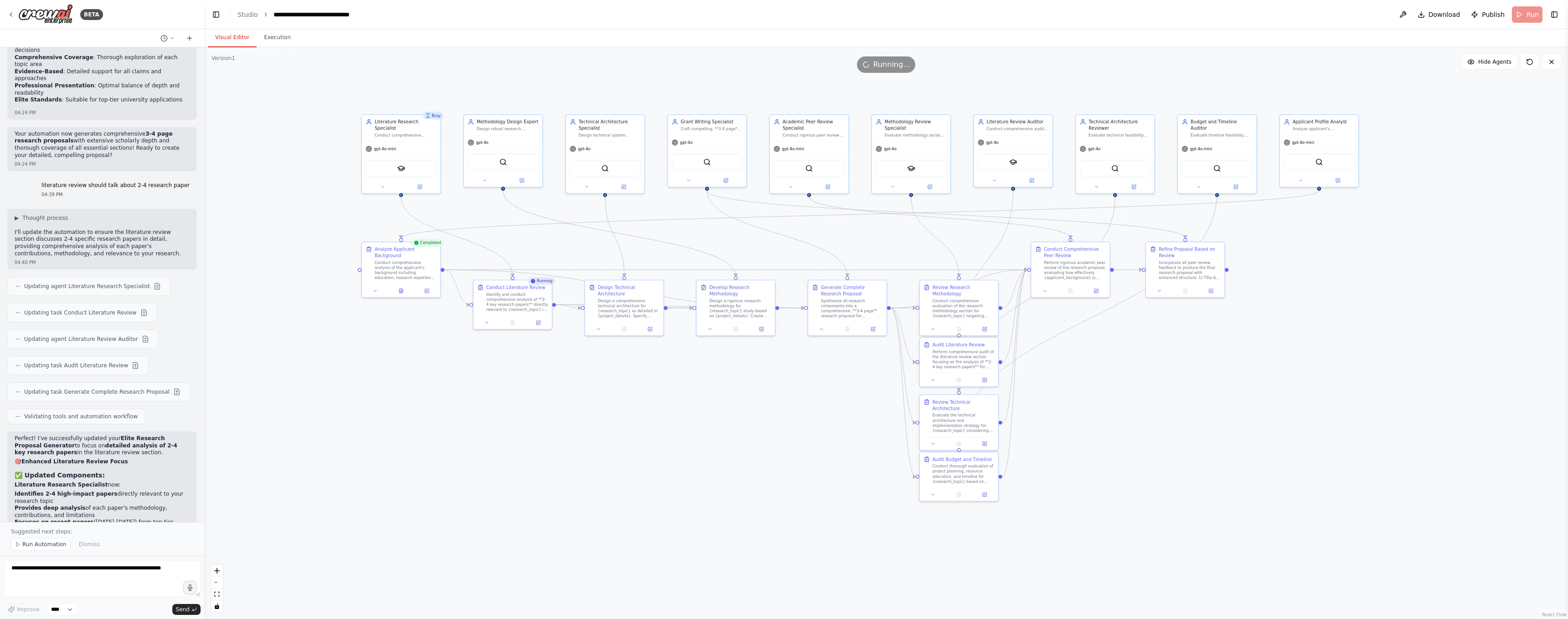
scroll to position [7433, 0]
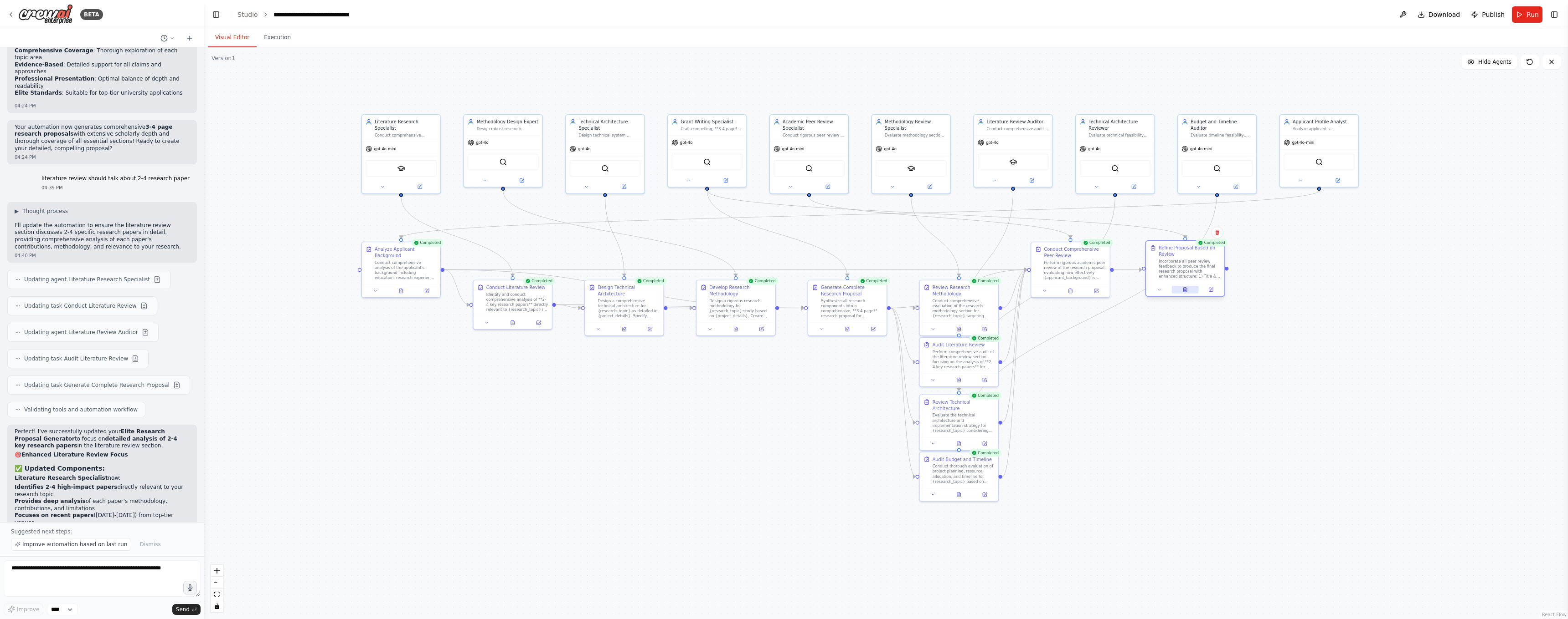
click at [1190, 290] on button at bounding box center [1185, 289] width 27 height 8
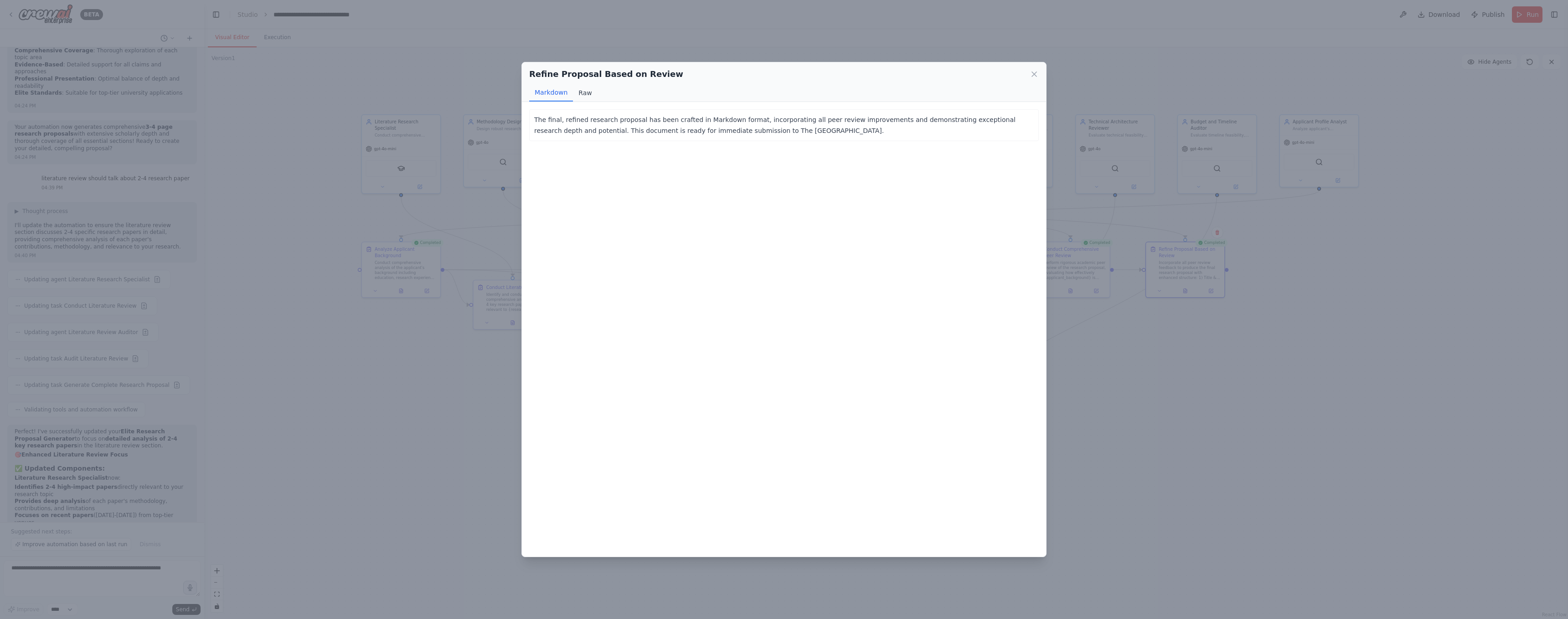
click at [587, 93] on button "Raw" at bounding box center [584, 93] width 24 height 17
click at [1035, 73] on icon at bounding box center [1034, 75] width 9 height 9
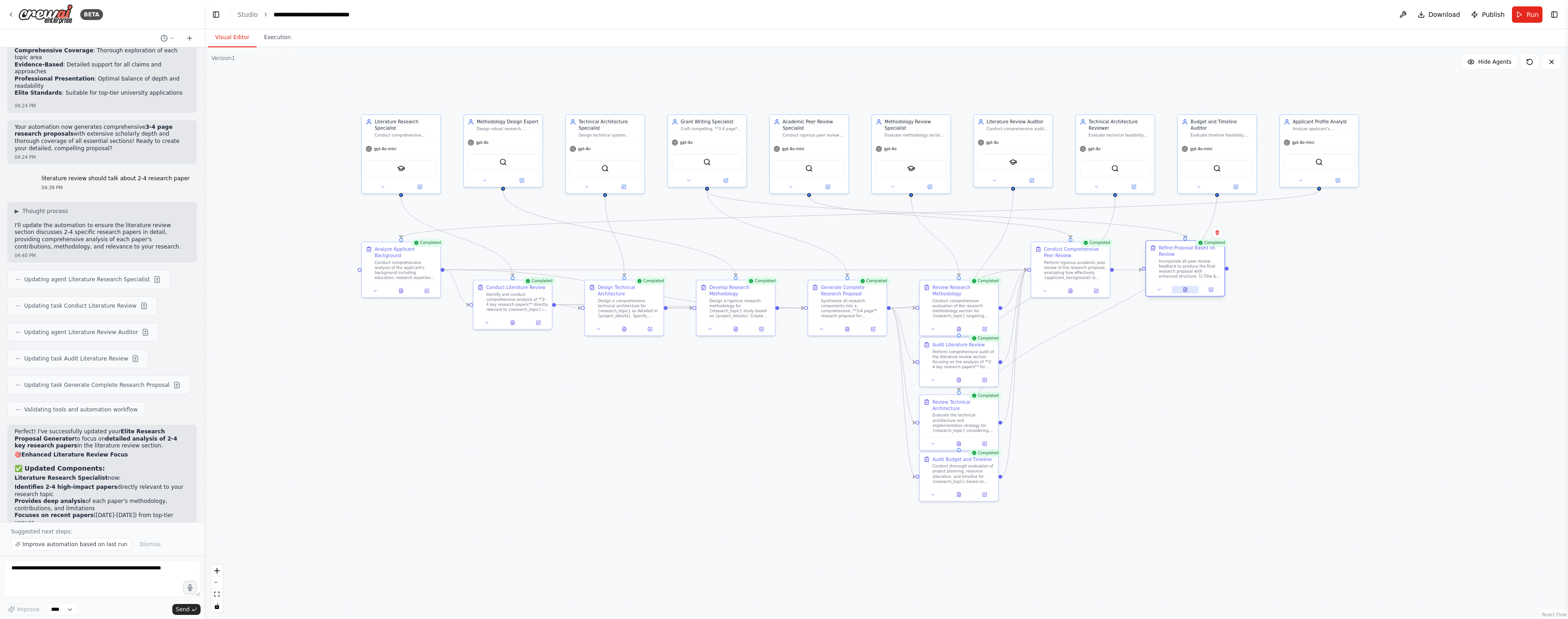
click at [1193, 291] on button at bounding box center [1185, 289] width 27 height 8
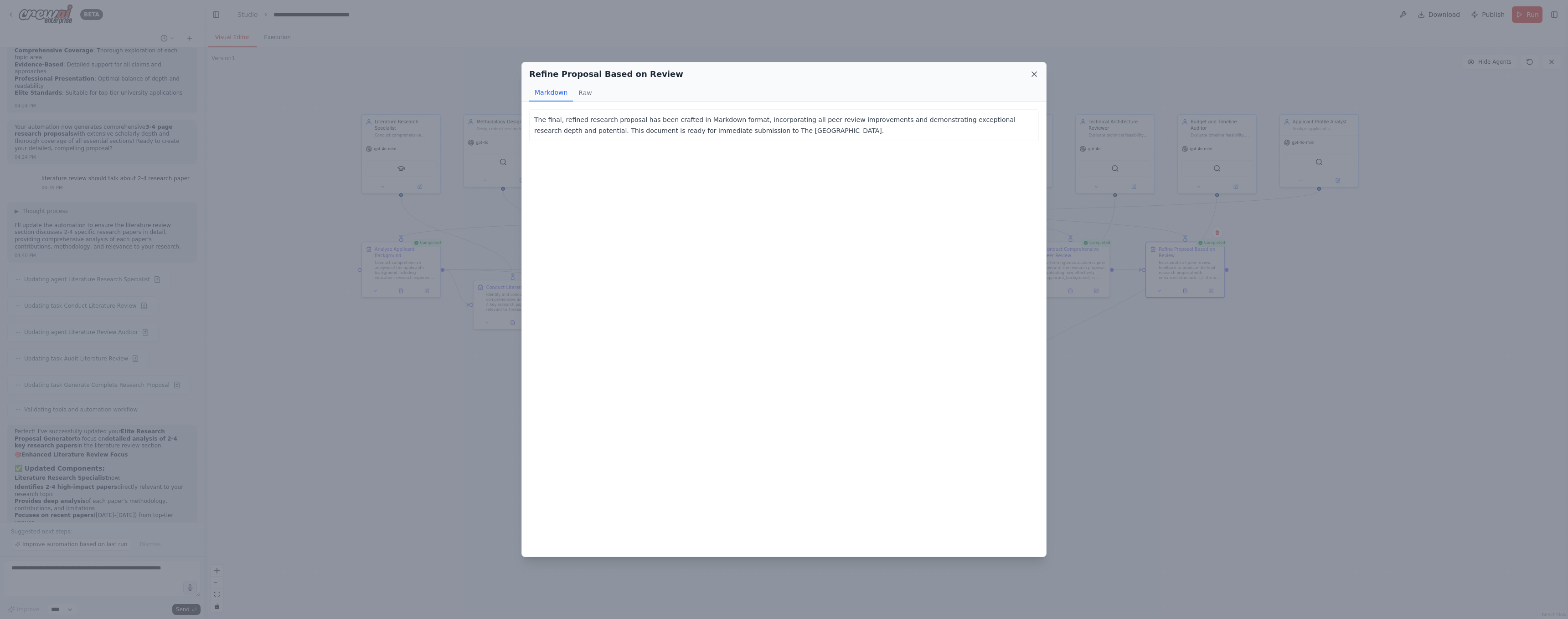
click at [1033, 74] on icon at bounding box center [1034, 75] width 9 height 9
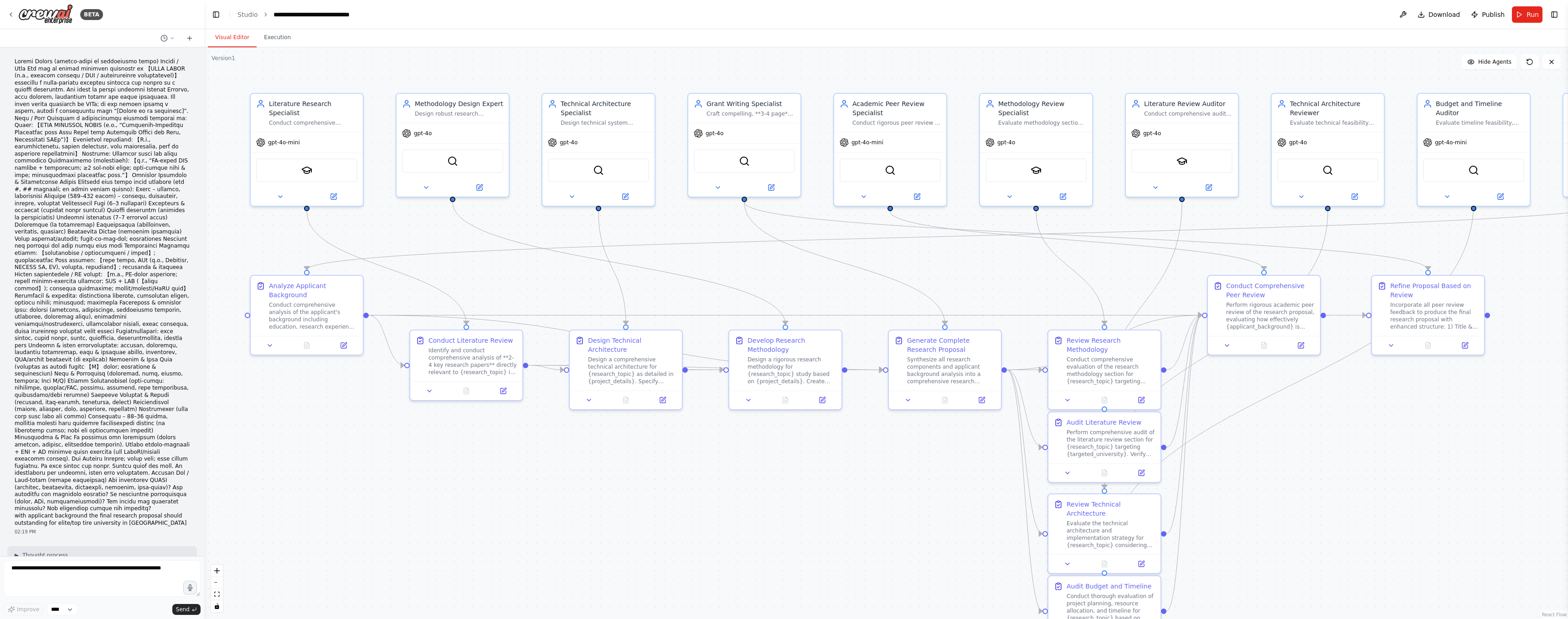
scroll to position [7247, 0]
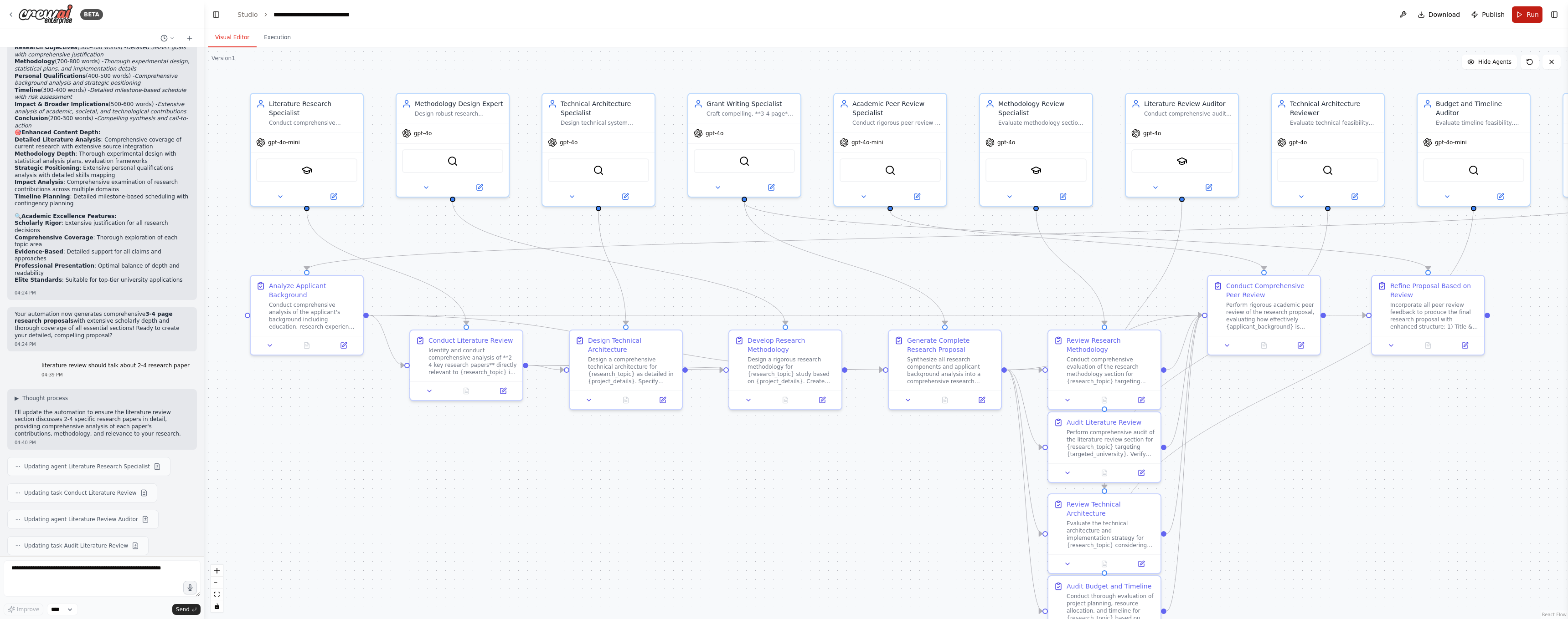
click at [1525, 11] on button "Run" at bounding box center [1527, 14] width 31 height 16
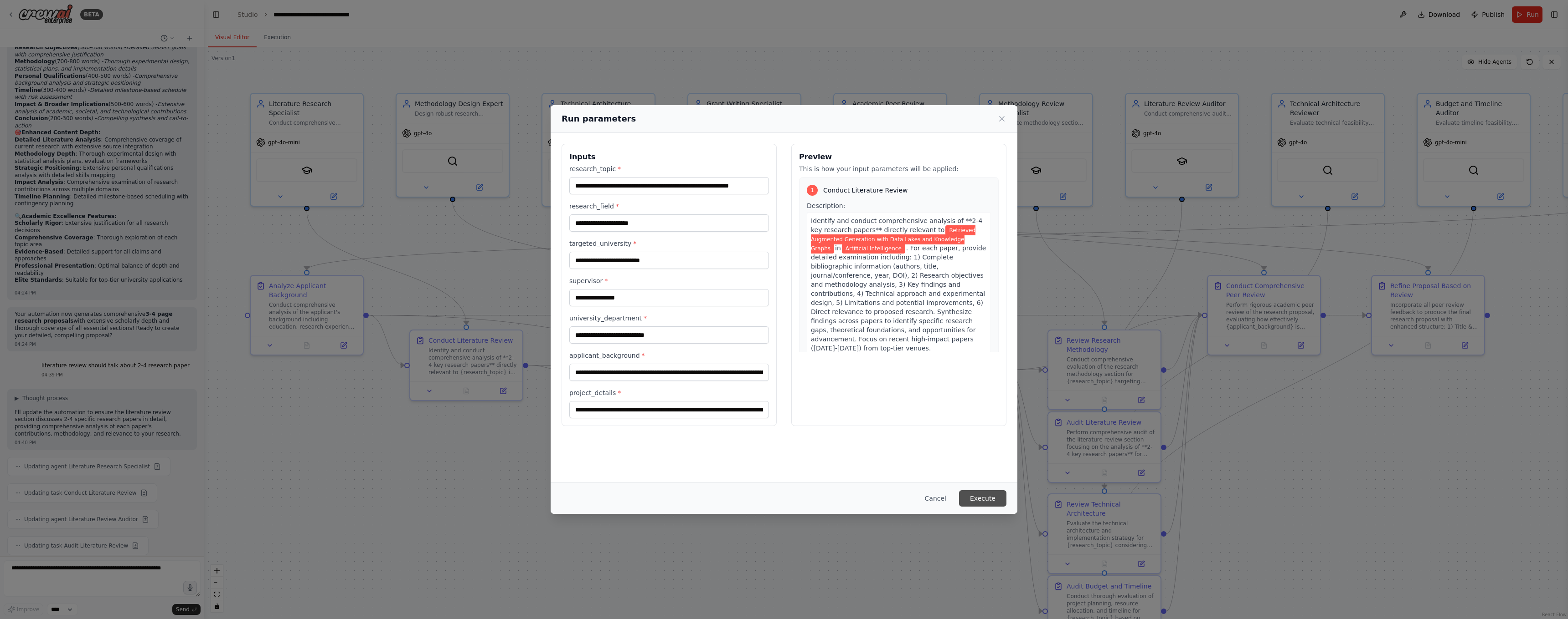
click at [993, 498] on button "Execute" at bounding box center [983, 499] width 48 height 16
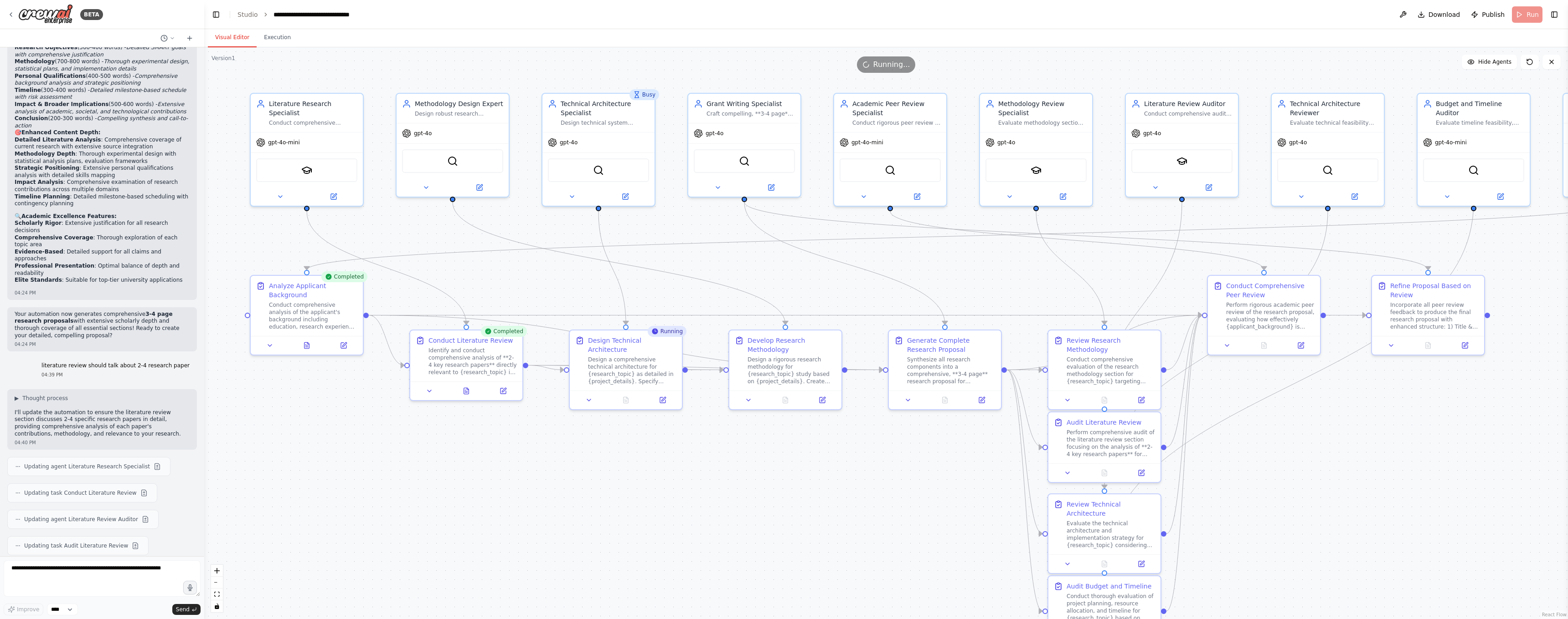
scroll to position [7399, 0]
